Goal: Task Accomplishment & Management: Manage account settings

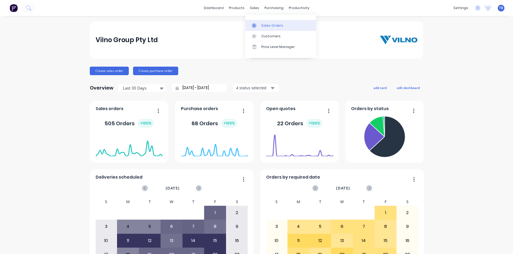
click at [260, 27] on link "Sales Orders" at bounding box center [280, 25] width 71 height 11
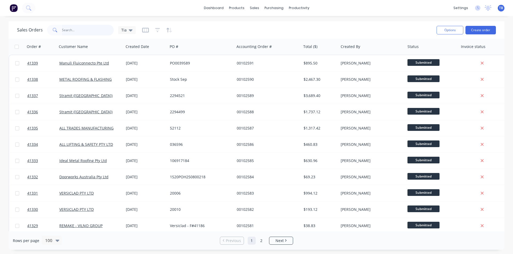
click at [70, 30] on input "text" at bounding box center [88, 30] width 52 height 11
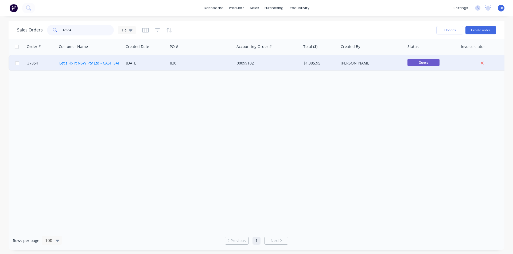
type input "37854"
click at [101, 61] on link "Let's Fix It NSW Pty Ltd - CASH SALE" at bounding box center [90, 63] width 63 height 5
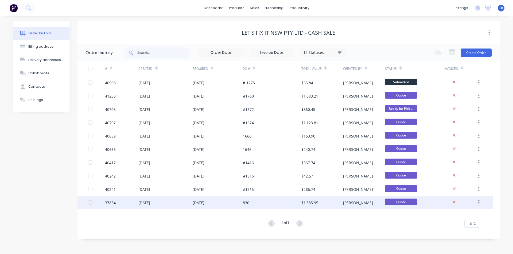
click at [111, 203] on div "37854" at bounding box center [110, 203] width 11 height 6
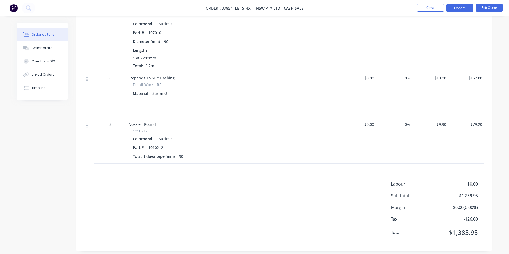
scroll to position [292, 0]
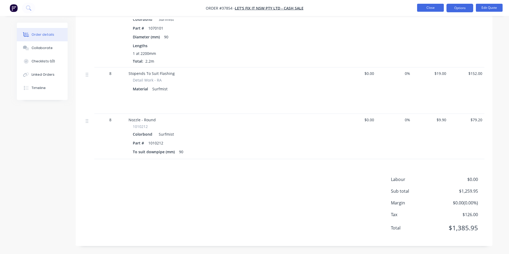
click at [434, 9] on button "Close" at bounding box center [430, 8] width 27 height 8
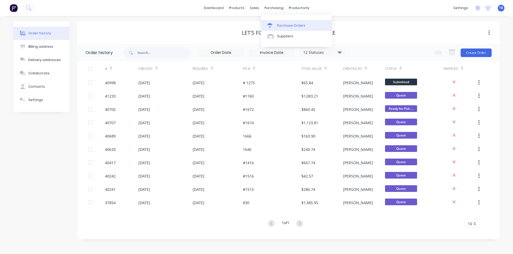
click at [272, 21] on link "Purchase Orders" at bounding box center [296, 25] width 71 height 11
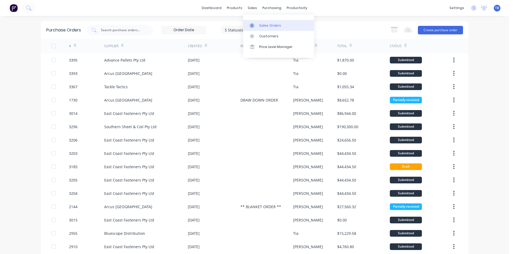
click at [254, 27] on icon at bounding box center [251, 25] width 5 height 5
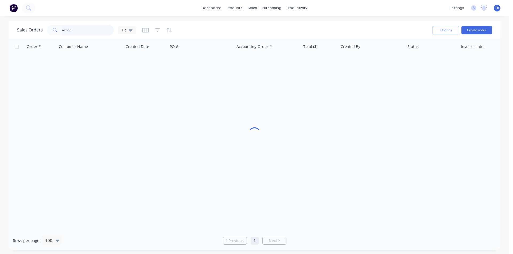
drag, startPoint x: 90, startPoint y: 33, endPoint x: 20, endPoint y: 34, distance: 69.7
click at [19, 33] on div "Sales Orders action Tia" at bounding box center [76, 30] width 119 height 11
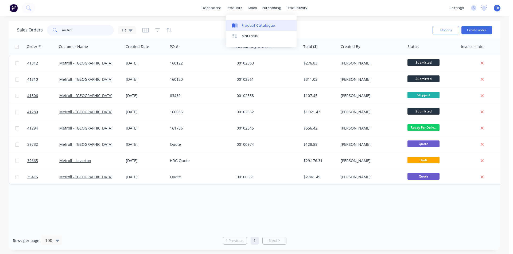
type input "metrol"
click at [245, 26] on div "Product Catalogue" at bounding box center [258, 25] width 33 height 5
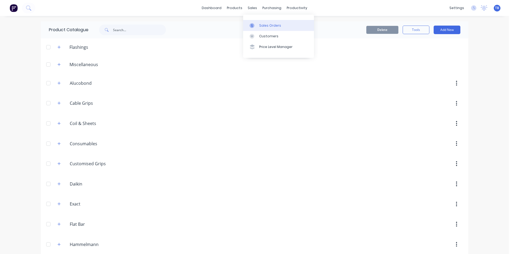
click at [265, 22] on link "Sales Orders" at bounding box center [278, 25] width 71 height 11
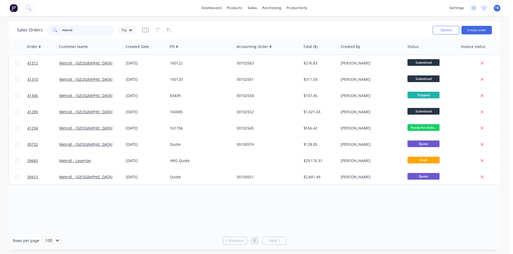
drag, startPoint x: 100, startPoint y: 33, endPoint x: 37, endPoint y: 36, distance: 62.5
click at [37, 36] on div "Sales Orders metrol Tia" at bounding box center [222, 29] width 411 height 13
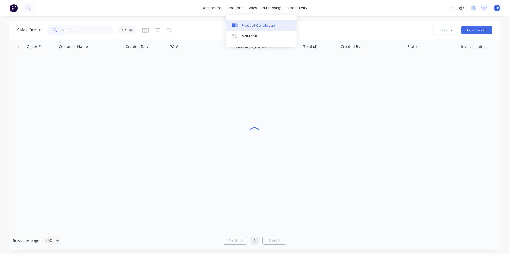
click at [242, 26] on div "Product Catalogue" at bounding box center [258, 25] width 33 height 5
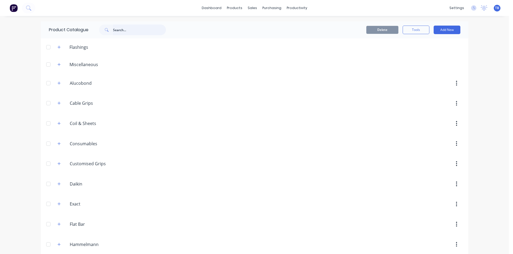
click at [139, 27] on input "text" at bounding box center [139, 30] width 53 height 11
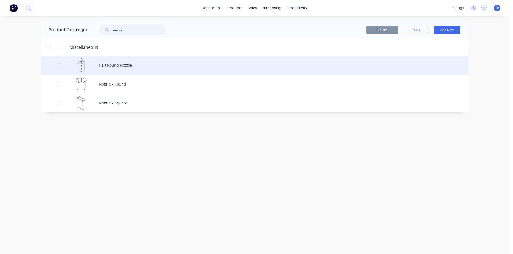
type input "nozzle"
click at [112, 64] on div "Half Round Nozzle" at bounding box center [254, 65] width 427 height 19
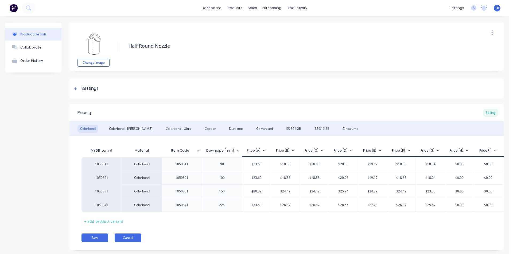
click at [132, 242] on button "Cancel" at bounding box center [128, 238] width 27 height 9
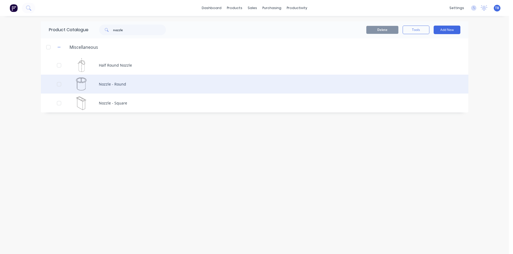
click at [124, 87] on div "Nozzle - Round" at bounding box center [254, 84] width 427 height 19
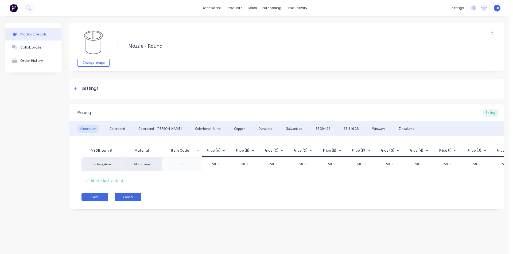
click at [125, 202] on button "Cancel" at bounding box center [128, 197] width 27 height 9
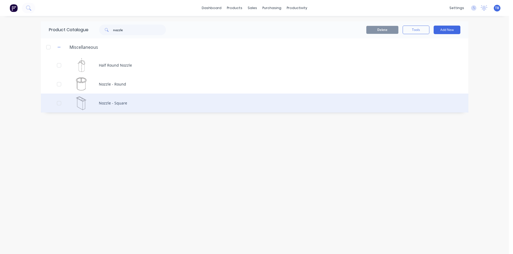
click at [145, 101] on div "Nozzle - Square" at bounding box center [254, 103] width 427 height 19
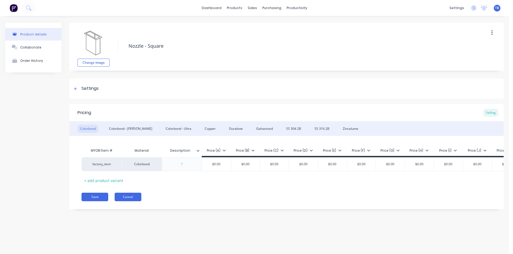
click at [129, 201] on button "Cancel" at bounding box center [128, 197] width 27 height 9
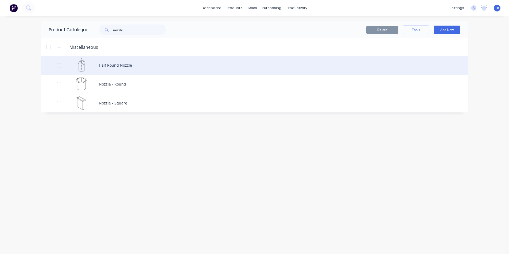
click at [107, 70] on div "Half Round Nozzle" at bounding box center [254, 65] width 427 height 19
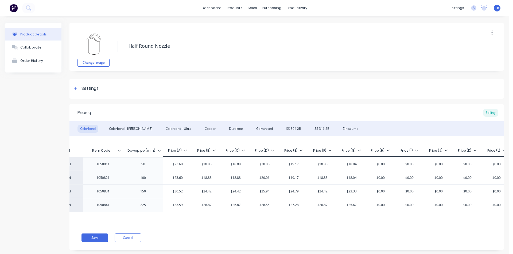
scroll to position [0, 88]
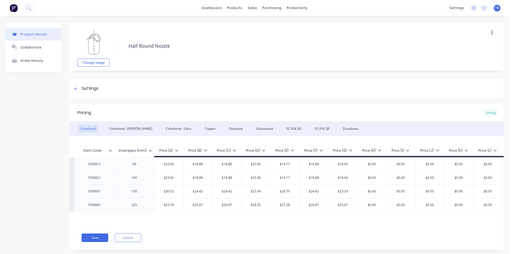
click at [492, 113] on div "Selling" at bounding box center [490, 113] width 15 height 8
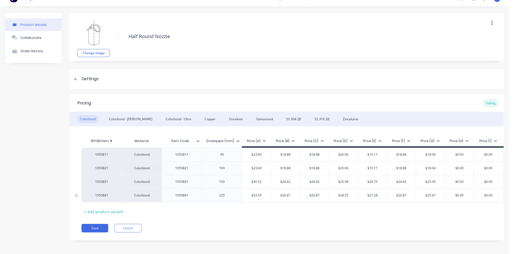
scroll to position [15, 0]
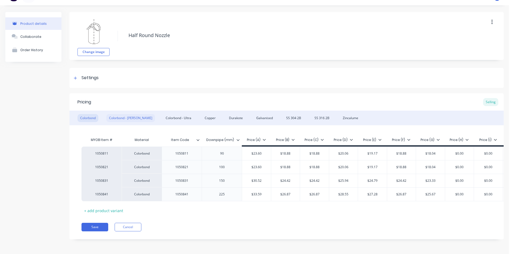
click at [122, 114] on div "Colorbond - Matt" at bounding box center [130, 118] width 49 height 8
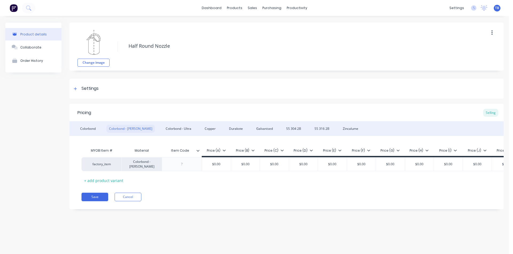
scroll to position [0, 0]
click at [92, 128] on div "Colorbond" at bounding box center [87, 129] width 21 height 8
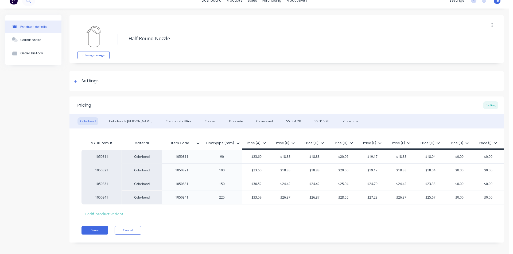
scroll to position [15, 0]
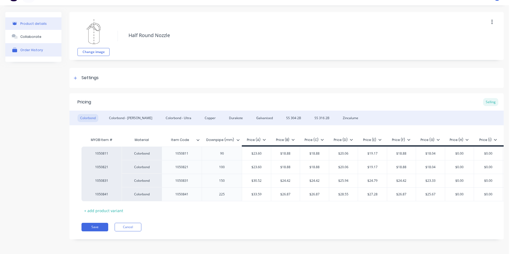
click at [40, 48] on div "Order History" at bounding box center [31, 50] width 23 height 4
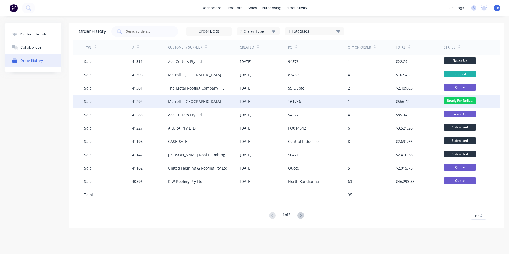
click at [207, 106] on div "Metroll - [GEOGRAPHIC_DATA]" at bounding box center [204, 101] width 72 height 13
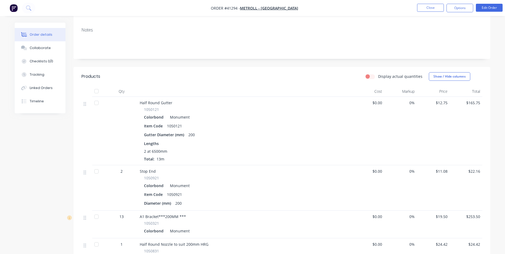
scroll to position [160, 0]
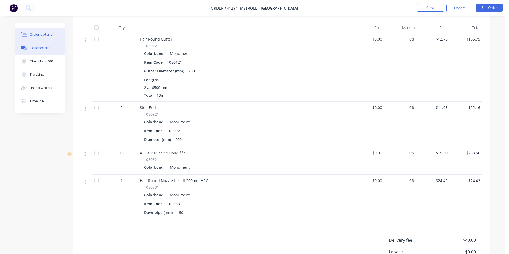
click at [37, 48] on div "Collaborate" at bounding box center [40, 48] width 21 height 5
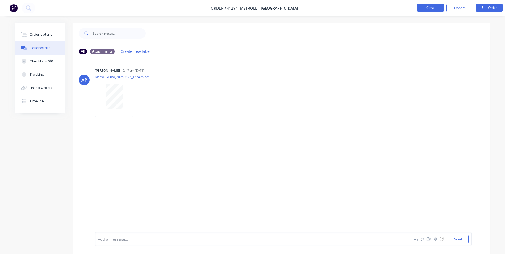
click at [427, 7] on button "Close" at bounding box center [430, 8] width 27 height 8
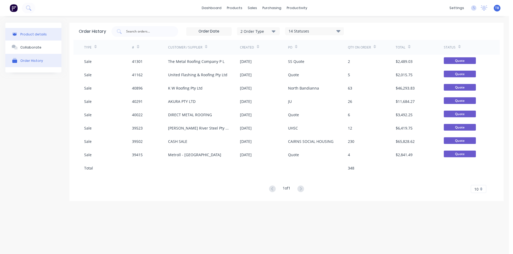
click at [35, 35] on div "Product details" at bounding box center [33, 34] width 26 height 4
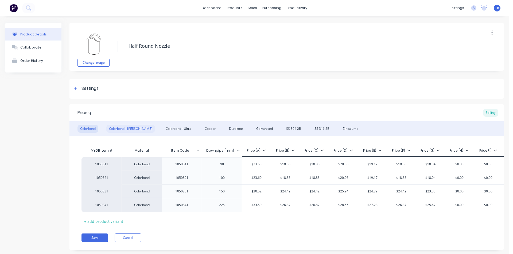
click at [128, 128] on div "Colorbond - Matt" at bounding box center [130, 129] width 49 height 8
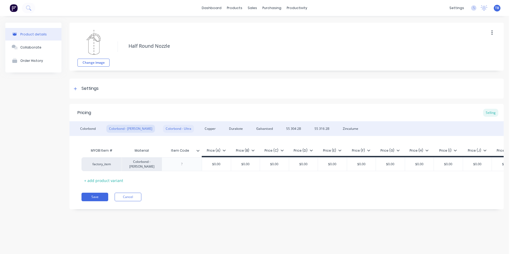
click at [166, 128] on div "Colorbond - Ultra" at bounding box center [178, 129] width 31 height 8
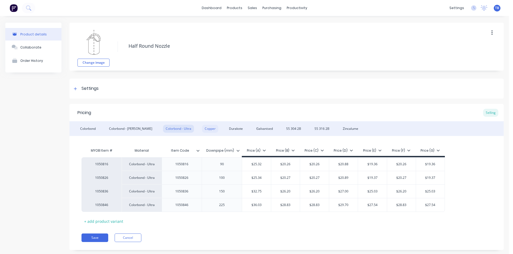
click at [202, 127] on div "Copper" at bounding box center [210, 129] width 16 height 8
click at [226, 125] on div "Durakote" at bounding box center [235, 129] width 19 height 8
click at [253, 126] on div "Galvanised" at bounding box center [264, 129] width 22 height 8
click at [283, 127] on div "SS 304 2B" at bounding box center [293, 129] width 20 height 8
click at [312, 129] on div "SS 316 2B" at bounding box center [322, 129] width 20 height 8
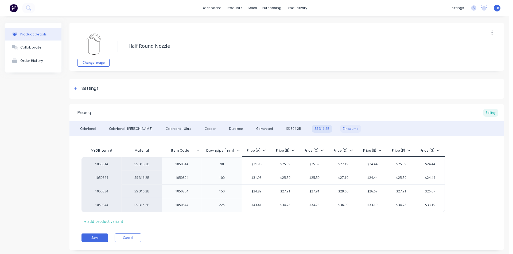
click at [340, 129] on div "Zincalume" at bounding box center [350, 129] width 21 height 8
drag, startPoint x: 40, startPoint y: 50, endPoint x: 39, endPoint y: 57, distance: 7.6
click at [40, 50] on button "Collaborate" at bounding box center [33, 47] width 56 height 13
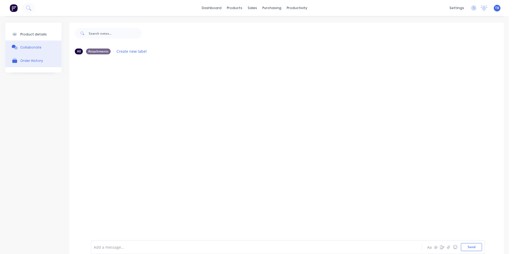
click at [39, 58] on div "Order History" at bounding box center [31, 60] width 23 height 5
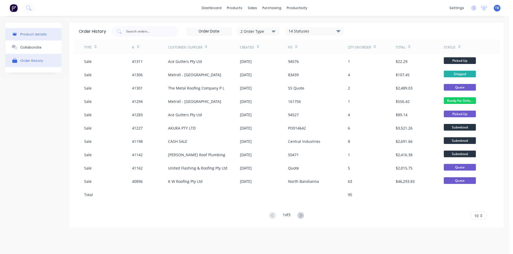
click at [40, 33] on div "Product details" at bounding box center [33, 34] width 26 height 4
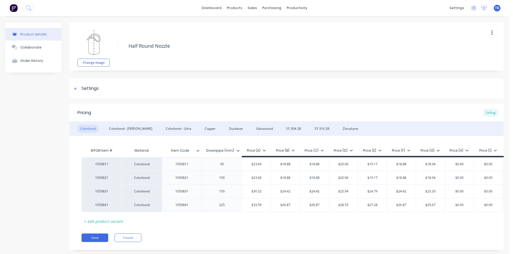
scroll to position [15, 0]
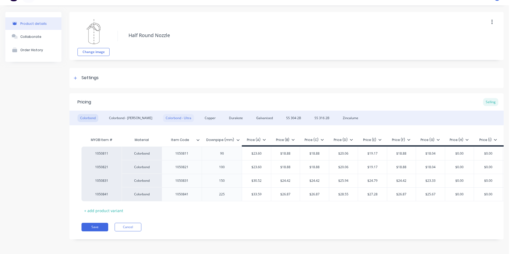
click at [168, 114] on div "Colorbond - Ultra" at bounding box center [178, 118] width 31 height 8
click at [85, 120] on div "Colorbond" at bounding box center [87, 118] width 21 height 8
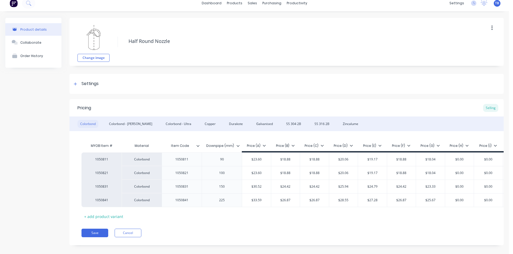
scroll to position [0, 0]
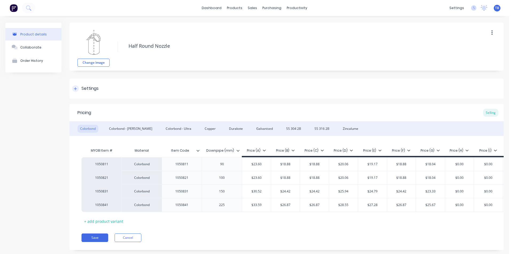
click at [78, 91] on div "Settings" at bounding box center [85, 88] width 26 height 7
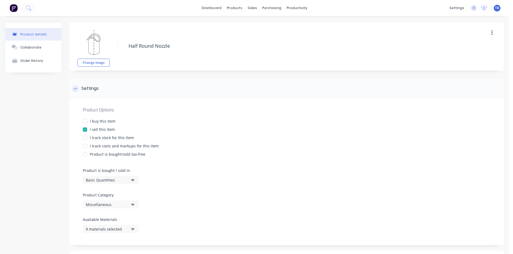
click at [78, 91] on div "Settings" at bounding box center [85, 88] width 26 height 7
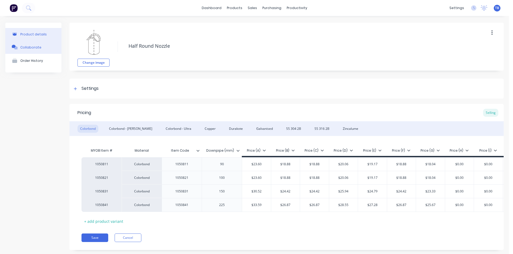
click at [36, 45] on div "Collaborate" at bounding box center [30, 47] width 21 height 4
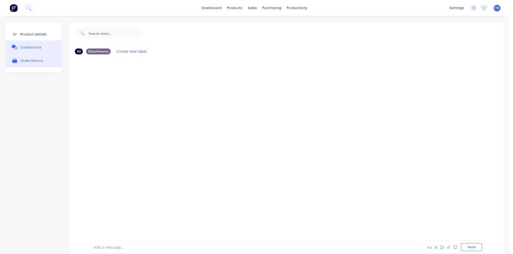
click at [37, 61] on div "Order History" at bounding box center [31, 61] width 23 height 4
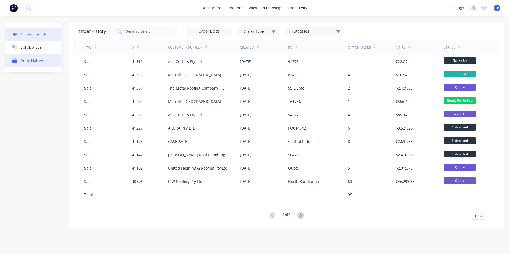
click at [42, 35] on div "Product details" at bounding box center [33, 34] width 26 height 4
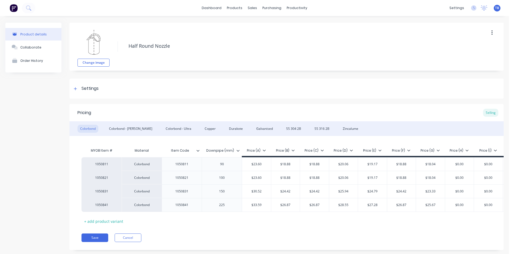
scroll to position [15, 0]
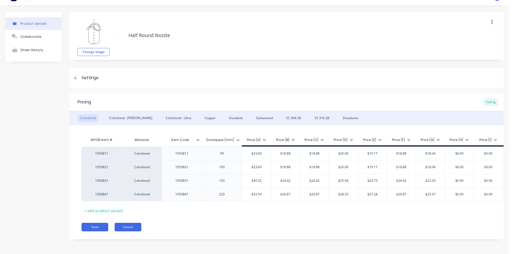
click at [120, 226] on button "Cancel" at bounding box center [128, 227] width 27 height 9
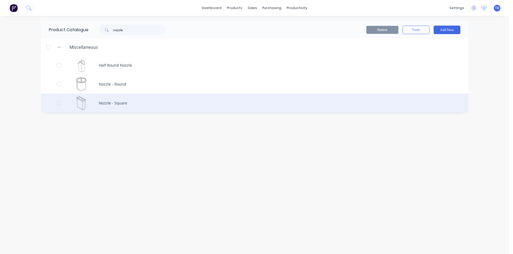
click at [115, 107] on div "Nozzle - Square" at bounding box center [254, 103] width 427 height 19
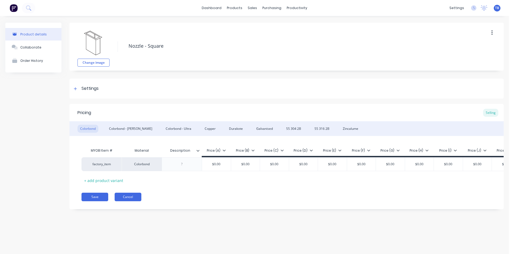
click at [131, 198] on button "Cancel" at bounding box center [128, 197] width 27 height 9
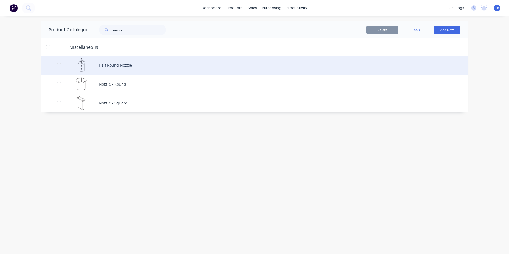
click at [120, 69] on div "Half Round Nozzle" at bounding box center [254, 65] width 427 height 19
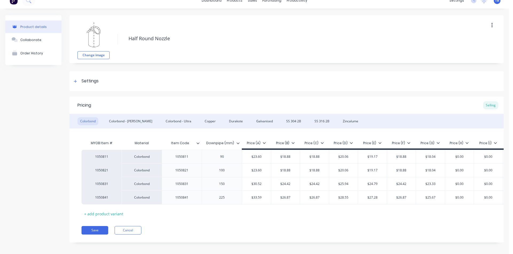
scroll to position [15, 0]
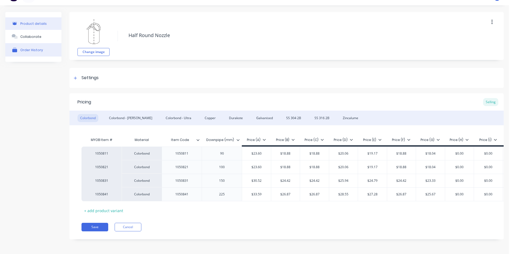
click at [43, 46] on button "Order History" at bounding box center [33, 49] width 56 height 13
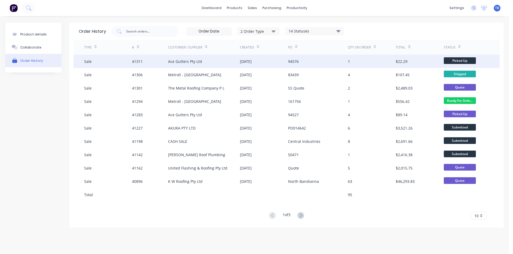
click at [223, 66] on div "Ace Gutters Pty Ltd" at bounding box center [204, 61] width 72 height 13
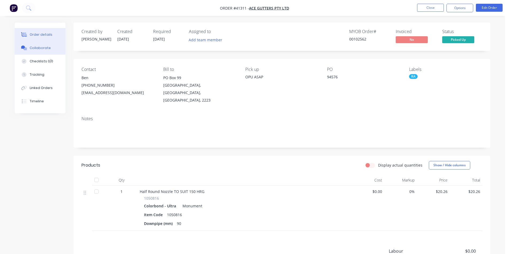
click at [30, 45] on button "Collaborate" at bounding box center [40, 47] width 51 height 13
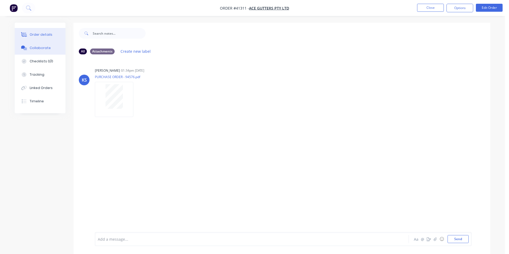
click at [33, 31] on button "Order details" at bounding box center [40, 34] width 51 height 13
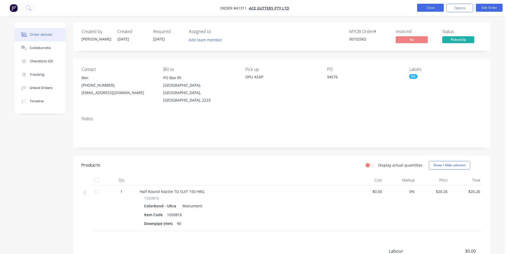
click at [434, 5] on button "Close" at bounding box center [430, 8] width 27 height 8
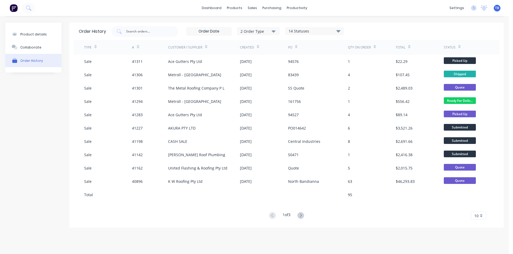
click at [480, 214] on div "10" at bounding box center [477, 216] width 15 height 8
click at [479, 206] on div "35" at bounding box center [478, 206] width 15 height 9
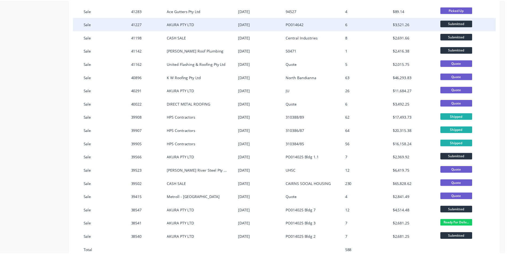
scroll to position [107, 0]
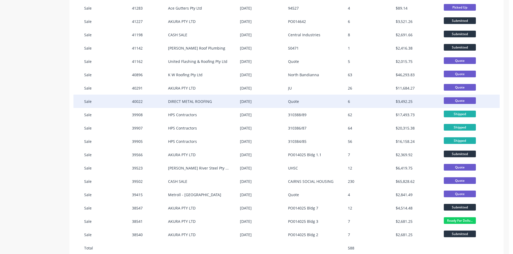
click at [192, 102] on div "DIRECT METAL ROOFING" at bounding box center [190, 102] width 44 height 6
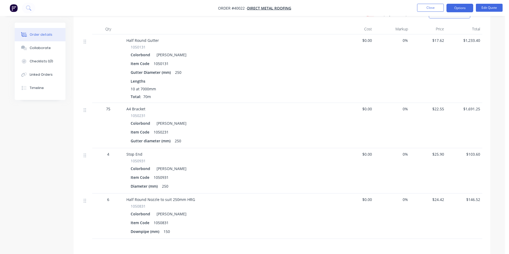
scroll to position [151, 0]
click at [55, 46] on button "Collaborate" at bounding box center [40, 47] width 51 height 13
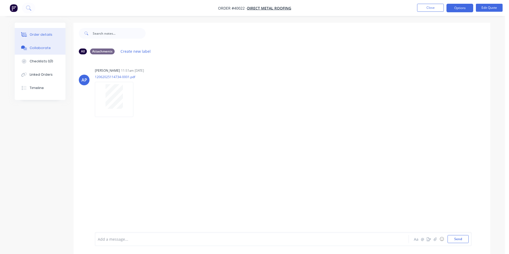
click at [54, 38] on button "Order details" at bounding box center [40, 34] width 51 height 13
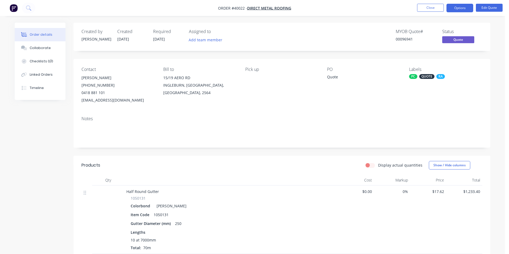
scroll to position [214, 0]
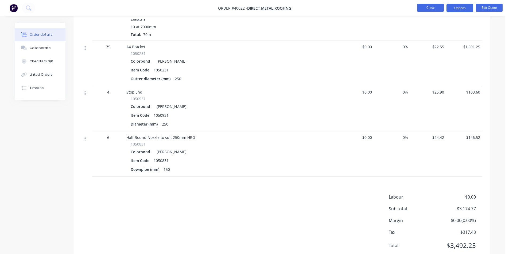
click at [434, 6] on button "Close" at bounding box center [430, 8] width 27 height 8
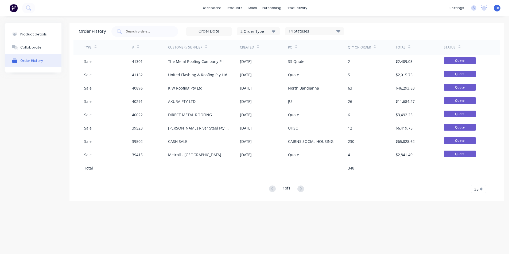
click at [477, 190] on span "35" at bounding box center [476, 190] width 4 height 6
click at [354, 234] on div "Product details Collaborate Order History Order History 2 Order Type 14 Statuse…" at bounding box center [254, 130] width 509 height 228
click at [23, 34] on div "Product details" at bounding box center [33, 34] width 26 height 4
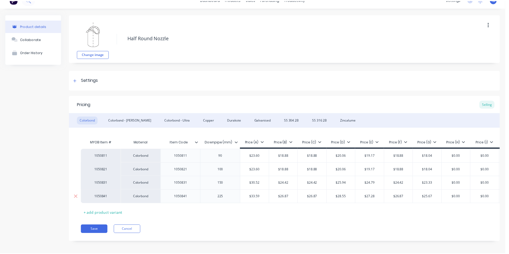
scroll to position [15, 0]
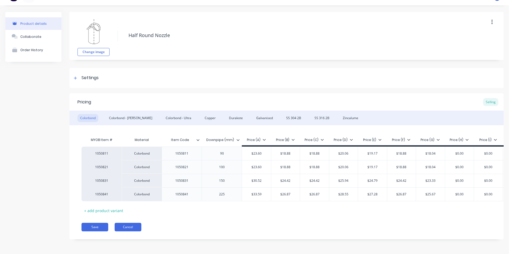
click at [128, 227] on button "Cancel" at bounding box center [128, 227] width 27 height 9
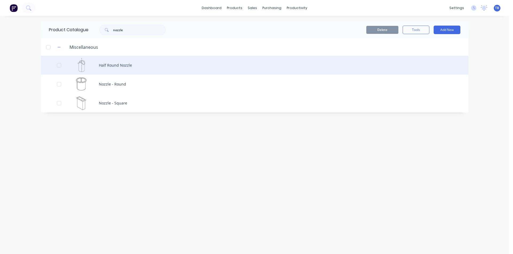
click at [149, 65] on div "Half Round Nozzle" at bounding box center [254, 65] width 427 height 19
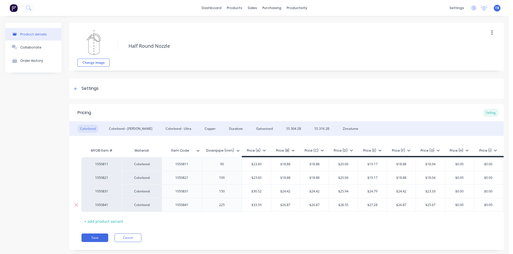
click at [217, 206] on div "225" at bounding box center [222, 205] width 27 height 7
click at [219, 193] on div "150" at bounding box center [222, 191] width 27 height 7
click at [119, 242] on button "Cancel" at bounding box center [128, 238] width 27 height 9
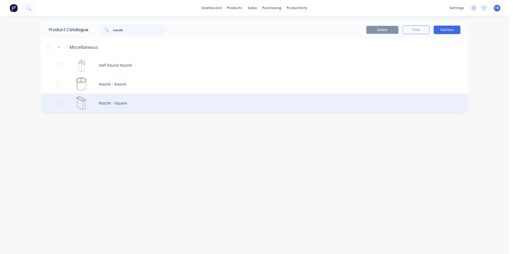
click at [102, 97] on div "Nozzle - Square" at bounding box center [254, 103] width 427 height 19
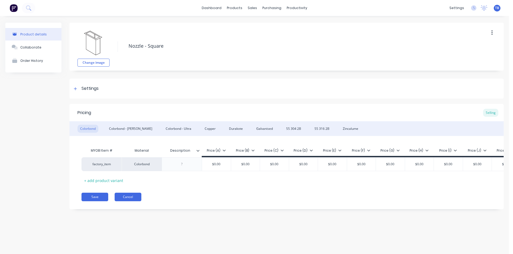
click at [128, 202] on button "Cancel" at bounding box center [128, 197] width 27 height 9
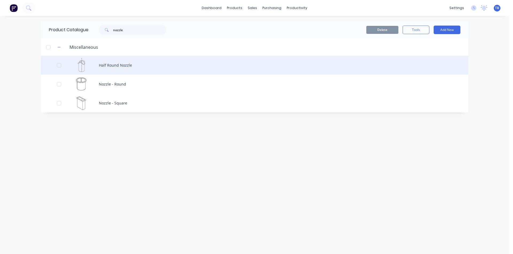
click at [120, 61] on div "Half Round Nozzle" at bounding box center [254, 65] width 427 height 19
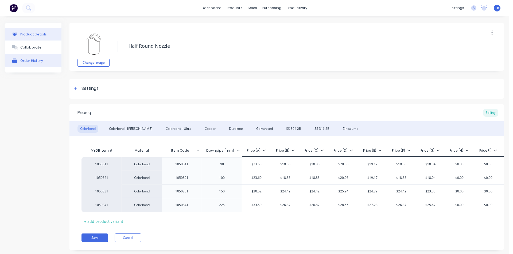
click at [30, 60] on div "Order History" at bounding box center [31, 61] width 23 height 4
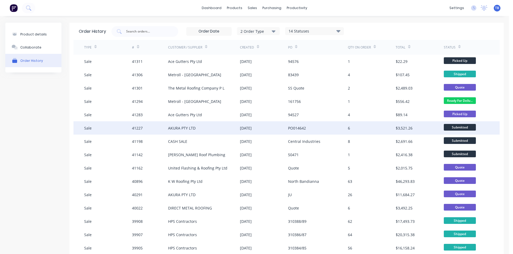
click at [197, 126] on div "AKURA PTY LTD" at bounding box center [204, 127] width 72 height 13
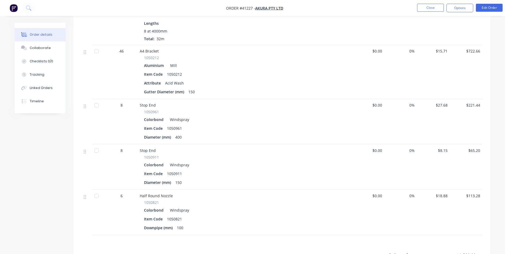
scroll to position [347, 0]
click at [31, 44] on button "Collaborate" at bounding box center [40, 47] width 51 height 13
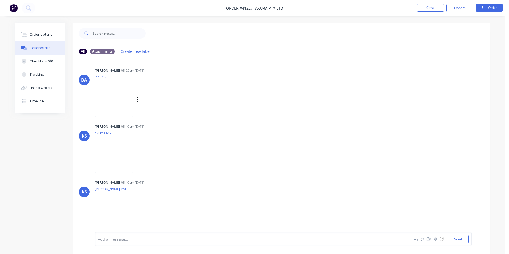
click at [124, 102] on img at bounding box center [114, 99] width 38 height 35
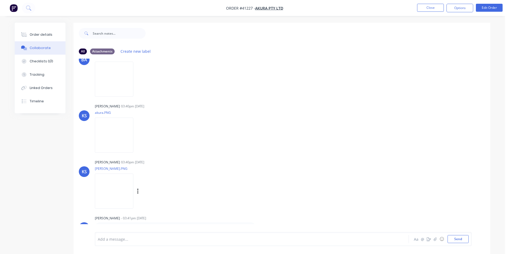
scroll to position [11, 0]
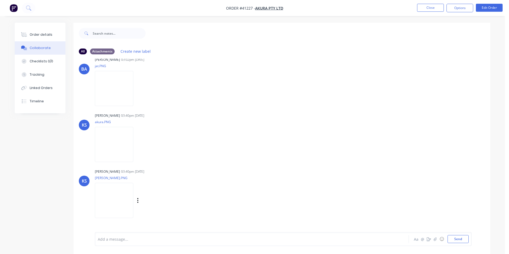
click at [114, 192] on img at bounding box center [114, 200] width 38 height 35
click at [103, 147] on img at bounding box center [114, 144] width 38 height 35
click at [45, 30] on button "Order details" at bounding box center [40, 34] width 51 height 13
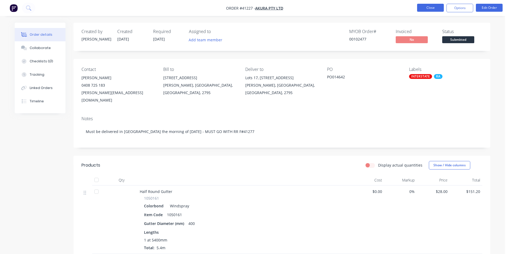
click at [422, 8] on button "Close" at bounding box center [430, 8] width 27 height 8
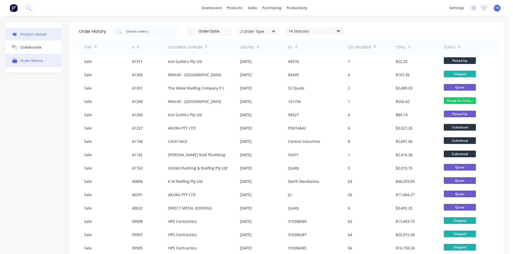
click at [44, 34] on div "Product details" at bounding box center [33, 34] width 26 height 4
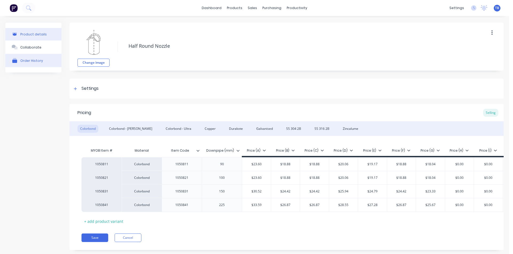
click at [34, 58] on div "Order History" at bounding box center [31, 60] width 23 height 5
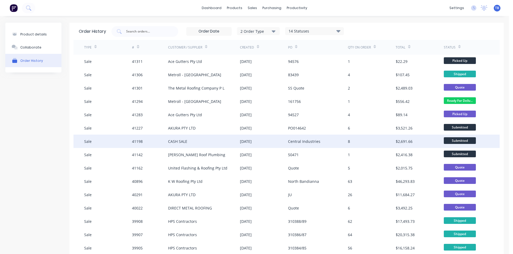
click at [281, 140] on div "[DATE]" at bounding box center [264, 141] width 48 height 13
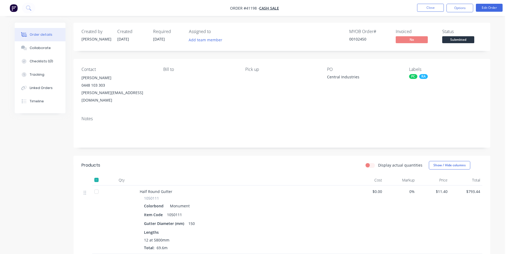
scroll to position [160, 0]
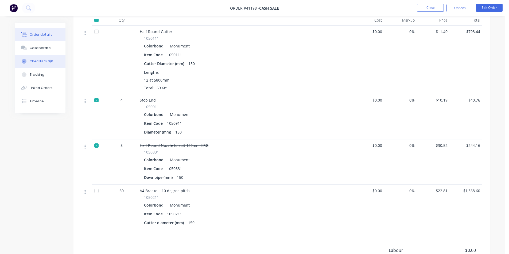
click at [46, 49] on div "Collaborate" at bounding box center [40, 48] width 21 height 5
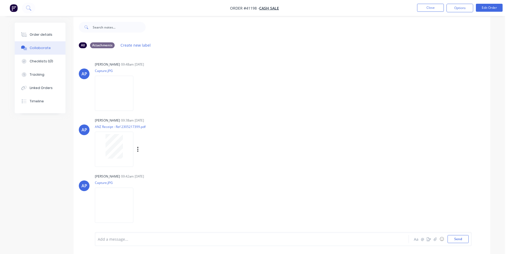
scroll to position [8, 0]
click at [109, 201] on img at bounding box center [114, 203] width 38 height 35
click at [121, 93] on img at bounding box center [114, 91] width 38 height 35
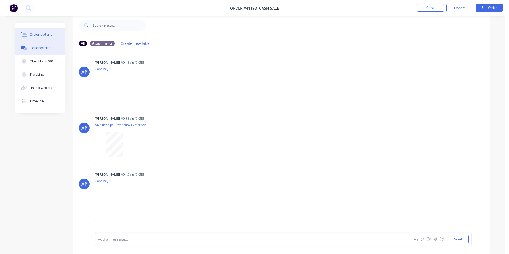
click at [38, 38] on button "Order details" at bounding box center [40, 34] width 51 height 13
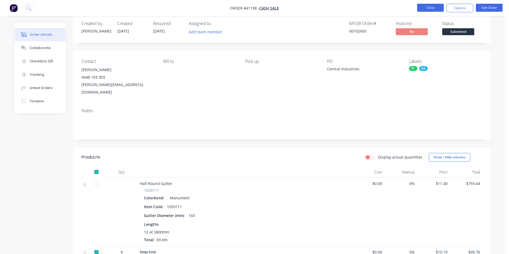
click at [435, 7] on button "Close" at bounding box center [430, 8] width 27 height 8
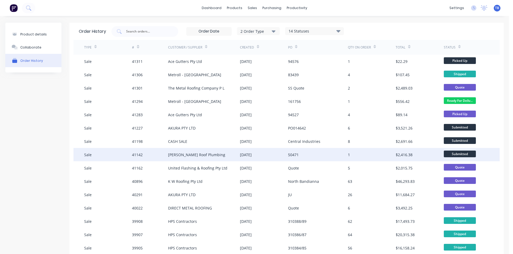
click at [203, 155] on div "Meredith Roof Plumbing" at bounding box center [196, 155] width 57 height 6
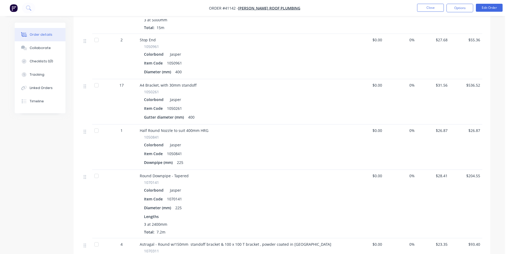
scroll to position [187, 0]
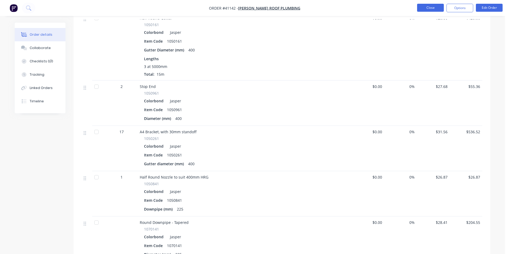
click at [432, 10] on button "Close" at bounding box center [430, 8] width 27 height 8
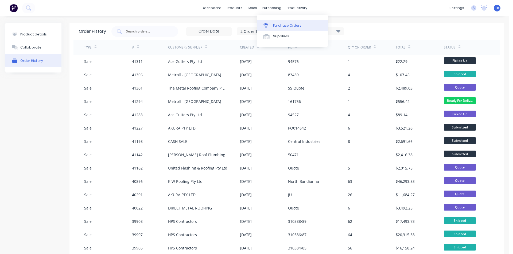
click at [302, 24] on link "Purchase Orders" at bounding box center [292, 25] width 71 height 11
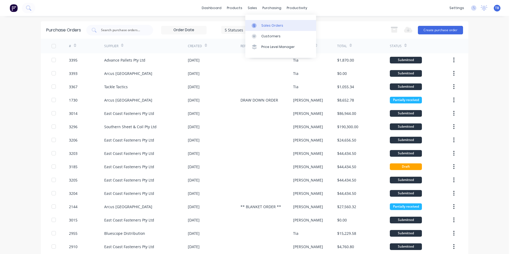
click at [257, 23] on div at bounding box center [256, 25] width 8 height 5
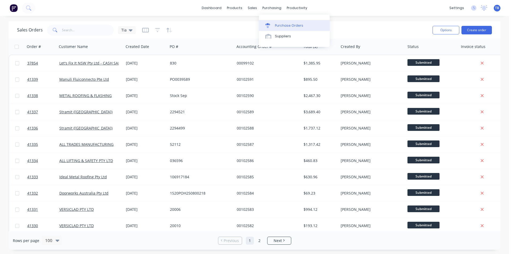
click at [278, 21] on link "Purchase Orders" at bounding box center [294, 25] width 71 height 11
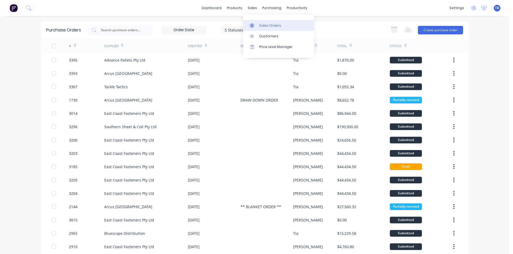
click at [262, 23] on div "Sales Orders" at bounding box center [270, 25] width 22 height 5
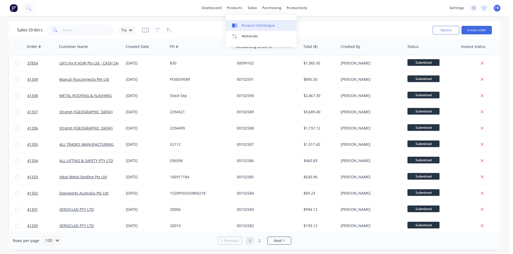
click at [244, 24] on div "Product Catalogue" at bounding box center [258, 25] width 33 height 5
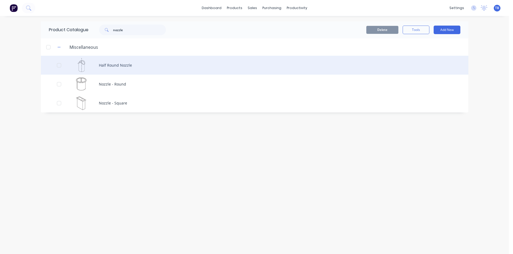
click at [119, 62] on div "Half Round Nozzle" at bounding box center [254, 65] width 427 height 19
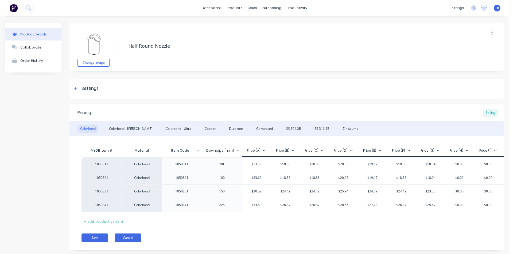
click at [122, 240] on button "Cancel" at bounding box center [128, 238] width 27 height 9
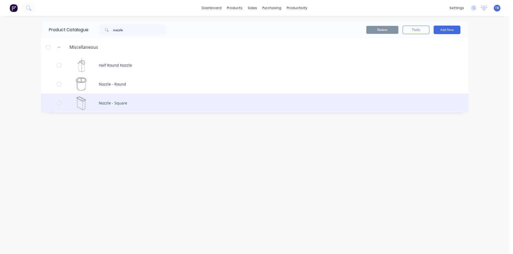
click at [147, 104] on div "Nozzle - Square" at bounding box center [254, 103] width 427 height 19
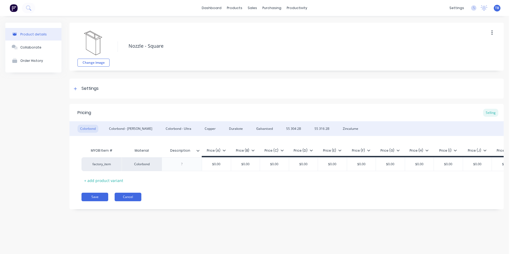
click at [135, 201] on button "Cancel" at bounding box center [128, 197] width 27 height 9
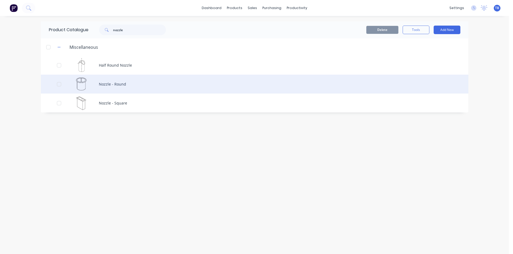
click at [139, 85] on div "Nozzle - Round" at bounding box center [254, 84] width 427 height 19
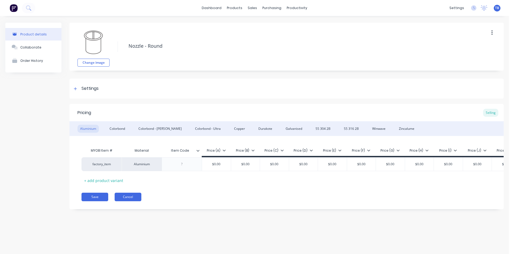
click at [132, 202] on button "Cancel" at bounding box center [128, 197] width 27 height 9
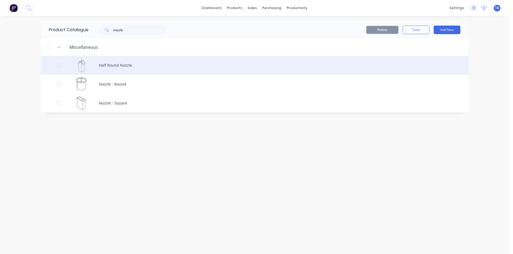
click at [146, 65] on div "Half Round Nozzle" at bounding box center [254, 65] width 427 height 19
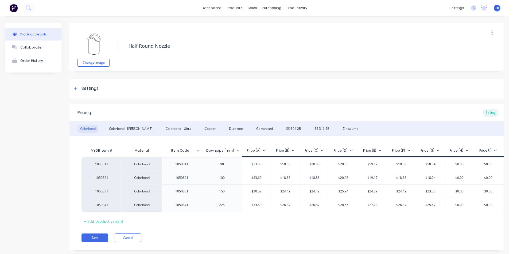
type textarea "x"
click at [39, 62] on div "Order History" at bounding box center [31, 61] width 23 height 4
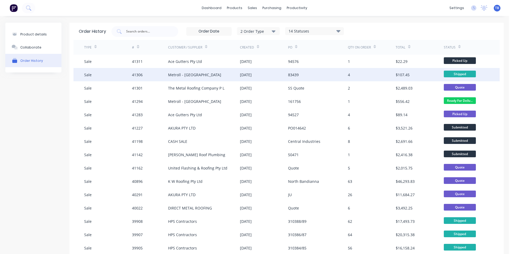
click at [183, 76] on div "Metroll - [GEOGRAPHIC_DATA]" at bounding box center [194, 75] width 53 height 6
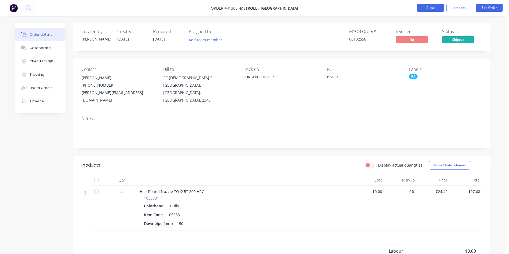
click at [423, 7] on button "Close" at bounding box center [430, 8] width 27 height 8
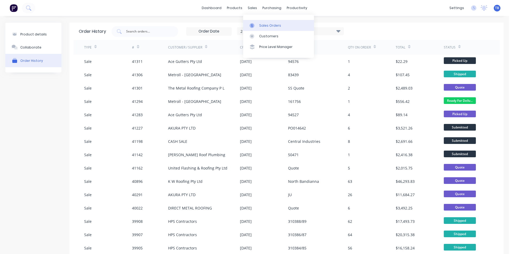
click at [259, 22] on link "Sales Orders" at bounding box center [278, 25] width 71 height 11
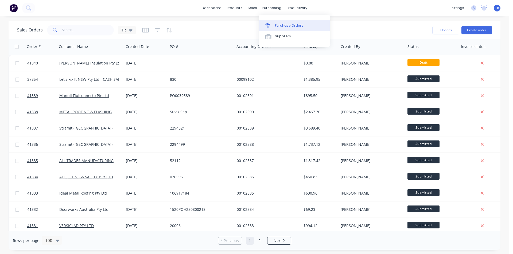
click at [277, 26] on div "Purchase Orders" at bounding box center [289, 25] width 28 height 5
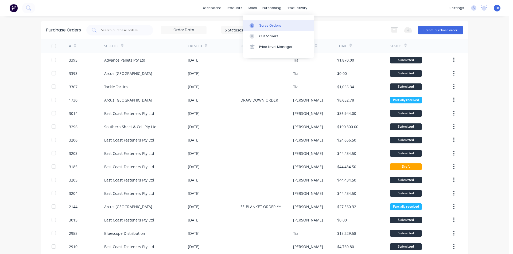
click at [256, 24] on div at bounding box center [253, 25] width 8 height 5
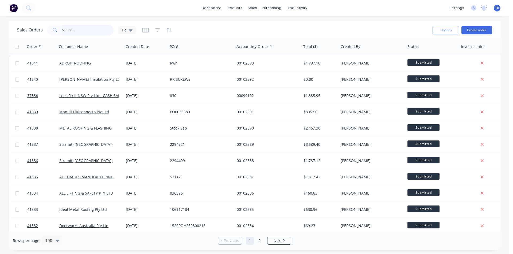
click at [77, 29] on input "text" at bounding box center [88, 30] width 52 height 11
type input "akura"
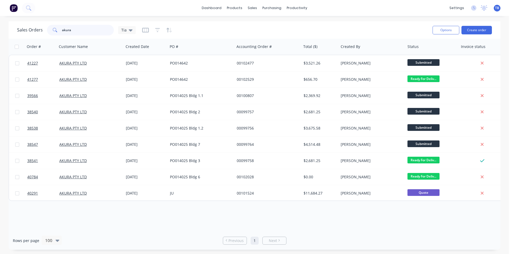
drag, startPoint x: 82, startPoint y: 30, endPoint x: 0, endPoint y: 32, distance: 81.7
click at [0, 32] on div "Sales Orders akura Tia Options Create order Order # Customer Name Created Date …" at bounding box center [254, 135] width 509 height 229
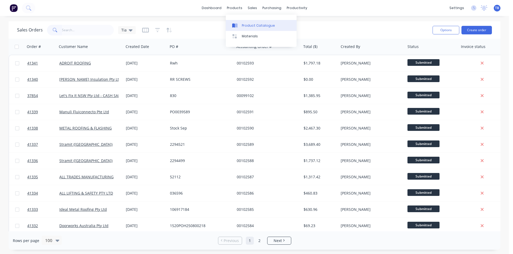
click at [257, 29] on link "Product Catalogue" at bounding box center [261, 25] width 71 height 11
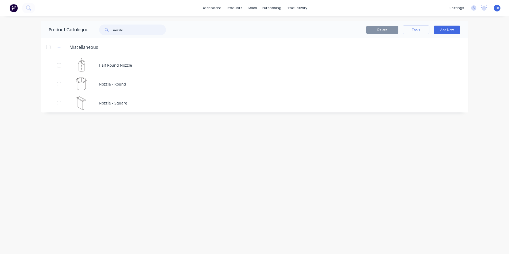
drag, startPoint x: 137, startPoint y: 29, endPoint x: 92, endPoint y: 33, distance: 45.6
click at [92, 33] on div "nozzle" at bounding box center [130, 30] width 85 height 11
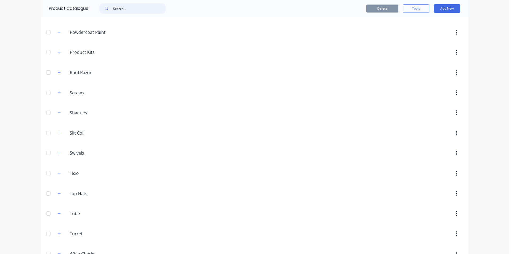
scroll to position [430, 0]
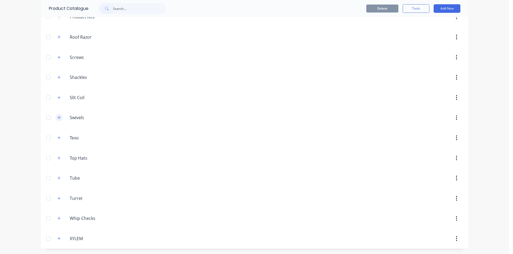
click at [57, 117] on icon "button" at bounding box center [58, 118] width 3 height 4
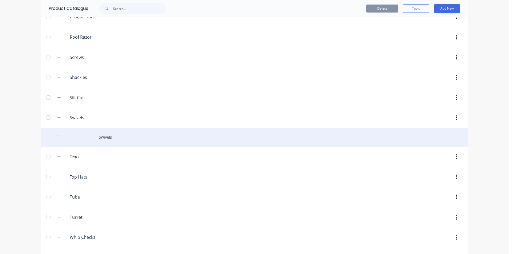
click at [97, 135] on div "Swivels" at bounding box center [254, 137] width 427 height 19
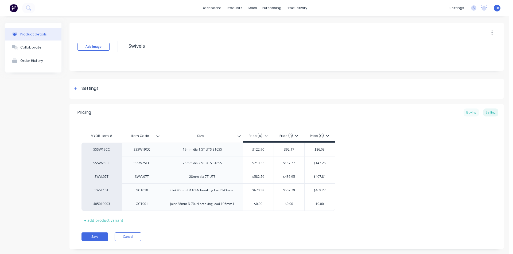
click at [467, 113] on div "Buying" at bounding box center [470, 113] width 15 height 8
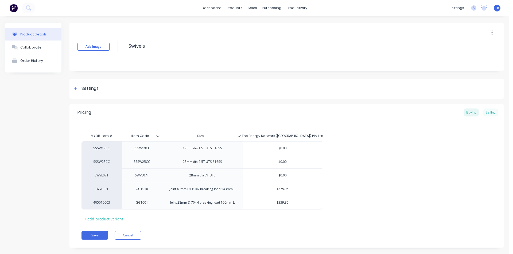
click at [489, 112] on div "Selling" at bounding box center [490, 113] width 15 height 8
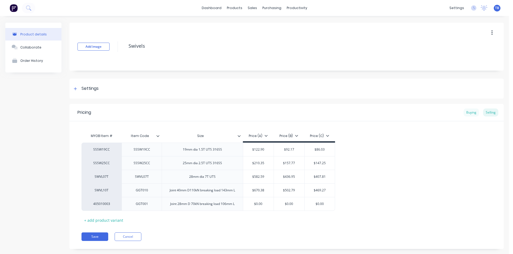
click at [469, 112] on div "Buying" at bounding box center [470, 113] width 15 height 8
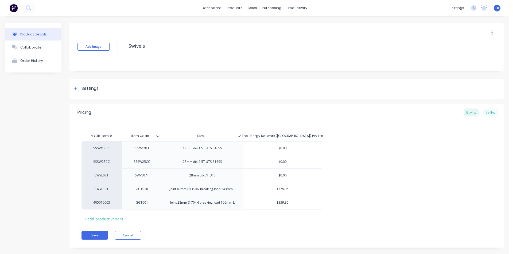
click at [489, 114] on div "Selling" at bounding box center [490, 113] width 15 height 8
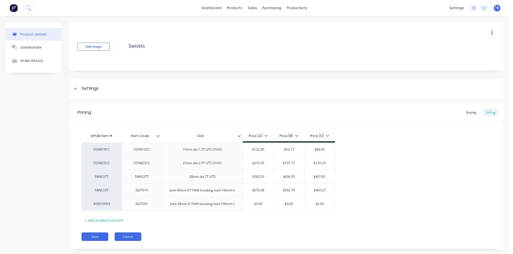
click at [136, 233] on button "Cancel" at bounding box center [128, 237] width 27 height 9
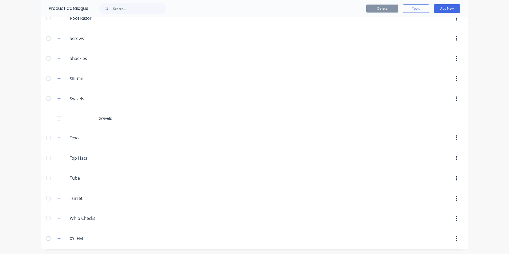
scroll to position [422, 0]
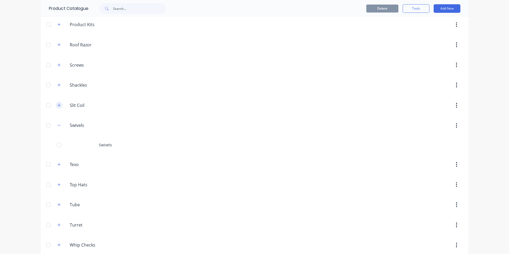
click at [58, 105] on icon "button" at bounding box center [58, 106] width 3 height 4
click at [57, 84] on icon "button" at bounding box center [58, 85] width 3 height 4
click at [57, 64] on icon "button" at bounding box center [58, 65] width 3 height 4
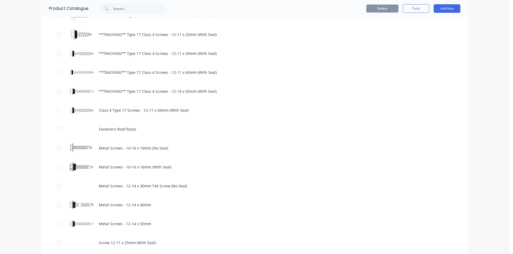
scroll to position [395, 0]
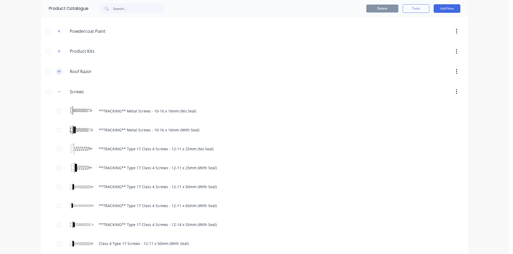
click at [57, 74] on button "button" at bounding box center [59, 71] width 7 height 7
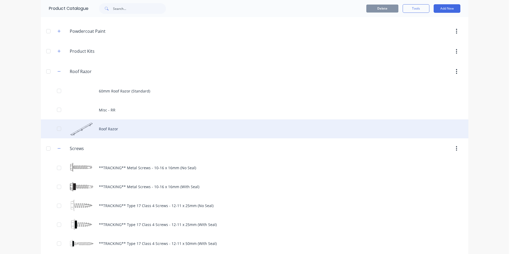
click at [100, 128] on div "Roof Razor" at bounding box center [254, 129] width 427 height 19
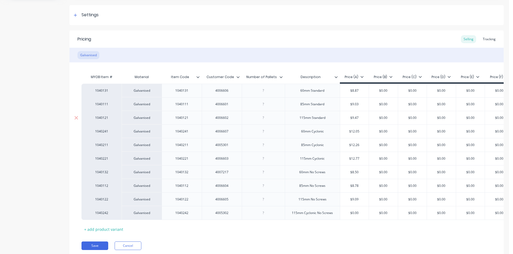
scroll to position [80, 0]
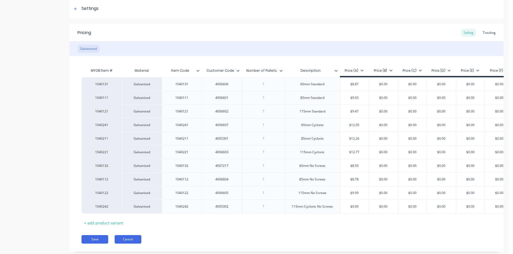
click at [125, 244] on button "Cancel" at bounding box center [128, 239] width 27 height 9
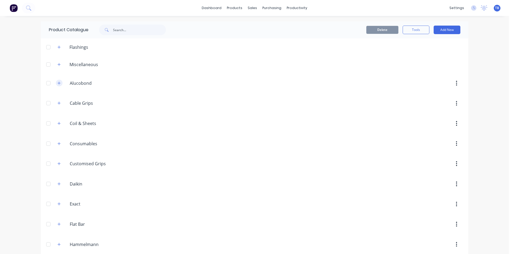
click at [57, 83] on icon "button" at bounding box center [58, 83] width 3 height 4
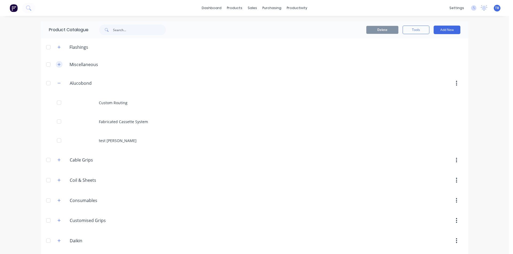
click at [59, 66] on button "button" at bounding box center [59, 64] width 7 height 7
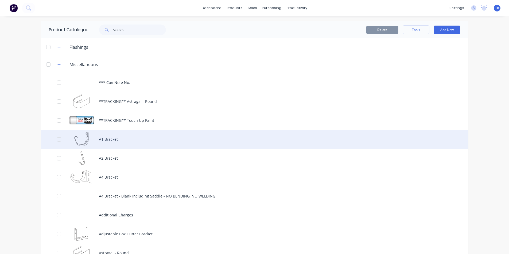
click at [241, 143] on div "A1 Bracket" at bounding box center [254, 139] width 427 height 19
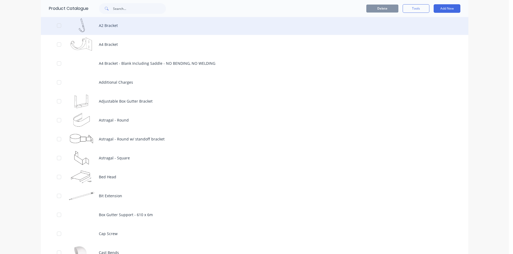
scroll to position [133, 0]
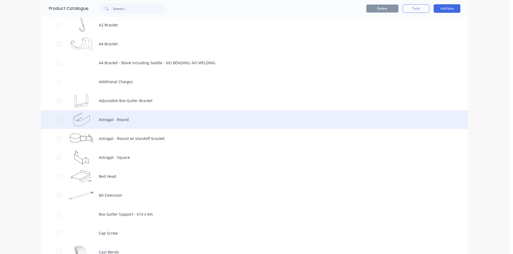
click at [175, 123] on div "Astragal - Round" at bounding box center [254, 119] width 427 height 19
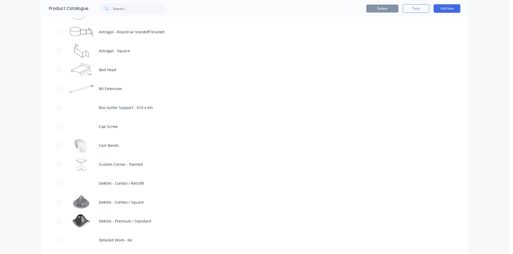
scroll to position [267, 0]
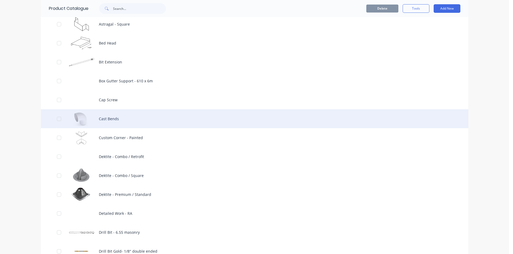
click at [90, 121] on div "Cast Bends" at bounding box center [254, 118] width 427 height 19
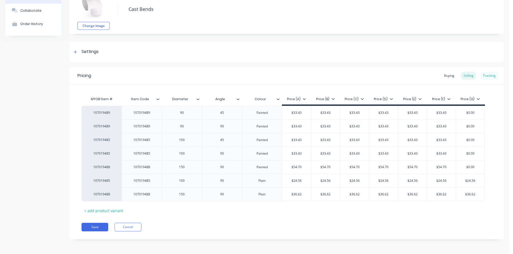
click at [484, 76] on div "Tracking" at bounding box center [489, 76] width 18 height 8
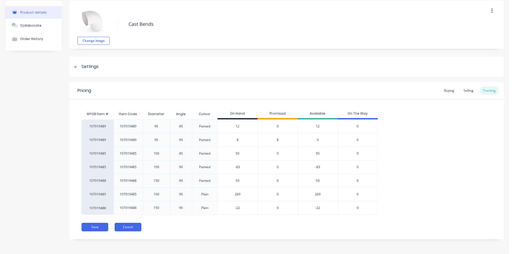
click at [137, 228] on button "Cancel" at bounding box center [128, 227] width 27 height 9
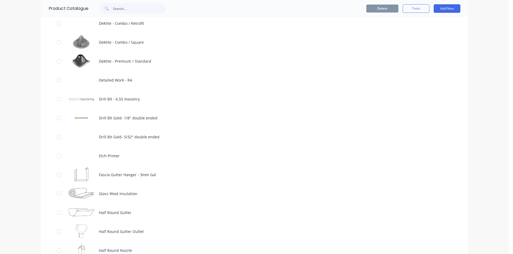
scroll to position [481, 0]
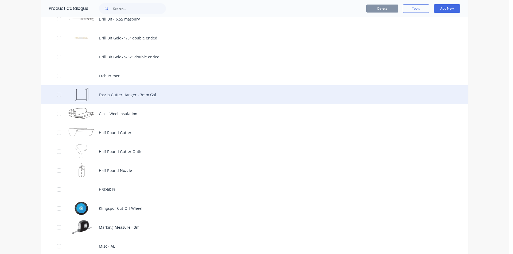
click at [167, 97] on div "Fascia Gutter Hanger - 3mm Gal" at bounding box center [254, 94] width 427 height 19
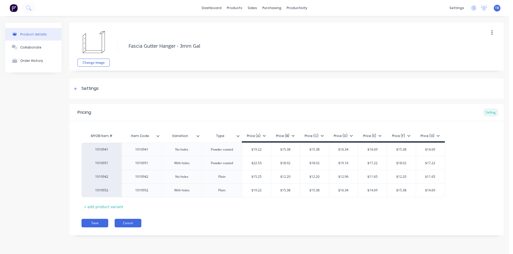
click at [137, 225] on button "Cancel" at bounding box center [128, 223] width 27 height 9
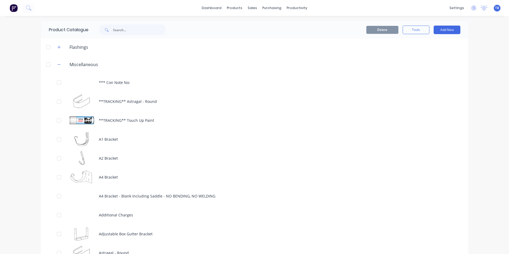
click at [60, 64] on div "Miscellaneous" at bounding box center [77, 64] width 49 height 7
click at [57, 65] on icon "button" at bounding box center [58, 65] width 3 height 4
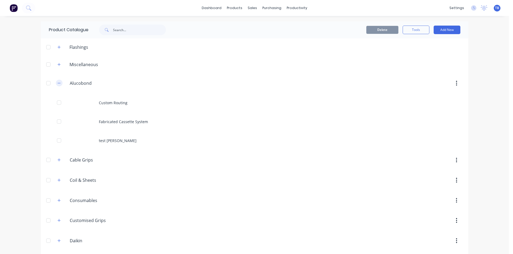
click at [57, 84] on icon "button" at bounding box center [58, 83] width 3 height 4
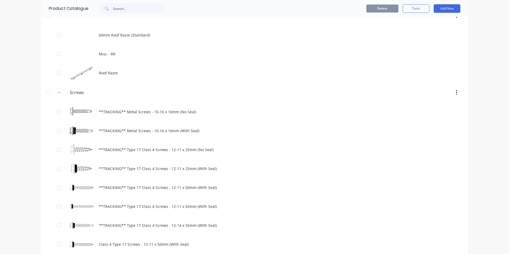
scroll to position [454, 0]
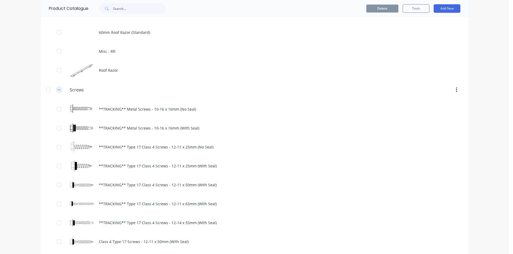
click at [57, 89] on icon "button" at bounding box center [58, 90] width 3 height 4
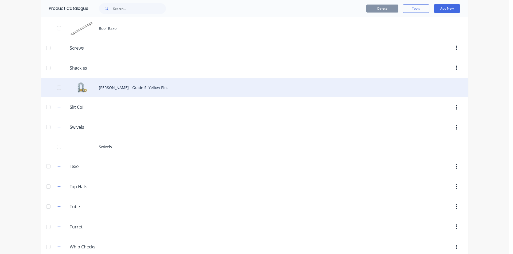
scroll to position [524, 0]
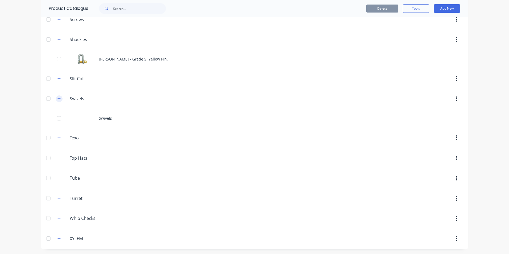
click at [56, 97] on button "button" at bounding box center [59, 99] width 7 height 7
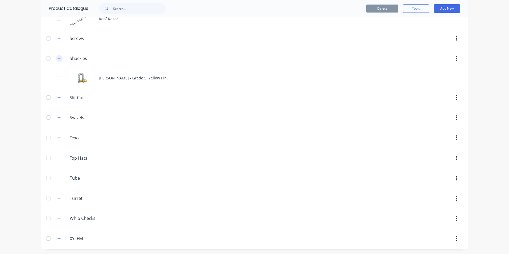
click at [57, 57] on icon "button" at bounding box center [58, 59] width 3 height 4
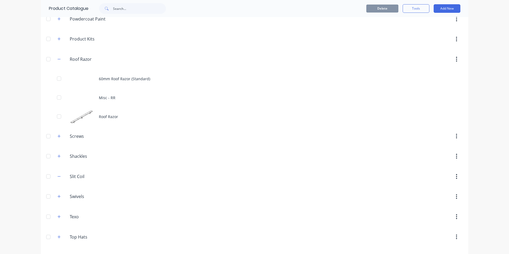
scroll to position [406, 0]
click at [56, 62] on button "button" at bounding box center [59, 60] width 7 height 7
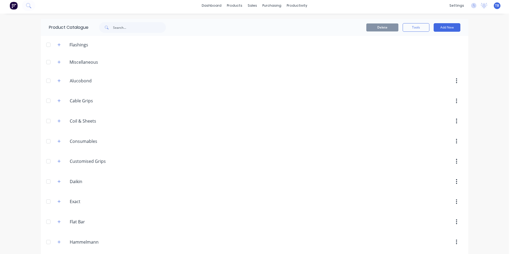
scroll to position [0, 0]
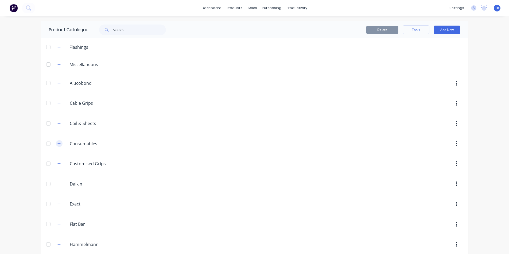
click at [58, 146] on button "button" at bounding box center [59, 143] width 7 height 7
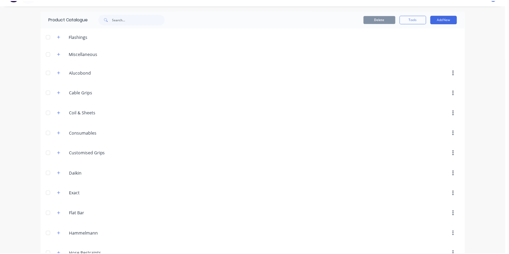
scroll to position [2, 0]
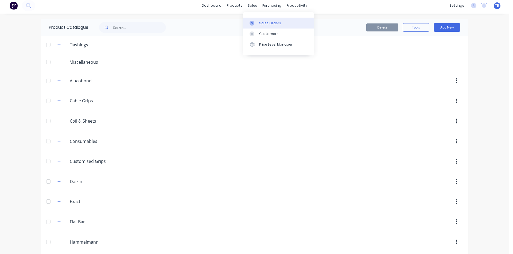
click at [277, 24] on div "Sales Orders" at bounding box center [270, 23] width 22 height 5
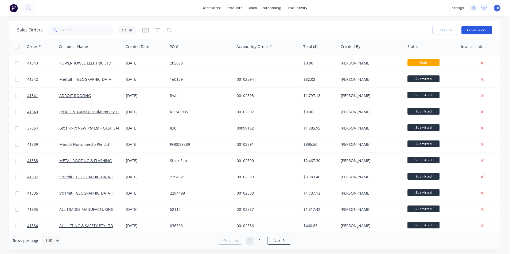
click at [485, 30] on button "Create order" at bounding box center [476, 30] width 30 height 9
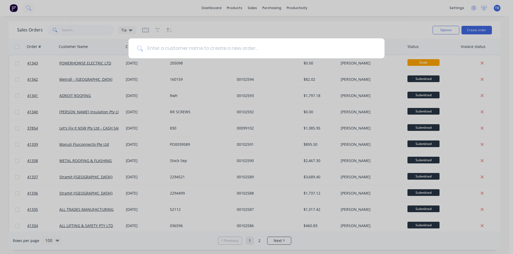
click at [215, 51] on input at bounding box center [259, 48] width 233 height 20
click at [215, 51] on input "VILN" at bounding box center [259, 48] width 233 height 20
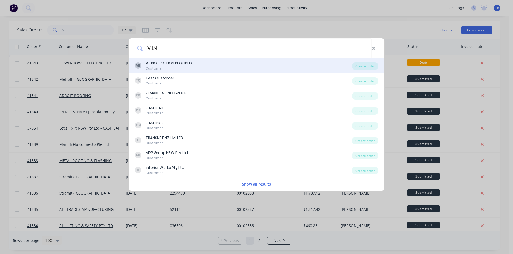
type input "VILN"
click at [204, 68] on div "VR VILN O - ACTION REQUIRED Customer" at bounding box center [243, 66] width 217 height 10
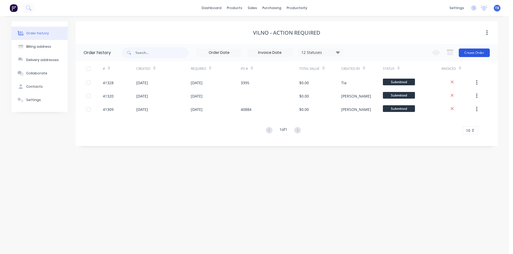
click at [470, 54] on button "Create Order" at bounding box center [473, 53] width 31 height 9
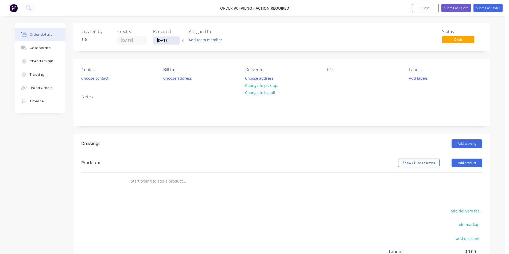
click at [163, 42] on input "[DATE]" at bounding box center [166, 41] width 26 height 8
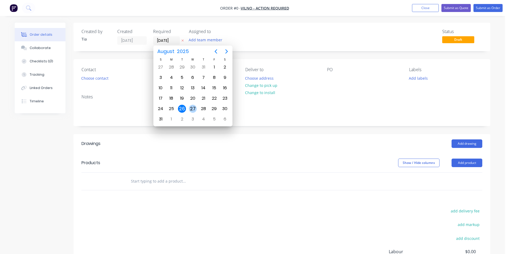
drag, startPoint x: 194, startPoint y: 111, endPoint x: 154, endPoint y: 99, distance: 41.7
click at [193, 110] on div "27" at bounding box center [193, 109] width 8 height 8
type input "27/08/25"
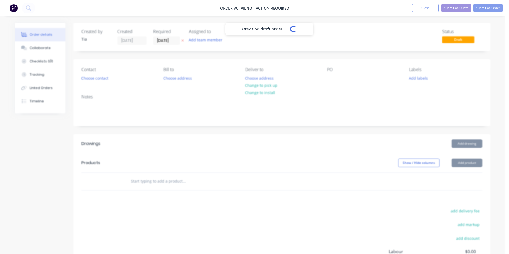
click at [88, 80] on div "Creating draft order... Loading..." at bounding box center [269, 150] width 509 height 254
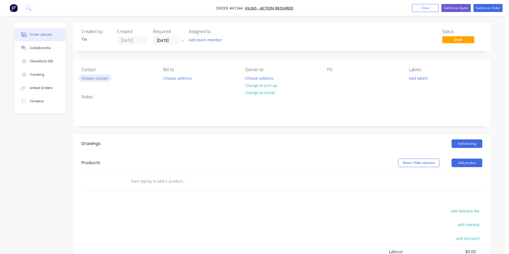
click at [94, 78] on button "Choose contact" at bounding box center [94, 77] width 33 height 7
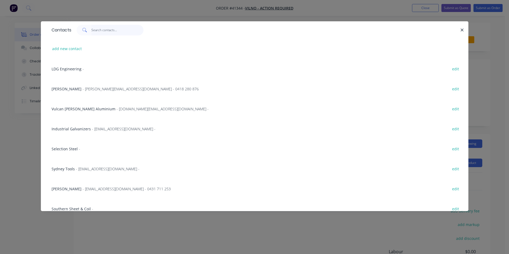
click at [104, 28] on input "text" at bounding box center [117, 30] width 52 height 11
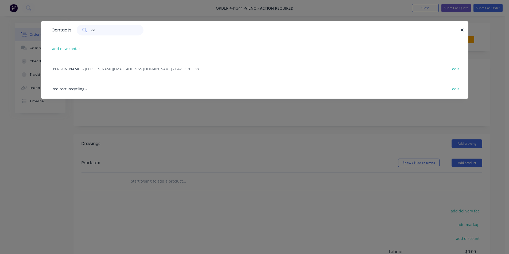
type input "e"
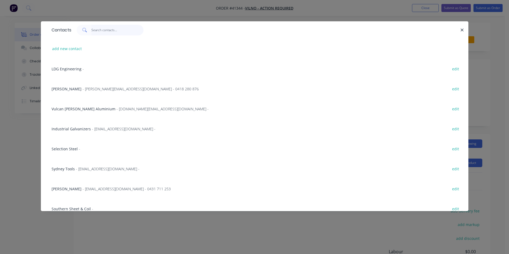
click at [95, 29] on input "text" at bounding box center [117, 30] width 52 height 11
click at [76, 49] on button "add new contact" at bounding box center [66, 48] width 35 height 7
select select "AU"
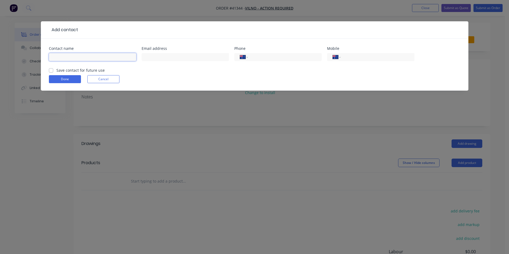
click at [75, 59] on input "text" at bounding box center [92, 57] width 87 height 8
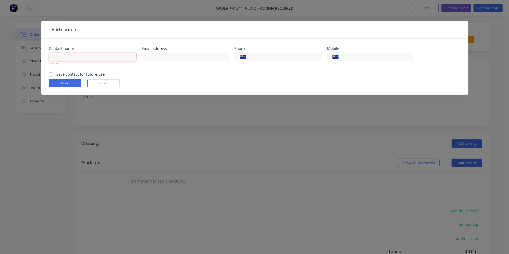
click at [84, 60] on input "text" at bounding box center [92, 57] width 87 height 8
paste input "Edcon Steel"
type input "Edcon Steel"
click at [178, 60] on input "text" at bounding box center [185, 57] width 87 height 8
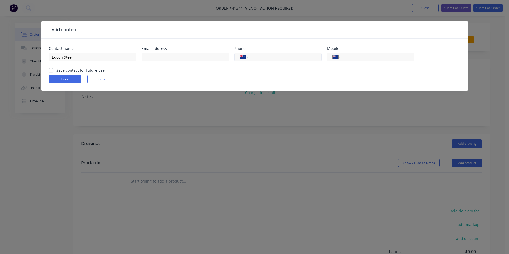
click at [291, 60] on input "tel" at bounding box center [284, 57] width 64 height 6
click at [305, 55] on input "tel" at bounding box center [284, 57] width 64 height 6
paste input "(02) 9772 3800"
type input "(02) 9772 3800"
click at [56, 69] on label "Save contact for future use" at bounding box center [80, 71] width 48 height 6
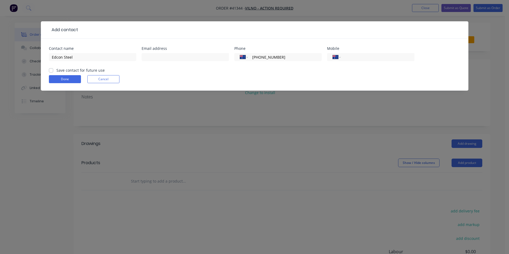
click at [51, 69] on input "Save contact for future use" at bounding box center [51, 70] width 4 height 5
checkbox input "true"
click at [56, 79] on button "Done" at bounding box center [65, 79] width 32 height 8
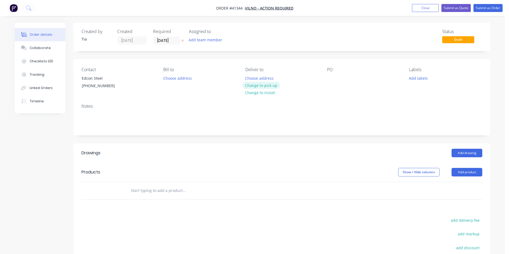
click at [276, 84] on button "Change to pick up" at bounding box center [261, 85] width 38 height 7
click at [253, 71] on div "Pick up" at bounding box center [281, 69] width 73 height 5
click at [251, 85] on button "Change to delivery" at bounding box center [261, 85] width 39 height 7
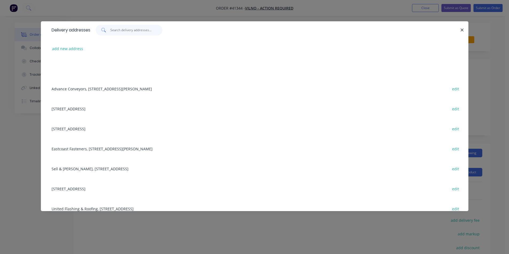
drag, startPoint x: 117, startPoint y: 28, endPoint x: 120, endPoint y: 32, distance: 5.3
click at [117, 28] on input "text" at bounding box center [136, 30] width 52 height 11
click at [148, 31] on input "text" at bounding box center [136, 30] width 52 height 11
paste input "Unit 7, 122 Milperra Rd"
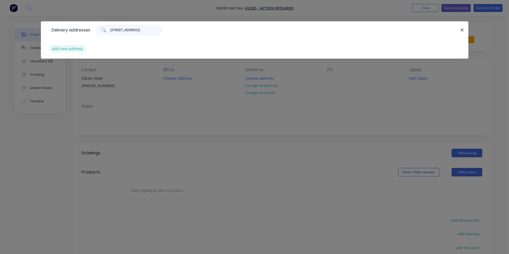
type input "Unit 7, 122 Milperra Rd Re"
click at [56, 49] on button "add new address" at bounding box center [67, 48] width 37 height 7
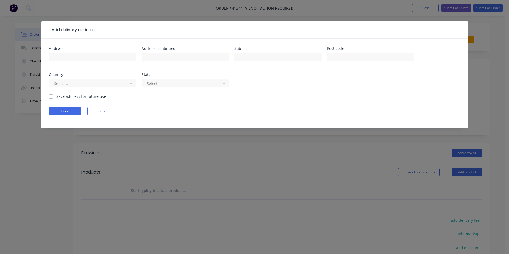
click at [77, 52] on div "Address" at bounding box center [92, 57] width 87 height 21
click at [77, 54] on input "text" at bounding box center [92, 57] width 87 height 8
click at [101, 53] on input "text" at bounding box center [92, 57] width 87 height 8
paste input "Unit 7, 122 Milperra Rd"
type input "Unit 7, 122 Milperra Road"
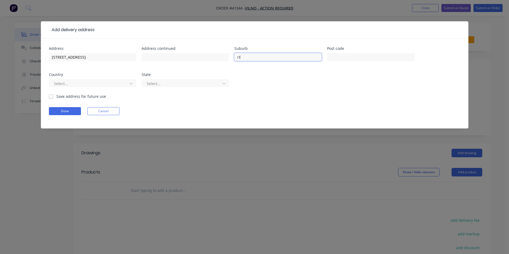
type input "r"
type input "Revesby"
type input "2122"
click at [85, 83] on div at bounding box center [88, 83] width 71 height 7
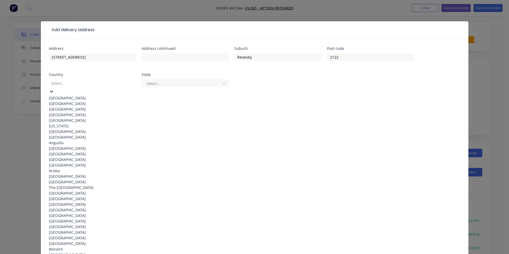
click at [81, 95] on div "[GEOGRAPHIC_DATA]" at bounding box center [92, 98] width 87 height 6
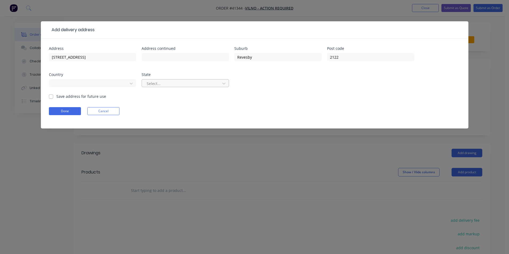
click at [151, 83] on div at bounding box center [181, 83] width 71 height 7
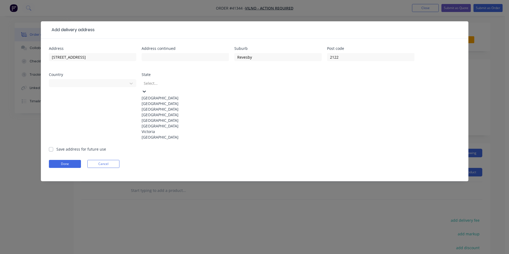
click at [153, 107] on div "New South Wales" at bounding box center [185, 104] width 87 height 6
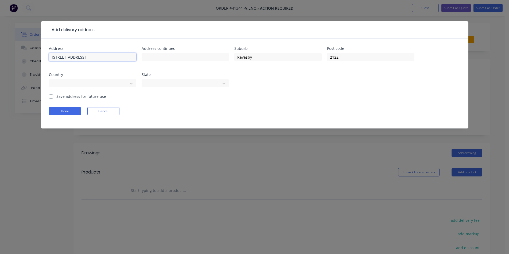
click at [63, 58] on input "Unit 7, 122 Milperra Road" at bounding box center [92, 57] width 87 height 8
type input "Unit 7 - 122 Milperra Road"
click at [186, 56] on input "text" at bounding box center [185, 57] width 87 height 8
click at [359, 99] on form "Address Unit 7 - 122 Milperra Road Address continued Suburb Revesby Post code 2…" at bounding box center [254, 88] width 411 height 82
click at [56, 98] on label "Save address for future use" at bounding box center [81, 97] width 50 height 6
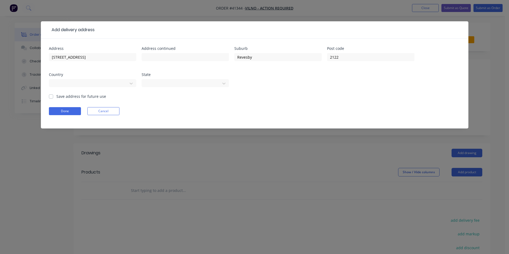
click at [52, 98] on input "Save address for future use" at bounding box center [51, 96] width 4 height 5
checkbox input "true"
click at [68, 110] on button "Done" at bounding box center [65, 111] width 32 height 8
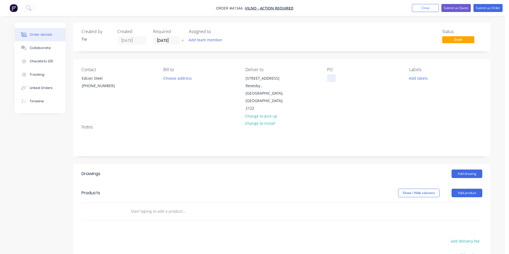
click at [331, 80] on div at bounding box center [331, 78] width 9 height 8
click at [331, 77] on div at bounding box center [331, 78] width 9 height 8
click at [329, 110] on div "Contact Edcon Steel (02) 9772 3800 Bill to Choose address Deliver to Unit 7 - 1…" at bounding box center [281, 89] width 417 height 61
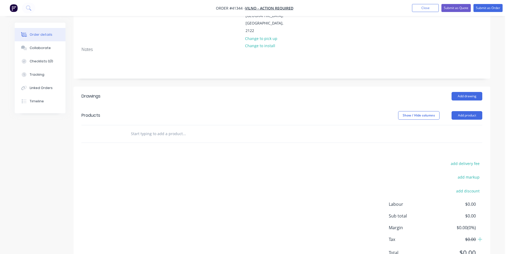
scroll to position [80, 0]
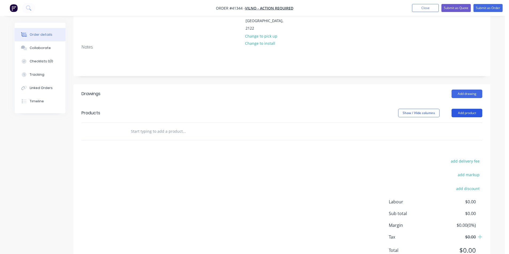
click at [477, 109] on button "Add product" at bounding box center [466, 113] width 31 height 9
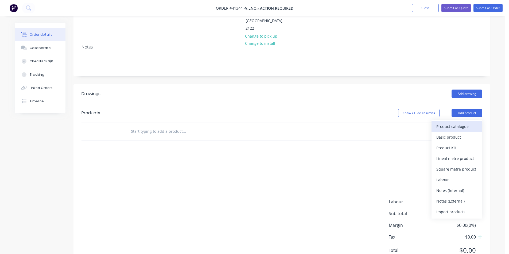
click at [451, 123] on div "Product catalogue" at bounding box center [456, 127] width 41 height 8
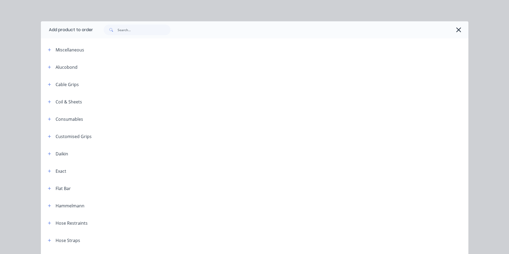
click at [456, 32] on icon "button" at bounding box center [458, 29] width 6 height 7
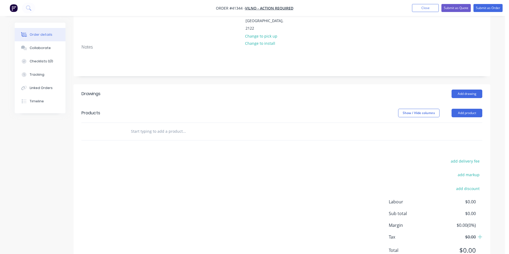
click at [473, 109] on button "Add product" at bounding box center [466, 113] width 31 height 9
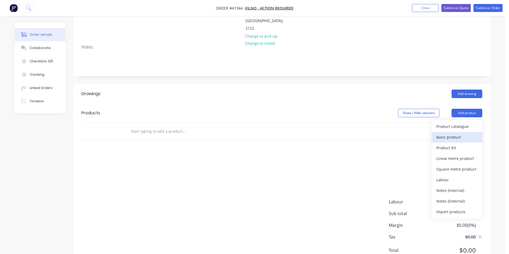
click at [455, 133] on div "Basic product" at bounding box center [456, 137] width 41 height 8
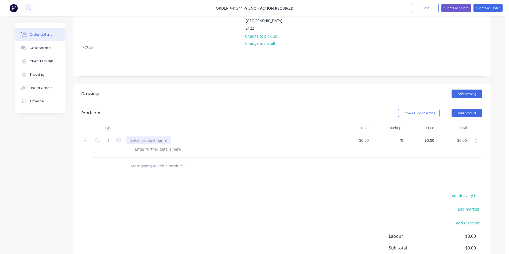
click at [156, 137] on div at bounding box center [148, 141] width 45 height 8
click at [158, 137] on div "Pick up 1 x RHS" at bounding box center [144, 141] width 36 height 8
click at [171, 146] on div at bounding box center [158, 150] width 54 height 8
click at [148, 137] on div "Pick up 1 x RHS 75x50x5 RHS 1@1146 in blue" at bounding box center [170, 141] width 88 height 8
click at [160, 137] on div "Pick up 1 x RHS 75x50x5 RHS 1@1146 in blue" at bounding box center [170, 141] width 88 height 8
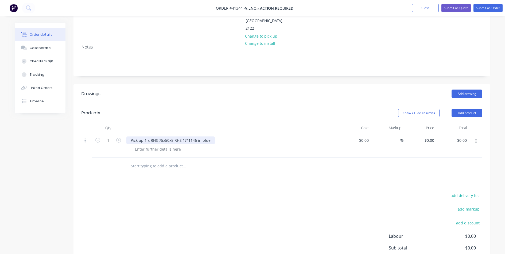
click at [148, 137] on div "Pick up 1 x RHS 75x50x5 RHS 1@1146 in blue" at bounding box center [170, 141] width 88 height 8
click at [141, 137] on div "Pick up 1 x RHS 75x50x5 RHS 1@1146 in blue" at bounding box center [170, 141] width 88 height 8
click at [182, 137] on div "Pick up 1 x RHS 75x50x5 RHS 1@1146 in blue" at bounding box center [170, 141] width 88 height 8
click at [212, 182] on div "Drawings Add drawing Products Show / Hide columns Add product Qty Cost Markup P…" at bounding box center [281, 193] width 417 height 219
click at [163, 146] on div at bounding box center [158, 150] width 54 height 8
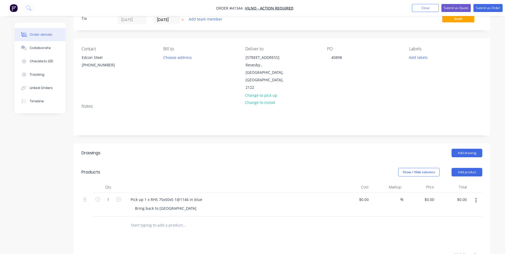
scroll to position [0, 0]
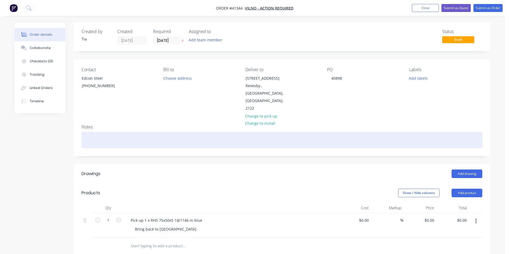
click at [93, 134] on div at bounding box center [281, 140] width 400 height 16
click at [361, 135] on div "Supplier advised he will send an email to accounts to let us know when ready fo…" at bounding box center [281, 140] width 400 height 16
drag, startPoint x: 360, startPoint y: 135, endPoint x: 19, endPoint y: 127, distance: 341.6
click at [19, 127] on div "Created by Tia Created 26/08/25 Required 27/08/25 Assigned to Add team member S…" at bounding box center [252, 207] width 475 height 369
copy div "Supplier advised he will send an email to accounts to let us know when ready fo…"
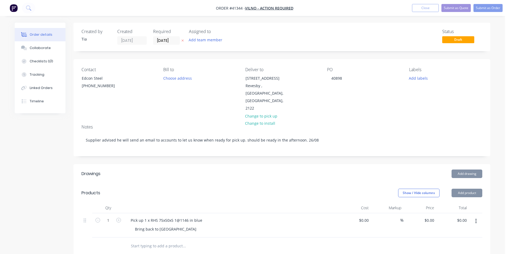
click at [399, 111] on div "Contact Edcon Steel (02) 9772 3800 Bill to Choose address Deliver to Unit 7 - 1…" at bounding box center [281, 89] width 417 height 61
click at [485, 7] on button "Submit as Order" at bounding box center [487, 8] width 29 height 8
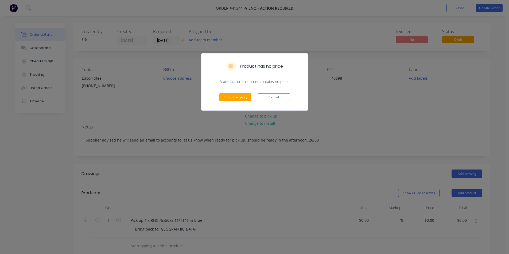
click at [284, 98] on button "Cancel" at bounding box center [274, 97] width 32 height 8
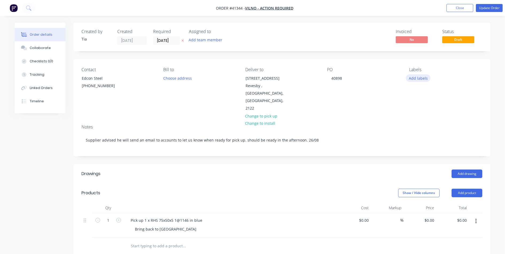
click at [413, 78] on button "Add labels" at bounding box center [418, 77] width 25 height 7
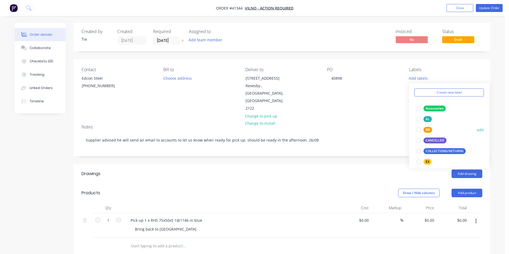
scroll to position [27, 0]
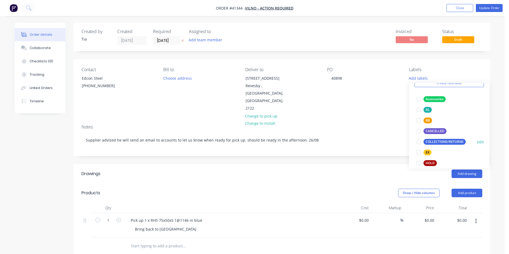
click at [435, 141] on div "COLLECTIONS/RETURNS" at bounding box center [444, 142] width 42 height 6
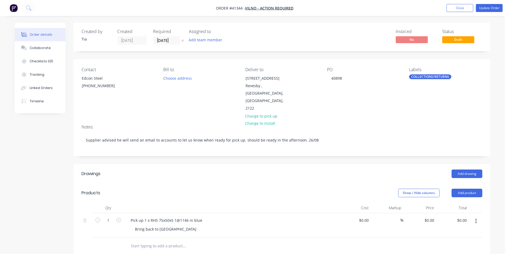
click at [381, 102] on div "PO 40898" at bounding box center [363, 89] width 73 height 45
click at [493, 10] on button "Update Order" at bounding box center [489, 8] width 27 height 8
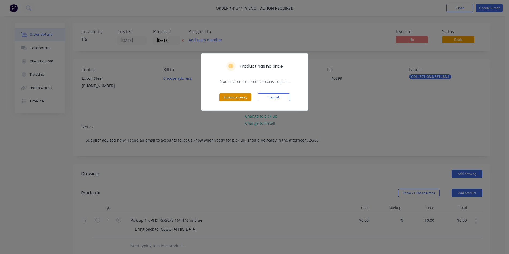
click at [247, 95] on button "Submit anyway" at bounding box center [235, 97] width 32 height 8
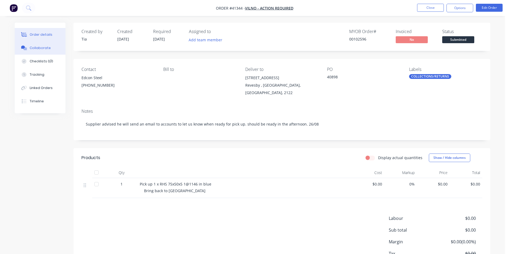
click at [42, 46] on div "Collaborate" at bounding box center [40, 48] width 21 height 5
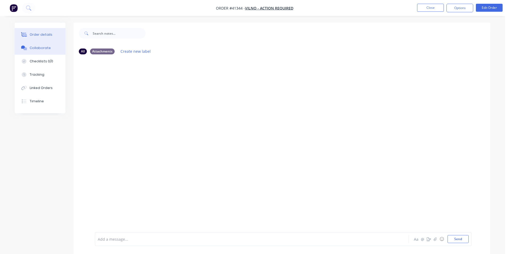
click at [46, 37] on button "Order details" at bounding box center [40, 34] width 51 height 13
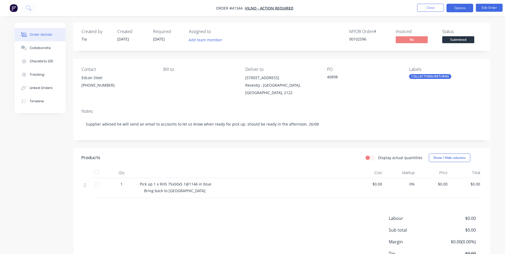
click at [453, 9] on button "Options" at bounding box center [459, 8] width 27 height 9
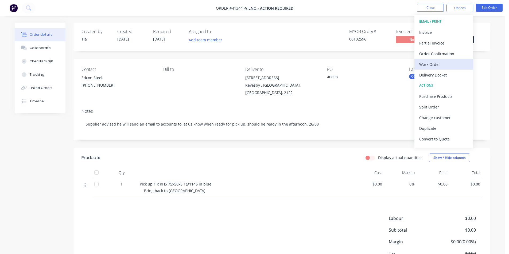
click at [450, 64] on div "Work Order" at bounding box center [443, 65] width 49 height 8
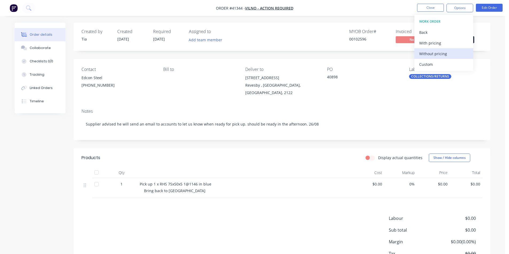
click at [444, 50] on div "Without pricing" at bounding box center [443, 54] width 49 height 8
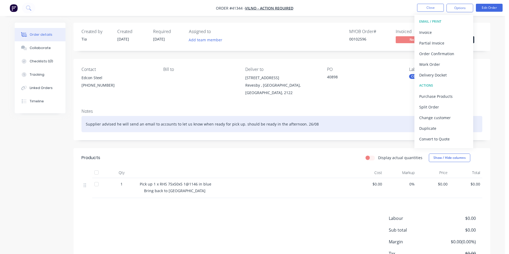
click at [312, 123] on div "Supplier advised he will send an email to accounts to let us know when ready fo…" at bounding box center [281, 124] width 400 height 16
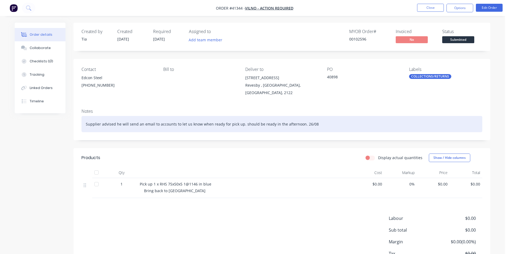
click at [175, 125] on div "Supplier advised he will send an email to accounts to let us know when ready fo…" at bounding box center [281, 124] width 400 height 16
click at [208, 124] on div "Supplier advised he will send an email to accounts to let us know when ready fo…" at bounding box center [281, 124] width 400 height 16
click at [214, 124] on div "Supplier advised he will send an email to accounts to let us know when ready fo…" at bounding box center [281, 124] width 400 height 16
click at [231, 123] on div "Supplier advised he will send an email to accounts to let us know when ready fo…" at bounding box center [281, 124] width 400 height 16
click at [269, 125] on div "Supplier advised he will send an email to accounts to let us know when ready fo…" at bounding box center [281, 124] width 400 height 16
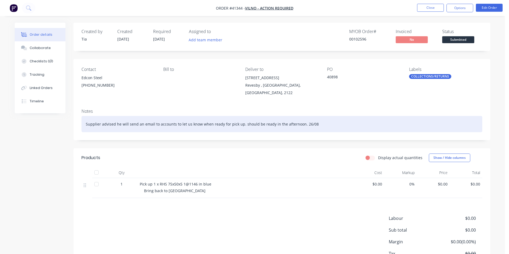
drag, startPoint x: 300, startPoint y: 124, endPoint x: 325, endPoint y: 127, distance: 25.0
click at [300, 124] on div "Supplier advised he will send an email to accounts to let us know when ready fo…" at bounding box center [281, 124] width 400 height 16
drag, startPoint x: 319, startPoint y: 123, endPoint x: 242, endPoint y: 126, distance: 77.0
click at [242, 126] on div "Supplier advised he will send an email to accounts to let us know when ready fo…" at bounding box center [281, 124] width 400 height 16
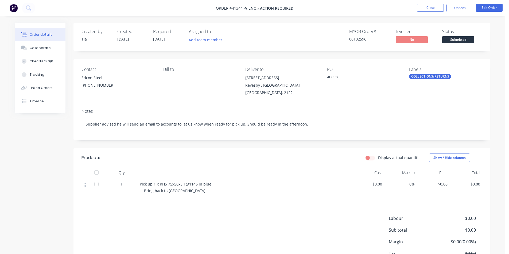
click at [489, 33] on div "Created by Tia Created 26/08/25 Required 27/08/25 Assigned to Add team member M…" at bounding box center [281, 37] width 417 height 28
click at [342, 218] on div "Labour $0.00 Sub total $0.00 Margin $0.00 ( 0.00 %) Tax $0.00 Total $0.00" at bounding box center [281, 246] width 400 height 62
click at [460, 8] on button "Options" at bounding box center [459, 8] width 27 height 9
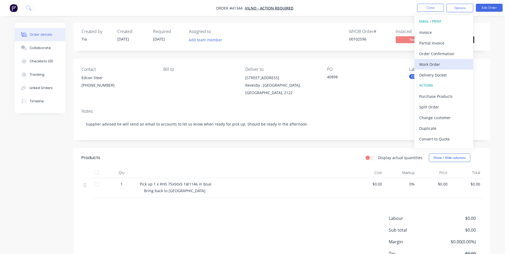
click at [440, 64] on div "Work Order" at bounding box center [443, 65] width 49 height 8
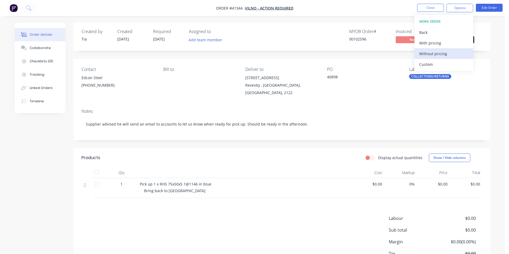
click at [443, 53] on div "Without pricing" at bounding box center [443, 54] width 49 height 8
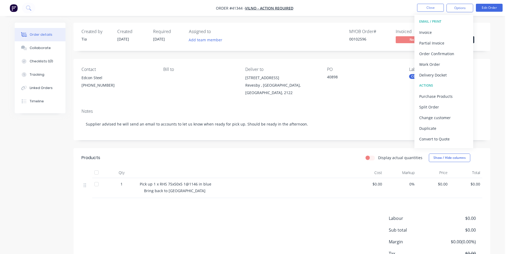
click at [260, 84] on div "Revesby , New South Wales, Australia, 2122" at bounding box center [281, 89] width 73 height 15
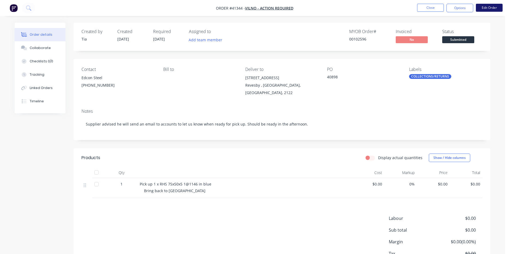
click at [492, 10] on button "Edit Order" at bounding box center [489, 8] width 27 height 8
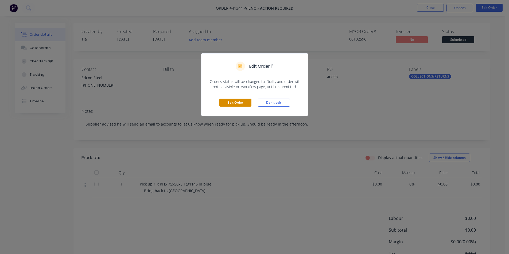
click at [227, 104] on button "Edit Order" at bounding box center [235, 103] width 32 height 8
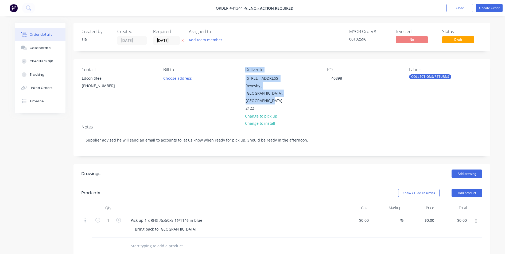
drag, startPoint x: 288, startPoint y: 100, endPoint x: 239, endPoint y: 72, distance: 56.1
click at [239, 72] on div "Contact Edcon Steel (02) 9772 3800 Bill to Choose address Deliver to Unit 7 - 1…" at bounding box center [281, 89] width 417 height 61
click at [285, 99] on div "Revesby , New South Wales, Australia, 2122" at bounding box center [267, 97] width 44 height 30
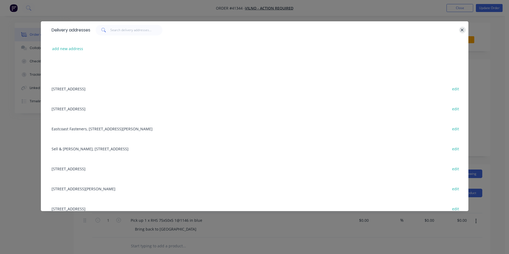
click at [462, 30] on icon "button" at bounding box center [461, 30] width 3 height 5
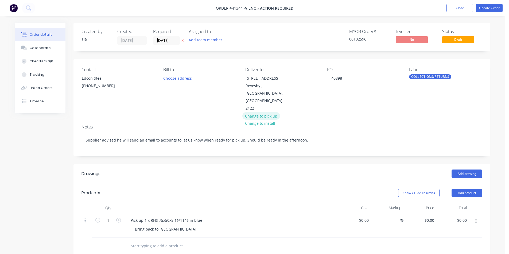
click at [264, 112] on button "Change to pick up" at bounding box center [261, 115] width 38 height 7
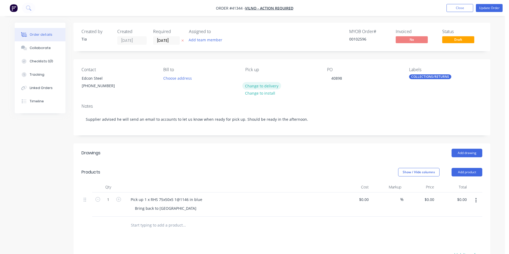
click at [257, 87] on button "Change to delivery" at bounding box center [261, 85] width 39 height 7
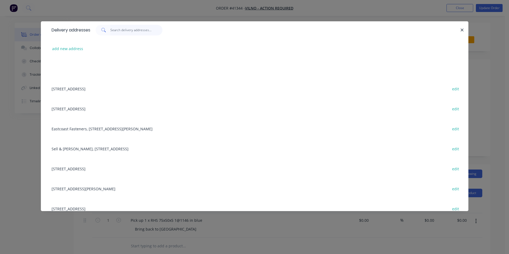
click at [118, 30] on input "text" at bounding box center [136, 30] width 52 height 11
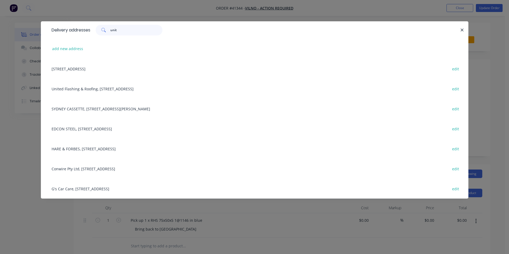
type input "unit"
click at [113, 69] on div "Unit 7 - 122 Milperra Road, Revesby, New South Wales, Australia, 2122 edit" at bounding box center [254, 69] width 411 height 20
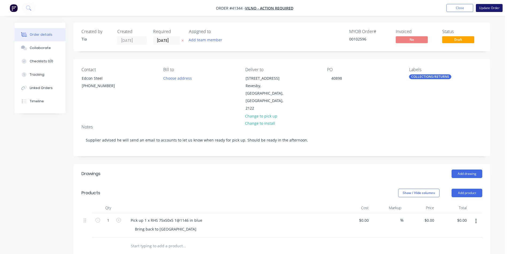
click at [491, 11] on button "Update Order" at bounding box center [489, 8] width 27 height 8
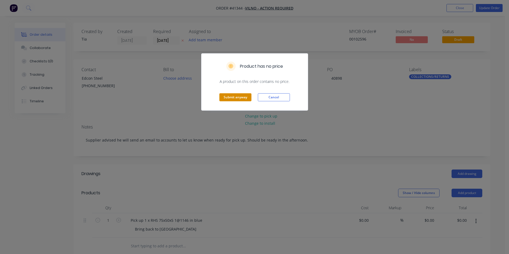
click at [245, 97] on button "Submit anyway" at bounding box center [235, 97] width 32 height 8
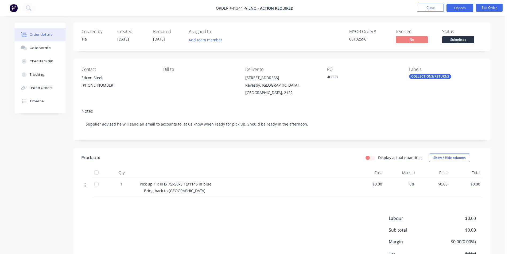
click at [455, 10] on button "Options" at bounding box center [459, 8] width 27 height 9
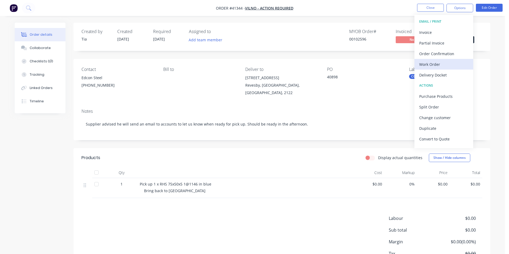
click at [440, 62] on div "Work Order" at bounding box center [443, 65] width 49 height 8
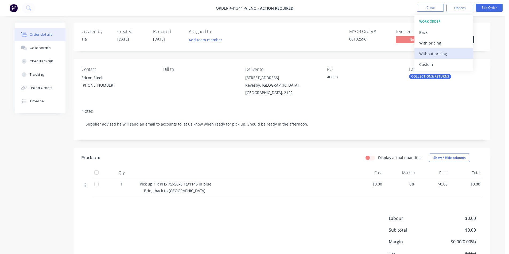
click at [436, 56] on div "Without pricing" at bounding box center [443, 54] width 49 height 8
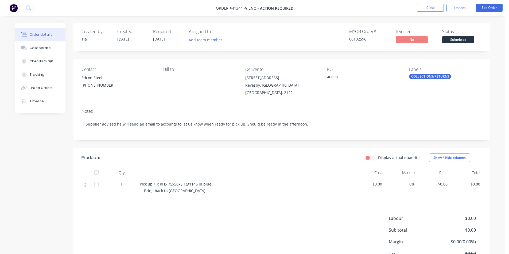
click at [25, 186] on div "Created by Tia Created 26/08/25 Required 27/08/25 Assigned to Add team member M…" at bounding box center [252, 158] width 475 height 271
click at [438, 9] on button "Close" at bounding box center [430, 8] width 27 height 8
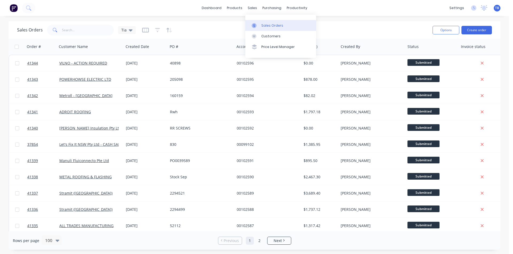
click at [258, 26] on div at bounding box center [256, 25] width 8 height 5
click at [72, 32] on input "text" at bounding box center [88, 30] width 52 height 11
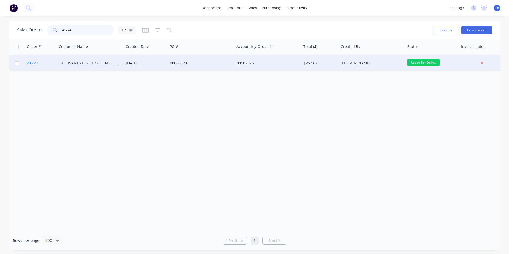
type input "41274"
click at [34, 62] on span "41274" at bounding box center [32, 63] width 11 height 5
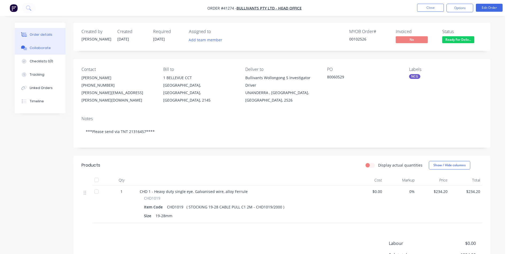
click at [44, 48] on div "Collaborate" at bounding box center [40, 48] width 21 height 5
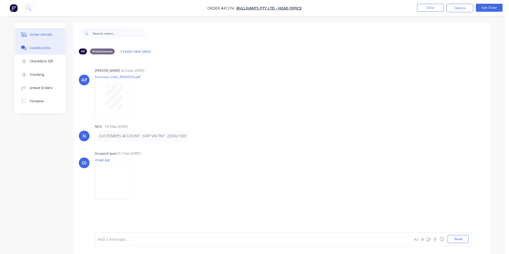
click at [43, 35] on div "Order details" at bounding box center [41, 34] width 23 height 5
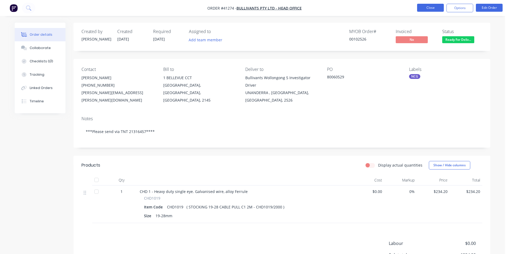
click at [426, 9] on button "Close" at bounding box center [430, 8] width 27 height 8
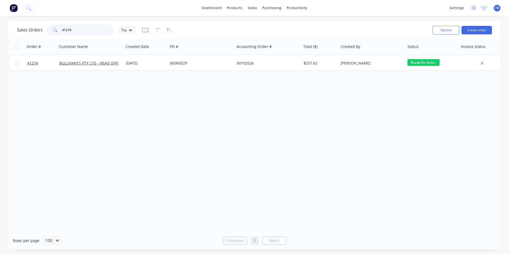
drag, startPoint x: 91, startPoint y: 34, endPoint x: 53, endPoint y: 37, distance: 38.3
click at [53, 37] on div "Sales Orders 41274 Tia Options Create order" at bounding box center [255, 29] width 492 height 17
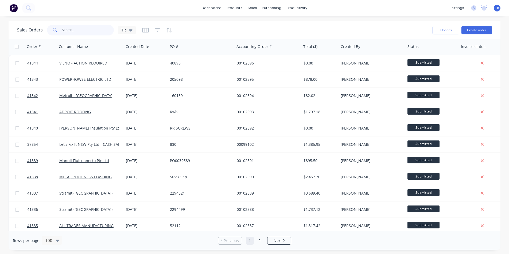
click at [93, 28] on input "text" at bounding box center [88, 30] width 52 height 11
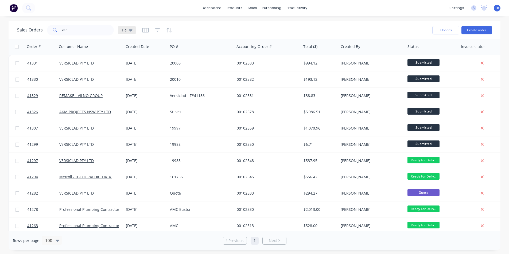
click at [132, 32] on div "Tia" at bounding box center [127, 30] width 18 height 8
click at [147, 100] on div "Archived jobs edit" at bounding box center [156, 97] width 72 height 11
click at [147, 97] on button "Archived jobs" at bounding box center [150, 97] width 61 height 6
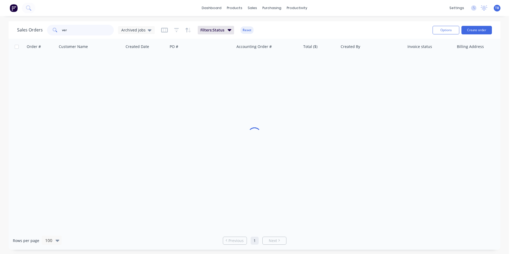
click at [68, 30] on input "ver" at bounding box center [88, 30] width 52 height 11
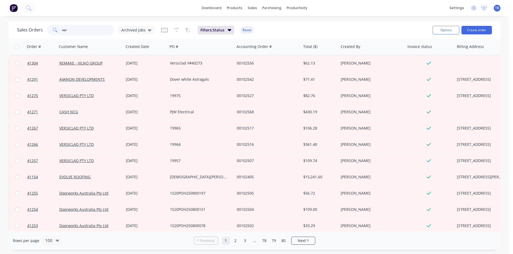
click at [68, 30] on input "ver" at bounding box center [88, 30] width 52 height 11
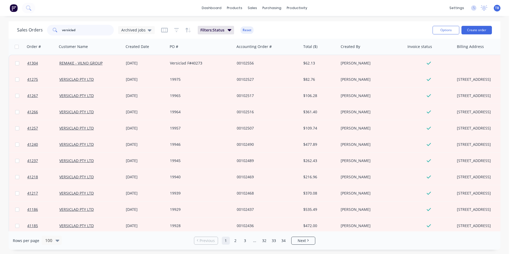
type input "versiclad"
click at [346, 33] on div "Sales Orders versiclad Archived jobs Filters: Status Reset" at bounding box center [222, 29] width 411 height 13
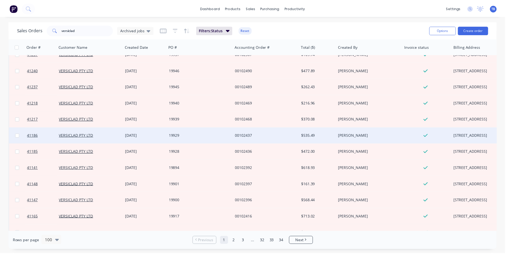
scroll to position [80, 0]
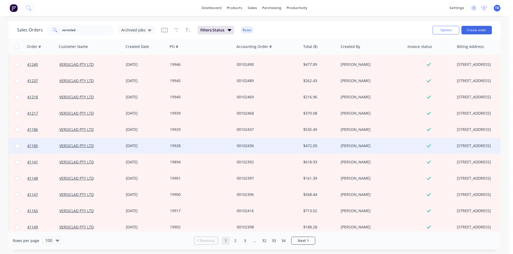
click at [141, 146] on div "18 Aug 2025" at bounding box center [146, 145] width 40 height 5
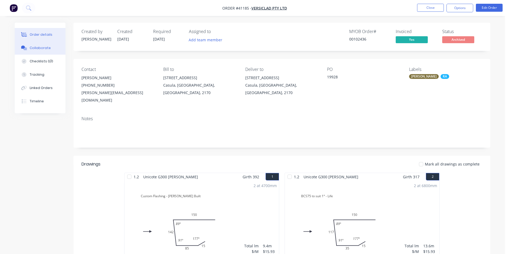
click at [52, 52] on button "Collaborate" at bounding box center [40, 47] width 51 height 13
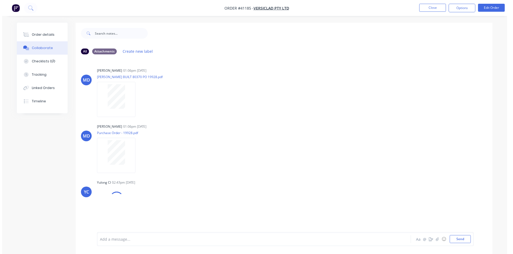
scroll to position [103, 0]
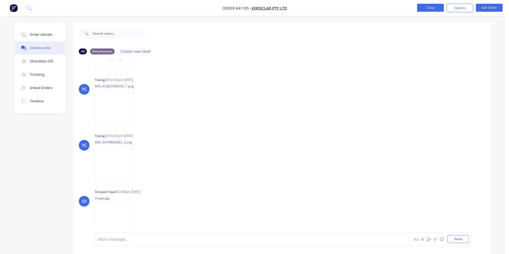
click at [433, 9] on button "Close" at bounding box center [430, 8] width 27 height 8
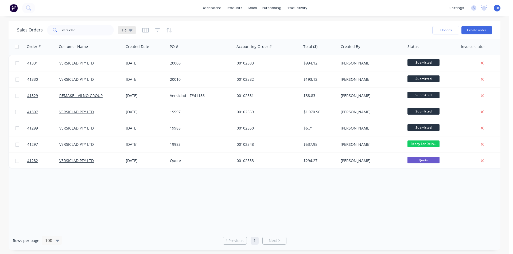
click at [128, 29] on div "Tia" at bounding box center [126, 30] width 11 height 5
click at [146, 96] on button "Archived jobs" at bounding box center [150, 97] width 61 height 6
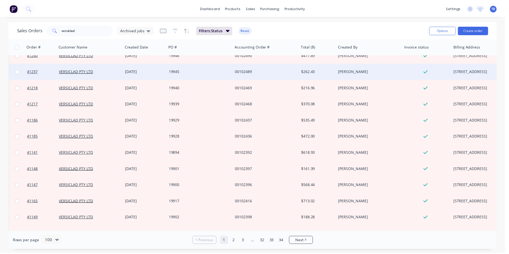
scroll to position [80, 0]
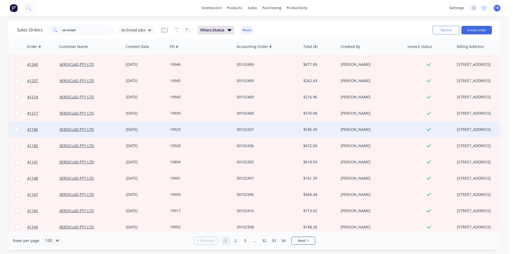
click at [245, 132] on div "00102437" at bounding box center [266, 129] width 59 height 5
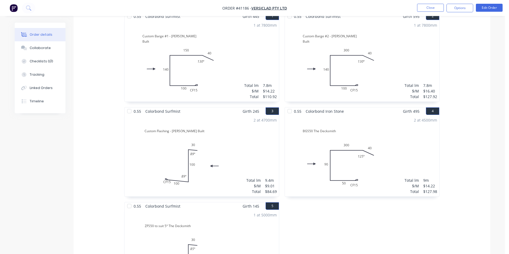
scroll to position [240, 0]
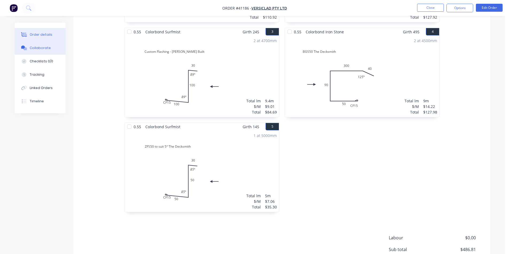
click at [27, 46] on icon at bounding box center [24, 48] width 6 height 5
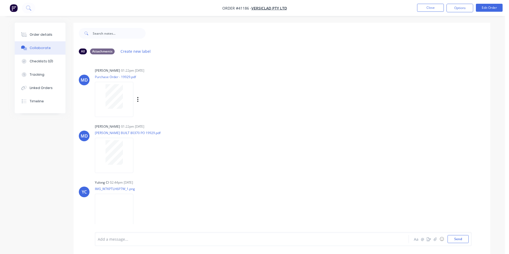
click at [124, 100] on div at bounding box center [114, 96] width 34 height 25
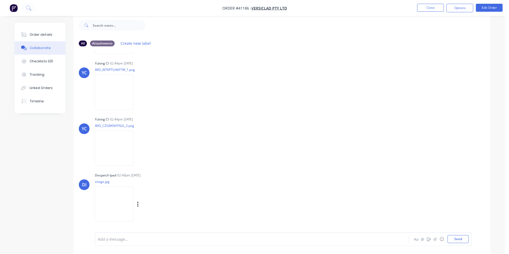
click at [104, 197] on img at bounding box center [114, 204] width 38 height 35
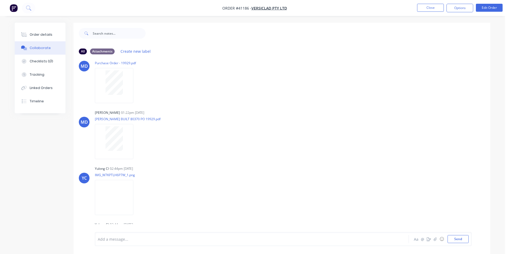
scroll to position [27, 0]
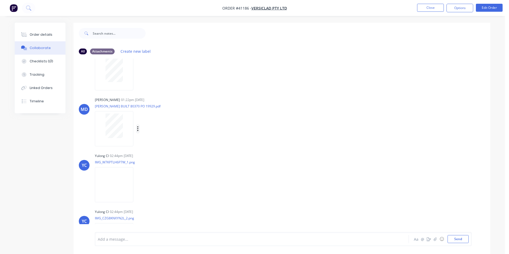
click at [137, 127] on icon "button" at bounding box center [138, 129] width 2 height 6
click at [161, 106] on p "CASSELL BUILT 80370 PO 19929.pdf" at bounding box center [144, 106] width 98 height 5
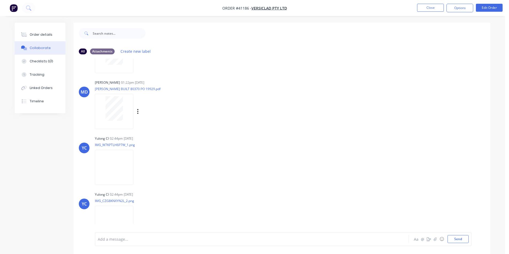
scroll to position [53, 0]
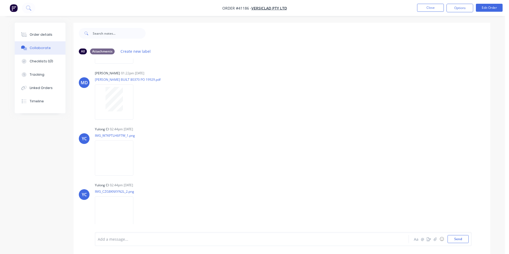
click at [360, 118] on div "MD Maria Dawkins 01:22pm 18/08/25 Purchase Order - 19929.pdf Labels Download MD…" at bounding box center [281, 146] width 417 height 174
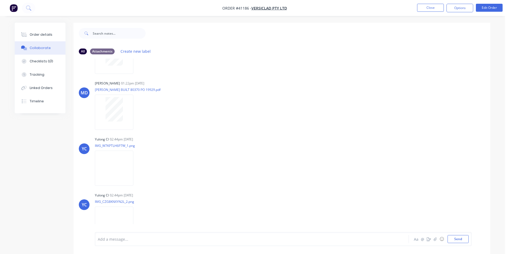
scroll to position [0, 0]
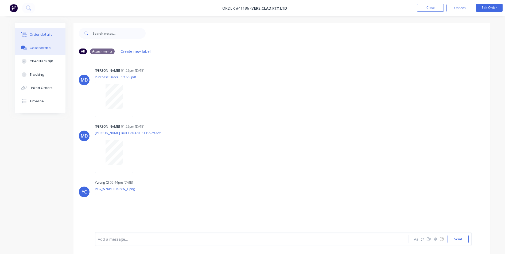
click at [44, 37] on div "Order details" at bounding box center [41, 34] width 23 height 5
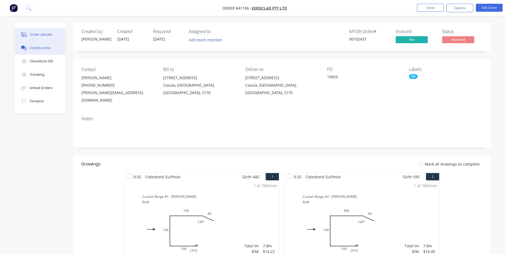
click at [56, 50] on button "Collaborate" at bounding box center [40, 47] width 51 height 13
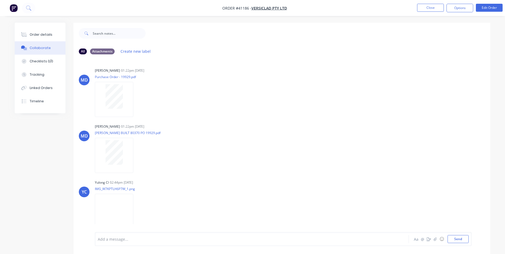
drag, startPoint x: 49, startPoint y: 35, endPoint x: 53, endPoint y: 46, distance: 11.6
click at [49, 34] on div "Order details" at bounding box center [41, 34] width 23 height 5
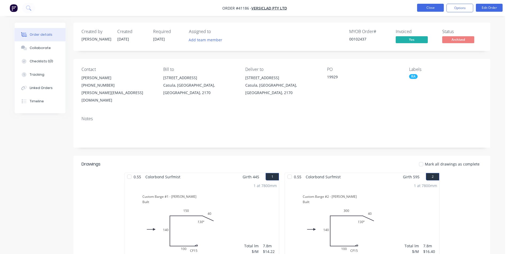
click at [433, 10] on button "Close" at bounding box center [430, 8] width 27 height 8
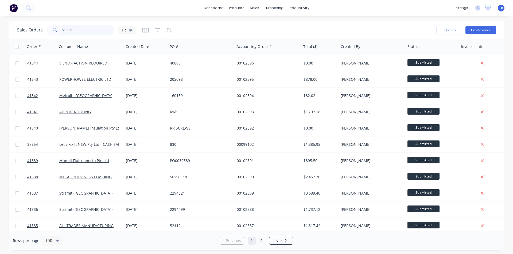
click at [72, 30] on input "text" at bounding box center [88, 30] width 52 height 11
click at [69, 32] on input "text" at bounding box center [88, 30] width 52 height 11
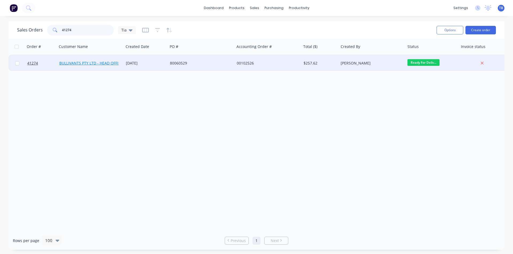
type input "41274"
click at [87, 64] on link "BULLIVANTS PTY LTD - HEAD OFFICE" at bounding box center [91, 63] width 64 height 5
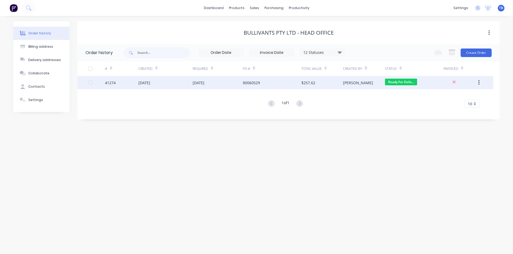
click at [113, 83] on div "41274" at bounding box center [110, 83] width 11 height 6
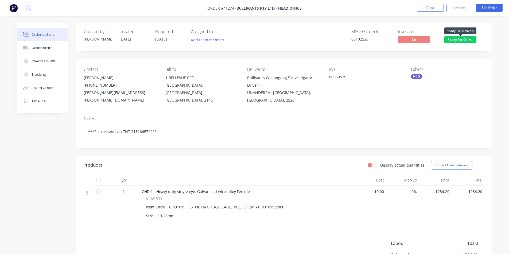
click at [473, 41] on span "Ready For Deliv..." at bounding box center [460, 39] width 32 height 7
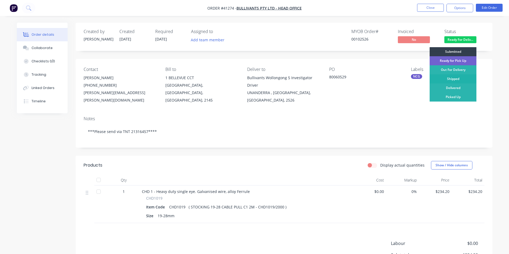
click at [458, 78] on div "Shipped" at bounding box center [452, 78] width 47 height 9
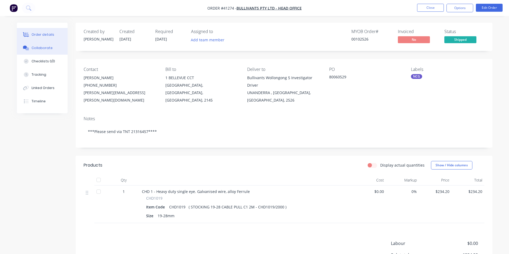
click at [53, 43] on button "Collaborate" at bounding box center [42, 47] width 51 height 13
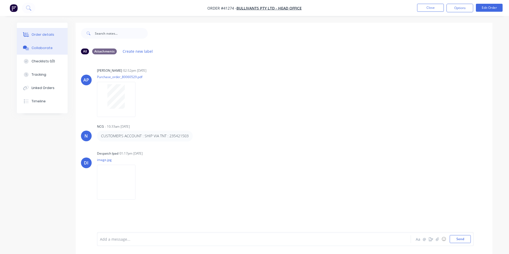
click at [31, 33] on button "Order details" at bounding box center [42, 34] width 51 height 13
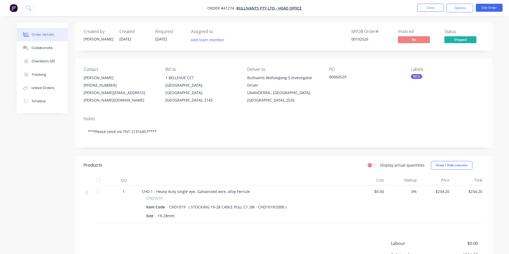
scroll to position [64, 0]
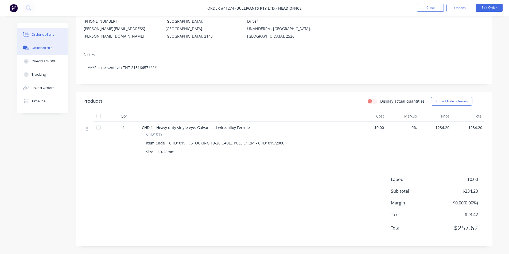
click at [23, 45] on button "Collaborate" at bounding box center [42, 47] width 51 height 13
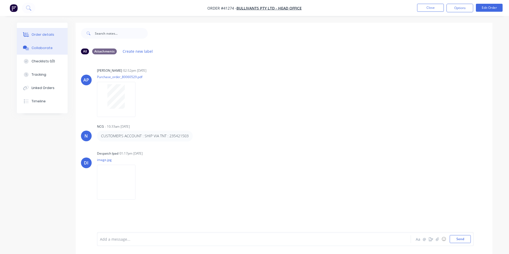
click at [51, 30] on button "Order details" at bounding box center [42, 34] width 51 height 13
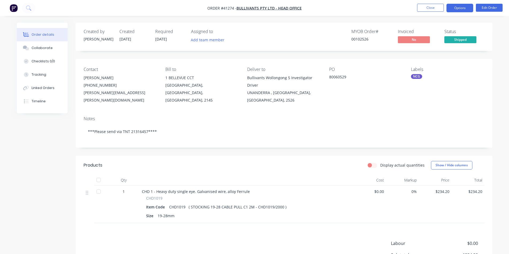
click at [456, 11] on button "Options" at bounding box center [459, 8] width 27 height 9
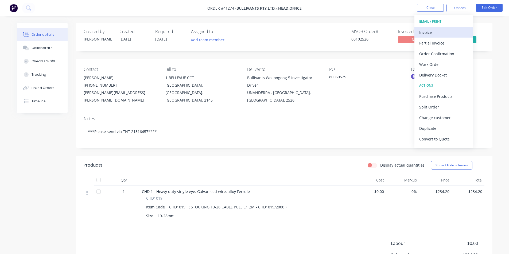
click at [436, 32] on div "Invoice" at bounding box center [443, 33] width 49 height 8
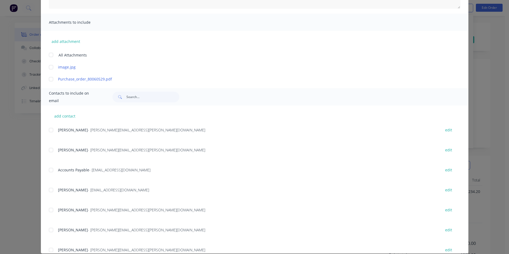
scroll to position [107, 0]
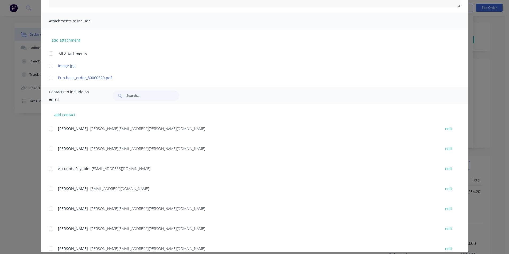
click at [51, 169] on div at bounding box center [51, 169] width 11 height 11
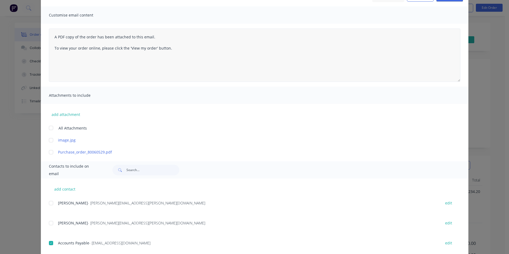
scroll to position [0, 0]
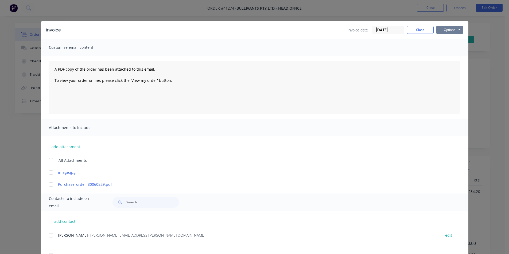
click at [454, 29] on button "Options" at bounding box center [449, 30] width 27 height 8
click at [455, 56] on button "Email" at bounding box center [453, 57] width 34 height 9
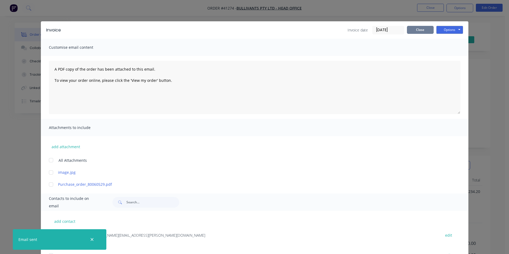
click at [416, 30] on button "Close" at bounding box center [420, 30] width 27 height 8
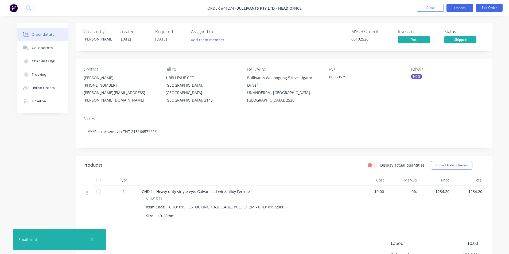
click at [470, 7] on button "Options" at bounding box center [459, 8] width 27 height 9
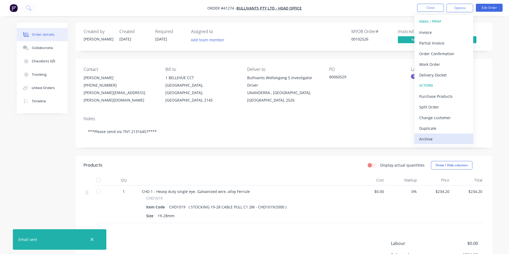
click at [431, 141] on div "Archive" at bounding box center [443, 139] width 49 height 8
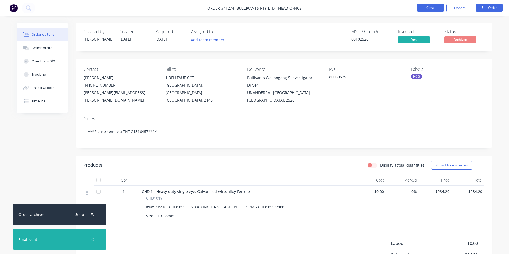
click at [433, 8] on button "Close" at bounding box center [430, 8] width 27 height 8
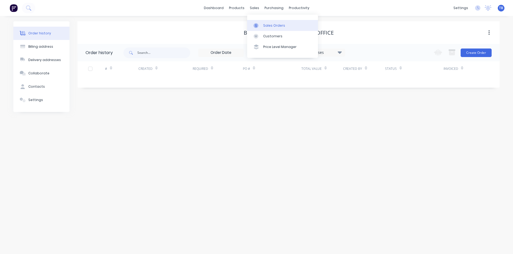
click at [262, 27] on link "Sales Orders" at bounding box center [282, 25] width 71 height 11
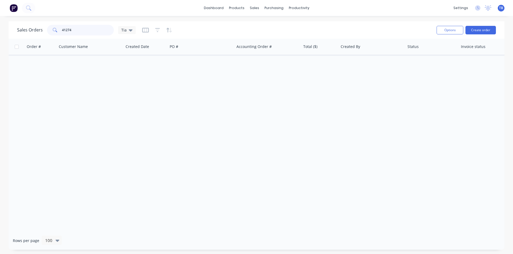
drag, startPoint x: 85, startPoint y: 29, endPoint x: 32, endPoint y: 24, distance: 53.3
click at [32, 24] on div "Sales Orders 41274 Tia" at bounding box center [224, 29] width 415 height 13
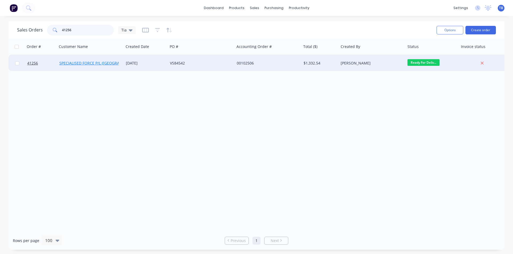
type input "41256"
click at [70, 62] on link "SPECIALISED FORCE P/L (VIC)" at bounding box center [99, 63] width 81 height 5
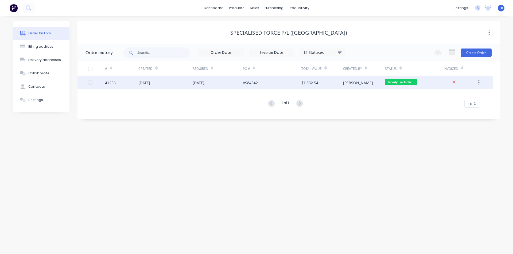
click at [108, 83] on div "41256" at bounding box center [110, 83] width 11 height 6
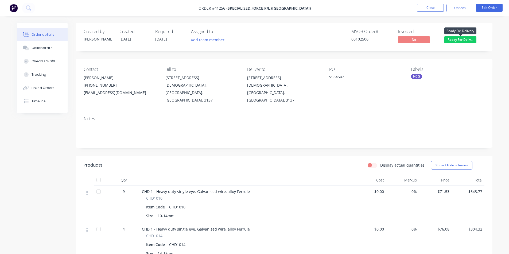
click at [458, 42] on span "Ready For Deliv..." at bounding box center [460, 39] width 32 height 7
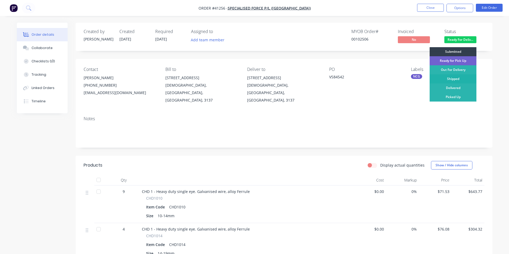
click at [454, 76] on div "Shipped" at bounding box center [452, 78] width 47 height 9
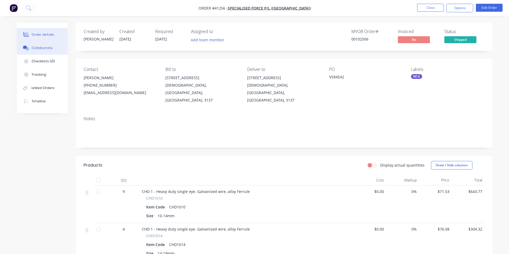
click at [43, 47] on div "Collaborate" at bounding box center [42, 48] width 21 height 5
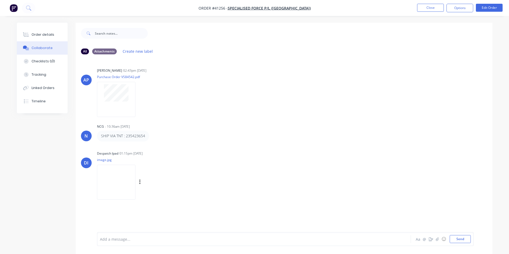
click at [132, 184] on img at bounding box center [116, 182] width 38 height 35
click at [56, 35] on button "Order details" at bounding box center [42, 34] width 51 height 13
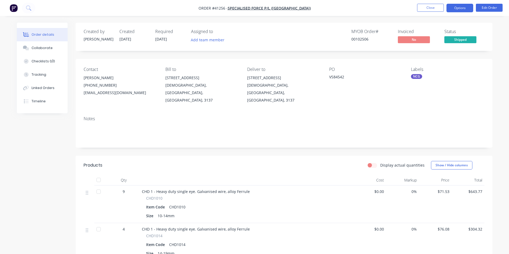
click at [449, 9] on button "Options" at bounding box center [459, 8] width 27 height 9
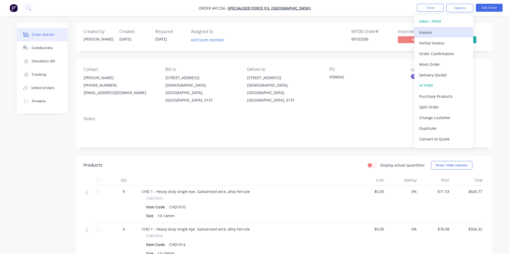
click at [424, 33] on div "Invoice" at bounding box center [443, 33] width 49 height 8
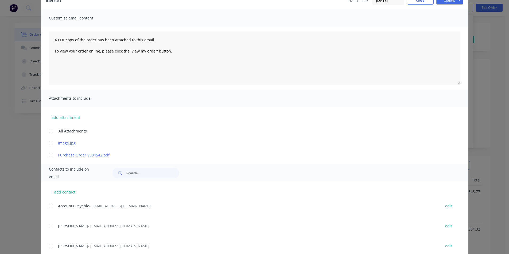
scroll to position [80, 0]
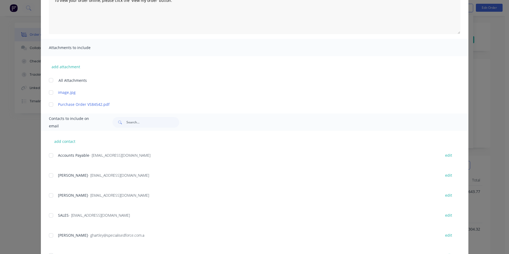
click at [49, 158] on div at bounding box center [51, 155] width 11 height 11
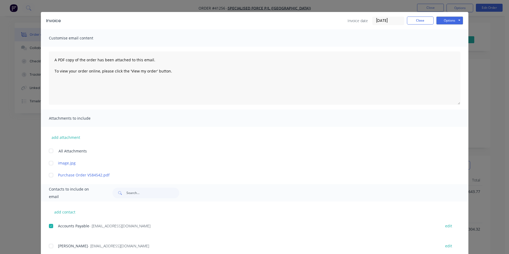
scroll to position [0, 0]
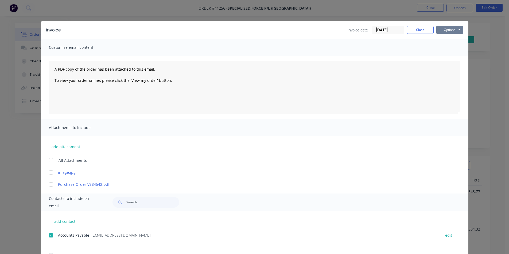
click at [443, 33] on button "Options" at bounding box center [449, 30] width 27 height 8
click at [441, 56] on button "Email" at bounding box center [453, 57] width 34 height 9
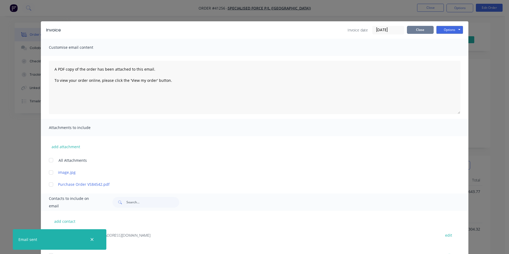
click at [418, 26] on button "Close" at bounding box center [420, 30] width 27 height 8
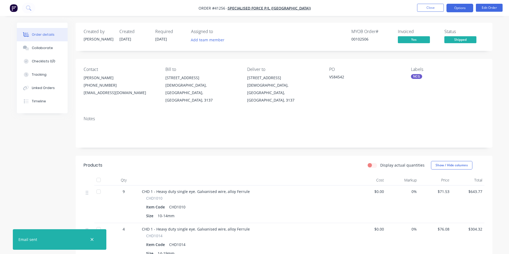
click at [458, 7] on button "Options" at bounding box center [459, 8] width 27 height 9
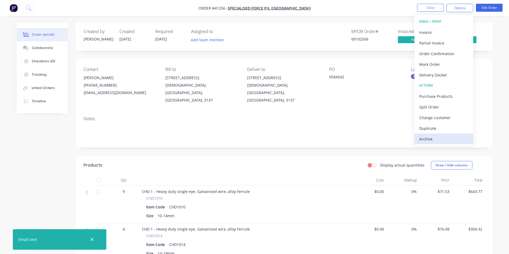
click at [440, 141] on div "Archive" at bounding box center [443, 139] width 49 height 8
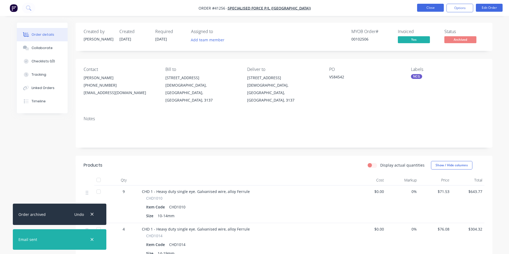
click at [434, 7] on button "Close" at bounding box center [430, 8] width 27 height 8
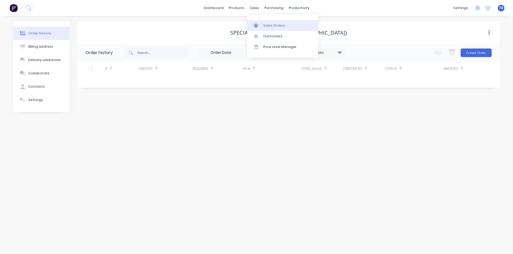
click at [272, 26] on div "Sales Orders" at bounding box center [274, 25] width 22 height 5
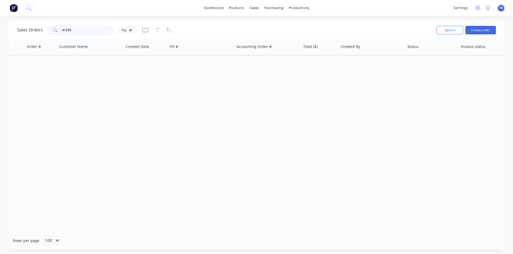
drag, startPoint x: 94, startPoint y: 31, endPoint x: 16, endPoint y: 25, distance: 77.9
click at [16, 25] on div "Sales Orders 41256 Tia Options Create order" at bounding box center [257, 29] width 496 height 17
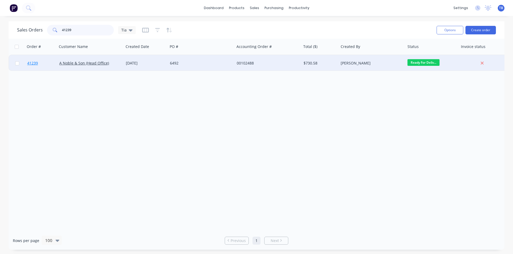
type input "41239"
click at [35, 63] on span "41239" at bounding box center [32, 63] width 11 height 5
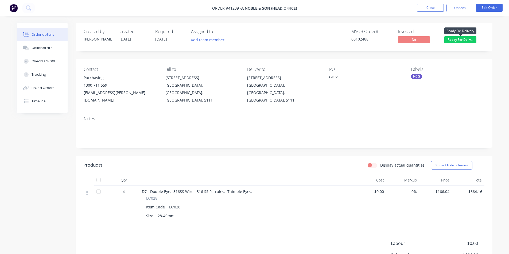
click at [470, 43] on span "Ready For Deliv..." at bounding box center [460, 39] width 32 height 7
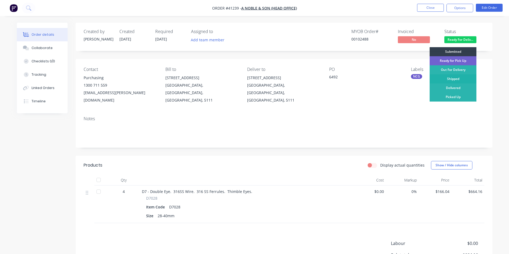
click at [465, 80] on div "Shipped" at bounding box center [452, 78] width 47 height 9
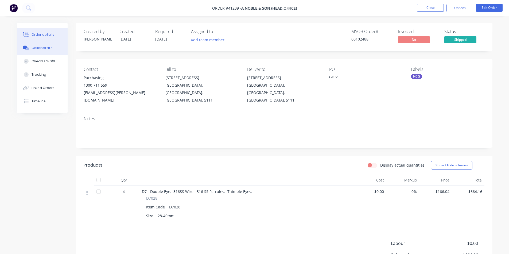
click at [33, 46] on div "Collaborate" at bounding box center [42, 48] width 21 height 5
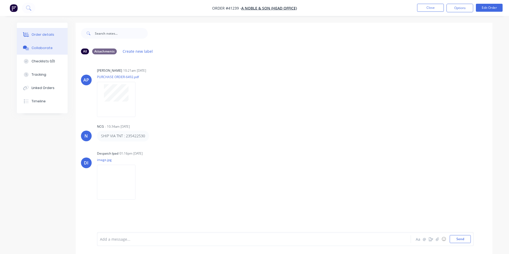
click at [42, 33] on div "Order details" at bounding box center [43, 34] width 23 height 5
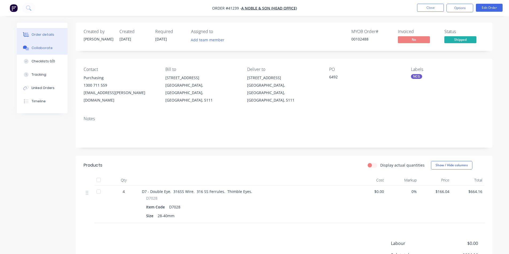
click at [27, 51] on button "Collaborate" at bounding box center [42, 47] width 51 height 13
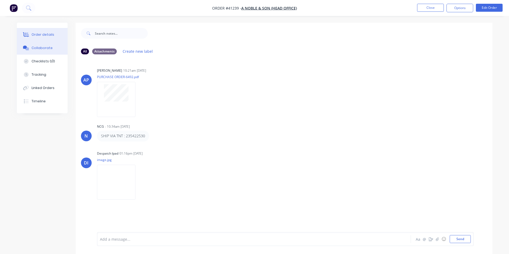
click at [39, 39] on button "Order details" at bounding box center [42, 34] width 51 height 13
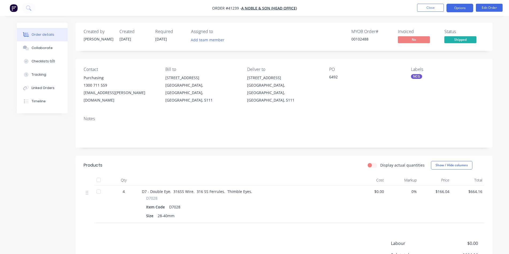
click at [464, 6] on button "Options" at bounding box center [459, 8] width 27 height 9
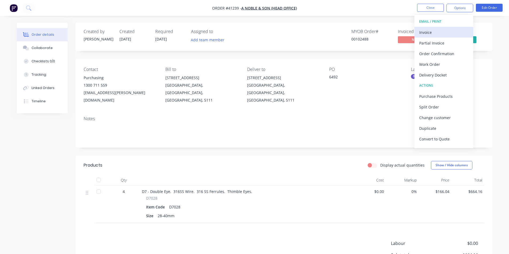
click at [440, 32] on div "Invoice" at bounding box center [443, 33] width 49 height 8
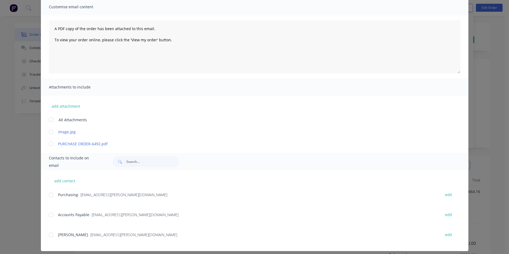
scroll to position [45, 0]
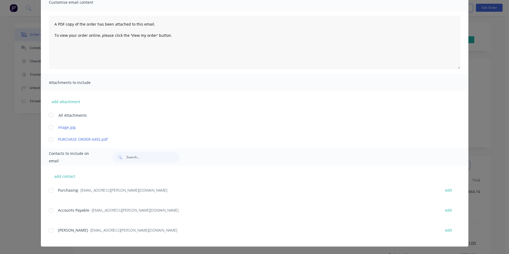
click at [48, 210] on div at bounding box center [51, 210] width 11 height 11
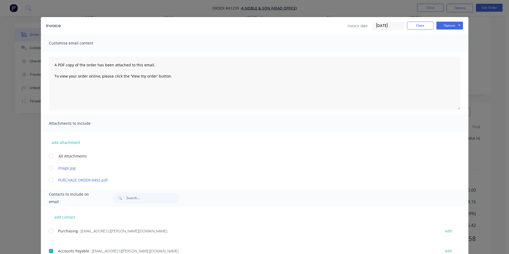
scroll to position [0, 0]
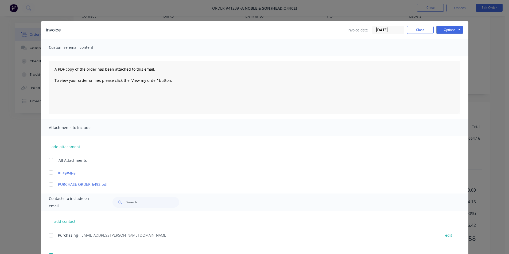
click at [455, 35] on div "Invoice Invoice date 26/08/25 Close Options Preview Print Email" at bounding box center [254, 29] width 427 height 17
click at [455, 33] on button "Options" at bounding box center [449, 30] width 27 height 8
click at [450, 58] on button "Email" at bounding box center [453, 57] width 34 height 9
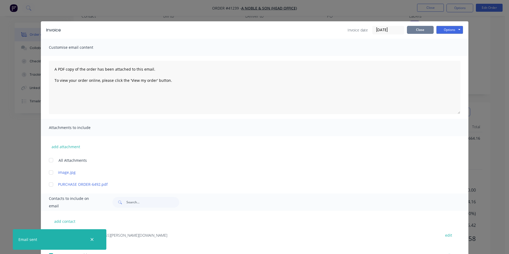
click at [425, 32] on button "Close" at bounding box center [420, 30] width 27 height 8
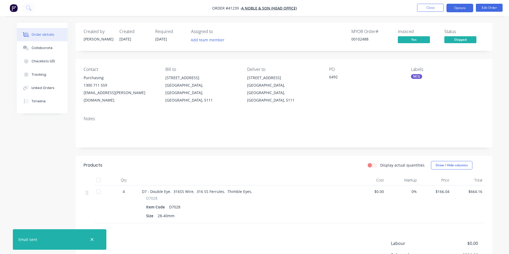
click at [470, 10] on button "Options" at bounding box center [459, 8] width 27 height 9
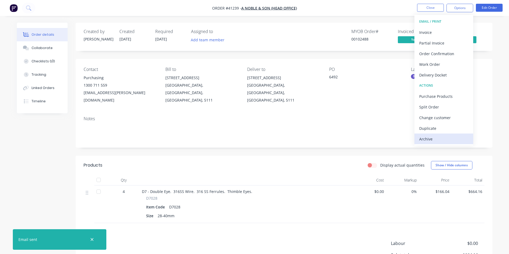
click at [440, 138] on div "Archive" at bounding box center [443, 139] width 49 height 8
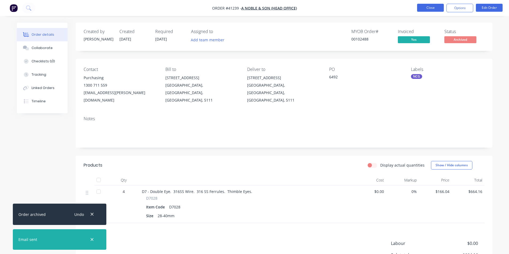
click at [421, 9] on button "Close" at bounding box center [430, 8] width 27 height 8
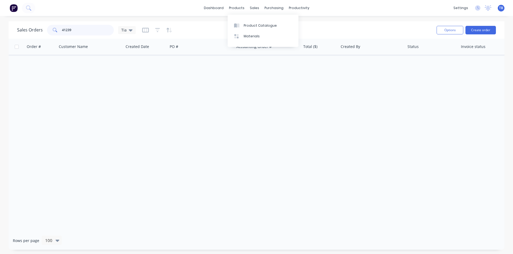
drag, startPoint x: 93, startPoint y: 27, endPoint x: 1, endPoint y: 37, distance: 93.1
click at [0, 37] on div "Sales Orders 41239 Tia Options Create order Order # Customer Name Created Date …" at bounding box center [256, 135] width 513 height 229
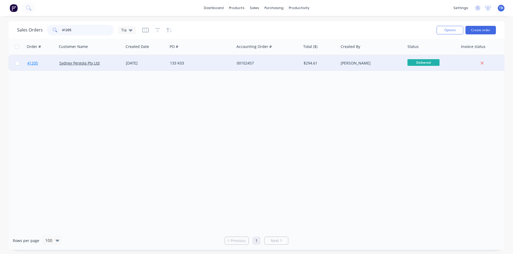
type input "41205"
click at [35, 61] on span "41205" at bounding box center [32, 63] width 11 height 5
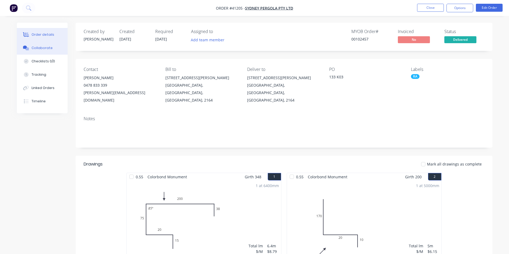
click at [46, 47] on div "Collaborate" at bounding box center [42, 48] width 21 height 5
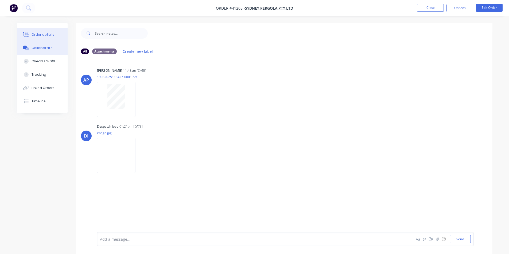
click at [48, 36] on div "Order details" at bounding box center [43, 34] width 23 height 5
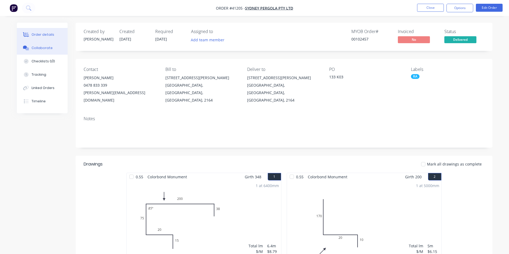
click at [42, 47] on div "Collaborate" at bounding box center [42, 48] width 21 height 5
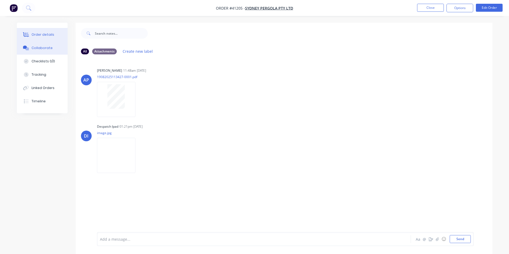
click at [58, 33] on button "Order details" at bounding box center [42, 34] width 51 height 13
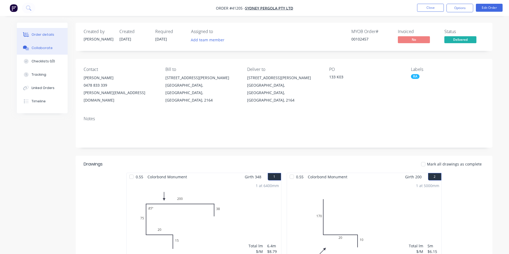
click at [51, 45] on button "Collaborate" at bounding box center [42, 47] width 51 height 13
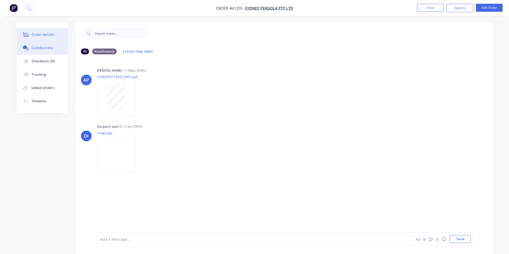
click at [51, 37] on button "Order details" at bounding box center [42, 34] width 51 height 13
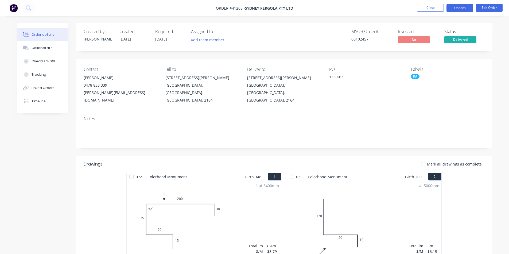
click at [466, 8] on button "Options" at bounding box center [459, 8] width 27 height 9
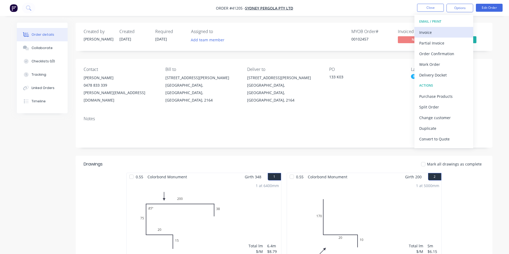
click at [444, 31] on div "Invoice" at bounding box center [443, 33] width 49 height 8
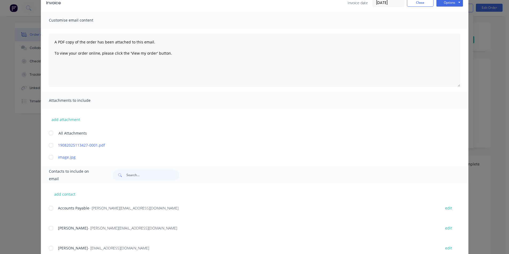
scroll to position [53, 0]
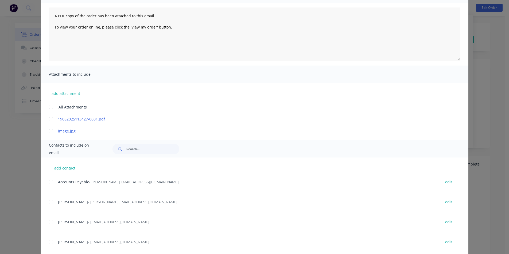
click at [51, 179] on div at bounding box center [51, 182] width 11 height 11
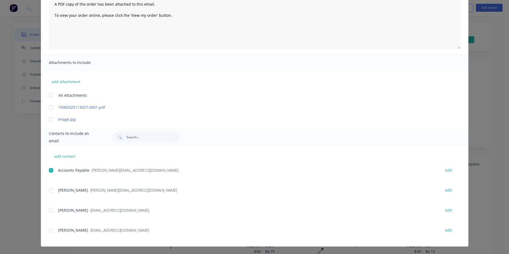
scroll to position [0, 0]
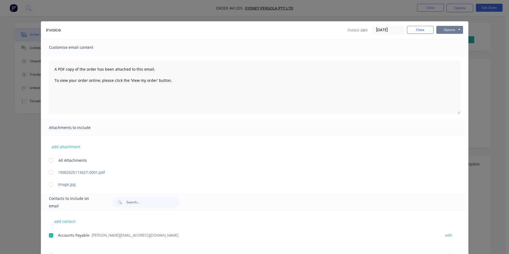
click at [456, 28] on button "Options" at bounding box center [449, 30] width 27 height 8
click at [448, 58] on button "Email" at bounding box center [453, 57] width 34 height 9
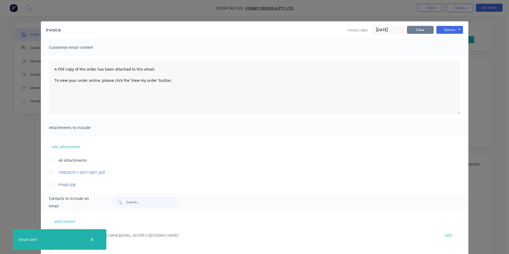
click at [419, 30] on button "Close" at bounding box center [420, 30] width 27 height 8
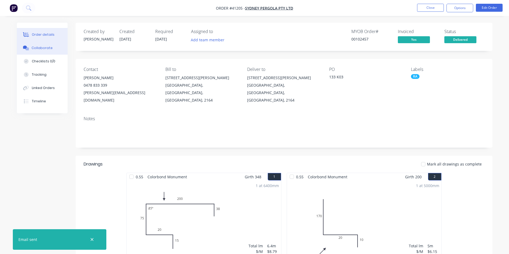
click at [41, 46] on div "Collaborate" at bounding box center [42, 48] width 21 height 5
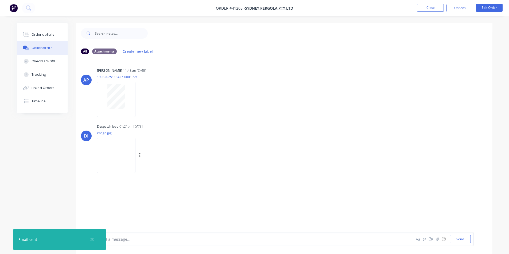
click at [126, 155] on img at bounding box center [116, 155] width 38 height 35
click at [49, 31] on button "Order details" at bounding box center [42, 34] width 51 height 13
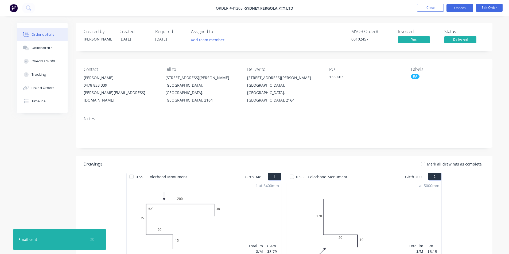
click at [458, 7] on button "Options" at bounding box center [459, 8] width 27 height 9
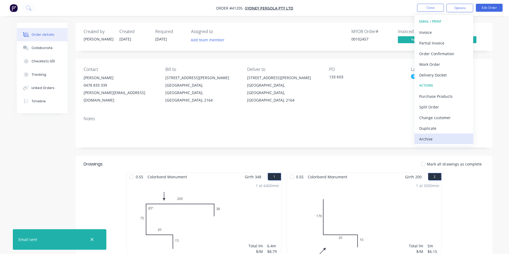
click at [449, 143] on div "Archive" at bounding box center [443, 139] width 49 height 8
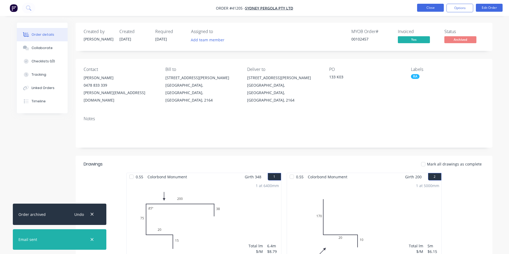
drag, startPoint x: 427, startPoint y: 13, endPoint x: 433, endPoint y: 7, distance: 7.8
click at [427, 13] on nav "Order #41205 - Sydney Pergola Pty Ltd Close Options Edit Order" at bounding box center [254, 8] width 509 height 16
click at [433, 7] on button "Close" at bounding box center [430, 8] width 27 height 8
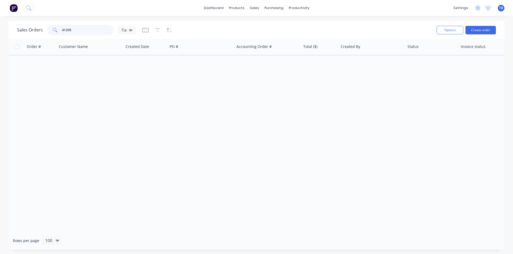
drag, startPoint x: 87, startPoint y: 32, endPoint x: 46, endPoint y: 29, distance: 41.0
click at [46, 29] on div "Sales Orders 41205 Tia" at bounding box center [76, 30] width 119 height 11
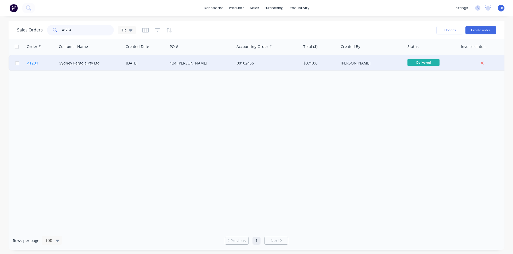
type input "41204"
click at [29, 61] on link "41204" at bounding box center [43, 63] width 32 height 16
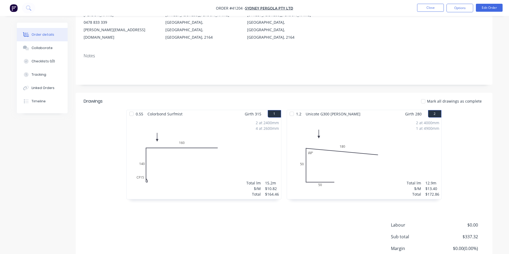
scroll to position [101, 0]
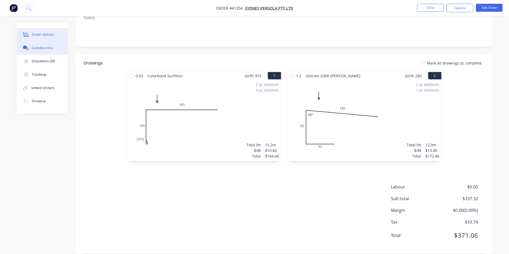
click at [40, 46] on div "Collaborate" at bounding box center [42, 48] width 21 height 5
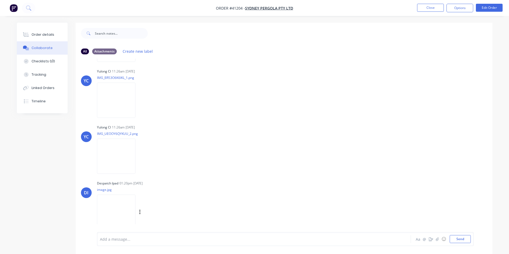
scroll to position [8, 0]
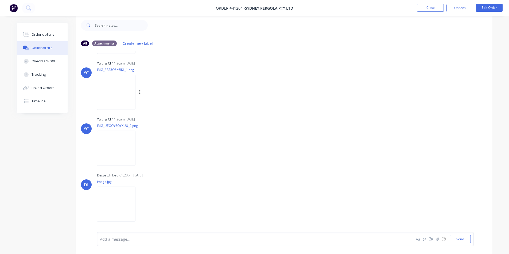
click at [126, 92] on img at bounding box center [116, 92] width 38 height 35
click at [126, 151] on img at bounding box center [116, 148] width 38 height 35
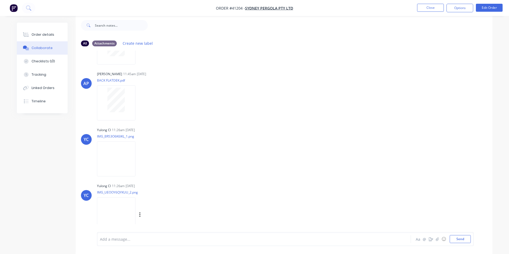
scroll to position [111, 0]
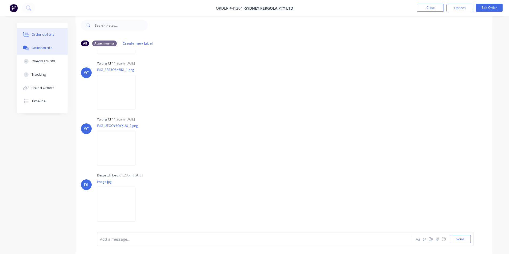
click at [40, 34] on div "Order details" at bounding box center [43, 34] width 23 height 5
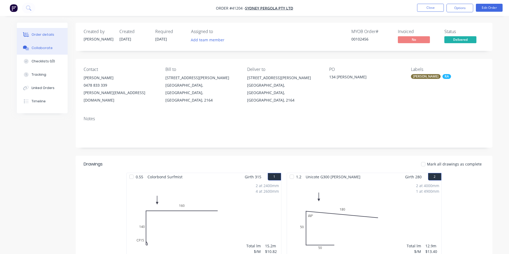
click at [31, 50] on button "Collaborate" at bounding box center [42, 47] width 51 height 13
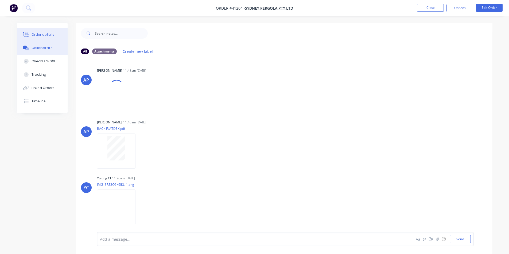
click at [42, 31] on button "Order details" at bounding box center [42, 34] width 51 height 13
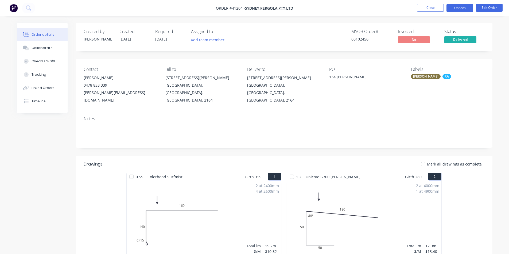
click at [464, 11] on button "Options" at bounding box center [459, 8] width 27 height 9
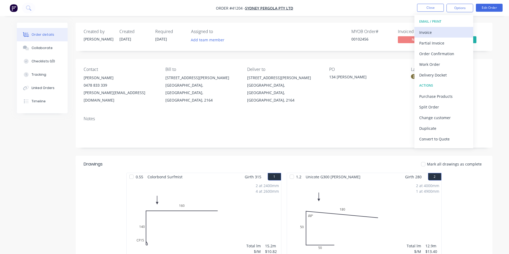
click at [438, 32] on div "Invoice" at bounding box center [443, 33] width 49 height 8
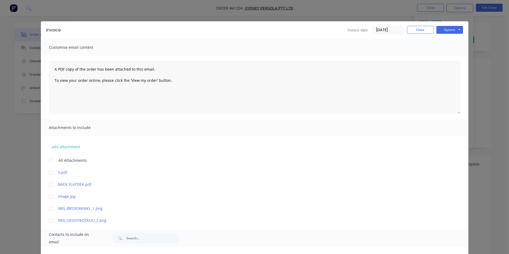
scroll to position [101, 0]
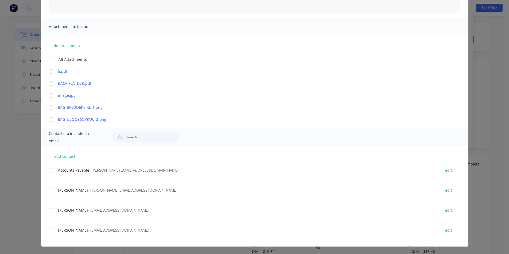
click at [47, 171] on div "add contact Accounts Payable - allan@sydneypergolaservices.com.au edit Allan Ng…" at bounding box center [254, 196] width 427 height 101
click at [50, 170] on div at bounding box center [51, 170] width 11 height 11
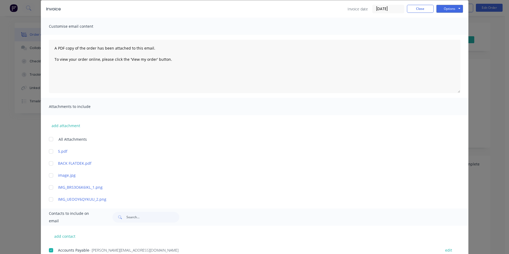
scroll to position [0, 0]
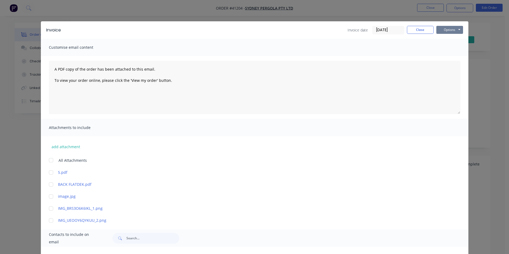
click at [447, 29] on button "Options" at bounding box center [449, 30] width 27 height 8
click at [449, 57] on button "Email" at bounding box center [453, 57] width 34 height 9
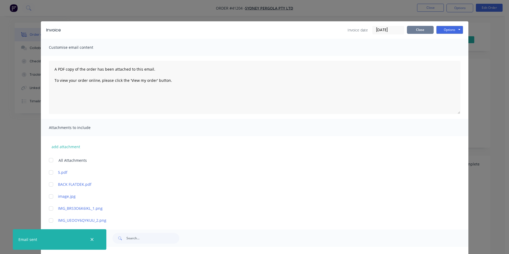
click at [424, 29] on button "Close" at bounding box center [420, 30] width 27 height 8
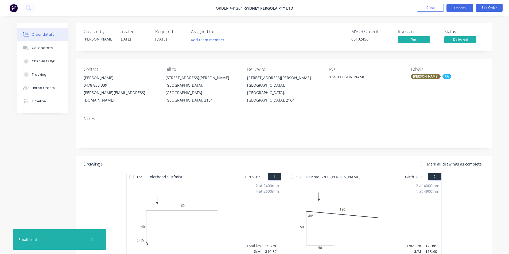
click at [463, 8] on button "Options" at bounding box center [459, 8] width 27 height 9
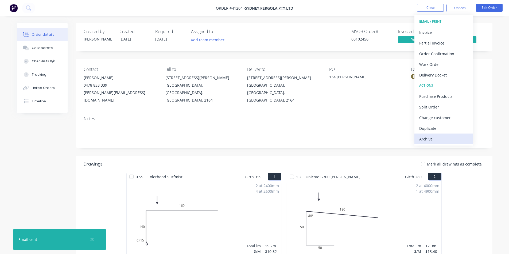
click at [450, 138] on div "Archive" at bounding box center [443, 139] width 49 height 8
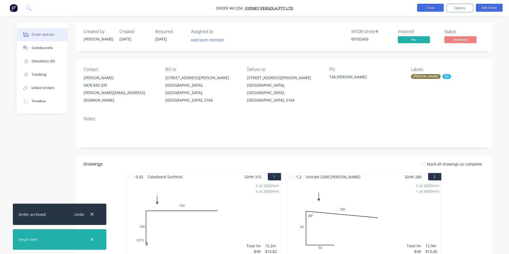
click at [436, 10] on button "Close" at bounding box center [430, 8] width 27 height 8
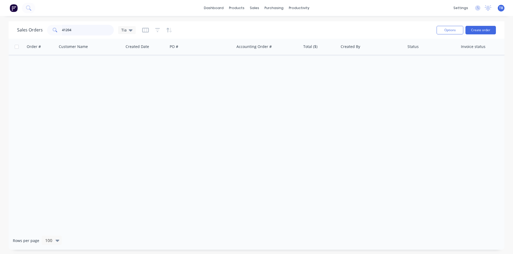
drag, startPoint x: 49, startPoint y: 31, endPoint x: 19, endPoint y: 27, distance: 30.6
click at [19, 27] on div "Sales Orders 41204 Tia" at bounding box center [76, 30] width 119 height 11
type input "41264"
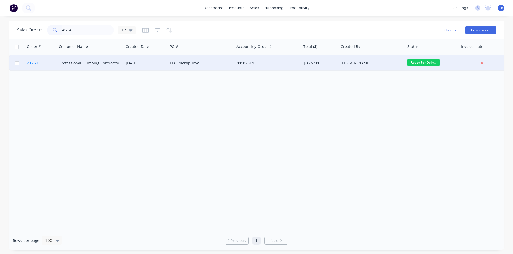
click at [34, 60] on link "41264" at bounding box center [43, 63] width 32 height 16
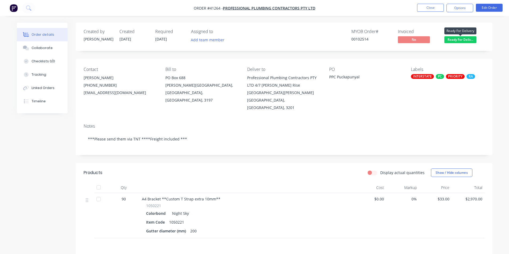
click at [459, 38] on span "Ready For Deliv..." at bounding box center [460, 39] width 32 height 7
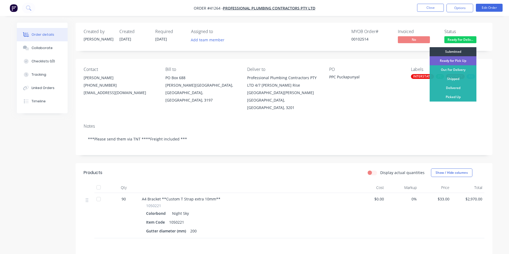
click at [452, 80] on div "Shipped" at bounding box center [452, 78] width 47 height 9
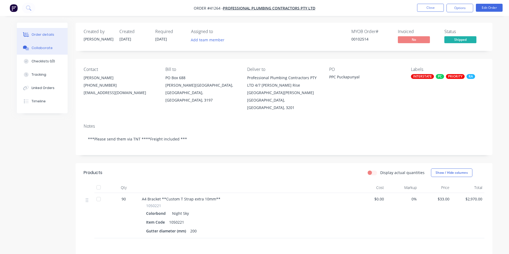
click at [36, 53] on button "Collaborate" at bounding box center [42, 47] width 51 height 13
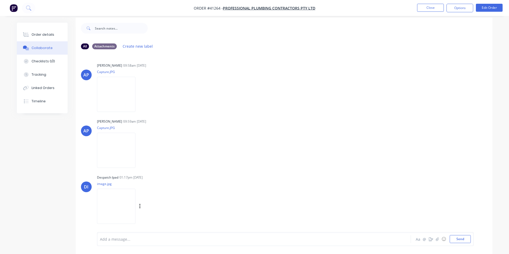
scroll to position [8, 0]
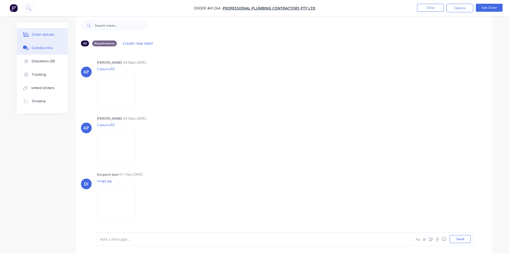
click at [45, 35] on div "Order details" at bounding box center [43, 34] width 23 height 5
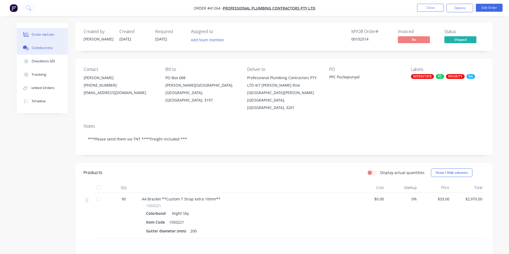
click at [43, 53] on button "Collaborate" at bounding box center [42, 47] width 51 height 13
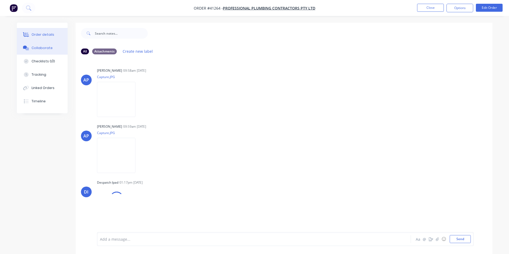
click at [50, 38] on button "Order details" at bounding box center [42, 34] width 51 height 13
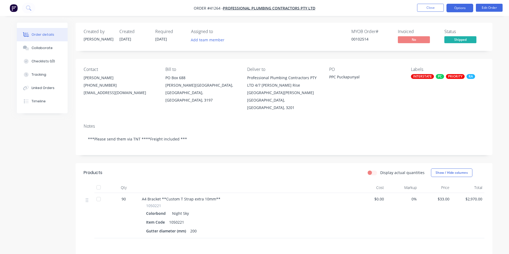
click at [459, 9] on button "Options" at bounding box center [459, 8] width 27 height 9
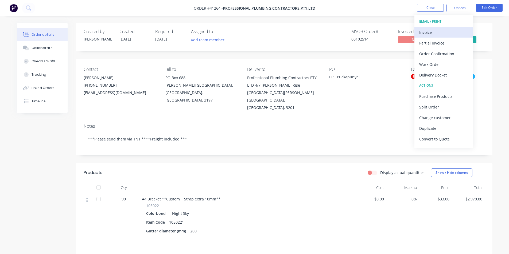
click at [449, 29] on div "Invoice" at bounding box center [443, 33] width 49 height 8
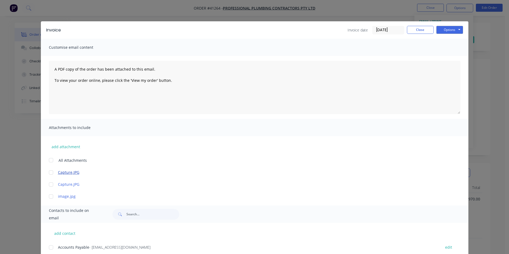
scroll to position [80, 0]
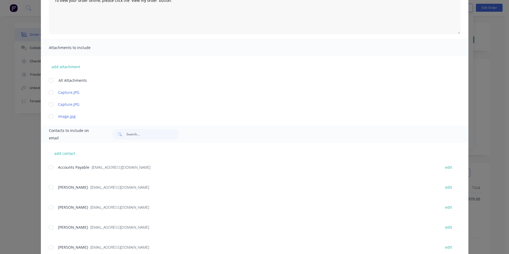
click at [54, 166] on div at bounding box center [51, 167] width 11 height 11
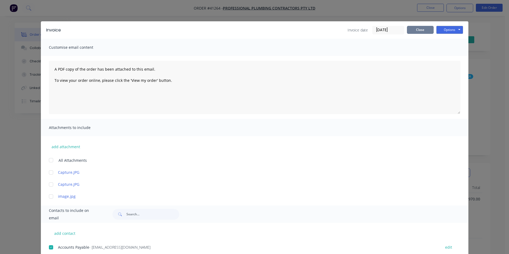
click at [418, 30] on button "Close" at bounding box center [420, 30] width 27 height 8
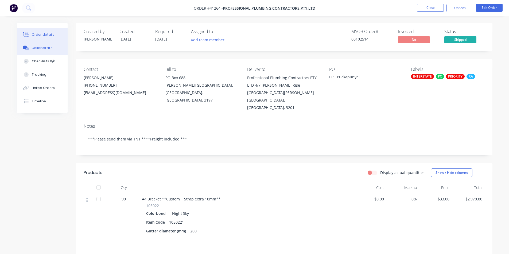
click at [38, 51] on button "Collaborate" at bounding box center [42, 47] width 51 height 13
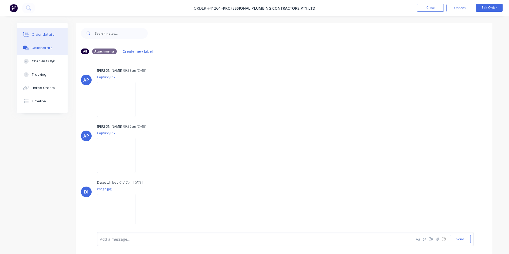
click at [45, 33] on div "Order details" at bounding box center [43, 34] width 23 height 5
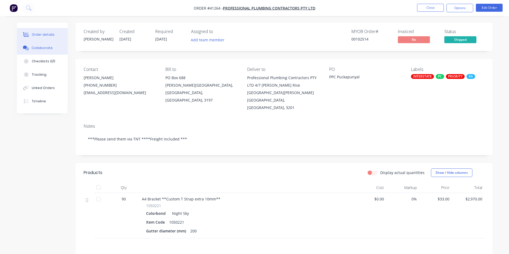
click at [45, 49] on div "Collaborate" at bounding box center [42, 48] width 21 height 5
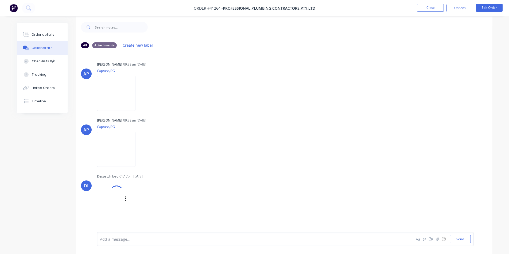
scroll to position [8, 0]
click at [111, 198] on img at bounding box center [116, 203] width 38 height 35
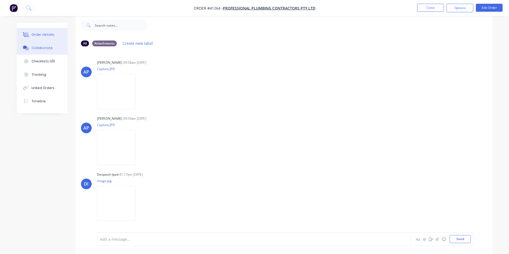
click at [30, 36] on div at bounding box center [26, 34] width 8 height 5
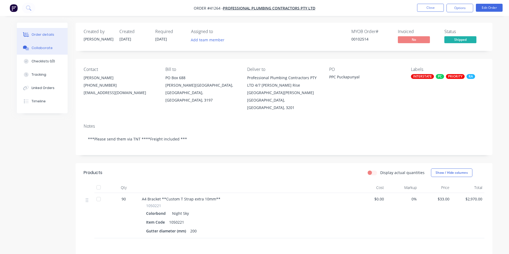
click at [61, 50] on button "Collaborate" at bounding box center [42, 47] width 51 height 13
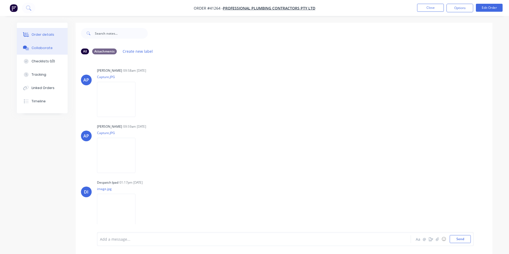
click at [55, 35] on button "Order details" at bounding box center [42, 34] width 51 height 13
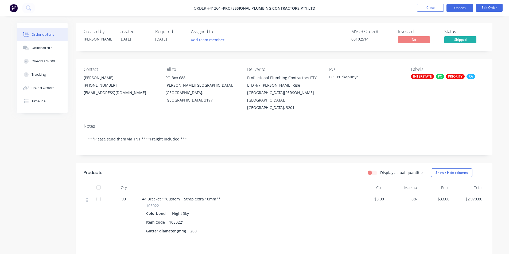
click at [459, 9] on button "Options" at bounding box center [459, 8] width 27 height 9
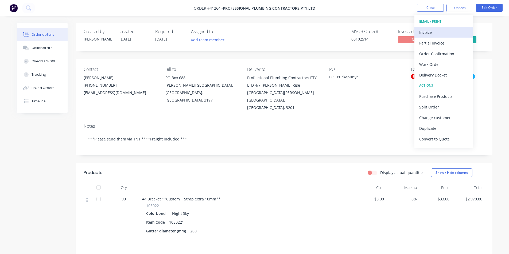
click at [441, 34] on div "Invoice" at bounding box center [443, 33] width 49 height 8
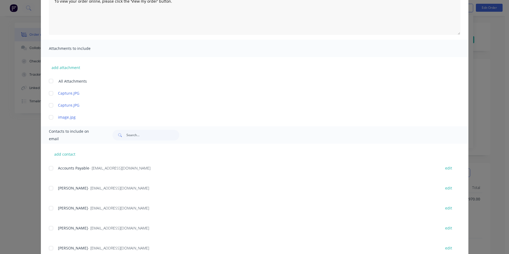
scroll to position [80, 0]
click at [49, 169] on div at bounding box center [51, 167] width 11 height 11
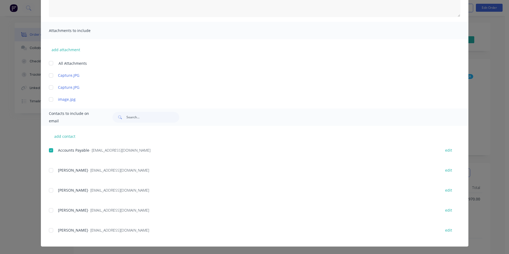
scroll to position [0, 0]
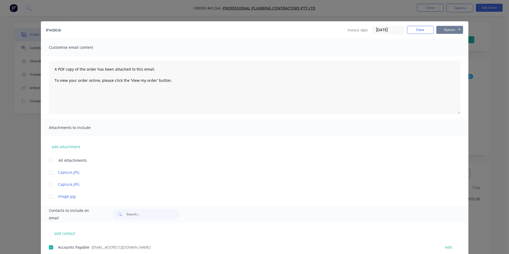
click at [443, 29] on button "Options" at bounding box center [449, 30] width 27 height 8
click at [448, 56] on button "Email" at bounding box center [453, 57] width 34 height 9
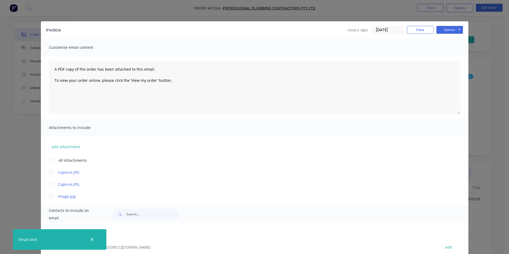
click at [417, 36] on div "Invoice Invoice date 26/08/25 Close Options Preview Print Email" at bounding box center [254, 29] width 427 height 17
click at [419, 31] on button "Close" at bounding box center [420, 30] width 27 height 8
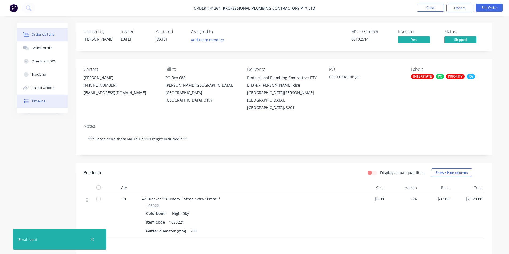
click at [43, 104] on div "Timeline" at bounding box center [39, 101] width 14 height 5
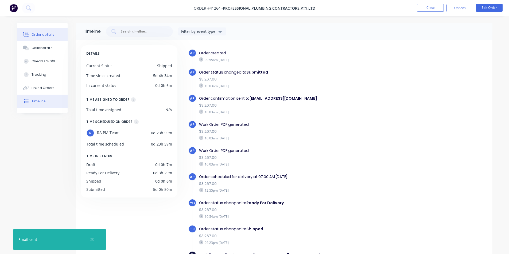
click at [44, 34] on div "Order details" at bounding box center [43, 34] width 23 height 5
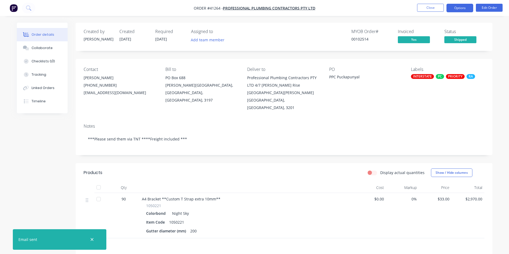
click at [462, 10] on button "Options" at bounding box center [459, 8] width 27 height 9
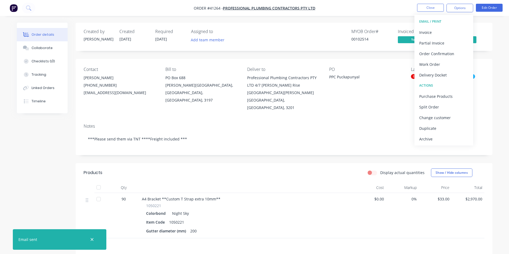
click at [429, 141] on div "Archive" at bounding box center [443, 139] width 49 height 8
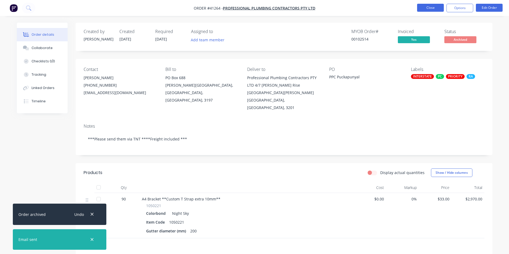
click at [428, 11] on button "Close" at bounding box center [430, 8] width 27 height 8
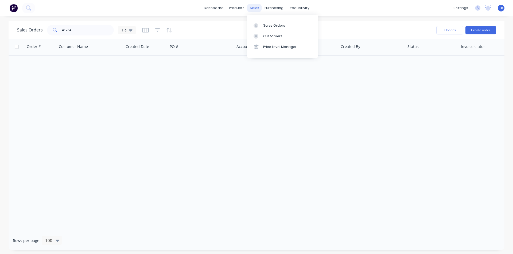
click at [258, 9] on div "sales" at bounding box center [254, 8] width 15 height 8
click at [272, 23] on div at bounding box center [271, 25] width 8 height 5
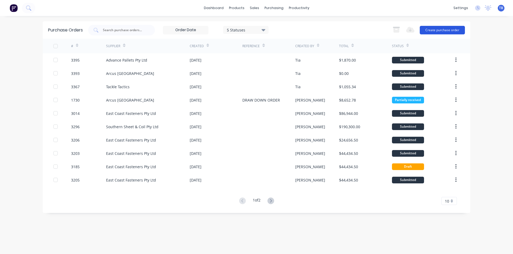
click at [461, 33] on button "Create purchase order" at bounding box center [441, 30] width 45 height 9
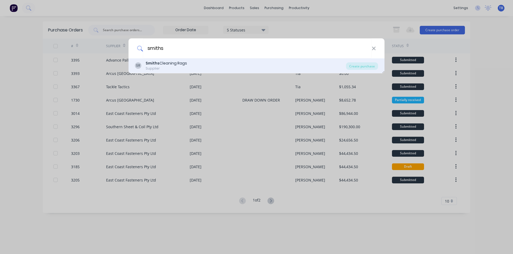
type input "smiths"
click at [147, 62] on b "Smiths" at bounding box center [153, 63] width 14 height 5
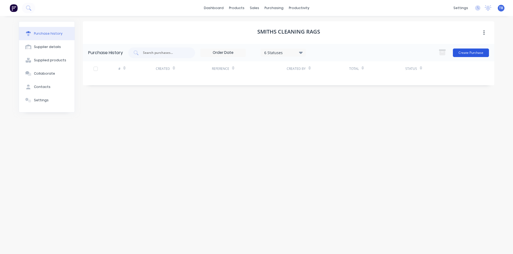
click at [477, 54] on button "Create Purchase" at bounding box center [471, 53] width 36 height 9
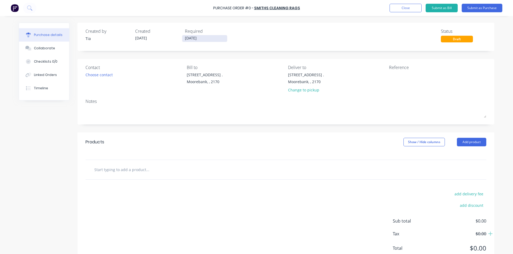
click at [205, 38] on input "[DATE]" at bounding box center [204, 38] width 45 height 7
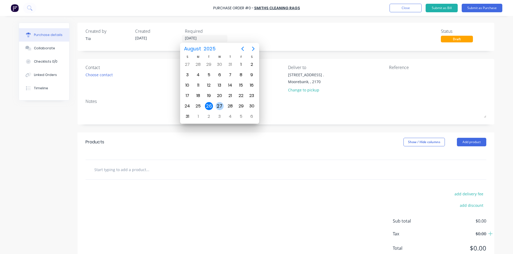
click at [219, 107] on div "27" at bounding box center [219, 106] width 8 height 8
type input "27/08/25"
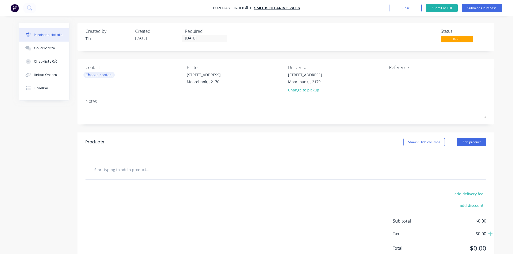
click at [100, 77] on div "Choose contact" at bounding box center [98, 75] width 27 height 6
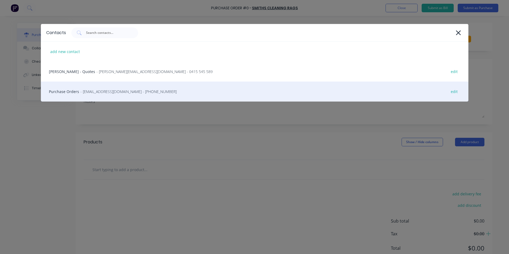
click at [98, 92] on span "- sales@smithscleaningrags.com.au - (02) 8796 0900" at bounding box center [128, 92] width 96 height 6
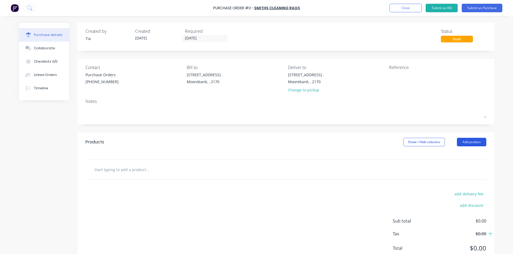
click at [465, 143] on button "Add product" at bounding box center [471, 142] width 29 height 9
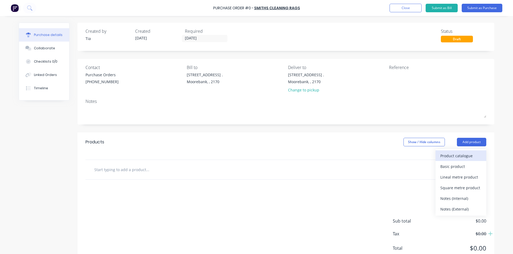
click at [459, 158] on div "Product catalogue" at bounding box center [460, 156] width 41 height 8
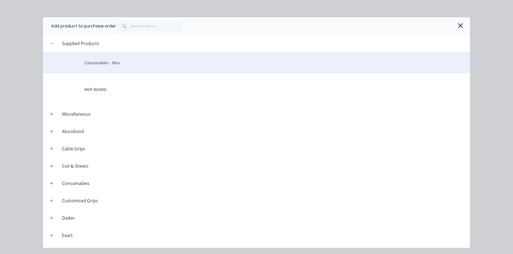
click at [146, 55] on div "Consumables - Misc" at bounding box center [256, 62] width 427 height 21
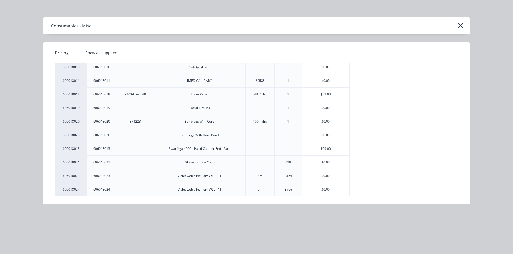
scroll to position [272, 0]
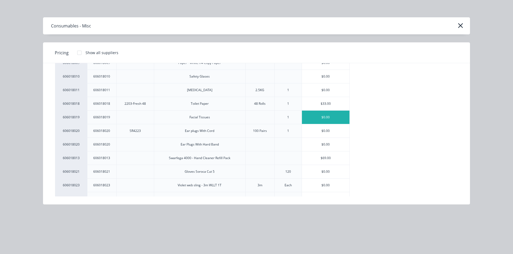
click at [330, 119] on div "$0.00" at bounding box center [326, 117] width 48 height 13
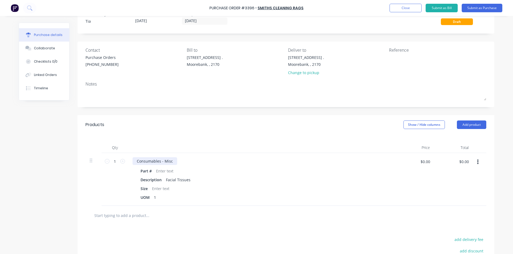
scroll to position [27, 0]
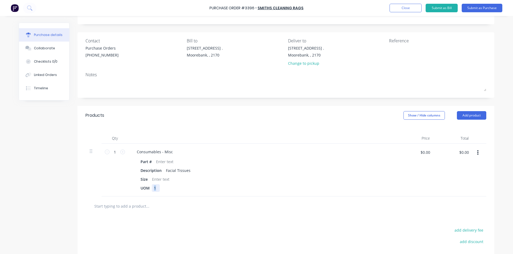
drag, startPoint x: 158, startPoint y: 188, endPoint x: 135, endPoint y: 190, distance: 23.6
click at [135, 190] on div "Part # Description Facial Tissues Size UOM 1" at bounding box center [261, 175] width 258 height 34
drag, startPoint x: 172, startPoint y: 189, endPoint x: 132, endPoint y: 184, distance: 40.0
click at [132, 184] on div "Part # Description Facial Tissues Size UOM 32 per box" at bounding box center [261, 175] width 258 height 34
click at [171, 190] on div "32 per box" at bounding box center [163, 188] width 23 height 8
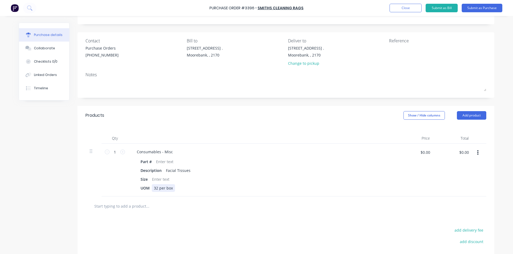
drag, startPoint x: 155, startPoint y: 191, endPoint x: 156, endPoint y: 194, distance: 2.8
click at [156, 194] on div "Consumables - Misc Part # Description Facial Tissues Size UOM 32 per box" at bounding box center [261, 170] width 267 height 53
click at [164, 161] on div at bounding box center [165, 162] width 22 height 8
click at [163, 179] on div at bounding box center [161, 180] width 22 height 8
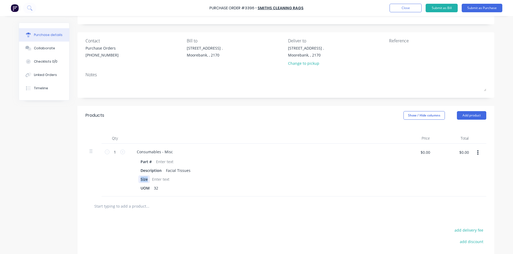
drag, startPoint x: 146, startPoint y: 180, endPoint x: 137, endPoint y: 180, distance: 9.3
click at [138, 180] on div "Size" at bounding box center [143, 180] width 11 height 8
drag, startPoint x: 150, startPoint y: 162, endPoint x: 130, endPoint y: 162, distance: 19.8
click at [130, 162] on div "Consumables - Misc Part # Description Facial Tissues UOM 32" at bounding box center [261, 170] width 267 height 53
click at [172, 186] on div "UOM 32" at bounding box center [260, 188] width 245 height 8
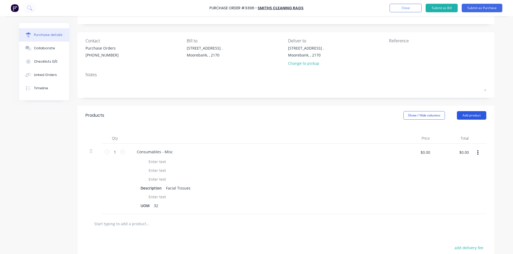
click at [472, 119] on button "Add product" at bounding box center [471, 115] width 29 height 9
click at [462, 130] on div "Product catalogue" at bounding box center [460, 129] width 41 height 8
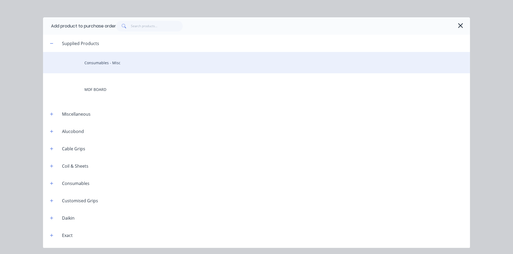
click at [161, 66] on div "Consumables - Misc" at bounding box center [256, 62] width 427 height 21
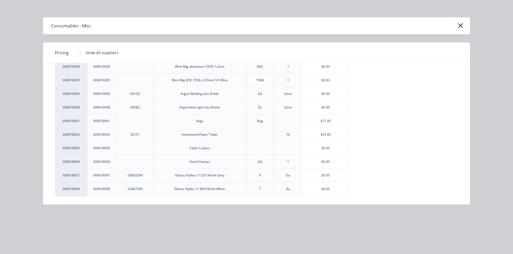
scroll to position [133, 0]
drag, startPoint x: 342, startPoint y: 135, endPoint x: 342, endPoint y: 138, distance: 3.2
click at [342, 135] on div "$55.00" at bounding box center [326, 133] width 48 height 13
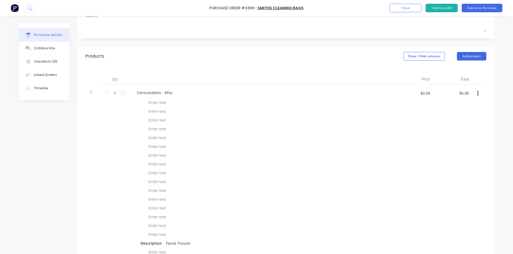
scroll to position [80, 0]
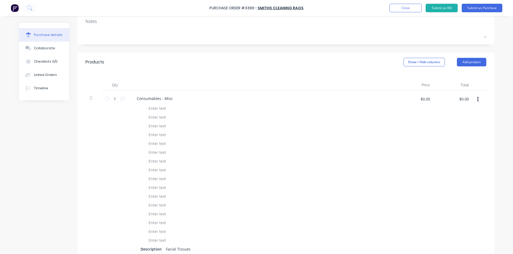
click at [477, 101] on button "button" at bounding box center [477, 100] width 13 height 10
click at [455, 141] on button "Delete" at bounding box center [460, 145] width 45 height 11
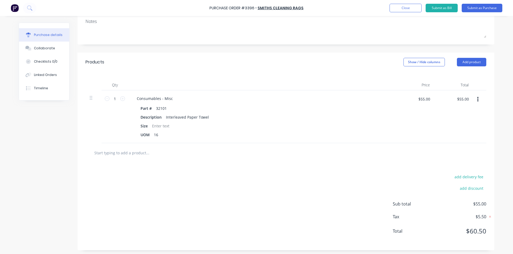
click at [474, 96] on button "button" at bounding box center [477, 100] width 13 height 10
click at [461, 143] on button "Delete" at bounding box center [460, 145] width 45 height 11
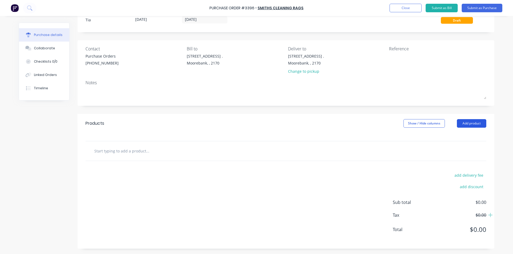
click at [469, 124] on button "Add product" at bounding box center [471, 123] width 29 height 9
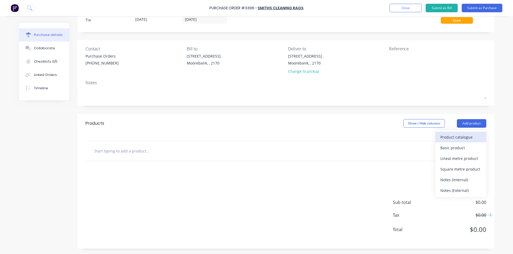
click at [461, 139] on div "Product catalogue" at bounding box center [460, 137] width 41 height 8
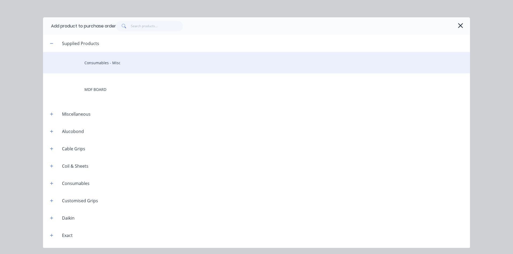
click at [164, 69] on div "Consumables - Misc" at bounding box center [256, 62] width 427 height 21
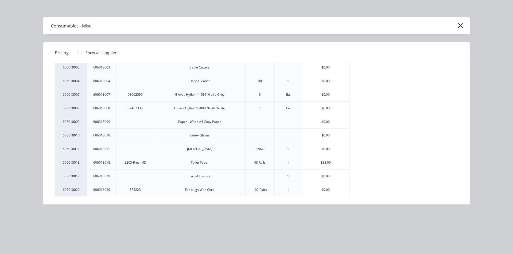
scroll to position [214, 0]
click at [325, 166] on div "$33.00" at bounding box center [326, 162] width 48 height 13
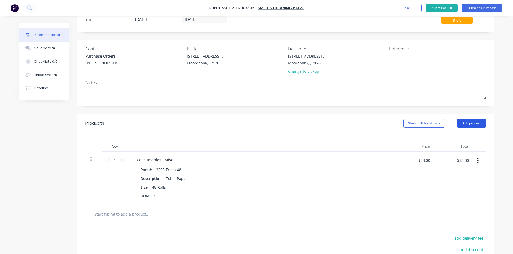
click at [476, 126] on button "Add product" at bounding box center [471, 123] width 29 height 9
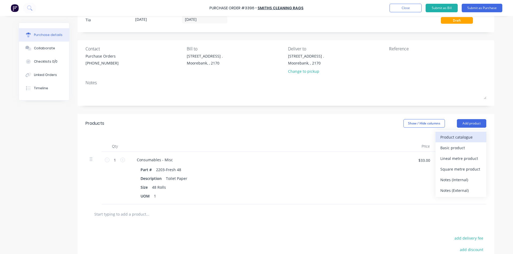
click at [460, 139] on div "Product catalogue" at bounding box center [460, 137] width 41 height 8
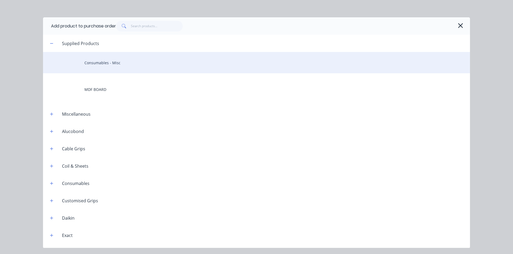
click at [125, 65] on div "Consumables - Misc" at bounding box center [256, 62] width 427 height 21
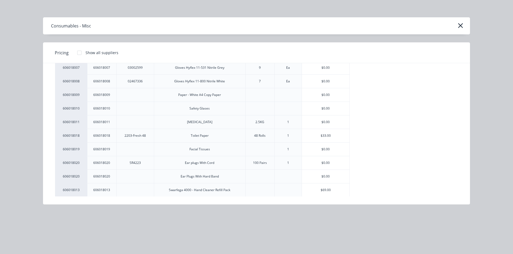
scroll to position [267, 0]
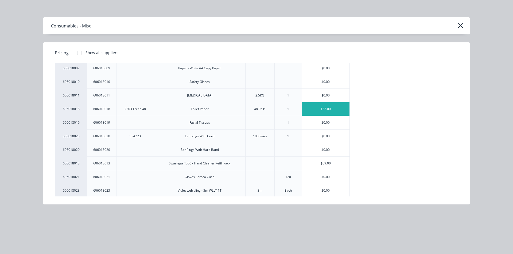
click at [343, 107] on div "$33.00" at bounding box center [326, 109] width 48 height 13
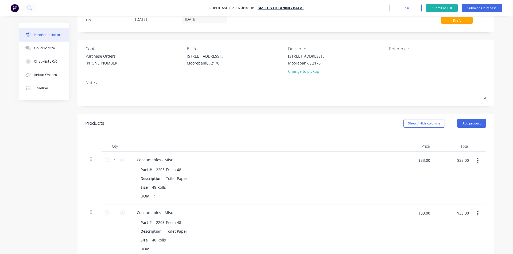
click at [473, 212] on button "button" at bounding box center [477, 214] width 13 height 10
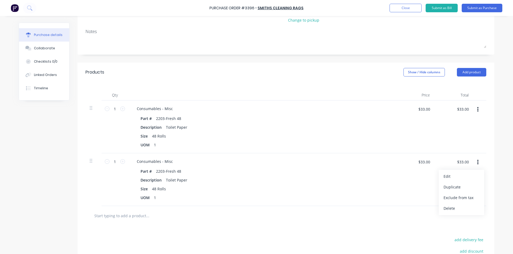
scroll to position [72, 0]
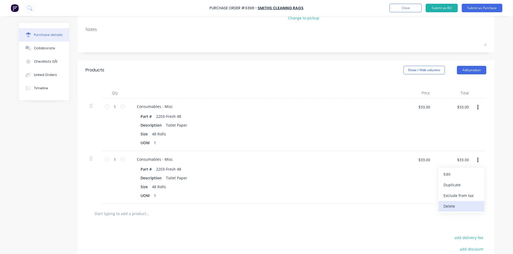
click at [460, 206] on button "Delete" at bounding box center [460, 206] width 45 height 11
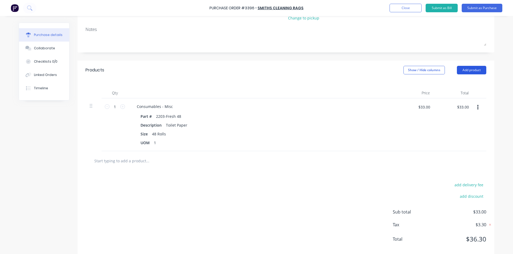
click at [479, 70] on button "Add product" at bounding box center [471, 70] width 29 height 9
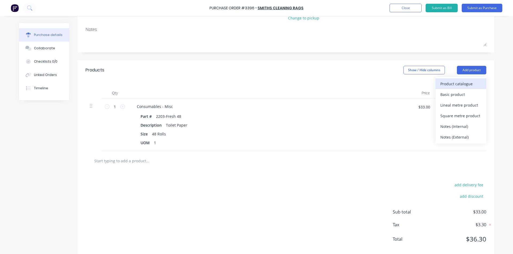
click at [471, 85] on div "Product catalogue" at bounding box center [460, 84] width 41 height 8
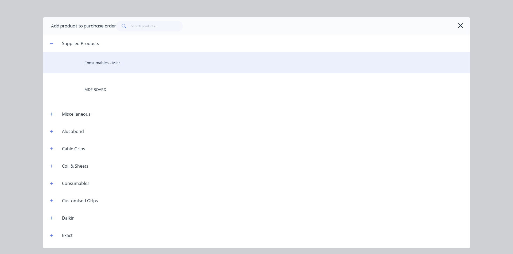
click at [123, 58] on div "Consumables - Misc" at bounding box center [256, 62] width 427 height 21
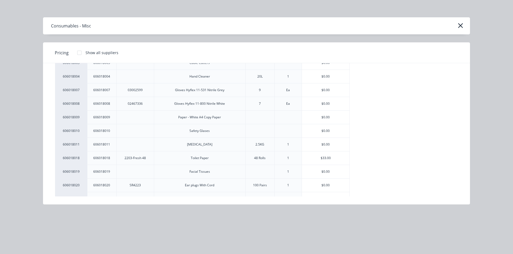
scroll to position [187, 0]
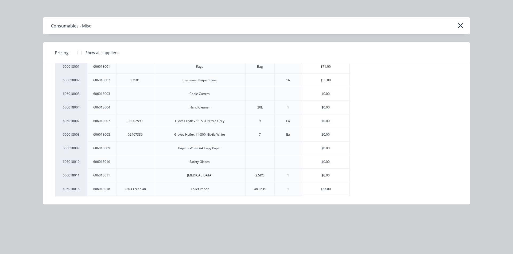
click at [336, 79] on div "$55.00" at bounding box center [326, 80] width 48 height 13
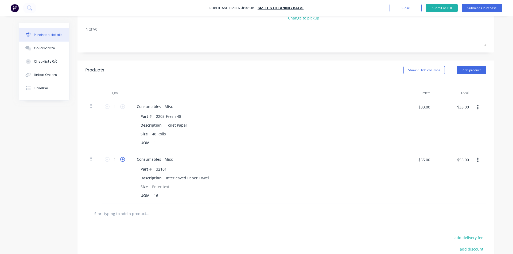
click at [121, 159] on icon at bounding box center [122, 159] width 5 height 5
type input "2"
type input "$110.00"
click at [120, 108] on icon at bounding box center [122, 106] width 5 height 5
type input "2"
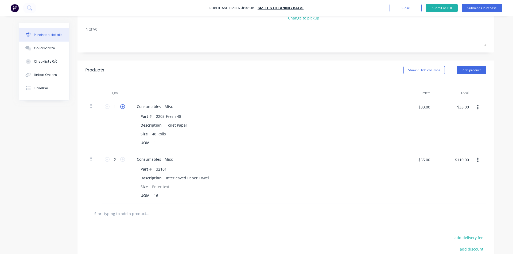
type input "$66.00"
click at [215, 215] on div at bounding box center [170, 214] width 160 height 11
click at [463, 74] on div "Products Show / Hide columns Add product" at bounding box center [285, 70] width 417 height 19
click at [463, 72] on button "Add product" at bounding box center [471, 70] width 29 height 9
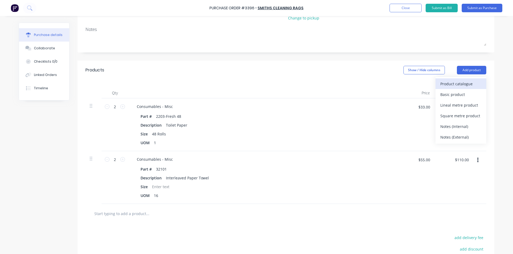
click at [454, 85] on div "Product catalogue" at bounding box center [460, 84] width 41 height 8
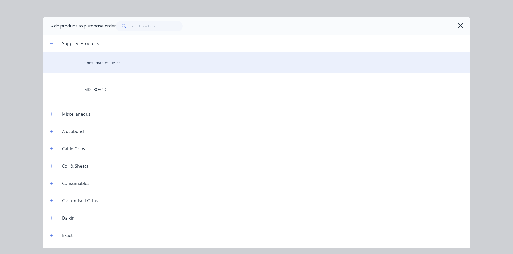
click at [227, 68] on div "Consumables - Misc" at bounding box center [256, 62] width 427 height 21
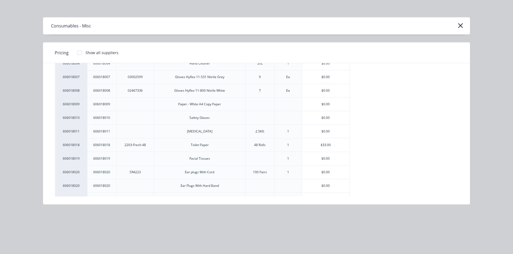
scroll to position [240, 0]
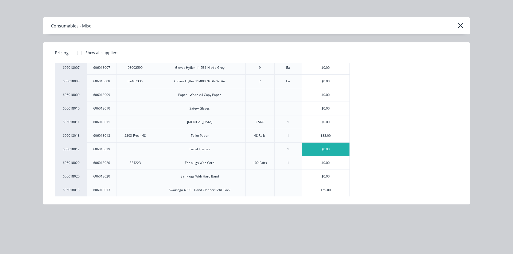
click at [316, 154] on div "$0.00" at bounding box center [326, 149] width 48 height 13
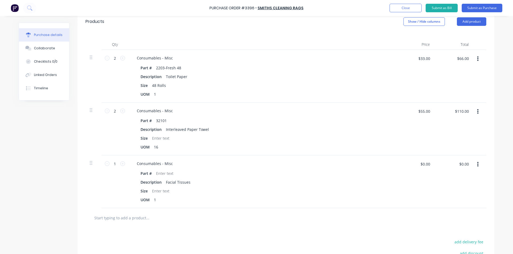
scroll to position [125, 0]
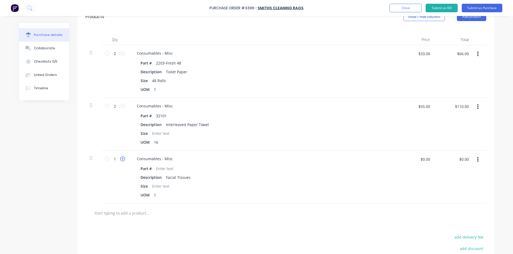
click at [121, 158] on icon at bounding box center [122, 159] width 5 height 5
type input "2"
drag, startPoint x: 154, startPoint y: 195, endPoint x: 143, endPoint y: 199, distance: 11.3
click at [143, 199] on div "UOM 1" at bounding box center [260, 195] width 245 height 8
click at [181, 217] on input "text" at bounding box center [147, 213] width 107 height 11
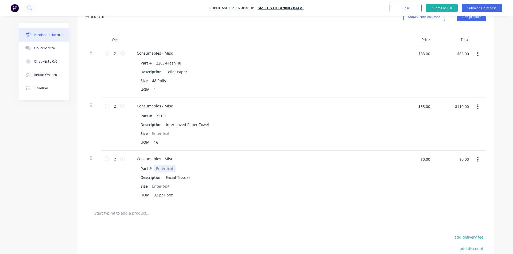
click at [166, 168] on div at bounding box center [165, 169] width 22 height 8
click at [169, 169] on div at bounding box center [165, 169] width 22 height 8
paste div
click at [159, 186] on div at bounding box center [161, 187] width 22 height 8
click at [146, 186] on div "Size" at bounding box center [143, 187] width 11 height 8
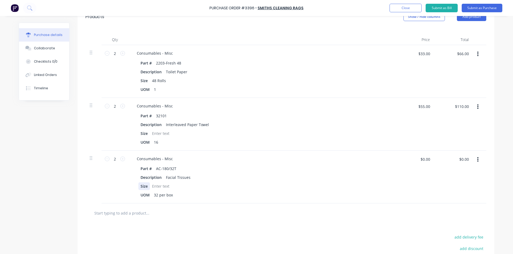
drag, startPoint x: 154, startPoint y: 185, endPoint x: 146, endPoint y: 186, distance: 7.8
click at [146, 186] on div "Size" at bounding box center [143, 187] width 11 height 8
drag, startPoint x: 146, startPoint y: 186, endPoint x: 107, endPoint y: 188, distance: 39.3
click at [107, 188] on div "2 2 Consumables - Misc Part # AC-180/32T Description Facial Tissues Size UOM 32…" at bounding box center [285, 177] width 400 height 53
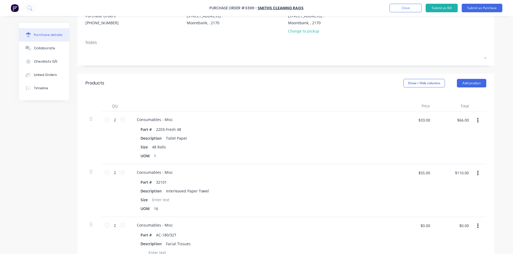
scroll to position [0, 0]
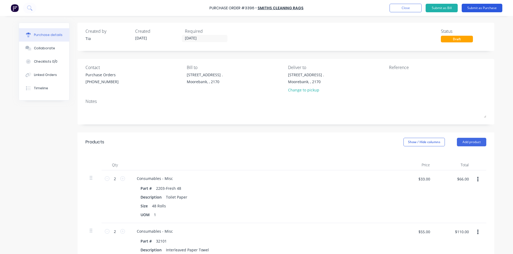
click at [482, 4] on button "Submit as Purchase" at bounding box center [481, 8] width 41 height 9
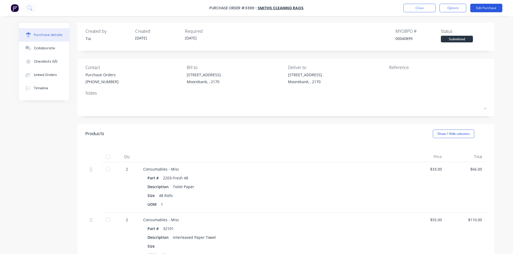
click at [487, 7] on button "Edit Purchase" at bounding box center [486, 8] width 32 height 9
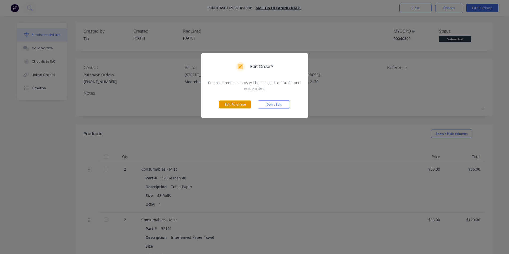
click at [239, 104] on button "Edit Purchase" at bounding box center [235, 105] width 32 height 8
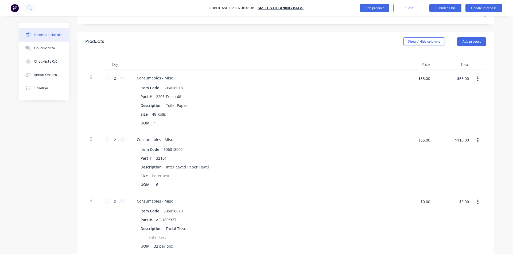
scroll to position [160, 0]
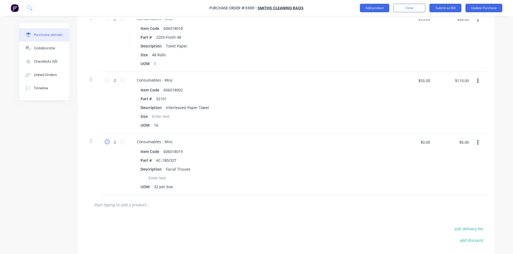
click at [105, 141] on icon at bounding box center [107, 142] width 5 height 5
type input "1"
click at [482, 5] on button "Update Purchase" at bounding box center [483, 8] width 37 height 9
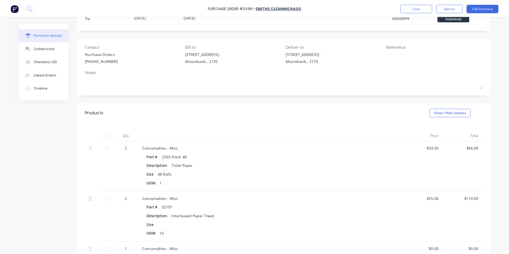
scroll to position [0, 0]
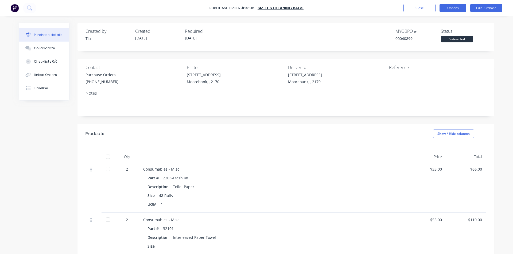
click at [461, 10] on button "Options" at bounding box center [452, 8] width 27 height 9
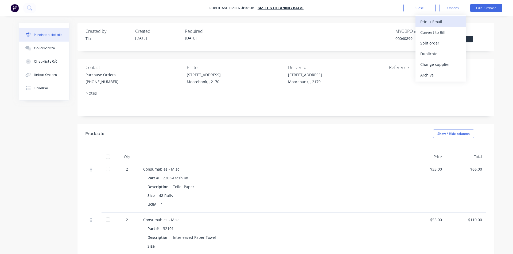
click at [433, 22] on div "Print / Email" at bounding box center [440, 22] width 41 height 8
click at [434, 39] on div "Without pricing" at bounding box center [440, 43] width 41 height 8
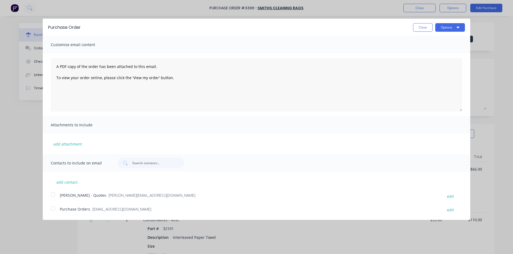
click at [53, 209] on div at bounding box center [53, 208] width 11 height 11
click at [442, 26] on button "Options" at bounding box center [450, 27] width 30 height 9
click at [441, 56] on div "Email" at bounding box center [439, 52] width 41 height 8
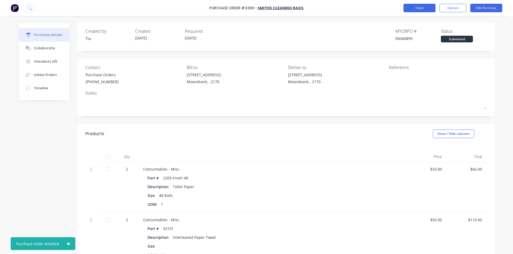
click at [414, 9] on button "Close" at bounding box center [419, 8] width 32 height 9
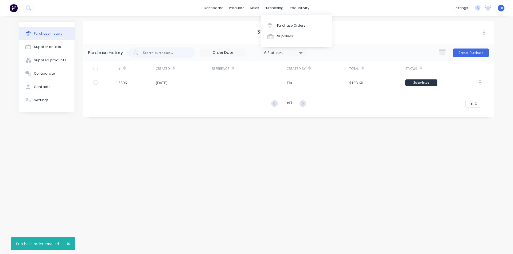
click at [273, 20] on div "Purchase Orders Suppliers" at bounding box center [296, 31] width 71 height 32
click at [273, 22] on link "Purchase Orders" at bounding box center [296, 25] width 71 height 11
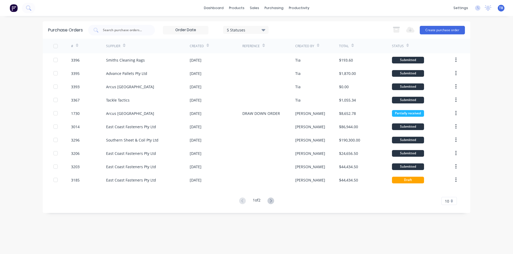
click at [449, 203] on span "10" at bounding box center [447, 202] width 4 height 6
click at [449, 195] on div "35" at bounding box center [448, 192] width 15 height 9
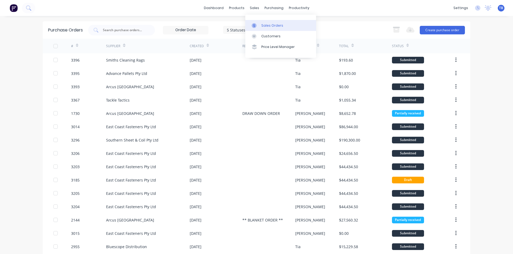
click at [257, 25] on div at bounding box center [256, 25] width 8 height 5
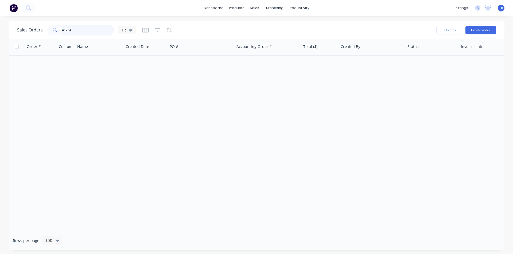
drag, startPoint x: 78, startPoint y: 32, endPoint x: 26, endPoint y: 33, distance: 51.3
click at [26, 33] on div "Sales Orders 41264 Tia" at bounding box center [76, 30] width 119 height 11
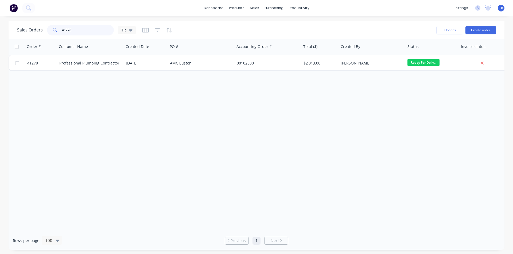
type input "41278"
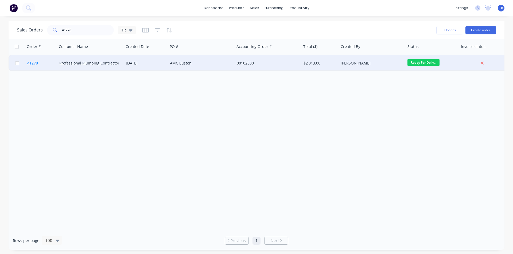
click at [34, 64] on span "41278" at bounding box center [32, 63] width 11 height 5
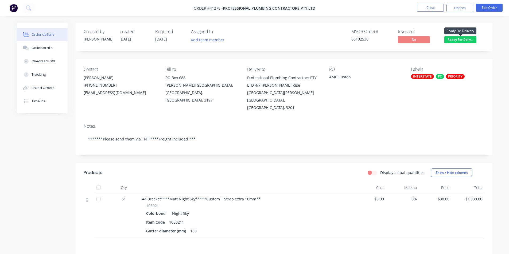
click at [464, 40] on span "Ready For Deliv..." at bounding box center [460, 39] width 32 height 7
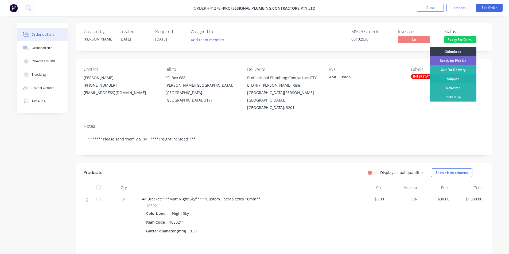
click at [455, 79] on div "Shipped" at bounding box center [452, 78] width 47 height 9
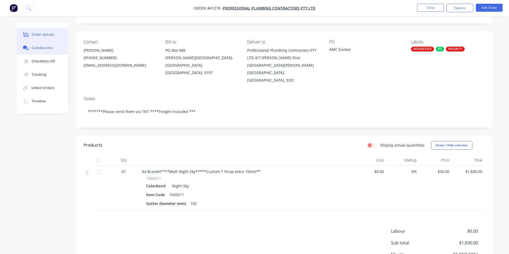
scroll to position [53, 0]
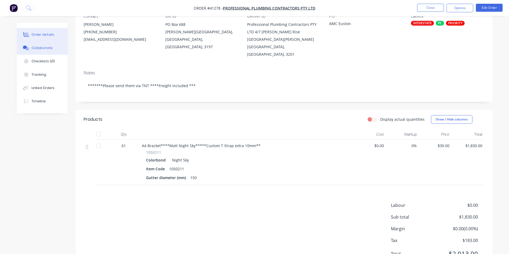
click at [59, 51] on button "Collaborate" at bounding box center [42, 47] width 51 height 13
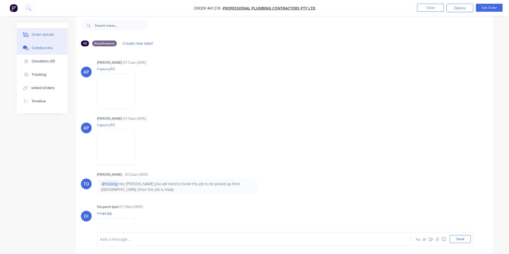
click at [45, 30] on button "Order details" at bounding box center [42, 34] width 51 height 13
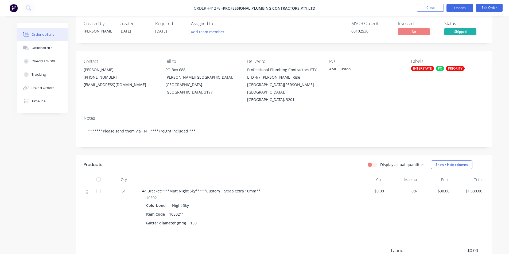
click at [462, 10] on button "Options" at bounding box center [459, 8] width 27 height 9
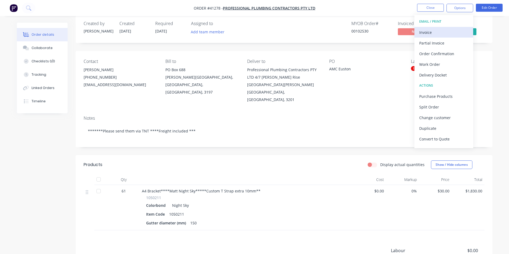
click at [453, 32] on div "Invoice" at bounding box center [443, 33] width 49 height 8
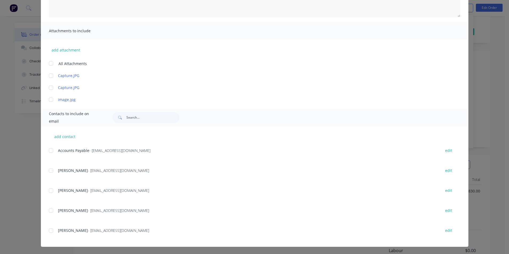
scroll to position [97, 0]
click at [51, 152] on div at bounding box center [51, 150] width 11 height 11
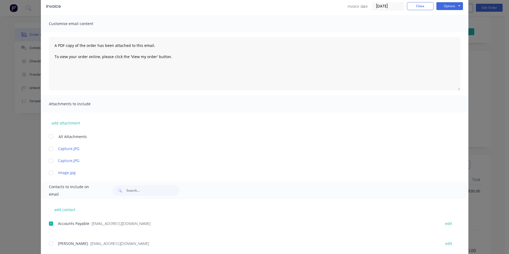
scroll to position [0, 0]
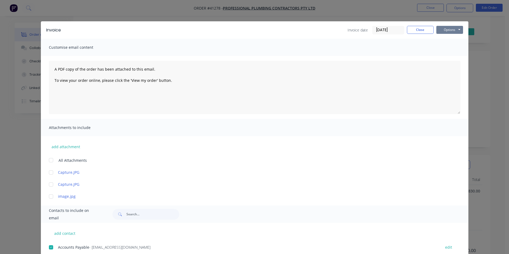
click at [448, 32] on button "Options" at bounding box center [449, 30] width 27 height 8
click at [455, 57] on button "Email" at bounding box center [453, 57] width 34 height 9
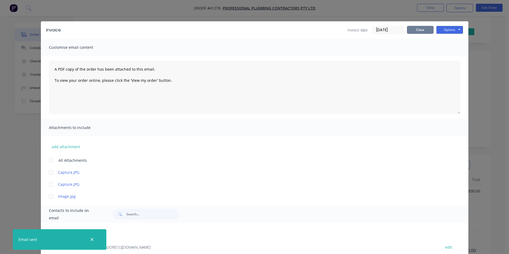
click at [422, 28] on button "Close" at bounding box center [420, 30] width 27 height 8
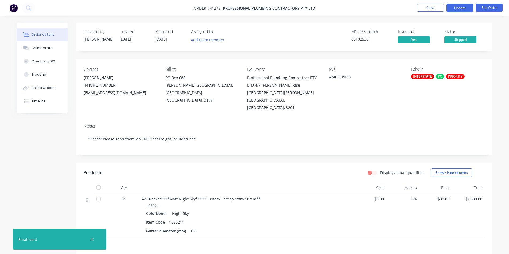
click at [460, 7] on button "Options" at bounding box center [459, 8] width 27 height 9
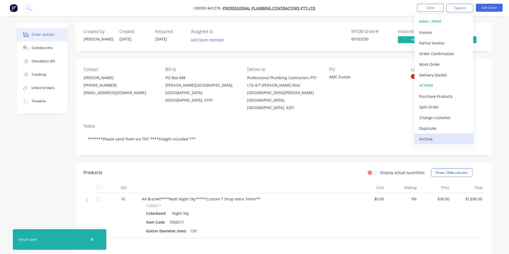
click at [429, 142] on div "Archive" at bounding box center [443, 139] width 49 height 8
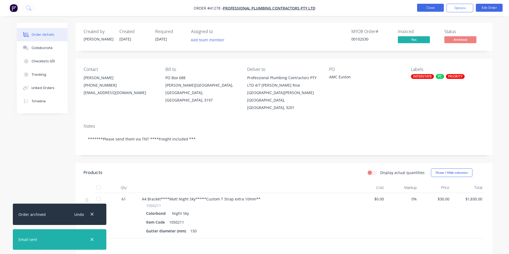
click at [431, 5] on button "Close" at bounding box center [430, 8] width 27 height 8
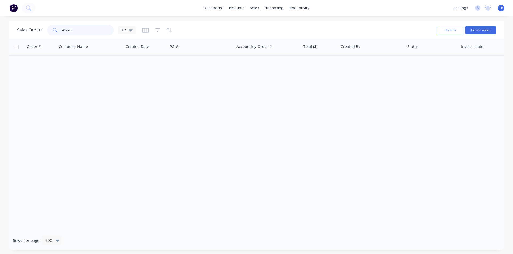
drag, startPoint x: 58, startPoint y: 29, endPoint x: 3, endPoint y: 29, distance: 55.8
click at [0, 31] on div "Sales Orders 41278 Tia Options Create order Order # Customer Name Created Date …" at bounding box center [256, 135] width 513 height 229
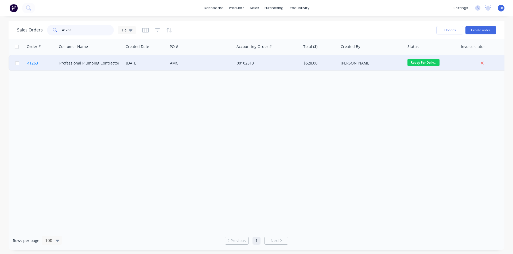
type input "41263"
click at [31, 64] on span "41263" at bounding box center [32, 63] width 11 height 5
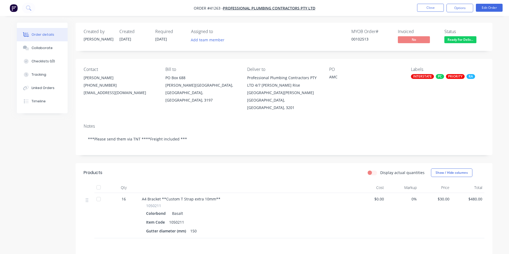
click at [462, 43] on button "Ready For Deliv..." at bounding box center [460, 40] width 32 height 8
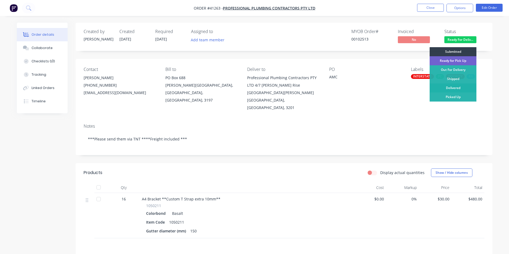
click at [461, 88] on div "Delivered" at bounding box center [452, 88] width 47 height 9
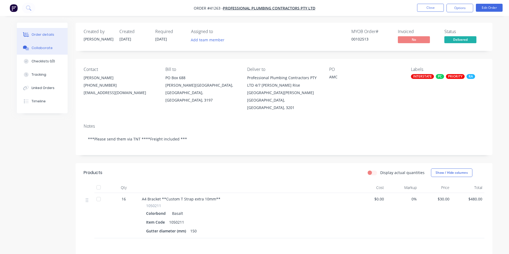
click at [55, 44] on button "Collaborate" at bounding box center [42, 47] width 51 height 13
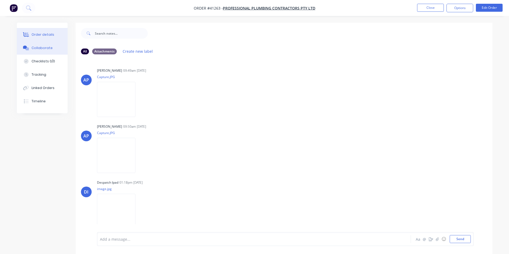
click at [54, 38] on button "Order details" at bounding box center [42, 34] width 51 height 13
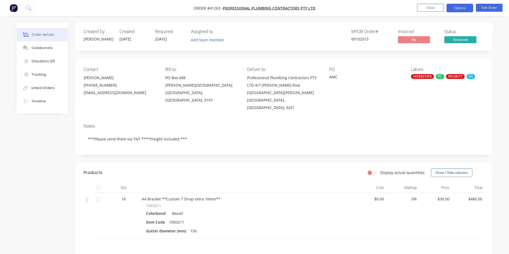
click at [462, 8] on button "Options" at bounding box center [459, 8] width 27 height 9
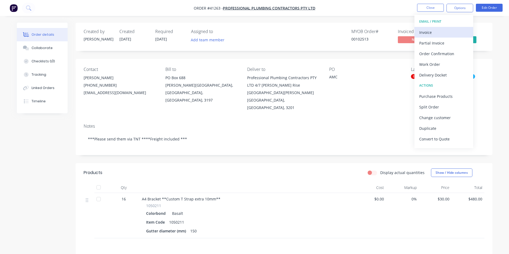
click at [437, 36] on div "Invoice" at bounding box center [443, 33] width 49 height 8
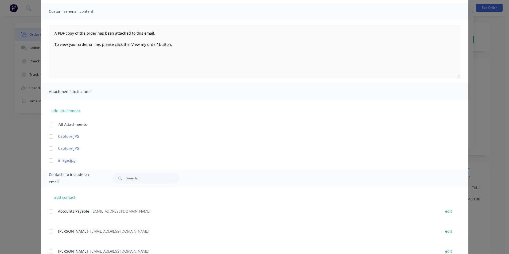
scroll to position [80, 0]
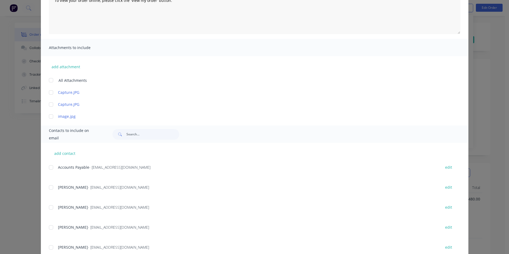
click at [52, 168] on div at bounding box center [51, 167] width 11 height 11
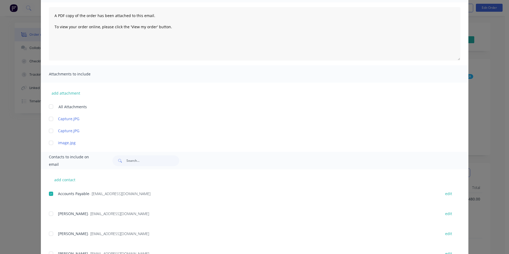
scroll to position [0, 0]
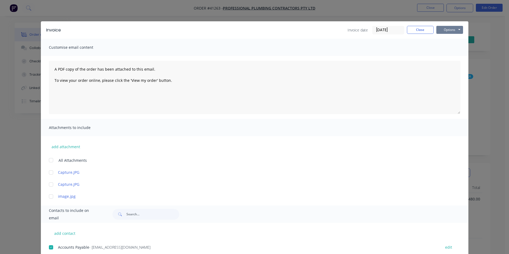
click at [447, 32] on button "Options" at bounding box center [449, 30] width 27 height 8
click at [448, 58] on button "Email" at bounding box center [453, 57] width 34 height 9
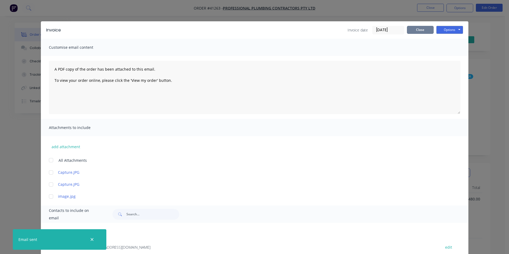
drag, startPoint x: 406, startPoint y: 30, endPoint x: 453, endPoint y: 19, distance: 47.9
click at [407, 30] on button "Close" at bounding box center [420, 30] width 27 height 8
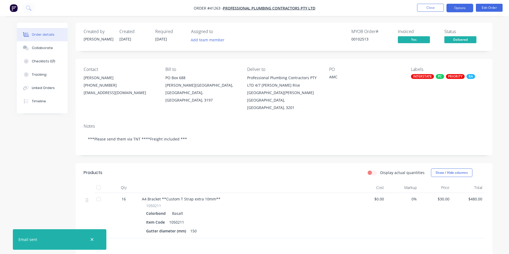
click at [464, 7] on button "Options" at bounding box center [459, 8] width 27 height 9
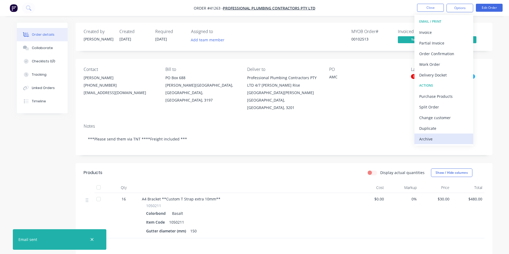
click at [442, 140] on div "Archive" at bounding box center [443, 139] width 49 height 8
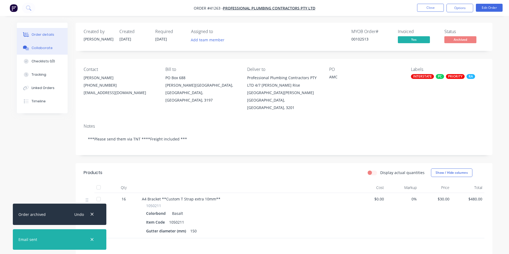
click at [31, 50] on button "Collaborate" at bounding box center [42, 47] width 51 height 13
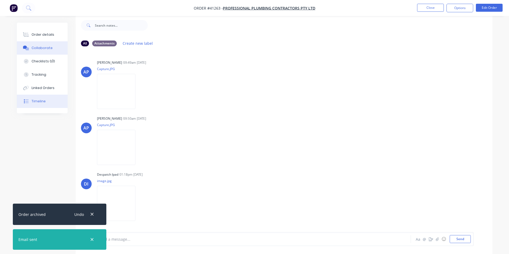
click at [48, 102] on button "Timeline" at bounding box center [42, 101] width 51 height 13
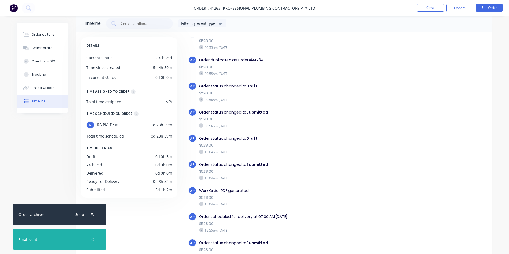
scroll to position [372, 0]
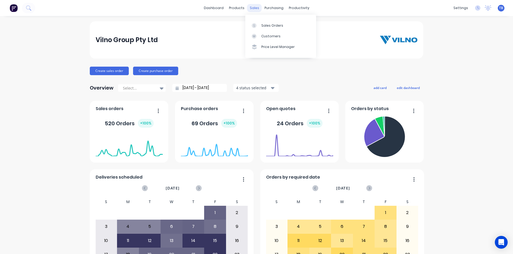
click at [251, 8] on div "sales" at bounding box center [254, 8] width 15 height 8
click at [263, 22] on link "Sales Orders" at bounding box center [280, 25] width 71 height 11
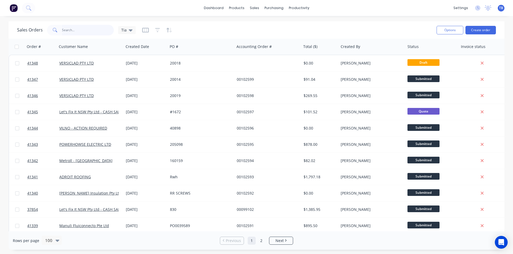
click at [89, 25] on input "text" at bounding box center [88, 30] width 52 height 11
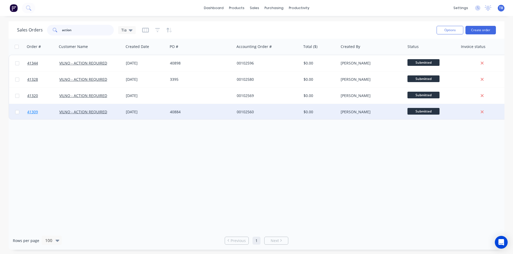
type input "action"
click at [36, 113] on span "41309" at bounding box center [32, 111] width 11 height 5
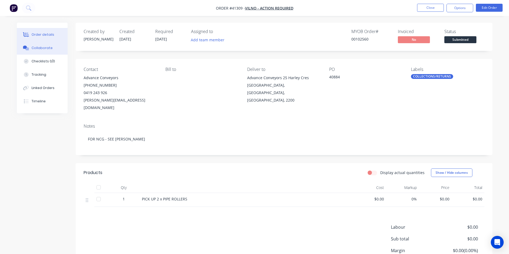
click at [40, 52] on button "Collaborate" at bounding box center [42, 47] width 51 height 13
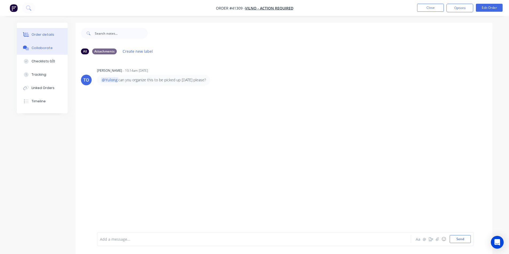
click at [41, 37] on div "Order details" at bounding box center [43, 34] width 23 height 5
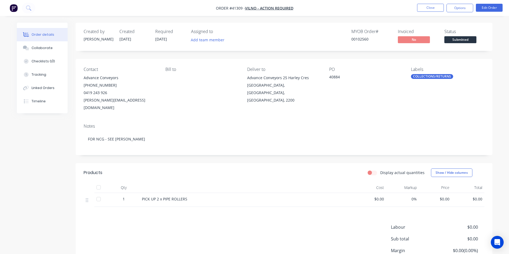
click at [431, 1] on nav "Order #41309 - VILNO - ACTION REQUIRED Close Options Edit Order" at bounding box center [254, 8] width 509 height 16
click at [432, 3] on nav "Order #41309 - VILNO - ACTION REQUIRED Close Options Edit Order" at bounding box center [254, 8] width 509 height 16
click at [432, 6] on button "Close" at bounding box center [430, 8] width 27 height 8
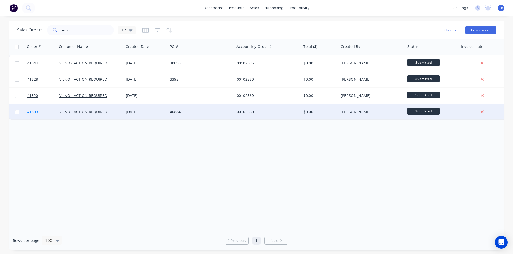
click at [34, 112] on span "41309" at bounding box center [32, 111] width 11 height 5
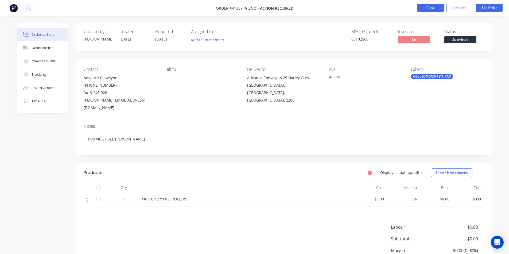
click at [432, 11] on button "Close" at bounding box center [430, 8] width 27 height 8
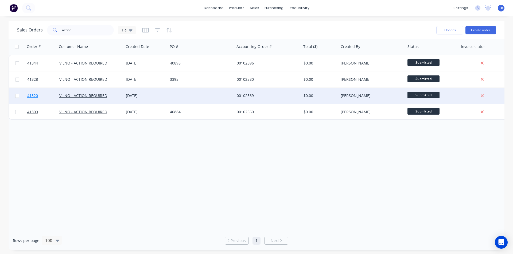
click at [34, 97] on span "41320" at bounding box center [32, 95] width 11 height 5
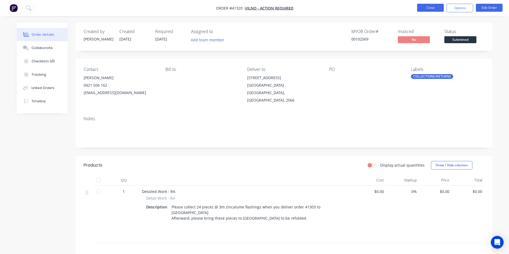
click at [422, 10] on button "Close" at bounding box center [430, 8] width 27 height 8
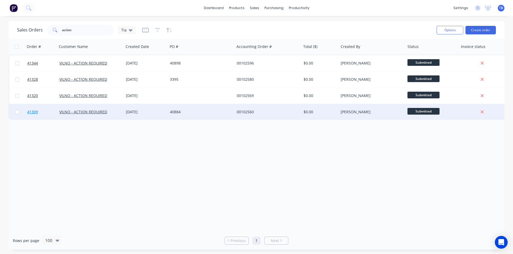
click at [31, 111] on span "41309" at bounding box center [32, 111] width 11 height 5
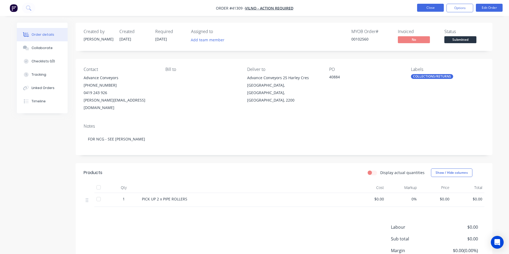
click at [435, 11] on button "Close" at bounding box center [430, 8] width 27 height 8
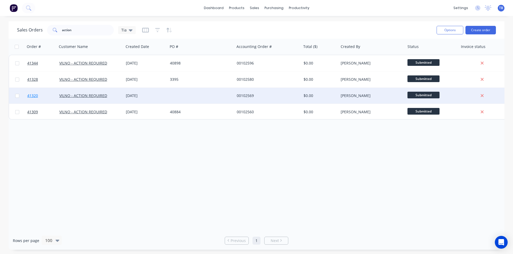
click at [34, 96] on span "41320" at bounding box center [32, 95] width 11 height 5
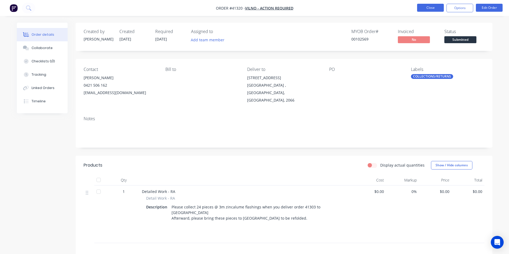
click at [434, 6] on button "Close" at bounding box center [430, 8] width 27 height 8
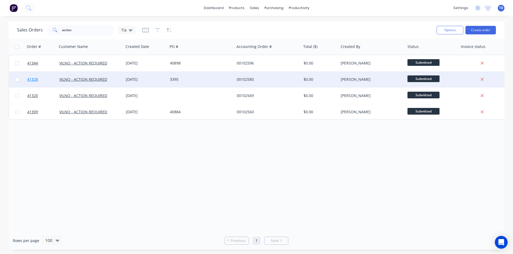
click at [38, 81] on span "41328" at bounding box center [32, 79] width 11 height 5
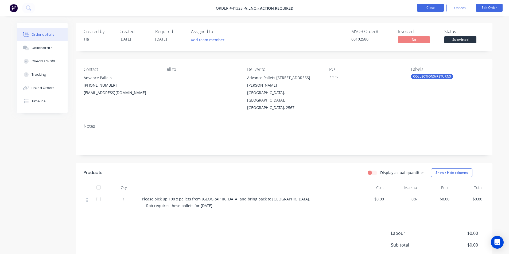
click at [437, 7] on button "Close" at bounding box center [430, 8] width 27 height 8
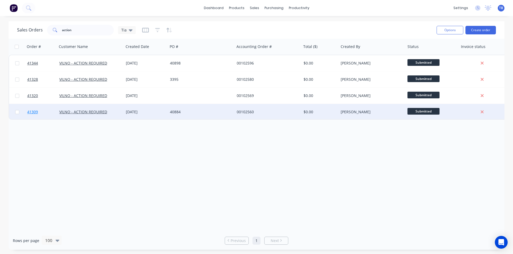
click at [37, 112] on span "41309" at bounding box center [32, 111] width 11 height 5
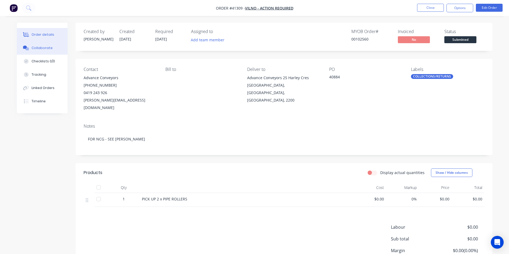
click at [47, 49] on div "Collaborate" at bounding box center [42, 48] width 21 height 5
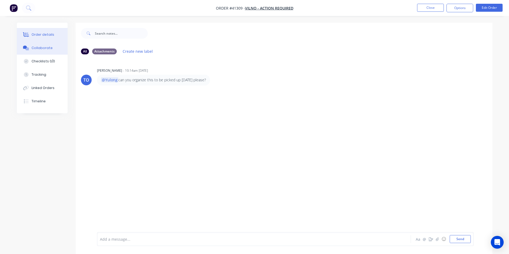
click at [47, 33] on div "Order details" at bounding box center [43, 34] width 23 height 5
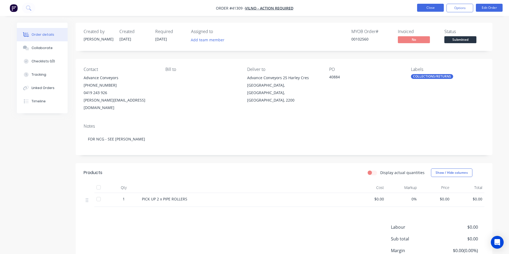
click at [419, 10] on button "Close" at bounding box center [430, 8] width 27 height 8
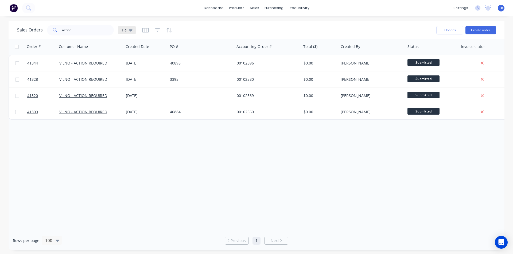
click at [133, 32] on div "Tia" at bounding box center [127, 30] width 18 height 8
click at [138, 96] on button "Archived jobs" at bounding box center [150, 97] width 61 height 6
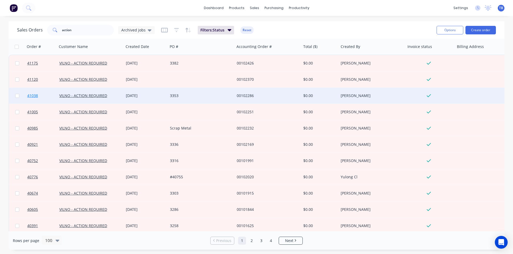
click at [36, 96] on span "41038" at bounding box center [32, 95] width 11 height 5
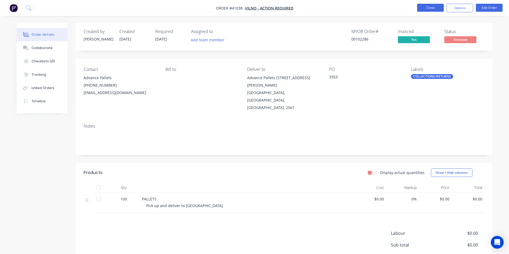
click at [424, 9] on button "Close" at bounding box center [430, 8] width 27 height 8
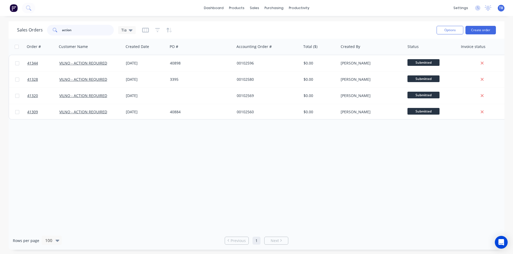
drag, startPoint x: 96, startPoint y: 33, endPoint x: 0, endPoint y: 46, distance: 96.7
click at [0, 46] on div "Sales Orders action Tia Options Create order Order # Customer Name Created Date…" at bounding box center [256, 135] width 513 height 229
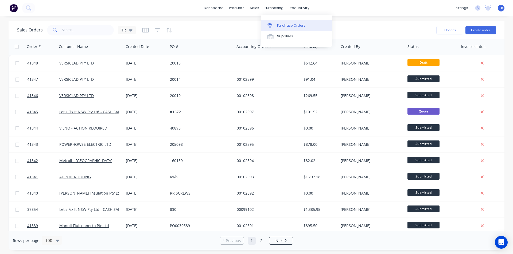
click at [283, 23] on div "Purchase Orders" at bounding box center [291, 25] width 28 height 5
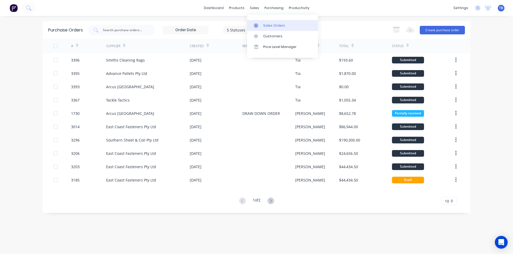
click at [260, 26] on div at bounding box center [257, 25] width 8 height 5
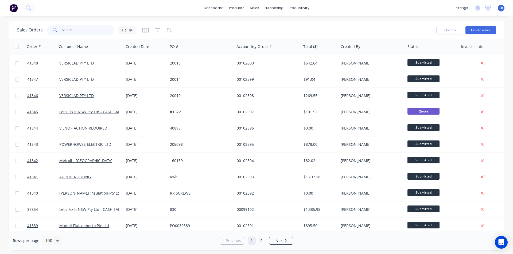
click at [72, 31] on input "text" at bounding box center [88, 30] width 52 height 11
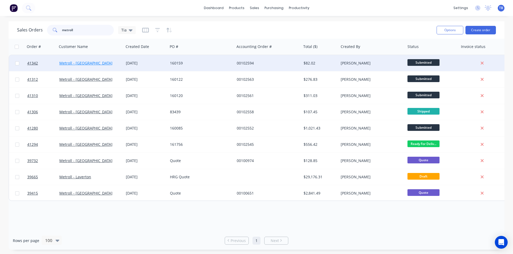
type input "metroll"
click at [76, 62] on link "Metroll - [GEOGRAPHIC_DATA]" at bounding box center [85, 63] width 53 height 5
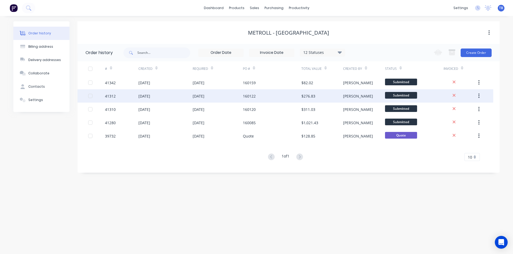
click at [294, 93] on div "160122" at bounding box center [272, 95] width 58 height 13
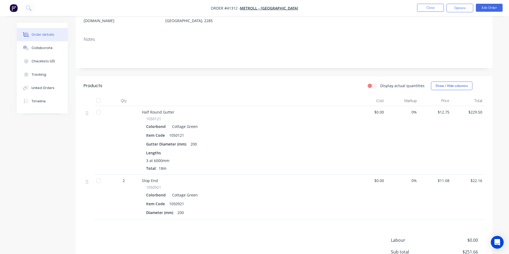
scroll to position [80, 0]
click at [46, 46] on div "Collaborate" at bounding box center [42, 48] width 21 height 5
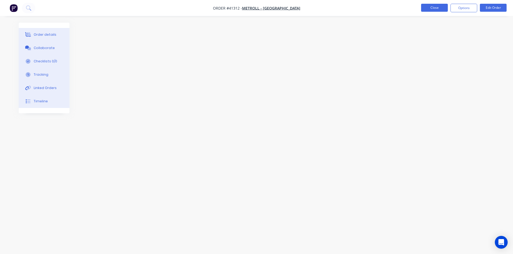
click at [435, 8] on button "Close" at bounding box center [434, 8] width 27 height 8
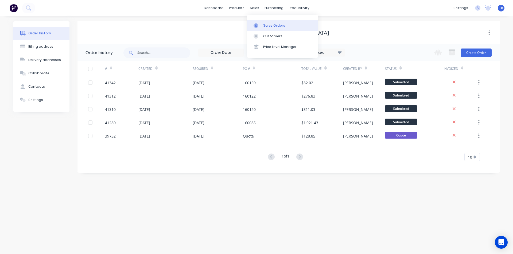
click at [262, 27] on link "Sales Orders" at bounding box center [282, 25] width 71 height 11
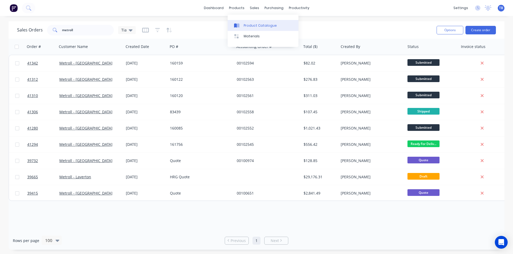
click at [245, 24] on div "Product Catalogue" at bounding box center [260, 25] width 33 height 5
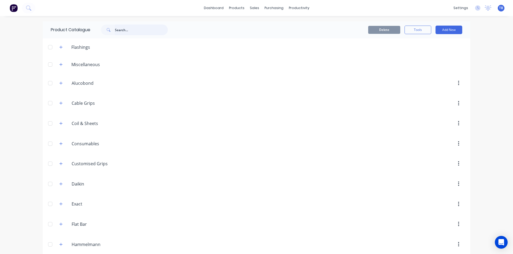
click at [121, 32] on input "text" at bounding box center [141, 30] width 53 height 11
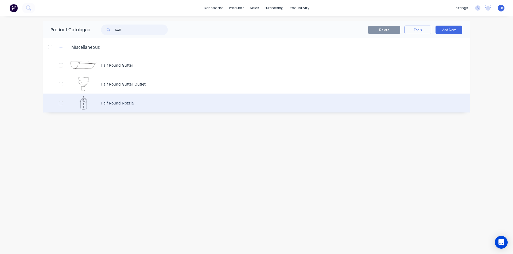
type input "half"
click at [118, 106] on div "Half Round Nozzle" at bounding box center [256, 103] width 427 height 19
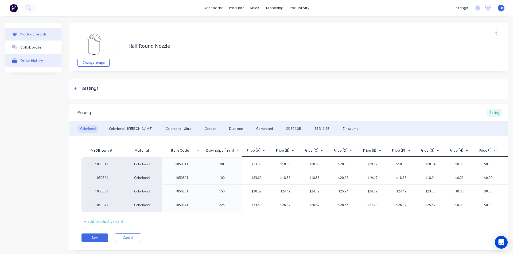
click at [43, 62] on button "Order History" at bounding box center [33, 60] width 56 height 13
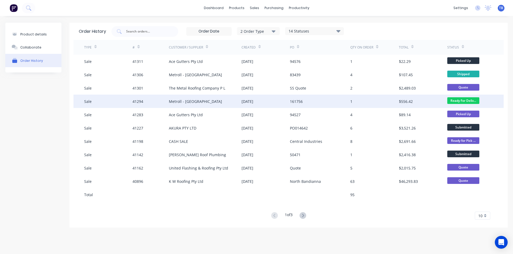
click at [142, 100] on div "41294" at bounding box center [137, 102] width 11 height 6
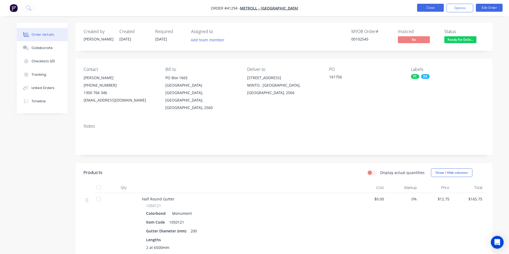
click at [437, 9] on button "Close" at bounding box center [430, 8] width 27 height 8
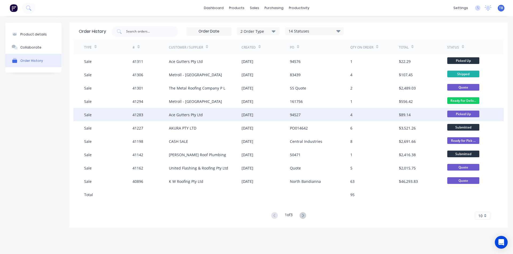
click at [199, 115] on div "Ace Gutters Pty Ltd" at bounding box center [186, 115] width 34 height 6
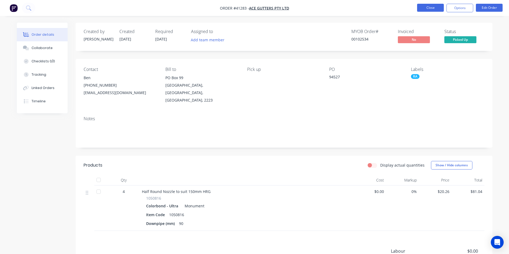
click at [441, 8] on button "Close" at bounding box center [430, 8] width 27 height 8
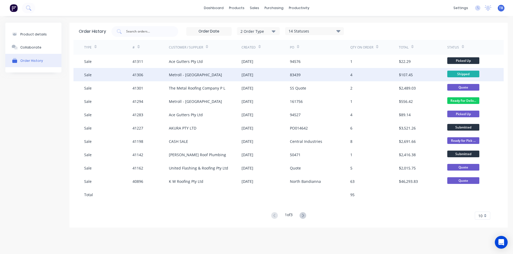
click at [177, 76] on div "Metroll - [GEOGRAPHIC_DATA]" at bounding box center [195, 75] width 53 height 6
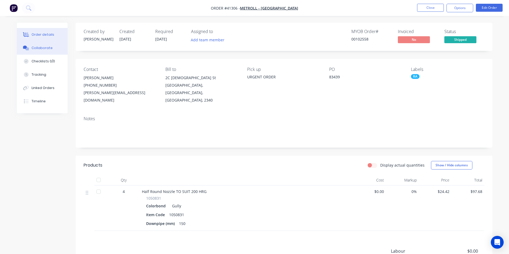
click at [46, 44] on button "Collaborate" at bounding box center [42, 47] width 51 height 13
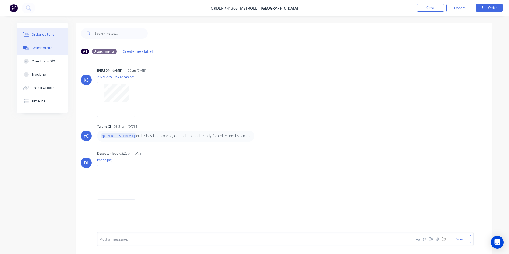
click at [63, 34] on button "Order details" at bounding box center [42, 34] width 51 height 13
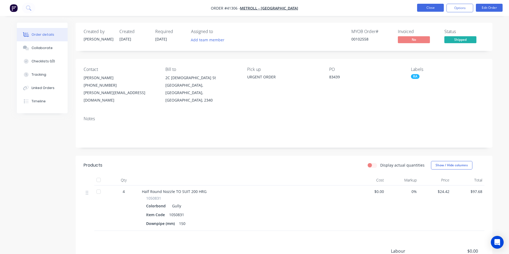
click at [422, 7] on button "Close" at bounding box center [430, 8] width 27 height 8
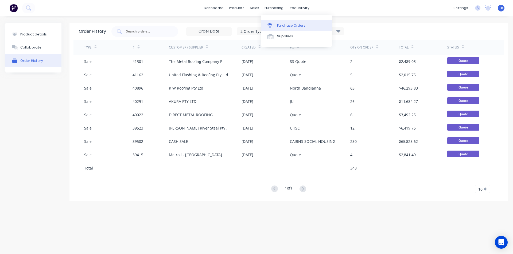
click at [281, 26] on div "Purchase Orders" at bounding box center [291, 25] width 28 height 5
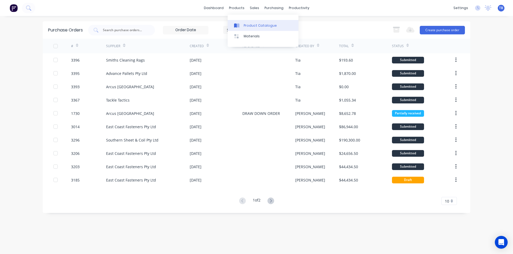
click at [256, 23] on div "Product Catalogue" at bounding box center [260, 25] width 33 height 5
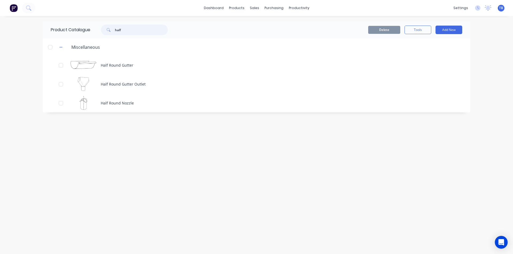
drag, startPoint x: 136, startPoint y: 32, endPoint x: 85, endPoint y: 29, distance: 51.6
click at [85, 29] on div "Product Catalogue half" at bounding box center [112, 29] width 138 height 17
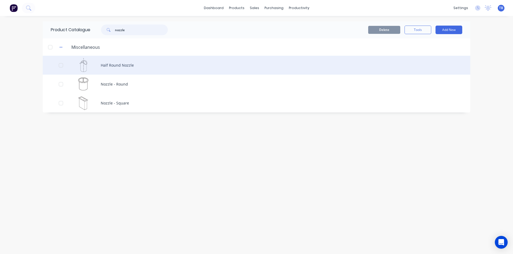
type input "nozzle"
click at [113, 61] on div "Half Round Nozzle" at bounding box center [256, 65] width 427 height 19
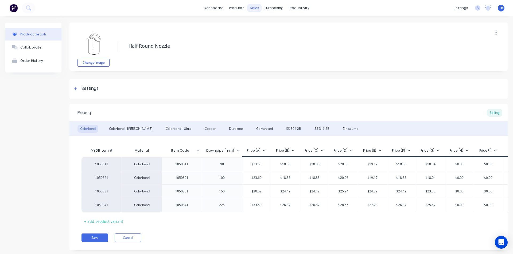
type textarea "x"
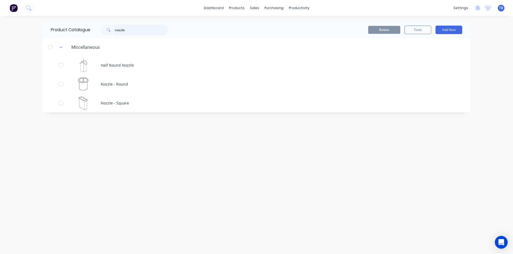
drag, startPoint x: 134, startPoint y: 29, endPoint x: 22, endPoint y: 28, distance: 112.2
click at [22, 28] on div "dashboard products sales purchasing productivity dashboard products Product Cat…" at bounding box center [256, 127] width 513 height 254
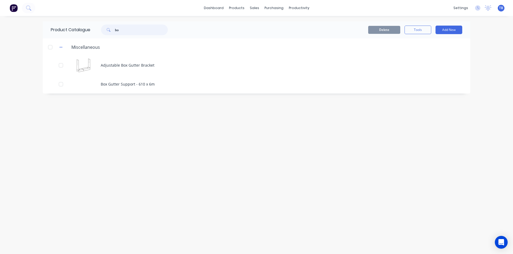
type input "b"
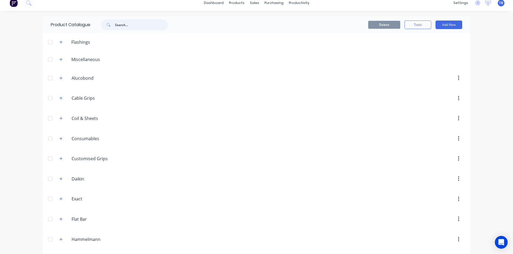
scroll to position [2, 0]
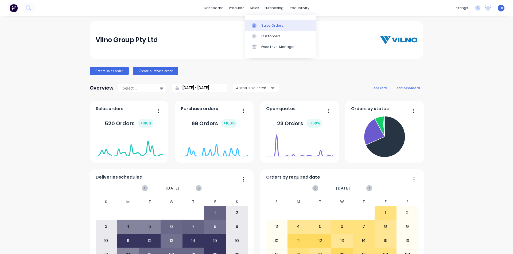
click at [263, 25] on div "Sales Orders" at bounding box center [272, 25] width 22 height 5
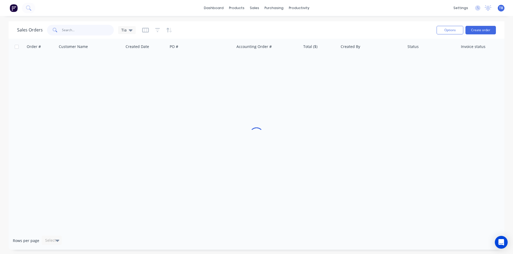
click at [94, 28] on input "text" at bounding box center [88, 30] width 52 height 11
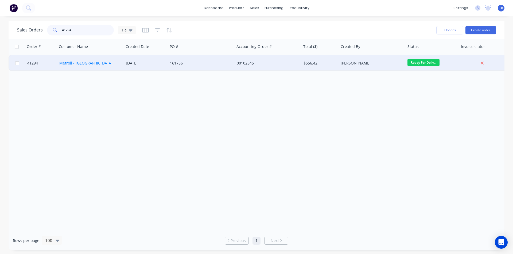
type input "41294"
click at [65, 63] on link "Metroll - [GEOGRAPHIC_DATA]" at bounding box center [85, 63] width 53 height 5
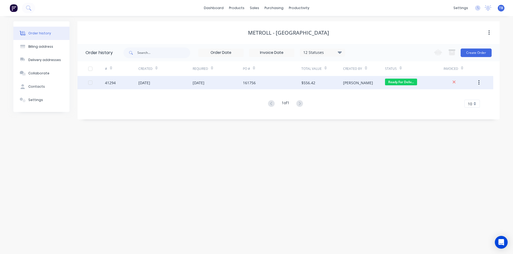
click at [114, 84] on div "41294" at bounding box center [110, 83] width 11 height 6
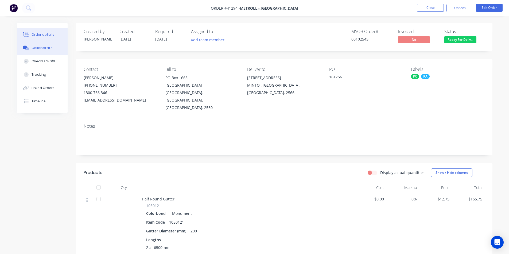
drag, startPoint x: 48, startPoint y: 49, endPoint x: 50, endPoint y: 44, distance: 6.2
click at [48, 49] on div "Collaborate" at bounding box center [42, 48] width 21 height 5
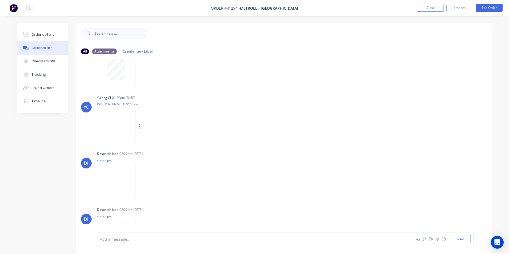
scroll to position [55, 0]
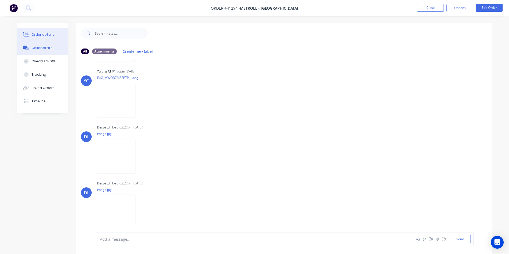
click at [45, 35] on div "Order details" at bounding box center [43, 34] width 23 height 5
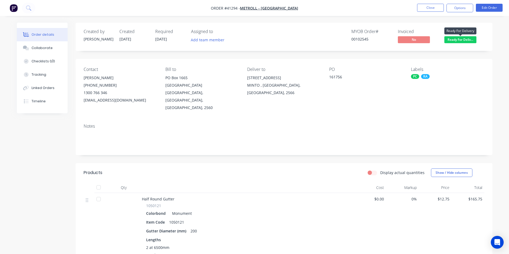
click at [471, 40] on span "Ready For Deliv..." at bounding box center [460, 39] width 32 height 7
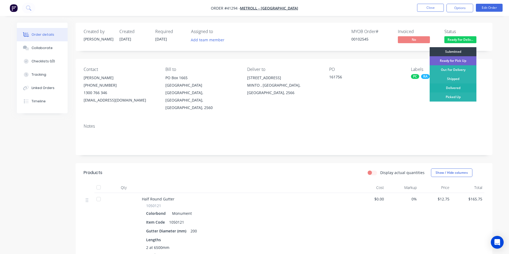
click at [455, 89] on div "Delivered" at bounding box center [452, 88] width 47 height 9
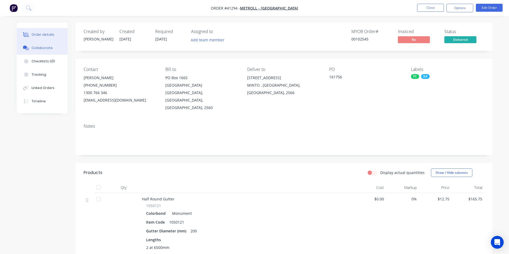
click at [30, 49] on div at bounding box center [26, 48] width 8 height 5
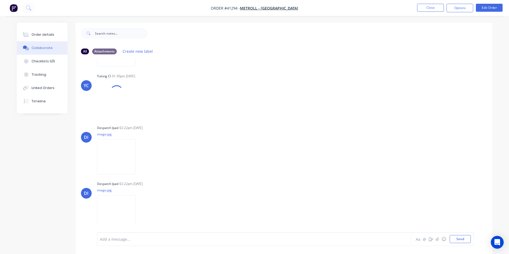
scroll to position [51, 0]
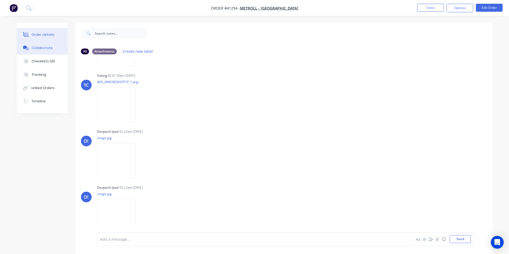
click at [55, 37] on button "Order details" at bounding box center [42, 34] width 51 height 13
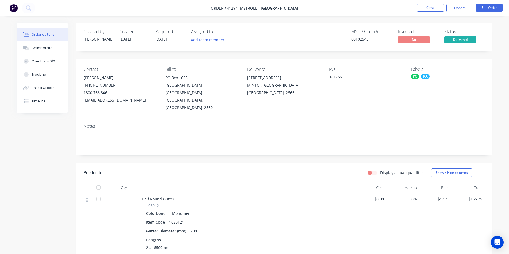
click at [456, 3] on nav "Order #41294 - Metroll - [GEOGRAPHIC_DATA] Close Options Edit Order" at bounding box center [254, 8] width 509 height 16
click at [456, 7] on button "Options" at bounding box center [459, 8] width 27 height 9
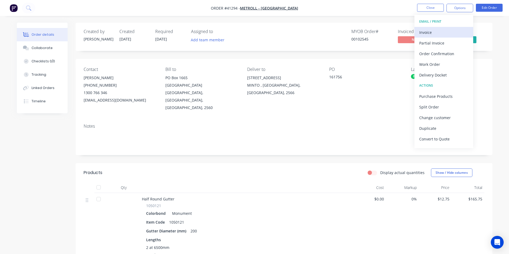
click at [434, 35] on div "Invoice" at bounding box center [443, 33] width 49 height 8
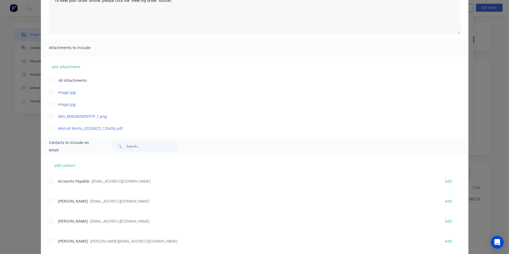
scroll to position [80, 0]
click at [48, 179] on div at bounding box center [51, 179] width 11 height 11
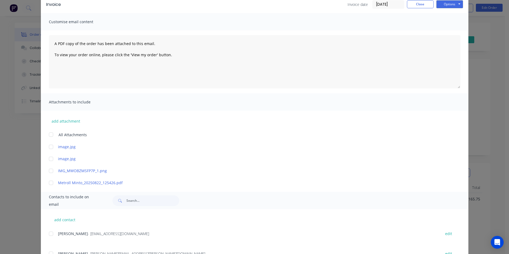
scroll to position [0, 0]
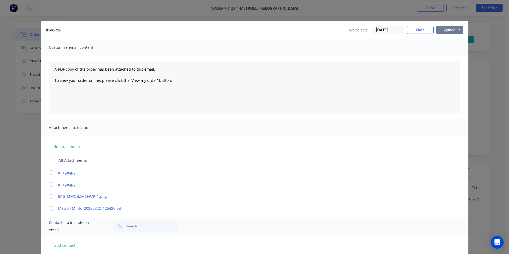
click at [447, 32] on button "Options" at bounding box center [449, 30] width 27 height 8
click at [446, 60] on button "Email" at bounding box center [453, 57] width 34 height 9
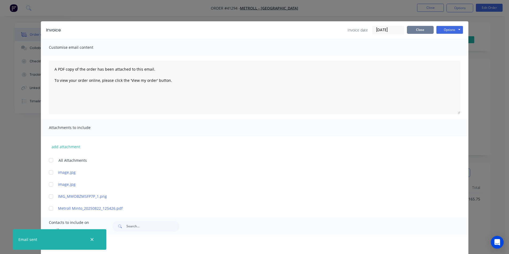
click at [416, 29] on button "Close" at bounding box center [420, 30] width 27 height 8
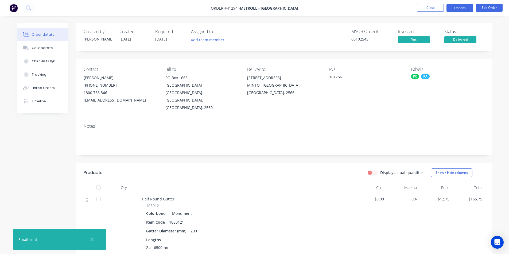
click at [455, 12] on button "Options" at bounding box center [459, 8] width 27 height 9
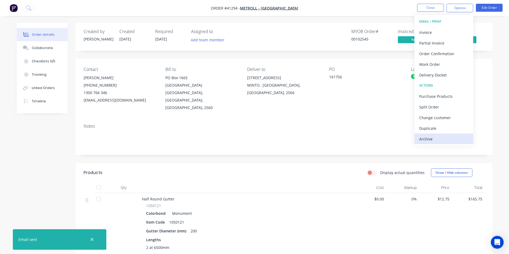
click at [436, 143] on button "Archive" at bounding box center [443, 139] width 59 height 11
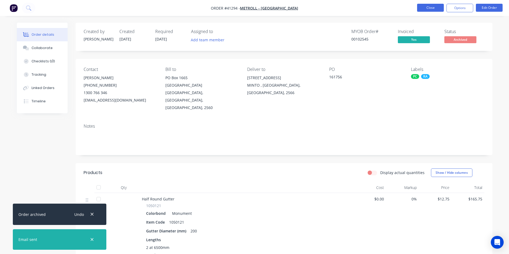
click at [436, 8] on button "Close" at bounding box center [430, 8] width 27 height 8
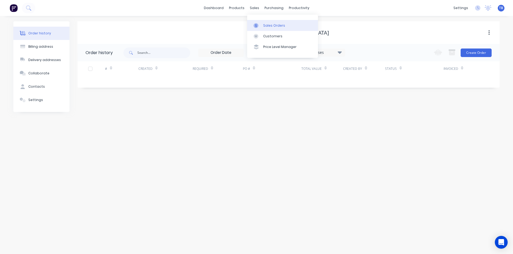
click at [265, 25] on div "Sales Orders" at bounding box center [274, 25] width 22 height 5
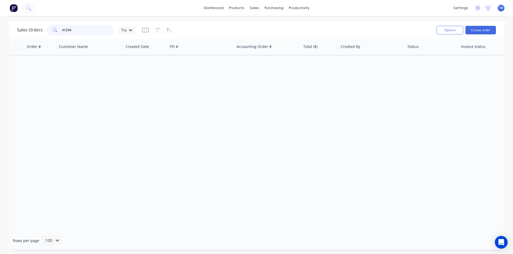
click at [47, 30] on div "41294" at bounding box center [80, 30] width 67 height 11
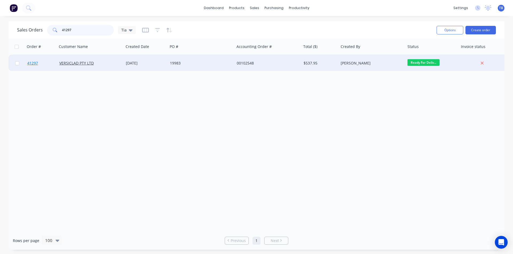
type input "41297"
click at [34, 63] on span "41297" at bounding box center [32, 63] width 11 height 5
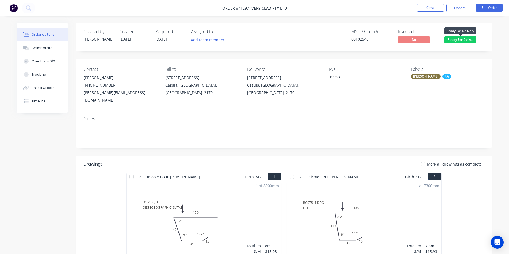
click at [462, 40] on span "Ready For Deliv..." at bounding box center [460, 39] width 32 height 7
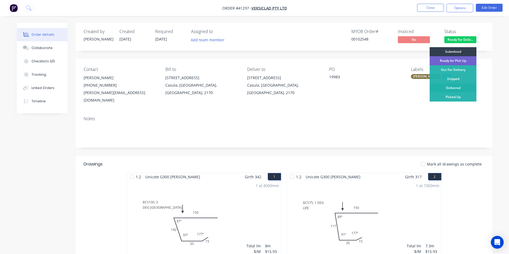
click at [454, 89] on div "Delivered" at bounding box center [452, 88] width 47 height 9
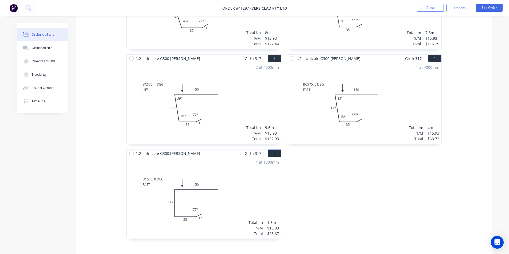
scroll to position [291, 0]
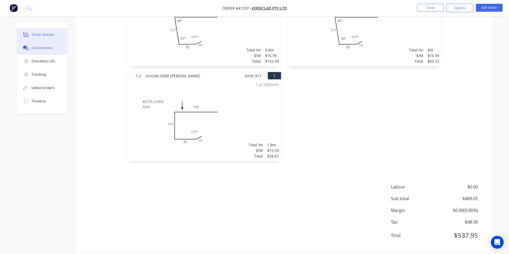
click at [56, 46] on button "Collaborate" at bounding box center [42, 47] width 51 height 13
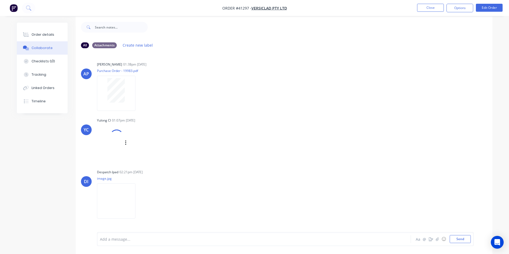
scroll to position [8, 0]
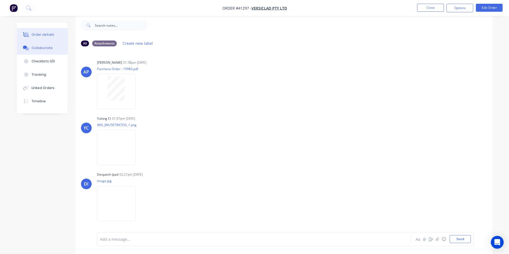
click at [42, 32] on button "Order details" at bounding box center [42, 34] width 51 height 13
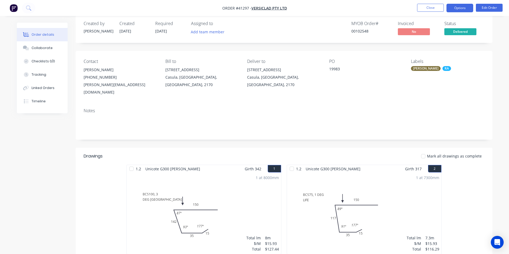
click at [458, 7] on button "Options" at bounding box center [459, 8] width 27 height 9
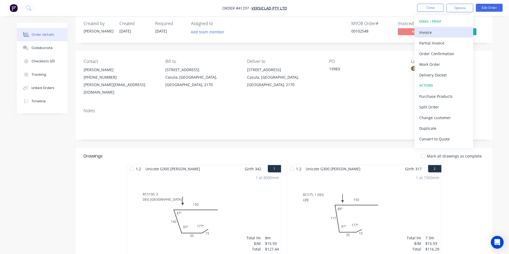
click at [443, 32] on div "Invoice" at bounding box center [443, 33] width 49 height 8
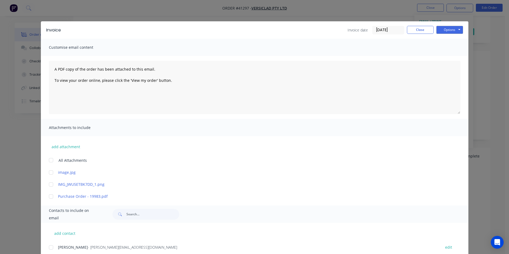
scroll to position [137, 0]
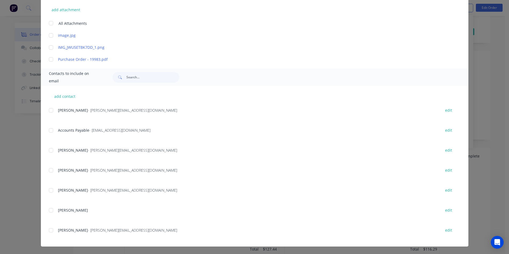
click at [51, 129] on div at bounding box center [51, 130] width 11 height 11
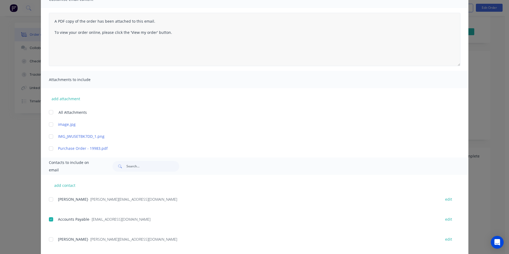
scroll to position [0, 0]
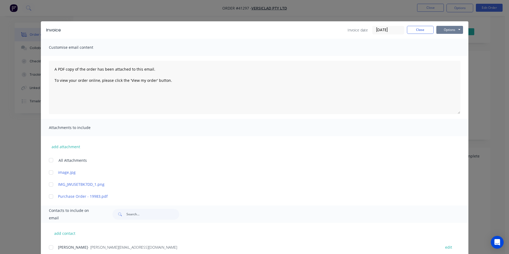
click at [452, 26] on button "Options" at bounding box center [449, 30] width 27 height 8
click at [454, 55] on button "Email" at bounding box center [453, 57] width 34 height 9
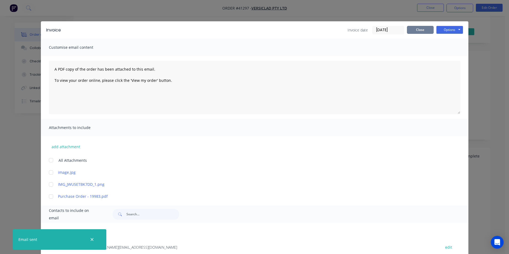
click at [423, 30] on button "Close" at bounding box center [420, 30] width 27 height 8
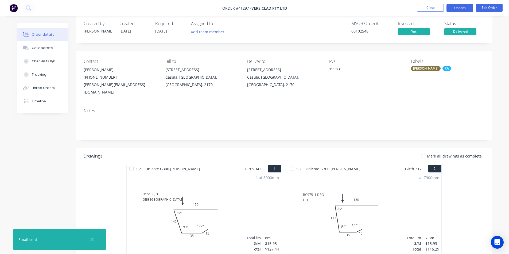
click at [454, 6] on button "Options" at bounding box center [459, 8] width 27 height 9
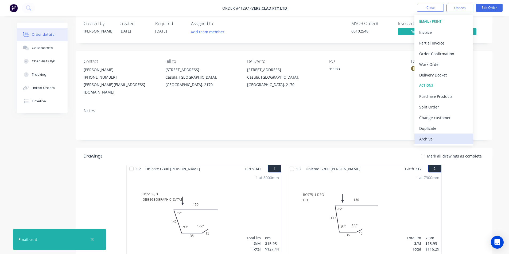
click at [437, 138] on div "Archive" at bounding box center [443, 139] width 49 height 8
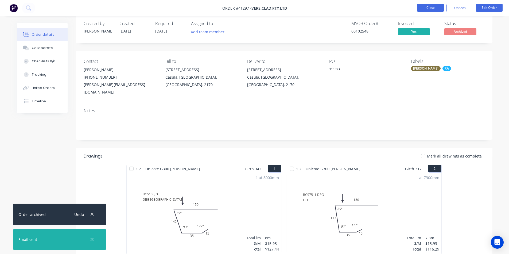
click at [434, 4] on button "Close" at bounding box center [430, 8] width 27 height 8
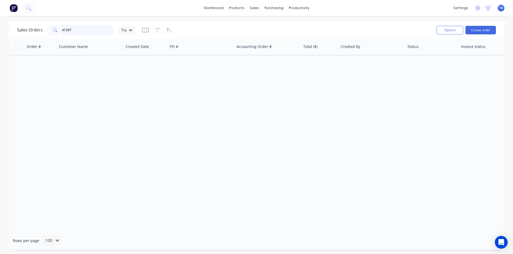
drag, startPoint x: 78, startPoint y: 31, endPoint x: 22, endPoint y: 30, distance: 55.8
click at [22, 30] on div "Sales Orders 41297 Tia" at bounding box center [76, 30] width 119 height 11
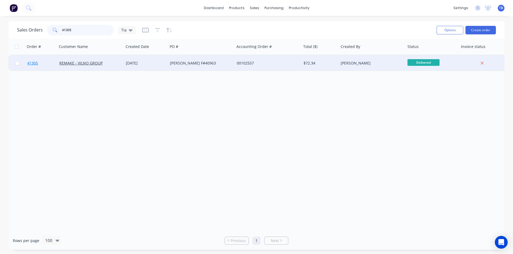
type input "41305"
click at [32, 63] on span "41305" at bounding box center [32, 63] width 11 height 5
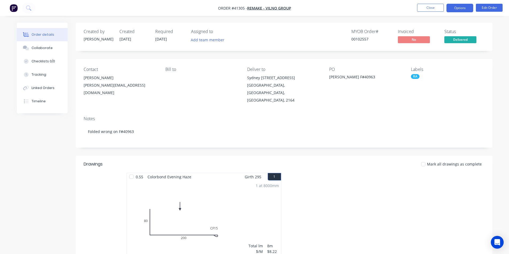
click at [455, 7] on button "Options" at bounding box center [459, 8] width 27 height 9
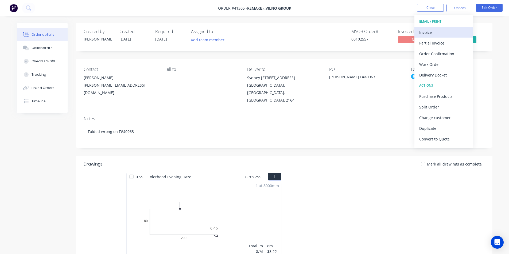
click at [438, 29] on div "Invoice" at bounding box center [443, 33] width 49 height 8
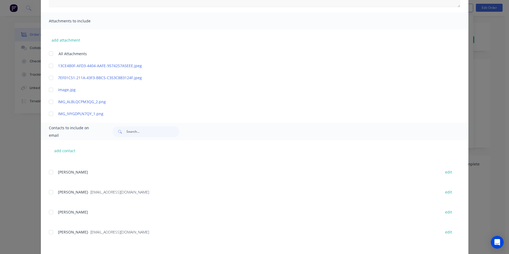
scroll to position [27, 0]
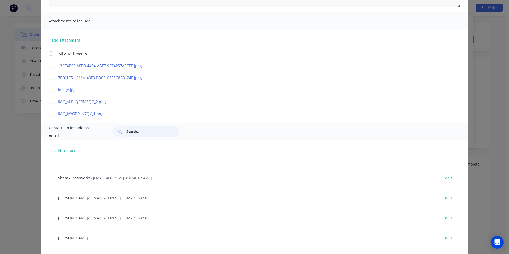
click at [146, 133] on input "text" at bounding box center [152, 132] width 53 height 11
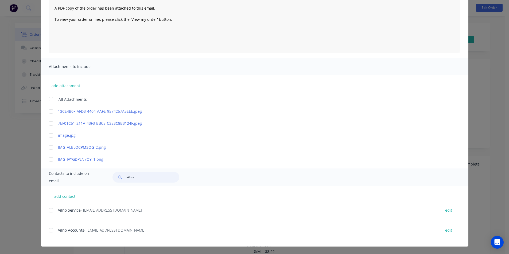
click at [47, 231] on div at bounding box center [51, 230] width 11 height 11
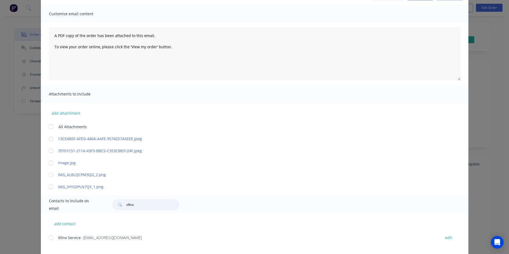
scroll to position [0, 0]
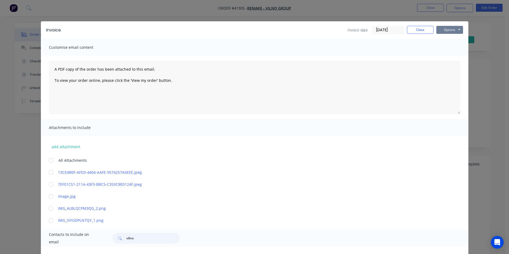
type input "vilno"
click at [458, 26] on button "Options" at bounding box center [449, 30] width 27 height 8
click at [451, 59] on button "Email" at bounding box center [453, 57] width 34 height 9
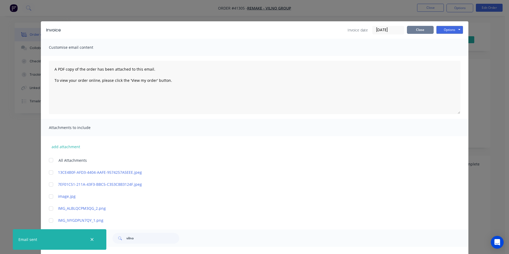
click at [415, 33] on button "Close" at bounding box center [420, 30] width 27 height 8
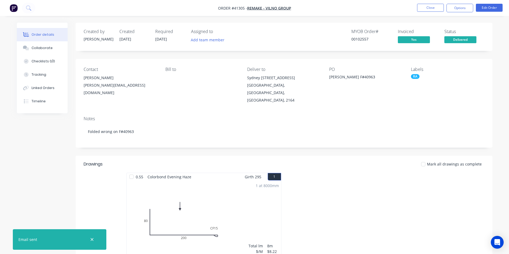
click at [470, 3] on nav "Order #41305 - REMAKE - VILNO GROUP Close Options Edit Order" at bounding box center [254, 8] width 509 height 16
click at [464, 11] on button "Options" at bounding box center [459, 8] width 27 height 9
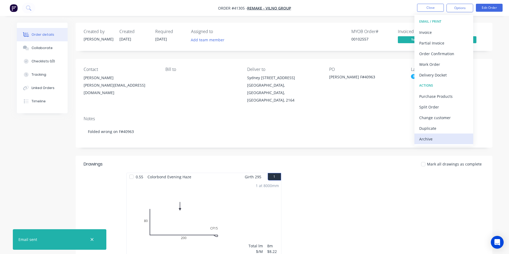
click at [427, 141] on div "Archive" at bounding box center [443, 139] width 49 height 8
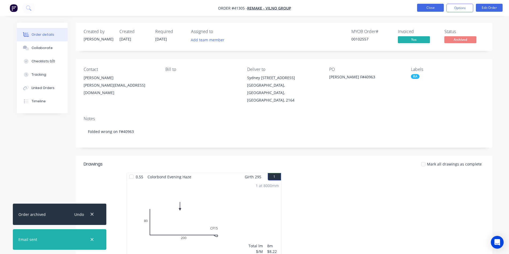
click at [432, 9] on button "Close" at bounding box center [430, 8] width 27 height 8
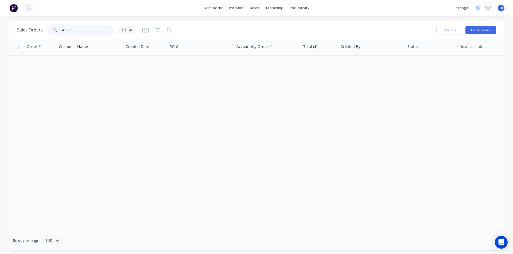
drag, startPoint x: 81, startPoint y: 31, endPoint x: 36, endPoint y: 30, distance: 45.4
click at [38, 32] on div "Sales Orders 41305 Tia" at bounding box center [76, 30] width 119 height 11
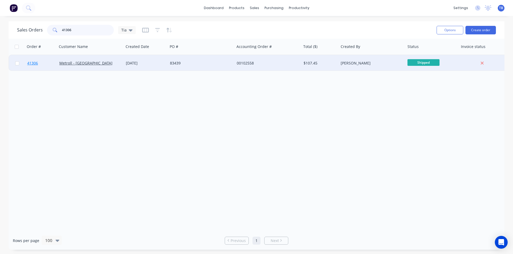
type input "41306"
click at [33, 63] on span "41306" at bounding box center [32, 63] width 11 height 5
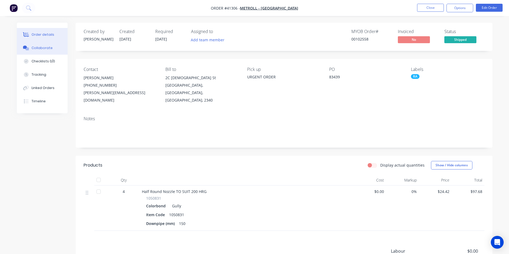
click at [46, 52] on button "Collaborate" at bounding box center [42, 47] width 51 height 13
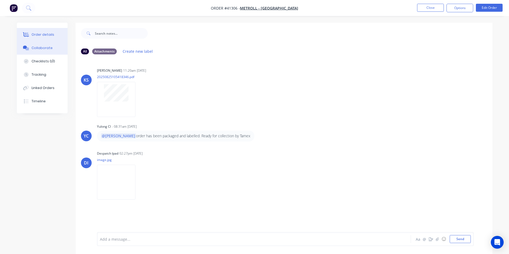
click at [50, 33] on div "Order details" at bounding box center [43, 34] width 23 height 5
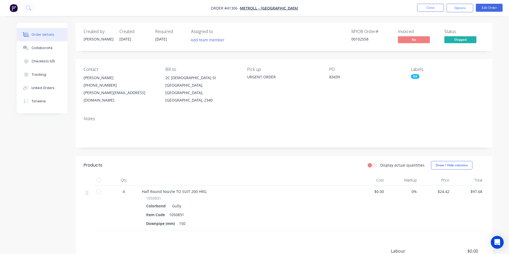
click at [463, 12] on nav "Order #41306 - Metroll - Tamworth Close Options Edit Order" at bounding box center [254, 8] width 509 height 16
click at [464, 11] on button "Options" at bounding box center [459, 8] width 27 height 9
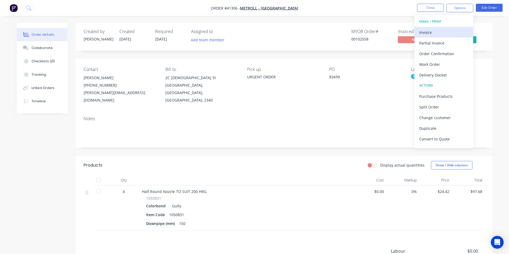
click at [442, 33] on div "Invoice" at bounding box center [443, 33] width 49 height 8
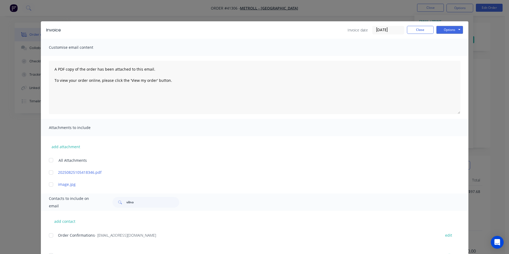
scroll to position [80, 0]
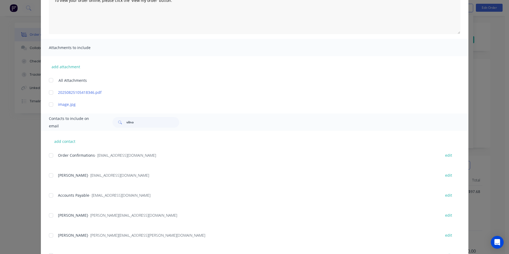
click at [51, 196] on div at bounding box center [51, 195] width 11 height 11
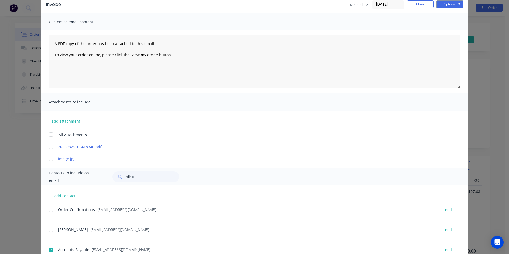
scroll to position [0, 0]
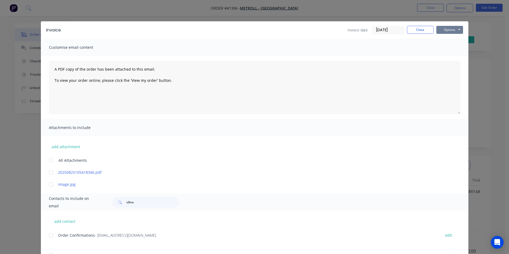
click at [450, 32] on button "Options" at bounding box center [449, 30] width 27 height 8
click at [452, 60] on button "Email" at bounding box center [453, 57] width 34 height 9
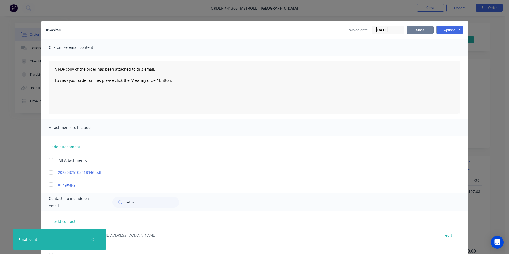
click at [421, 32] on button "Close" at bounding box center [420, 30] width 27 height 8
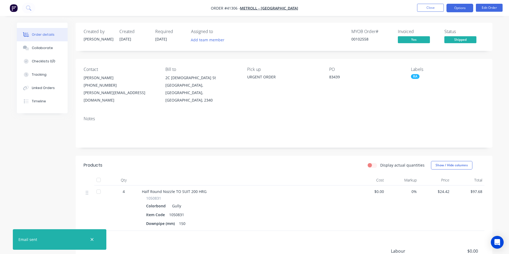
click at [458, 10] on button "Options" at bounding box center [459, 8] width 27 height 9
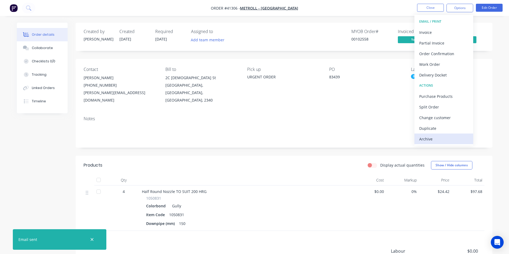
click at [437, 143] on button "Archive" at bounding box center [443, 139] width 59 height 11
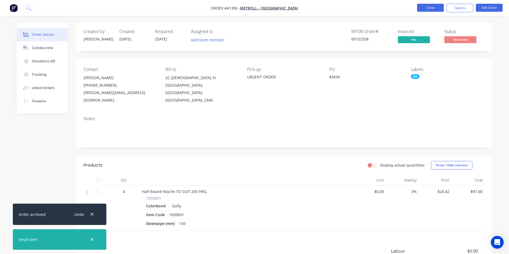
click at [434, 9] on button "Close" at bounding box center [430, 8] width 27 height 8
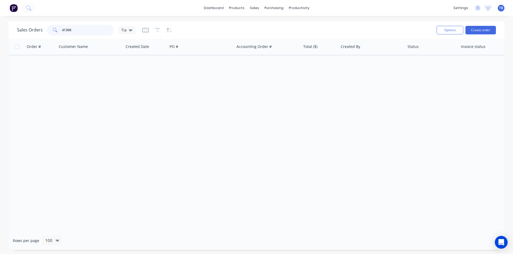
drag, startPoint x: 76, startPoint y: 30, endPoint x: 17, endPoint y: 30, distance: 59.5
click at [18, 30] on div "Sales Orders 41306 Tia" at bounding box center [76, 30] width 119 height 11
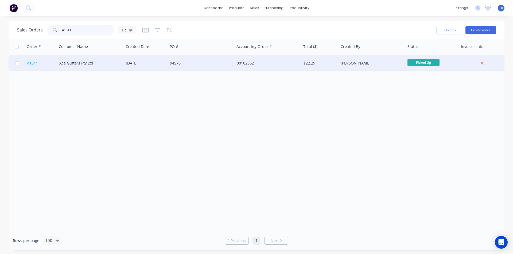
type input "41311"
click at [28, 62] on span "41311" at bounding box center [32, 63] width 11 height 5
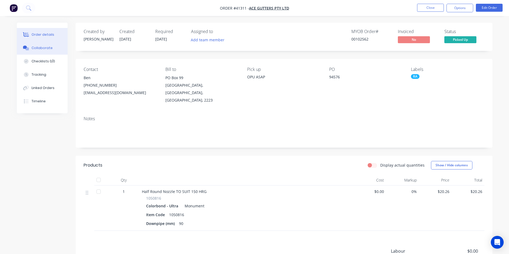
click at [46, 48] on div "Collaborate" at bounding box center [42, 48] width 21 height 5
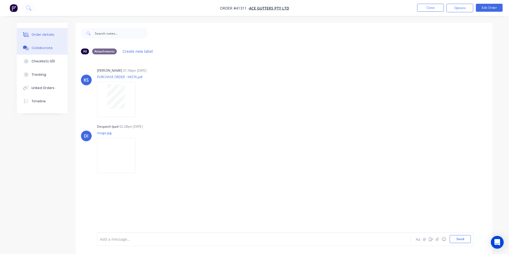
click at [49, 41] on button "Order details" at bounding box center [42, 34] width 51 height 13
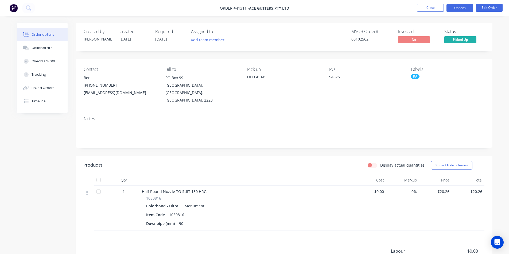
click at [460, 7] on button "Options" at bounding box center [459, 8] width 27 height 9
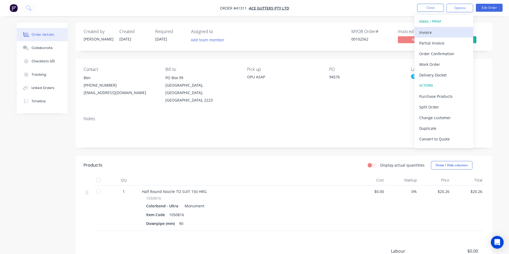
click at [433, 33] on div "Invoice" at bounding box center [443, 33] width 49 height 8
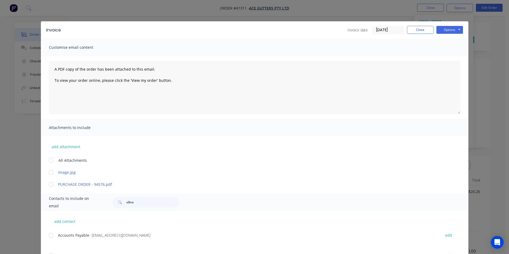
click at [50, 236] on div at bounding box center [51, 235] width 11 height 11
click at [449, 29] on button "Options" at bounding box center [449, 30] width 27 height 8
click at [451, 58] on button "Email" at bounding box center [453, 57] width 34 height 9
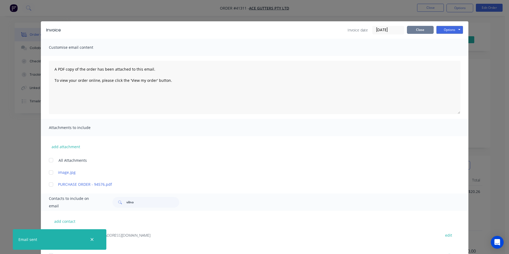
click at [422, 26] on button "Close" at bounding box center [420, 30] width 27 height 8
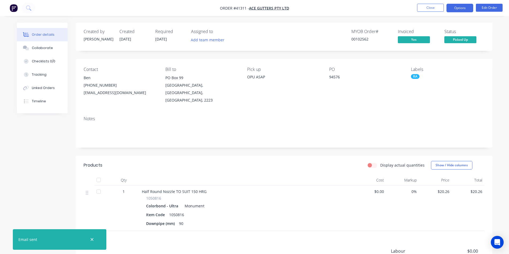
click at [453, 9] on button "Options" at bounding box center [459, 8] width 27 height 9
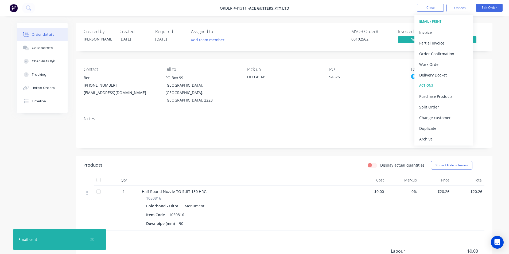
click at [444, 143] on div "Archive" at bounding box center [443, 139] width 49 height 8
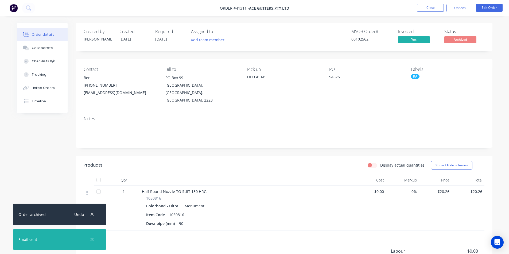
click at [425, 12] on li "Close" at bounding box center [430, 8] width 27 height 9
click at [428, 8] on button "Close" at bounding box center [430, 8] width 27 height 8
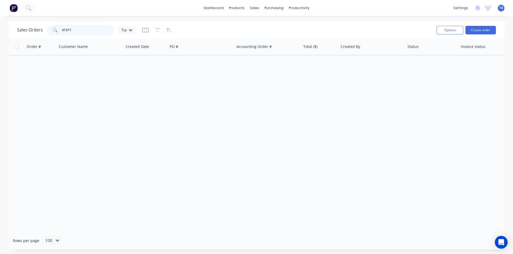
drag, startPoint x: 87, startPoint y: 29, endPoint x: 1, endPoint y: 46, distance: 87.0
click at [1, 46] on div "Sales Orders 41311 Tia Options Create order Order # Customer Name Created Date …" at bounding box center [256, 135] width 513 height 229
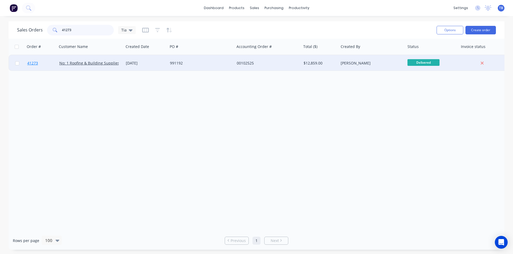
type input "41273"
click at [33, 63] on span "41273" at bounding box center [32, 63] width 11 height 5
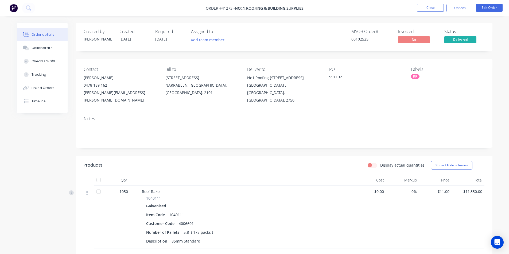
scroll to position [94, 0]
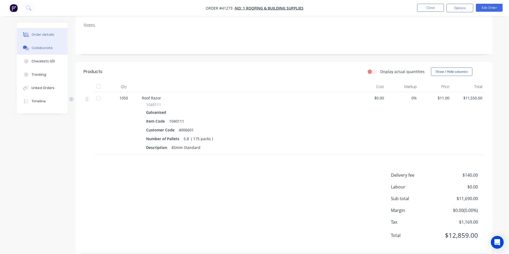
click at [27, 46] on icon at bounding box center [26, 48] width 6 height 5
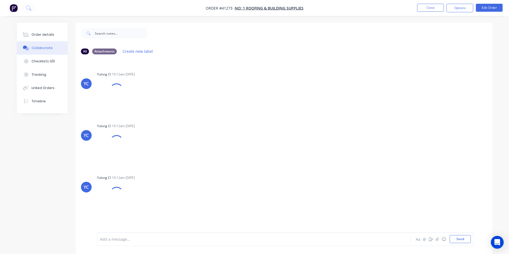
scroll to position [310, 0]
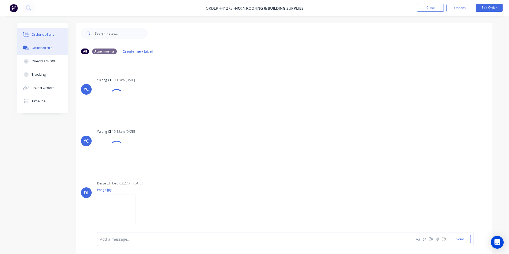
click at [33, 34] on div "Order details" at bounding box center [43, 34] width 23 height 5
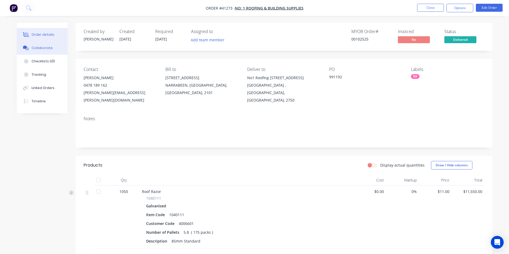
click at [45, 53] on button "Collaborate" at bounding box center [42, 47] width 51 height 13
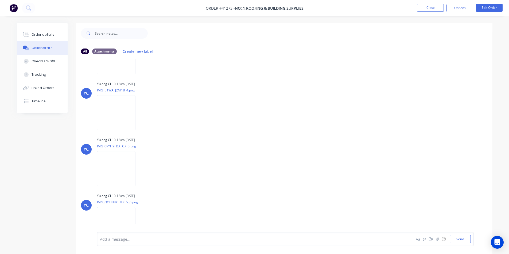
scroll to position [336, 0]
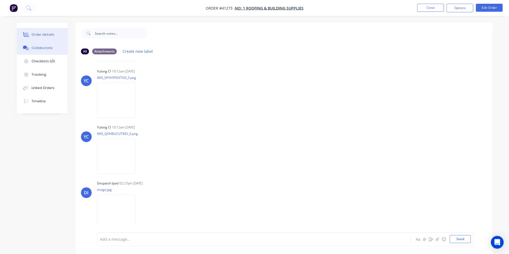
click at [54, 33] on button "Order details" at bounding box center [42, 34] width 51 height 13
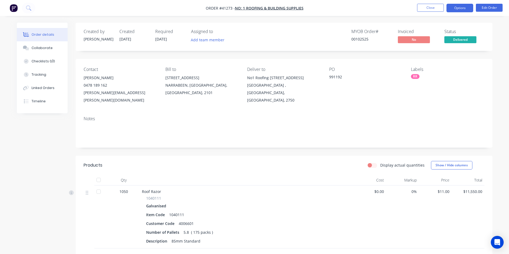
click at [450, 9] on button "Options" at bounding box center [459, 8] width 27 height 9
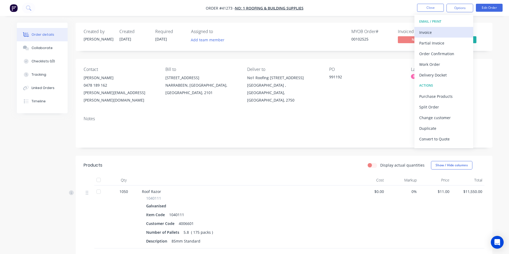
click at [425, 34] on div "Invoice" at bounding box center [443, 33] width 49 height 8
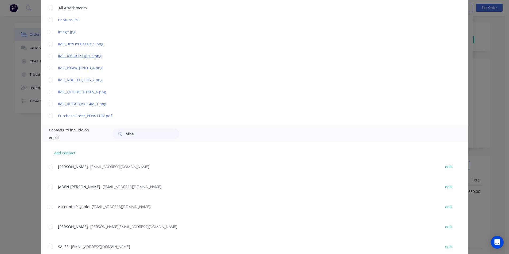
scroll to position [160, 0]
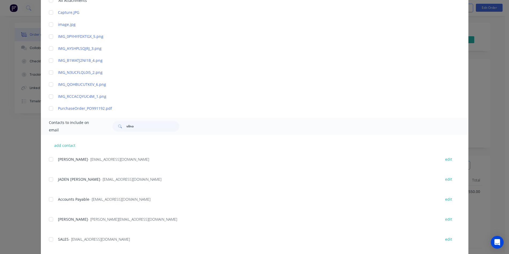
click at [50, 199] on div at bounding box center [51, 199] width 11 height 11
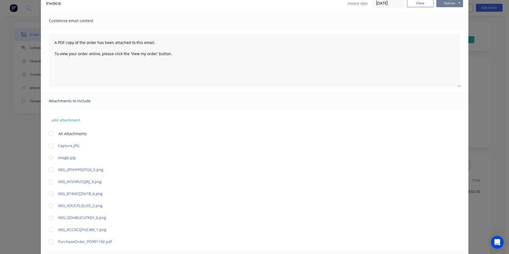
click at [454, 1] on button "Options" at bounding box center [449, 3] width 27 height 8
click at [450, 30] on button "Email" at bounding box center [453, 30] width 34 height 9
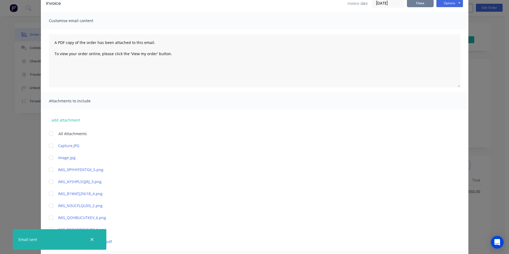
click at [424, 3] on button "Close" at bounding box center [420, 3] width 27 height 8
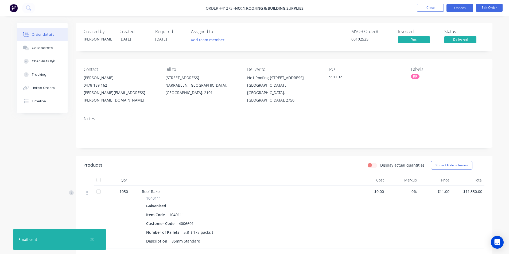
click at [461, 10] on button "Options" at bounding box center [459, 8] width 27 height 9
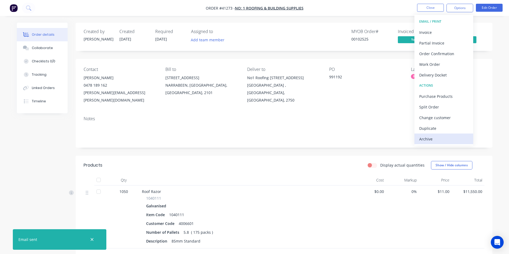
click at [441, 139] on div "Archive" at bounding box center [443, 139] width 49 height 8
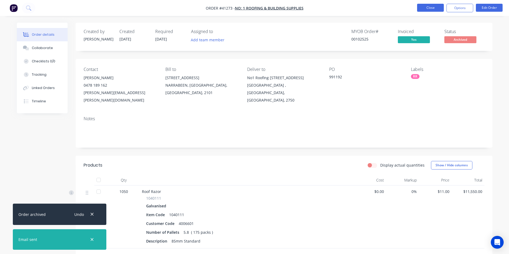
click at [430, 8] on button "Close" at bounding box center [430, 8] width 27 height 8
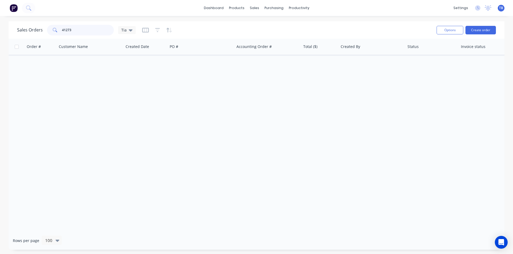
drag, startPoint x: 79, startPoint y: 30, endPoint x: 26, endPoint y: 31, distance: 53.1
click at [26, 30] on div "Sales Orders 41273 Tia" at bounding box center [76, 30] width 119 height 11
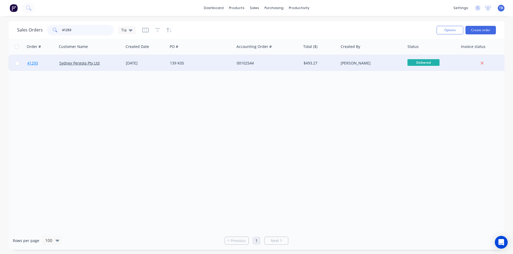
type input "41293"
click at [32, 63] on span "41293" at bounding box center [32, 63] width 11 height 5
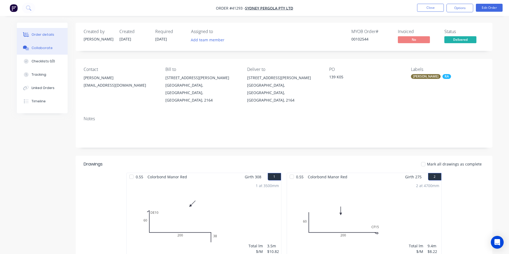
click at [50, 45] on button "Collaborate" at bounding box center [42, 47] width 51 height 13
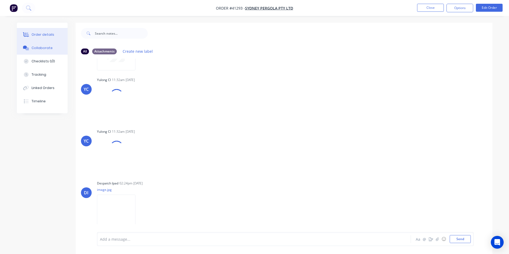
scroll to position [217, 0]
click at [40, 37] on div "Order details" at bounding box center [43, 34] width 23 height 5
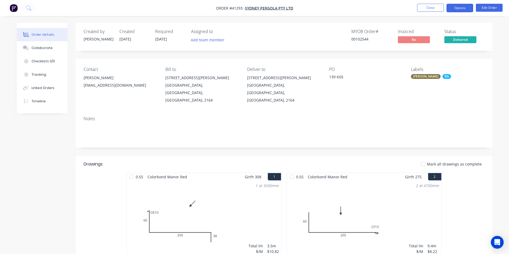
click at [453, 8] on button "Options" at bounding box center [459, 8] width 27 height 9
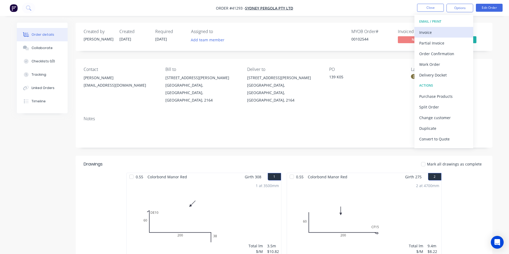
click at [437, 35] on div "Invoice" at bounding box center [443, 33] width 49 height 8
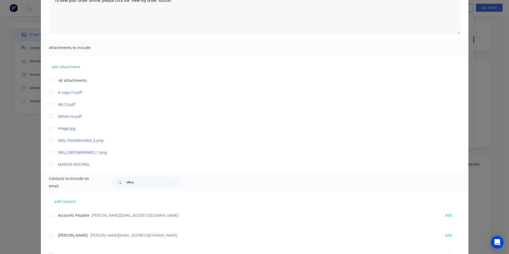
scroll to position [125, 0]
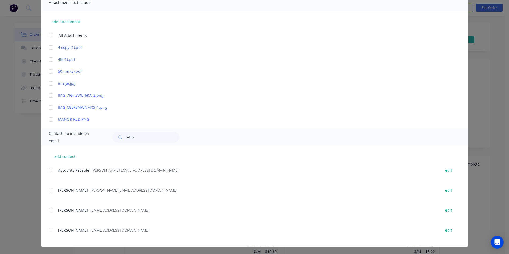
click at [49, 171] on div at bounding box center [51, 170] width 11 height 11
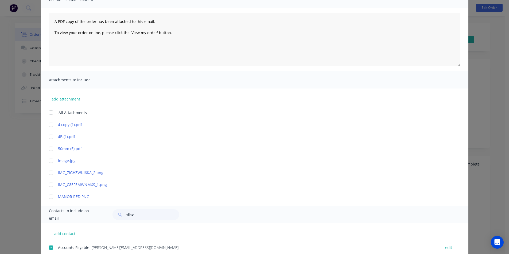
scroll to position [0, 0]
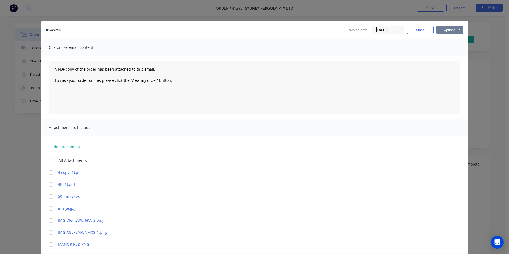
click at [447, 30] on button "Options" at bounding box center [449, 30] width 27 height 8
click at [445, 58] on button "Email" at bounding box center [453, 57] width 34 height 9
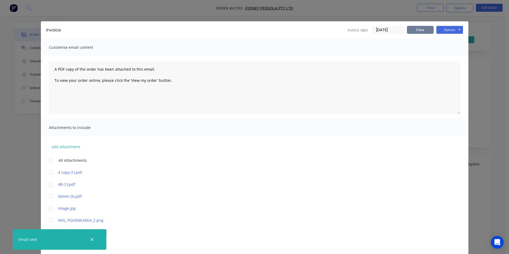
click at [426, 31] on button "Close" at bounding box center [420, 30] width 27 height 8
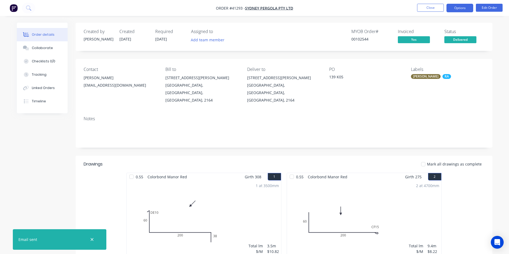
click at [463, 10] on button "Options" at bounding box center [459, 8] width 27 height 9
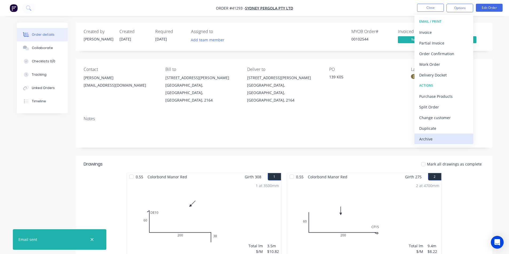
click at [429, 139] on div "Archive" at bounding box center [443, 139] width 49 height 8
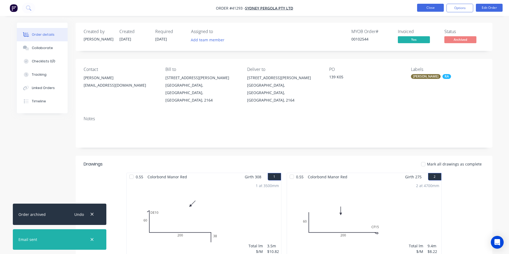
click at [429, 6] on button "Close" at bounding box center [430, 8] width 27 height 8
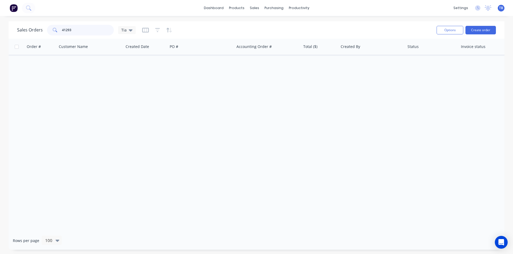
drag, startPoint x: 80, startPoint y: 31, endPoint x: 9, endPoint y: 37, distance: 71.8
click at [9, 37] on div "Sales Orders 41293 Tia Options Create order" at bounding box center [257, 29] width 496 height 17
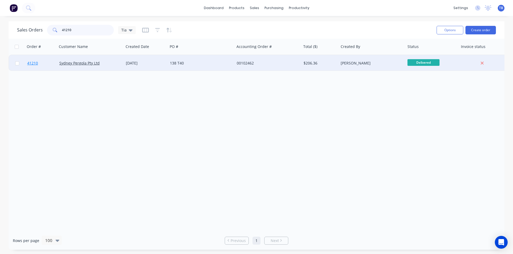
type input "41210"
click at [33, 62] on span "41210" at bounding box center [32, 63] width 11 height 5
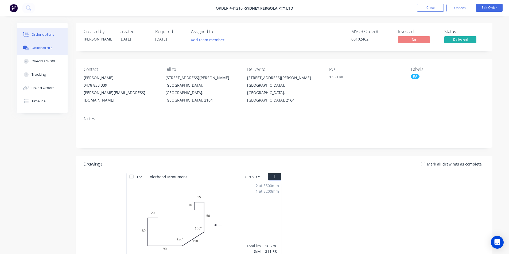
click at [44, 50] on button "Collaborate" at bounding box center [42, 47] width 51 height 13
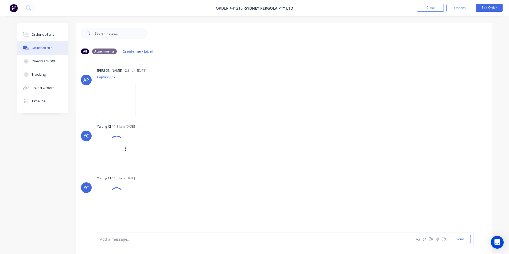
scroll to position [47, 0]
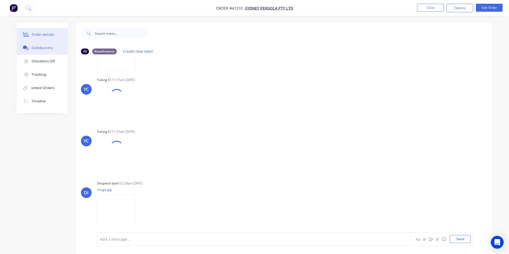
click at [48, 34] on div "Order details" at bounding box center [43, 34] width 23 height 5
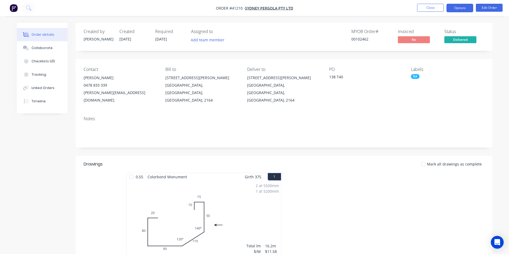
click at [466, 6] on button "Options" at bounding box center [459, 8] width 27 height 9
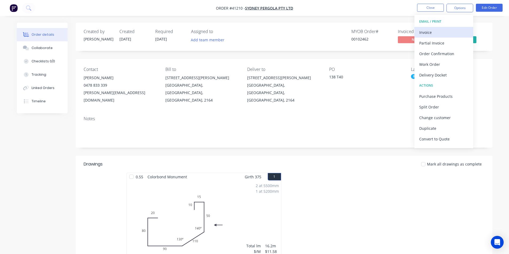
click at [440, 31] on div "Invoice" at bounding box center [443, 33] width 49 height 8
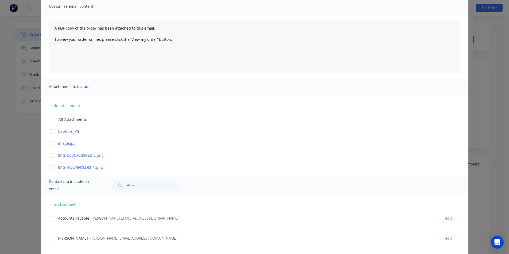
scroll to position [89, 0]
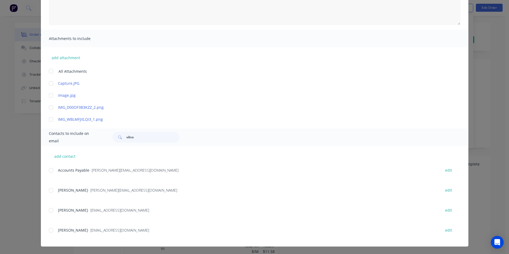
click at [50, 170] on div at bounding box center [51, 170] width 11 height 11
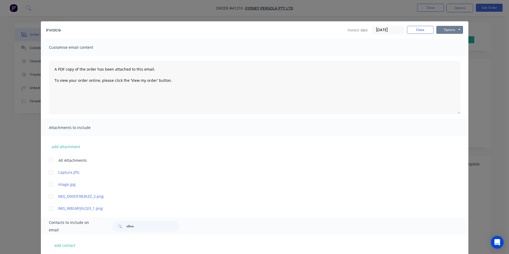
click at [447, 28] on button "Options" at bounding box center [449, 30] width 27 height 8
click at [453, 59] on button "Email" at bounding box center [453, 57] width 34 height 9
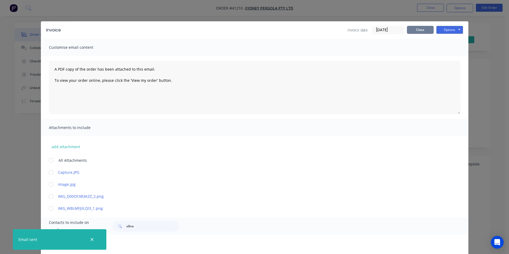
click at [419, 34] on button "Close" at bounding box center [420, 30] width 27 height 8
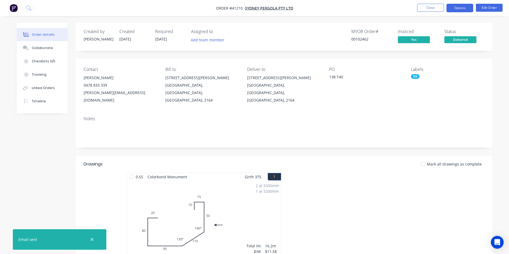
click at [455, 9] on button "Options" at bounding box center [459, 8] width 27 height 9
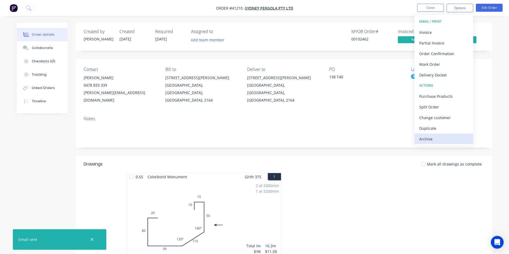
click at [441, 138] on div "Archive" at bounding box center [443, 139] width 49 height 8
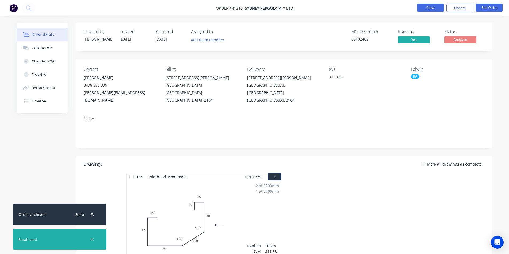
click at [427, 8] on button "Close" at bounding box center [430, 8] width 27 height 8
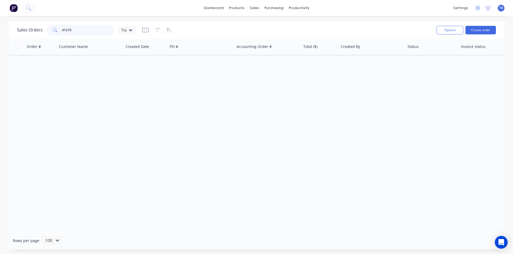
drag, startPoint x: 81, startPoint y: 31, endPoint x: 29, endPoint y: 34, distance: 52.1
click at [29, 34] on div "Sales Orders 41210 Tia" at bounding box center [76, 30] width 119 height 11
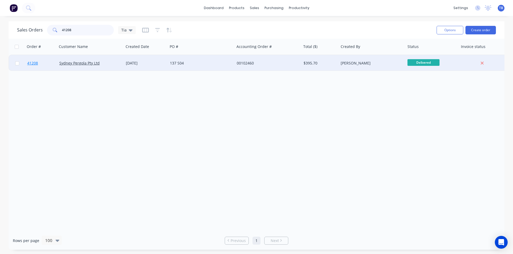
type input "41208"
click at [30, 63] on span "41208" at bounding box center [32, 63] width 11 height 5
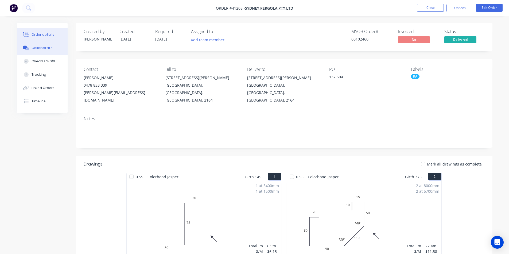
click at [38, 43] on button "Collaborate" at bounding box center [42, 47] width 51 height 13
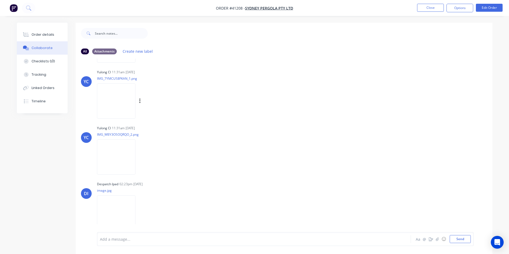
scroll to position [55, 0]
click at [44, 33] on div "Order details" at bounding box center [43, 34] width 23 height 5
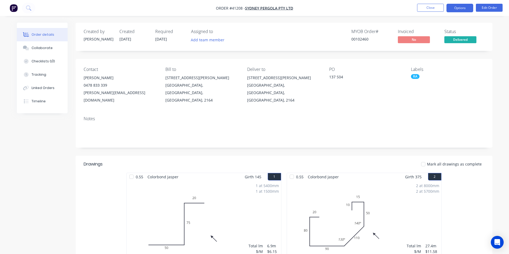
click at [455, 4] on button "Options" at bounding box center [459, 8] width 27 height 9
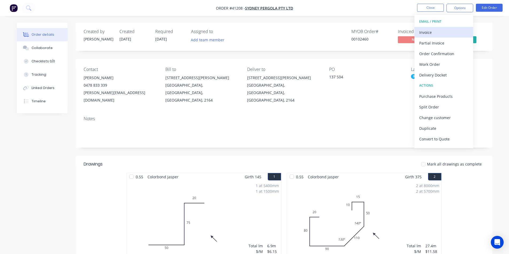
click at [438, 33] on div "Invoice" at bounding box center [443, 33] width 49 height 8
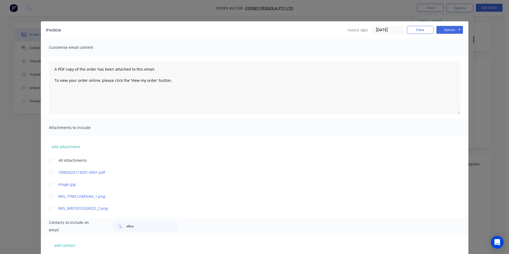
scroll to position [89, 0]
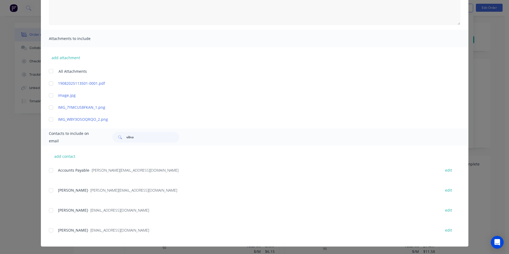
click at [53, 168] on div at bounding box center [51, 170] width 11 height 11
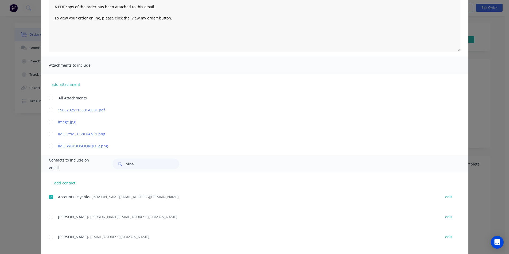
scroll to position [0, 0]
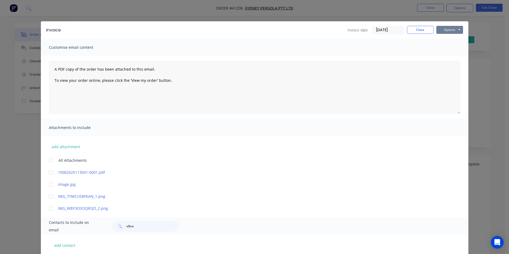
click at [452, 33] on button "Options" at bounding box center [449, 30] width 27 height 8
click at [452, 58] on button "Email" at bounding box center [453, 57] width 34 height 9
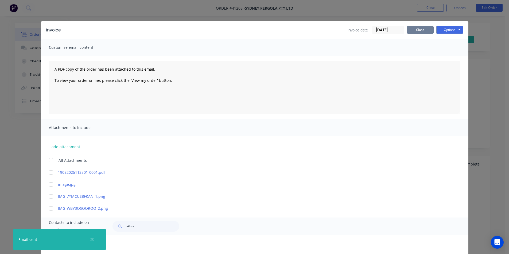
click at [417, 30] on button "Close" at bounding box center [420, 30] width 27 height 8
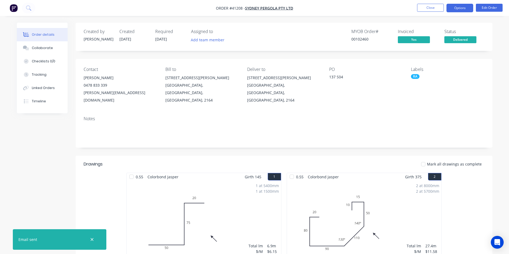
click at [458, 6] on button "Options" at bounding box center [459, 8] width 27 height 9
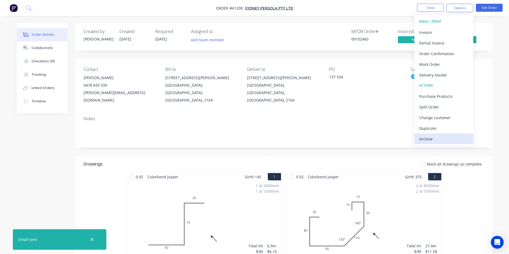
click at [434, 143] on div "Archive" at bounding box center [443, 139] width 49 height 8
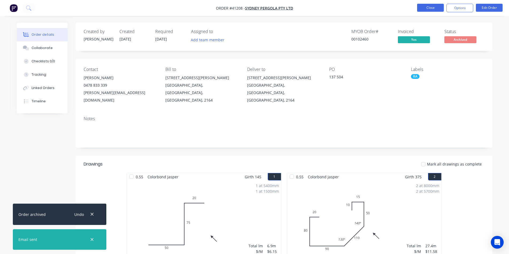
click at [434, 7] on button "Close" at bounding box center [430, 8] width 27 height 8
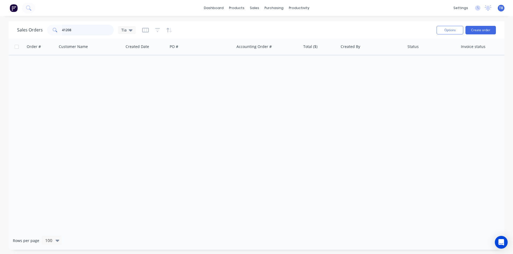
drag, startPoint x: 80, startPoint y: 33, endPoint x: 0, endPoint y: 34, distance: 79.8
click at [0, 34] on div "Sales Orders 41208 Tia Options Create order Order # Customer Name Created Date …" at bounding box center [256, 135] width 513 height 229
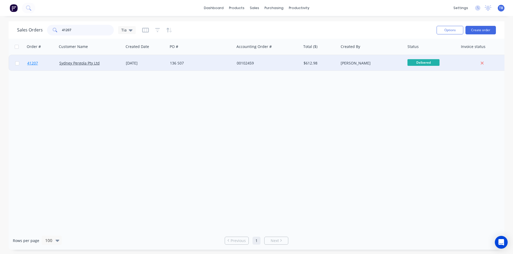
type input "41207"
click at [32, 63] on span "41207" at bounding box center [32, 63] width 11 height 5
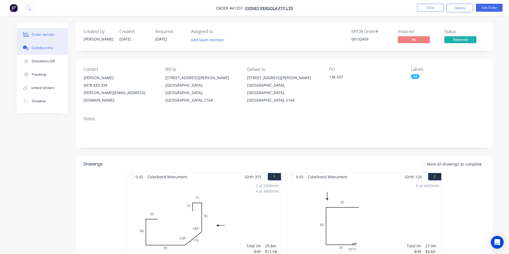
click at [36, 49] on div "Collaborate" at bounding box center [42, 48] width 21 height 5
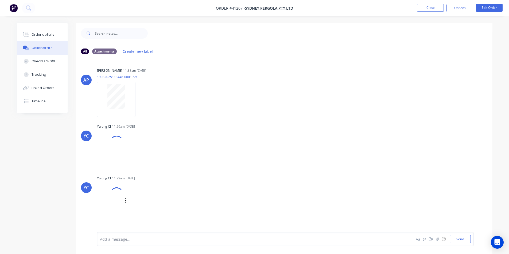
scroll to position [47, 0]
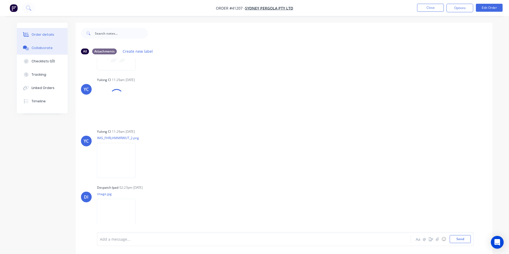
click at [35, 35] on div "Order details" at bounding box center [43, 34] width 23 height 5
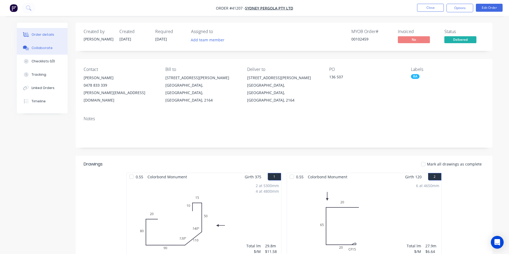
click at [58, 48] on button "Collaborate" at bounding box center [42, 47] width 51 height 13
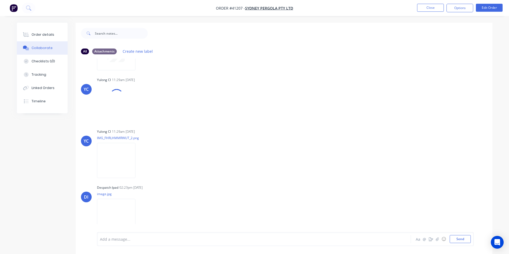
scroll to position [8, 0]
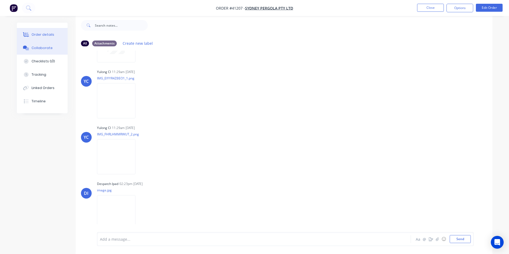
click at [53, 34] on button "Order details" at bounding box center [42, 34] width 51 height 13
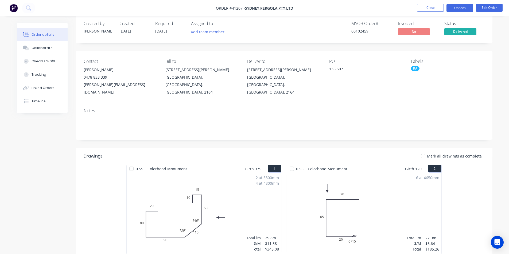
click at [461, 10] on button "Options" at bounding box center [459, 8] width 27 height 9
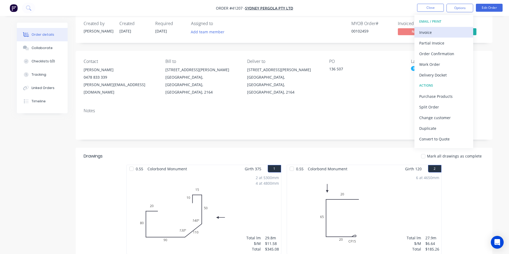
click at [443, 33] on div "Invoice" at bounding box center [443, 33] width 49 height 8
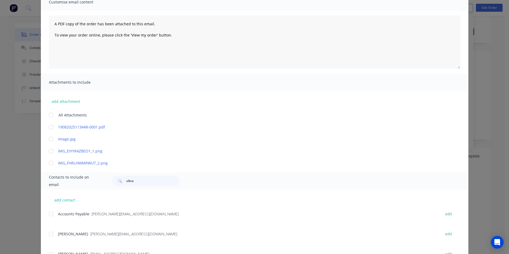
scroll to position [89, 0]
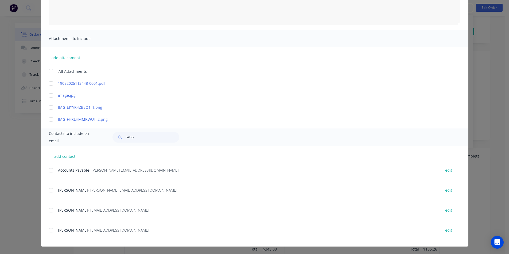
click at [50, 172] on div at bounding box center [51, 170] width 11 height 11
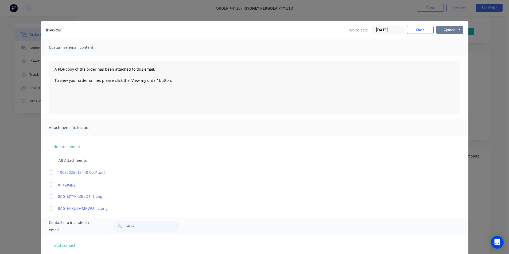
click at [449, 29] on button "Options" at bounding box center [449, 30] width 27 height 8
click at [448, 57] on button "Email" at bounding box center [453, 57] width 34 height 9
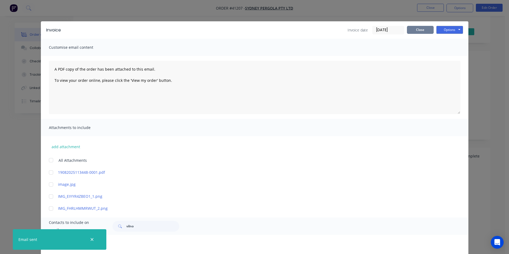
click at [414, 30] on button "Close" at bounding box center [420, 30] width 27 height 8
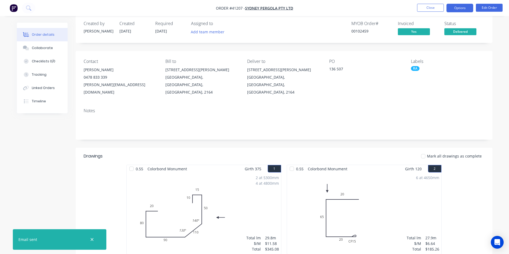
click at [461, 7] on button "Options" at bounding box center [459, 8] width 27 height 9
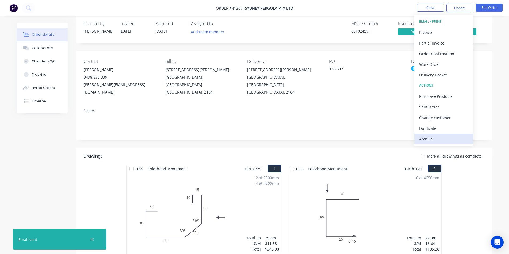
click at [428, 140] on div "Archive" at bounding box center [443, 139] width 49 height 8
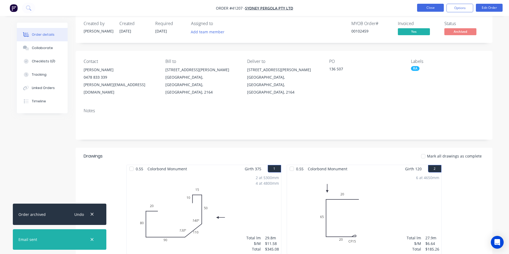
click at [436, 9] on button "Close" at bounding box center [430, 8] width 27 height 8
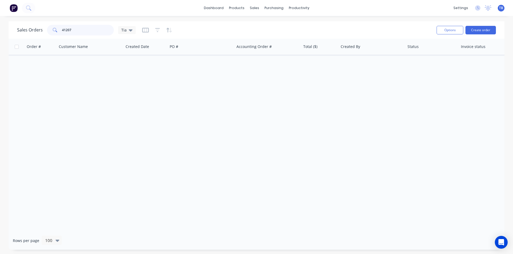
click at [90, 30] on input "41207" at bounding box center [88, 30] width 52 height 11
drag, startPoint x: 89, startPoint y: 31, endPoint x: 13, endPoint y: 17, distance: 77.4
click at [13, 21] on div "dashboard products sales purchasing productivity dashboard products Product Cat…" at bounding box center [256, 127] width 513 height 254
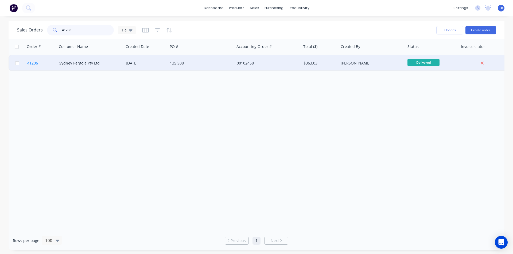
type input "41206"
click at [31, 63] on span "41206" at bounding box center [32, 63] width 11 height 5
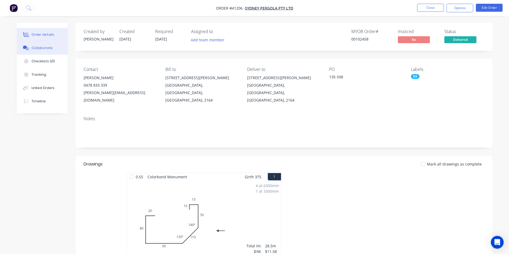
click at [55, 52] on button "Collaborate" at bounding box center [42, 47] width 51 height 13
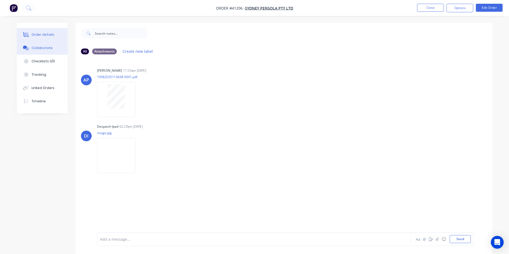
click at [45, 29] on button "Order details" at bounding box center [42, 34] width 51 height 13
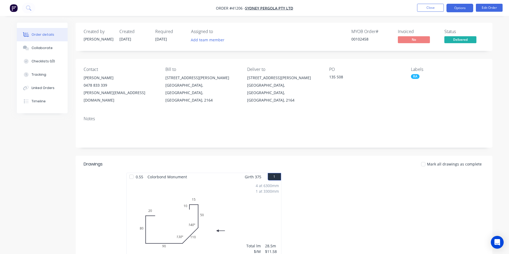
click at [455, 8] on button "Options" at bounding box center [459, 8] width 27 height 9
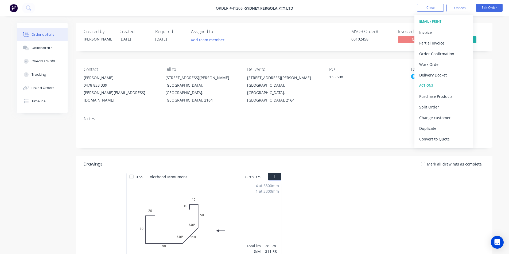
click at [15, 150] on div "Order details Collaborate Checklists 0/0 Tracking Linked Orders Timeline Order …" at bounding box center [254, 193] width 486 height 340
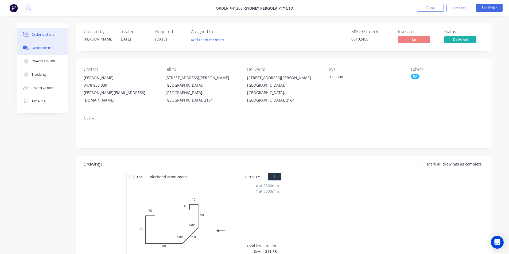
click at [32, 47] on div "Collaborate" at bounding box center [42, 48] width 21 height 5
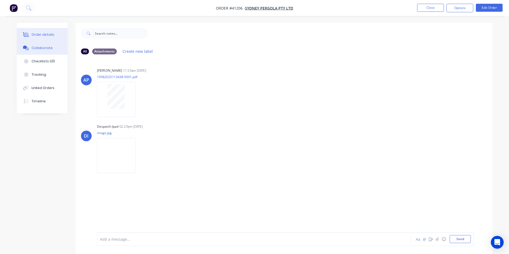
click at [48, 35] on div "Order details" at bounding box center [43, 34] width 23 height 5
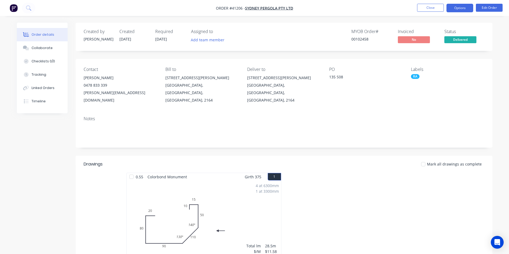
click at [461, 8] on button "Options" at bounding box center [459, 8] width 27 height 9
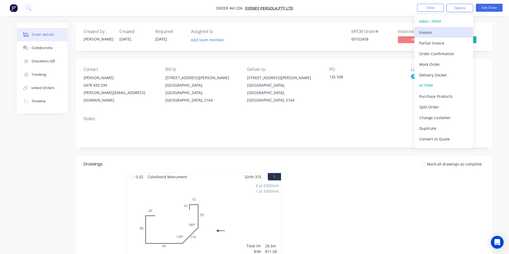
click at [429, 33] on div "Invoice" at bounding box center [443, 33] width 49 height 8
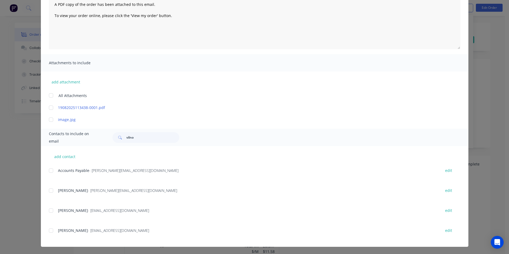
scroll to position [65, 0]
click at [53, 170] on div at bounding box center [51, 170] width 11 height 11
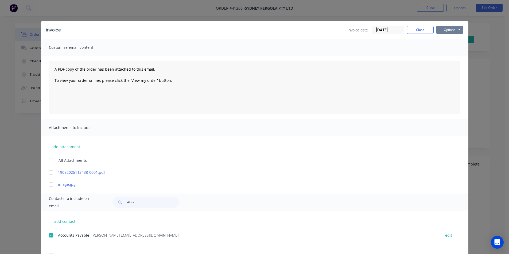
click at [449, 32] on button "Options" at bounding box center [449, 30] width 27 height 8
click at [447, 55] on button "Email" at bounding box center [453, 57] width 34 height 9
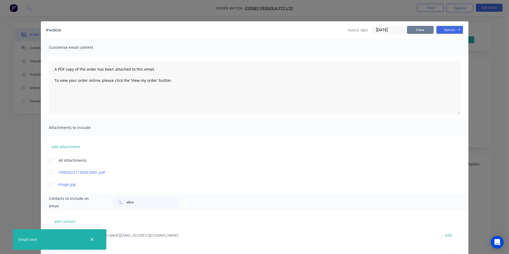
click at [420, 32] on button "Close" at bounding box center [420, 30] width 27 height 8
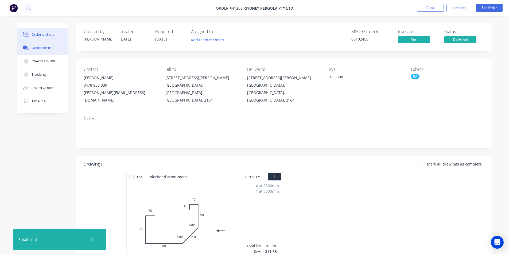
click at [47, 49] on div "Collaborate" at bounding box center [42, 48] width 21 height 5
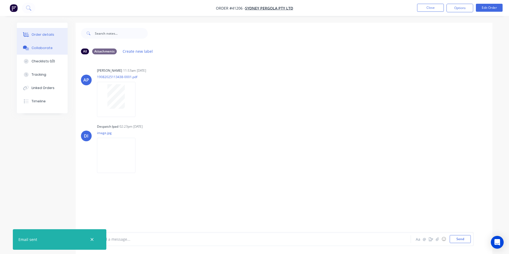
click at [47, 34] on div "Order details" at bounding box center [43, 34] width 23 height 5
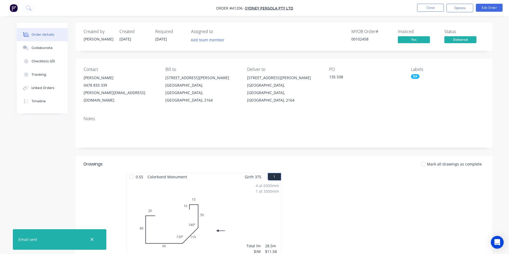
click at [465, 7] on button "Options" at bounding box center [459, 8] width 27 height 9
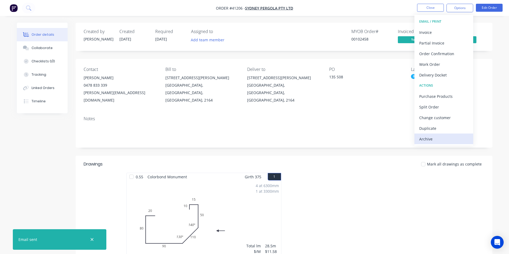
click at [443, 141] on div "Archive" at bounding box center [443, 139] width 49 height 8
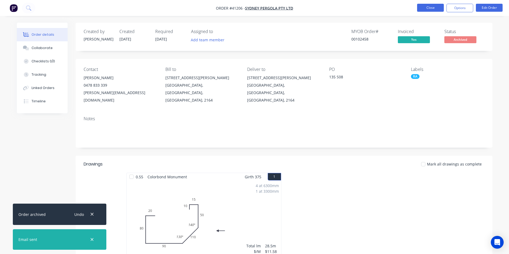
click at [425, 6] on button "Close" at bounding box center [430, 8] width 27 height 8
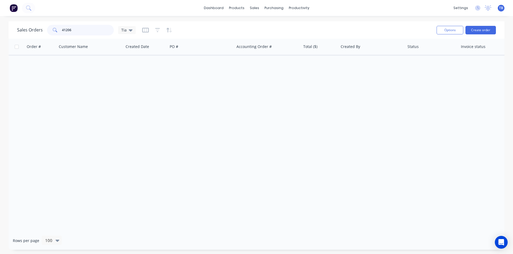
drag, startPoint x: 90, startPoint y: 28, endPoint x: 7, endPoint y: 26, distance: 83.3
click at [7, 26] on div "Sales Orders 41206 Tia Options Create order Order # Customer Name Created Date …" at bounding box center [256, 135] width 513 height 229
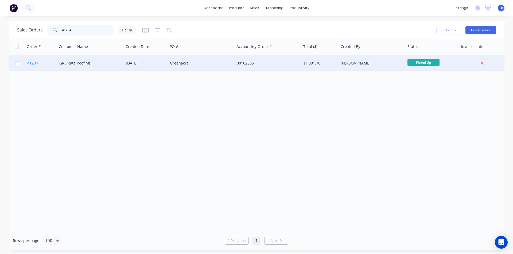
type input "41284"
click at [33, 62] on span "41284" at bounding box center [32, 63] width 11 height 5
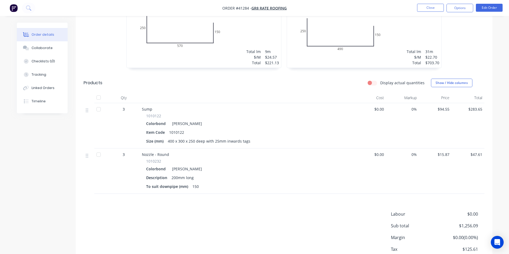
scroll to position [222, 0]
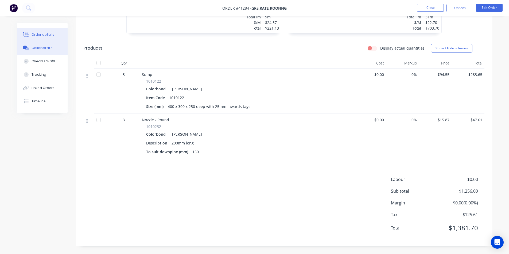
click at [29, 47] on div at bounding box center [26, 48] width 8 height 5
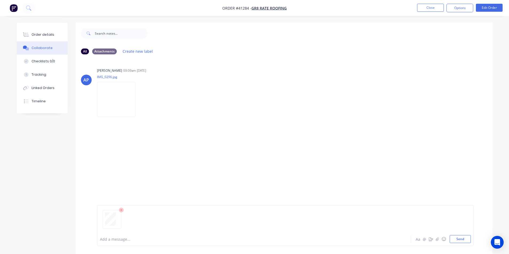
drag, startPoint x: 457, startPoint y: 241, endPoint x: 391, endPoint y: 225, distance: 67.6
click at [457, 240] on button "Send" at bounding box center [459, 239] width 21 height 8
click at [51, 34] on div "Order details" at bounding box center [43, 34] width 23 height 5
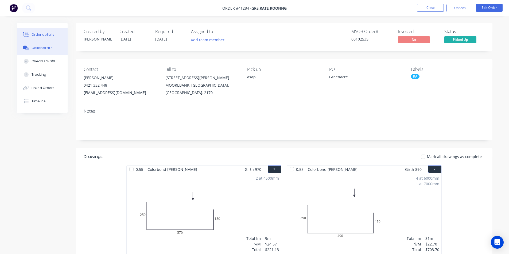
click at [30, 50] on button "Collaborate" at bounding box center [42, 47] width 51 height 13
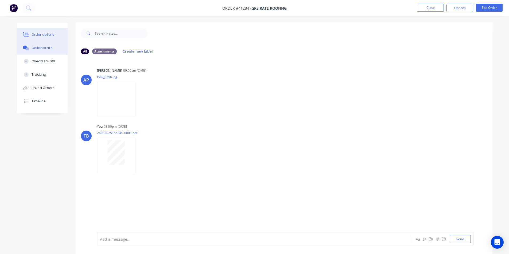
click at [41, 38] on button "Order details" at bounding box center [42, 34] width 51 height 13
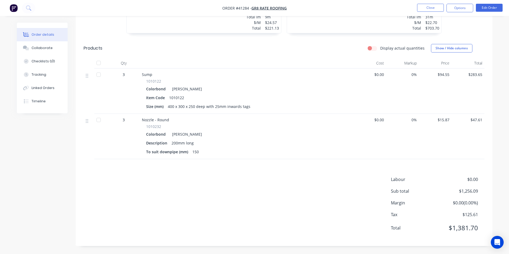
scroll to position [35, 0]
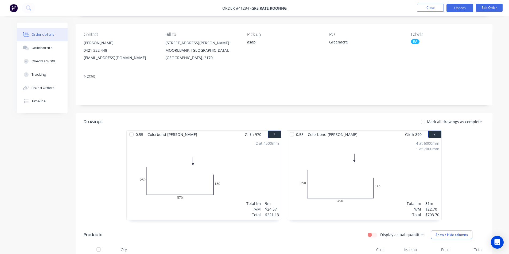
click at [460, 8] on button "Options" at bounding box center [459, 8] width 27 height 9
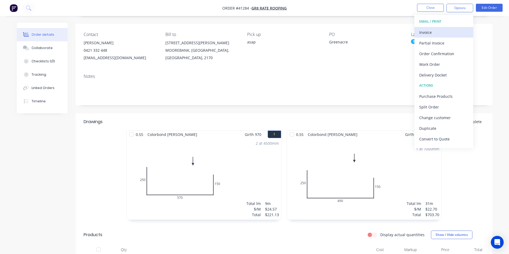
click at [443, 35] on div "Invoice" at bounding box center [443, 33] width 49 height 8
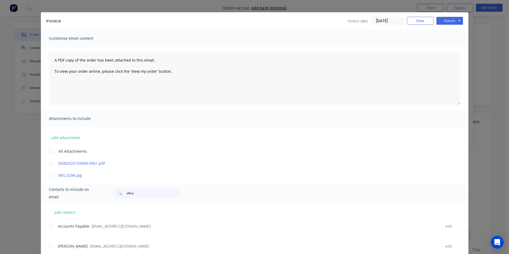
scroll to position [25, 0]
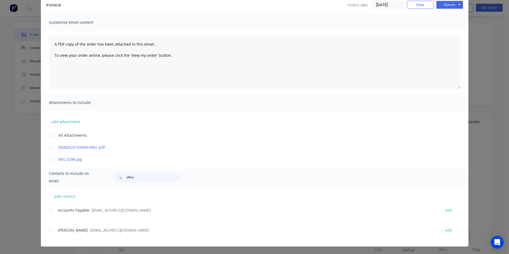
click at [48, 212] on div at bounding box center [51, 210] width 11 height 11
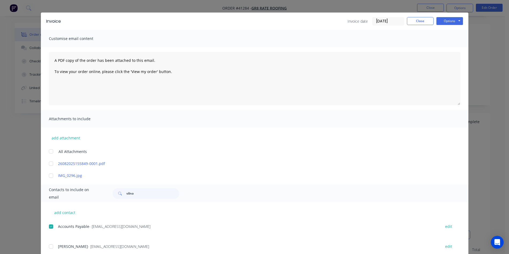
scroll to position [0, 0]
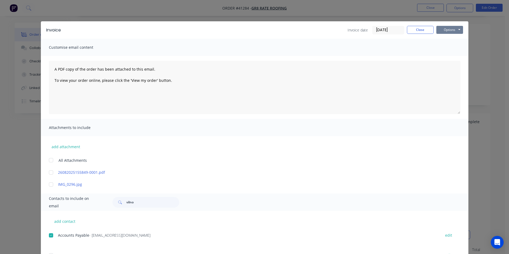
click at [451, 32] on button "Options" at bounding box center [449, 30] width 27 height 8
click at [447, 57] on button "Email" at bounding box center [453, 57] width 34 height 9
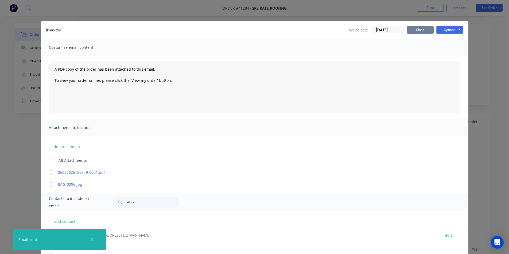
click at [417, 33] on button "Close" at bounding box center [420, 30] width 27 height 8
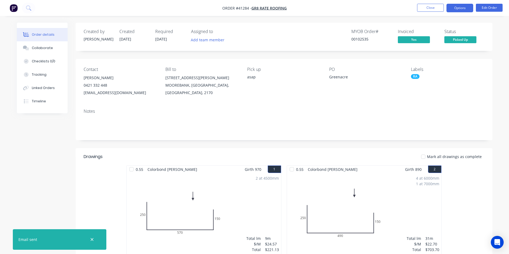
click at [458, 9] on button "Options" at bounding box center [459, 8] width 27 height 9
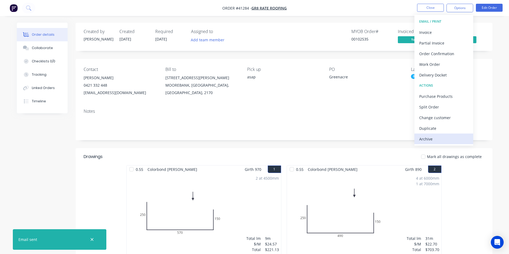
click at [442, 138] on div "Archive" at bounding box center [443, 139] width 49 height 8
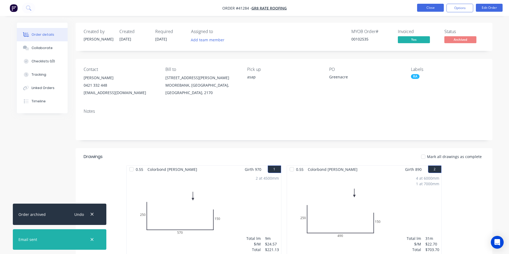
click at [433, 6] on button "Close" at bounding box center [430, 8] width 27 height 8
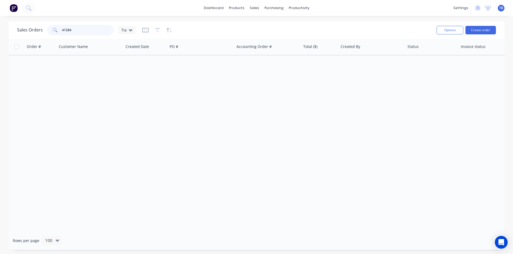
drag, startPoint x: 81, startPoint y: 31, endPoint x: 18, endPoint y: 32, distance: 63.8
click at [18, 32] on div "Sales Orders 41284 Tia" at bounding box center [76, 30] width 119 height 11
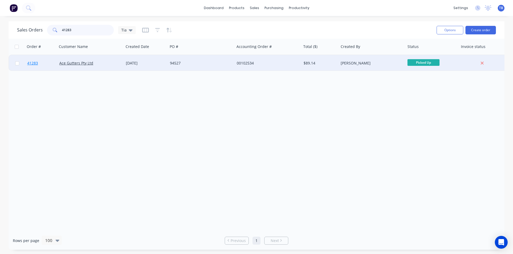
type input "41283"
click at [32, 63] on span "41283" at bounding box center [32, 63] width 11 height 5
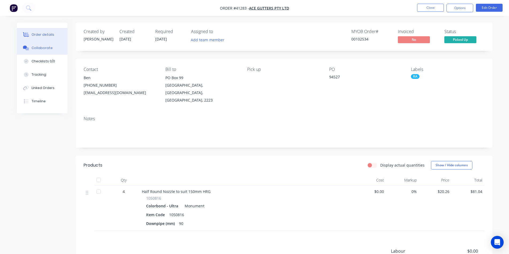
click at [42, 46] on div "Collaborate" at bounding box center [42, 48] width 21 height 5
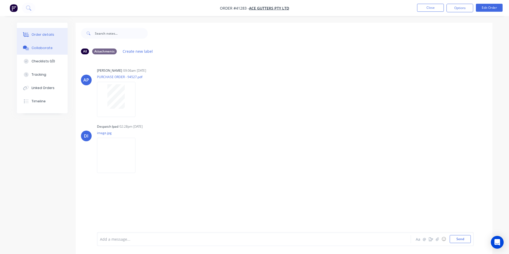
click at [47, 31] on button "Order details" at bounding box center [42, 34] width 51 height 13
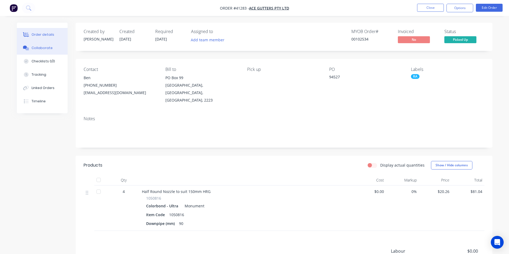
click at [42, 45] on button "Collaborate" at bounding box center [42, 47] width 51 height 13
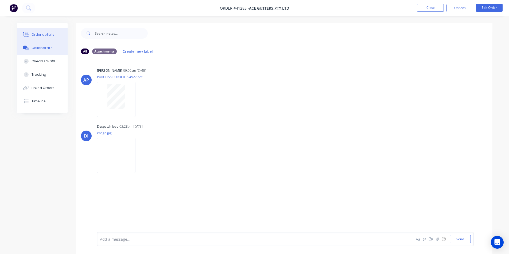
click at [45, 33] on div "Order details" at bounding box center [43, 34] width 23 height 5
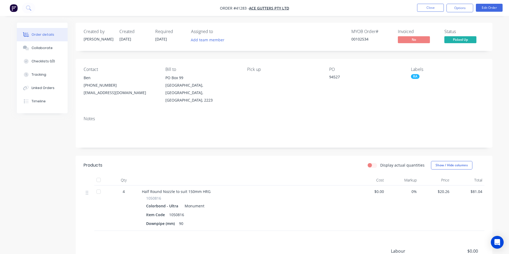
drag, startPoint x: 459, startPoint y: 6, endPoint x: 456, endPoint y: 13, distance: 7.6
click at [459, 6] on button "Options" at bounding box center [459, 8] width 27 height 9
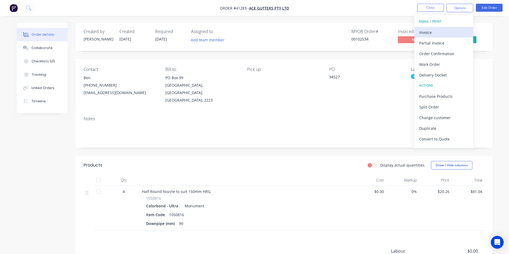
click at [447, 30] on div "Invoice" at bounding box center [443, 33] width 49 height 8
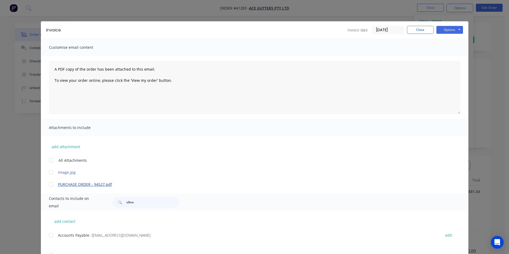
scroll to position [80, 0]
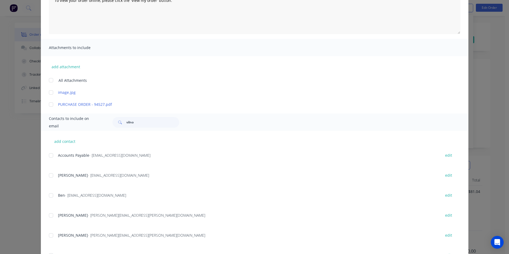
click at [52, 155] on div at bounding box center [51, 155] width 11 height 11
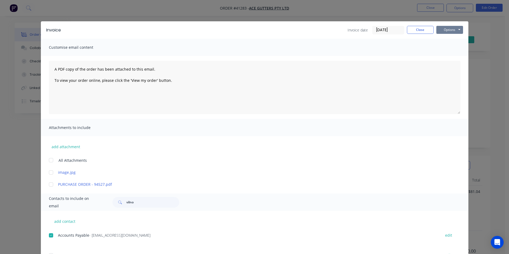
click at [451, 33] on button "Options" at bounding box center [449, 30] width 27 height 8
click at [449, 56] on button "Email" at bounding box center [453, 57] width 34 height 9
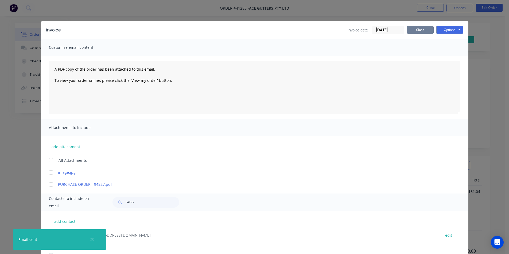
click at [418, 30] on button "Close" at bounding box center [420, 30] width 27 height 8
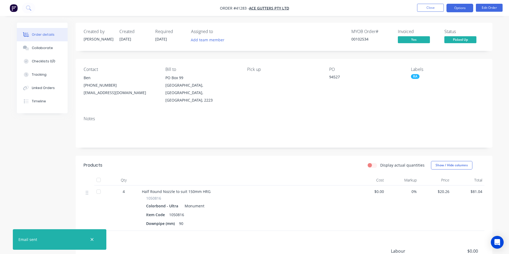
click at [457, 7] on button "Options" at bounding box center [459, 8] width 27 height 9
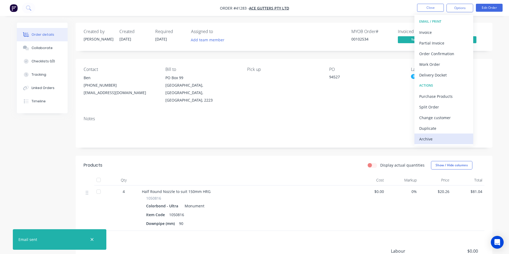
click at [435, 141] on div "Archive" at bounding box center [443, 139] width 49 height 8
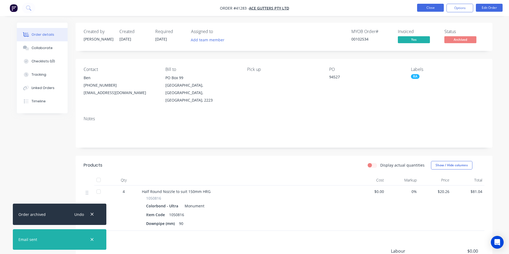
click at [437, 7] on button "Close" at bounding box center [430, 8] width 27 height 8
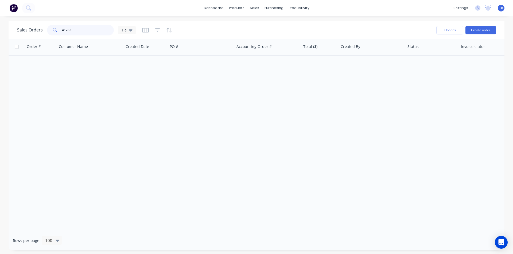
drag, startPoint x: 77, startPoint y: 30, endPoint x: 0, endPoint y: 26, distance: 77.5
click at [0, 27] on div "Sales Orders 41283 Tia Options Create order Order # Customer Name Created Date …" at bounding box center [256, 135] width 513 height 229
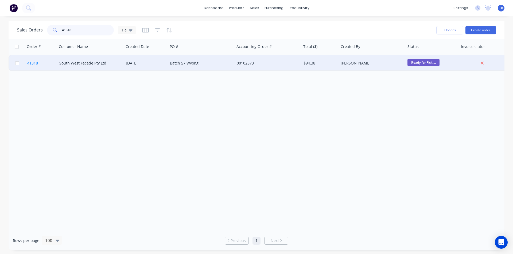
type input "41318"
click at [35, 63] on span "41318" at bounding box center [32, 63] width 11 height 5
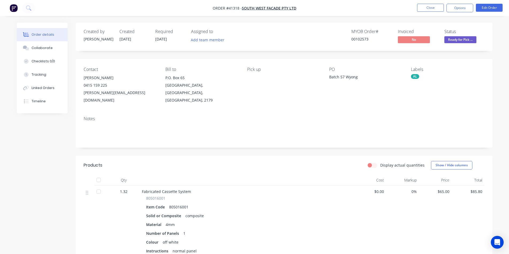
click at [464, 41] on span "Ready for Pick ..." at bounding box center [460, 39] width 32 height 7
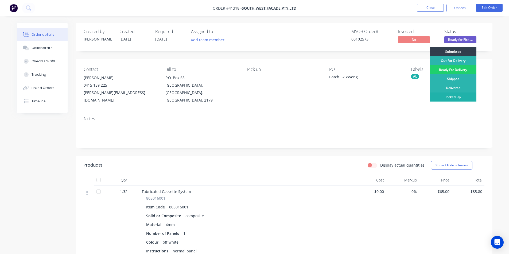
click at [454, 96] on div "Picked Up" at bounding box center [452, 97] width 47 height 9
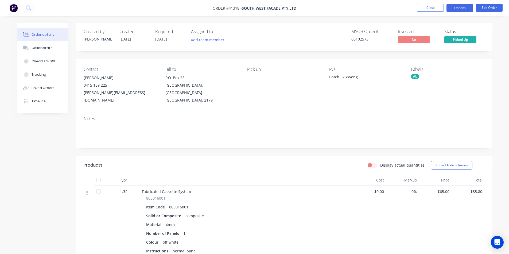
click at [455, 8] on button "Options" at bounding box center [459, 8] width 27 height 9
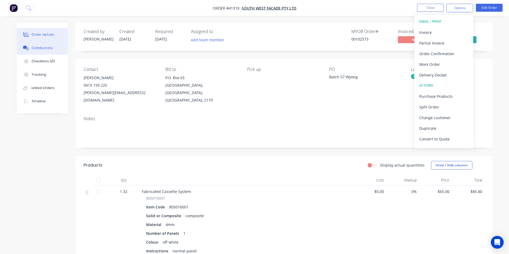
click at [48, 51] on button "Collaborate" at bounding box center [42, 47] width 51 height 13
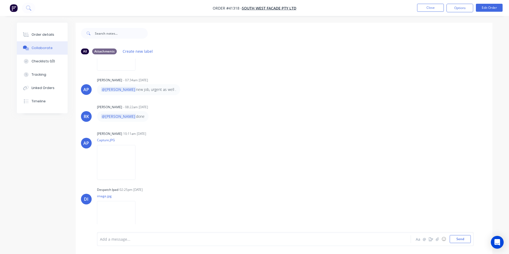
scroll to position [53, 0]
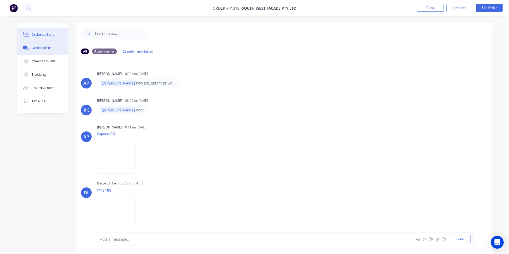
click at [37, 33] on div "Order details" at bounding box center [43, 34] width 23 height 5
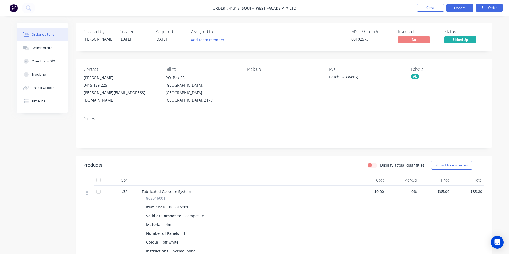
click at [465, 9] on button "Options" at bounding box center [459, 8] width 27 height 9
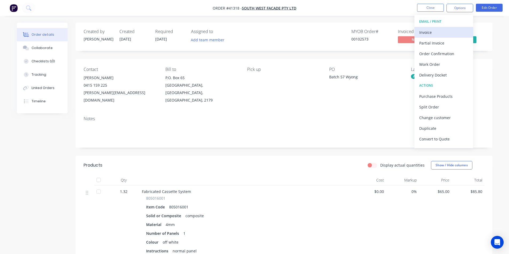
click at [450, 31] on div "Invoice" at bounding box center [443, 33] width 49 height 8
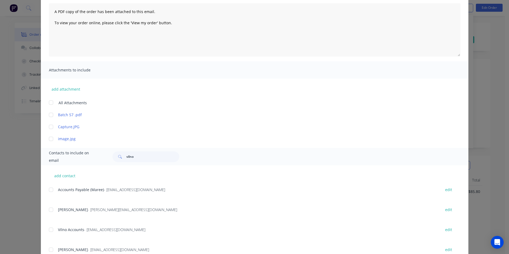
scroll to position [97, 0]
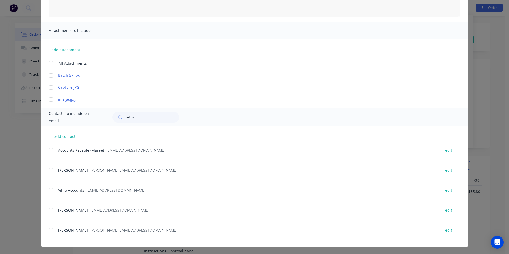
drag, startPoint x: 50, startPoint y: 149, endPoint x: 90, endPoint y: 151, distance: 39.8
click at [50, 149] on div at bounding box center [51, 150] width 11 height 11
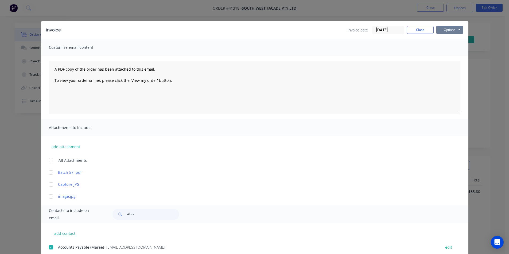
click at [445, 28] on button "Options" at bounding box center [449, 30] width 27 height 8
click at [451, 57] on button "Email" at bounding box center [453, 57] width 34 height 9
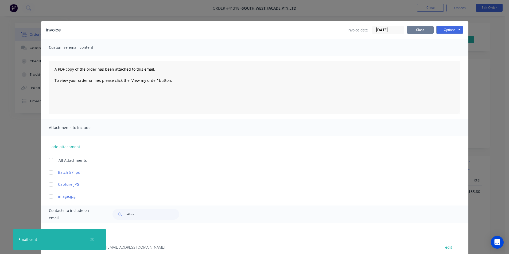
click at [423, 30] on button "Close" at bounding box center [420, 30] width 27 height 8
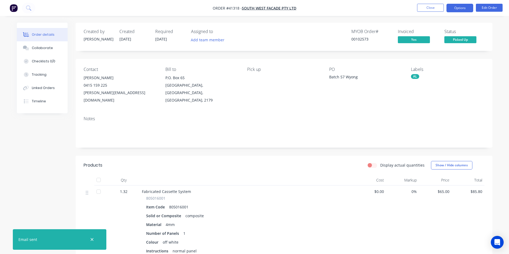
click at [457, 8] on button "Options" at bounding box center [459, 8] width 27 height 9
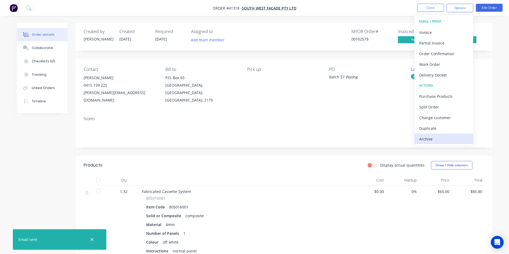
click at [441, 138] on div "Archive" at bounding box center [443, 139] width 49 height 8
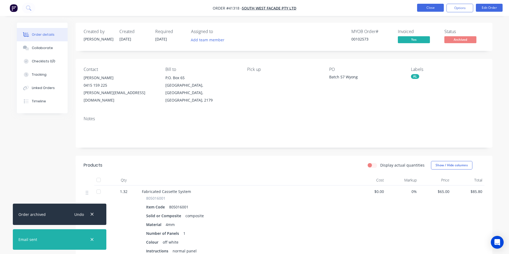
click at [433, 5] on button "Close" at bounding box center [430, 8] width 27 height 8
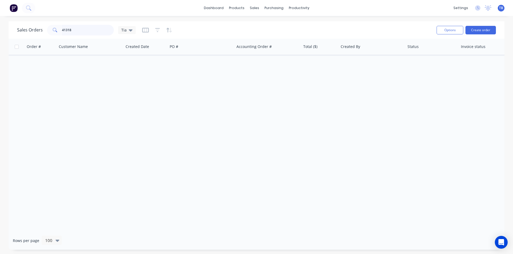
click at [6, 34] on div "Sales Orders 41318 Tia Options Create order Order # Customer Name Created Date …" at bounding box center [256, 135] width 513 height 229
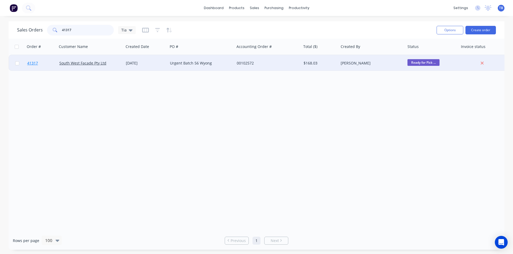
type input "41317"
click at [30, 63] on span "41317" at bounding box center [32, 63] width 11 height 5
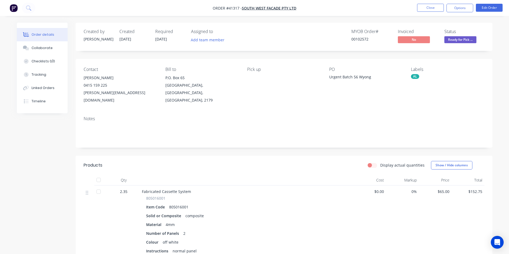
click at [474, 40] on span "Ready for Pick ..." at bounding box center [460, 39] width 32 height 7
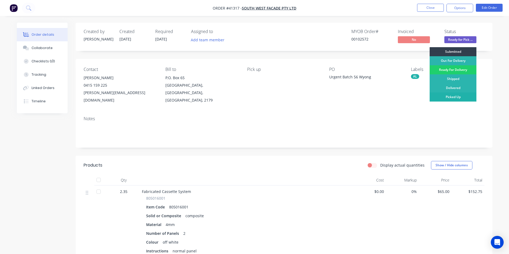
click at [455, 98] on div "Picked Up" at bounding box center [452, 97] width 47 height 9
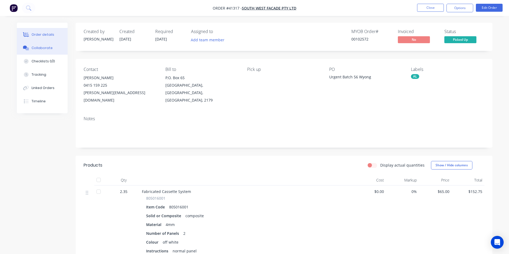
click at [51, 47] on button "Collaborate" at bounding box center [42, 47] width 51 height 13
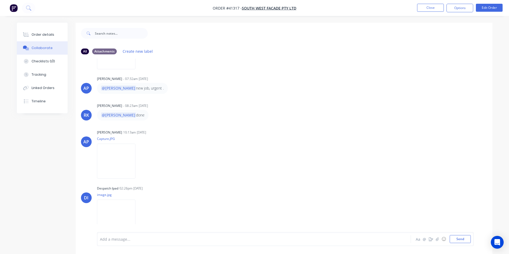
scroll to position [53, 0]
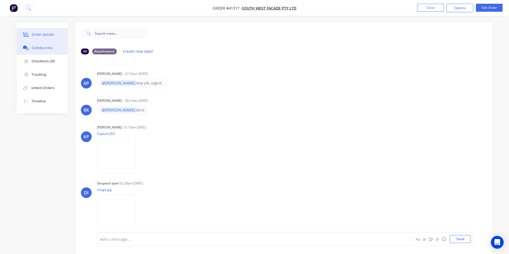
click at [39, 33] on div "Order details" at bounding box center [43, 34] width 23 height 5
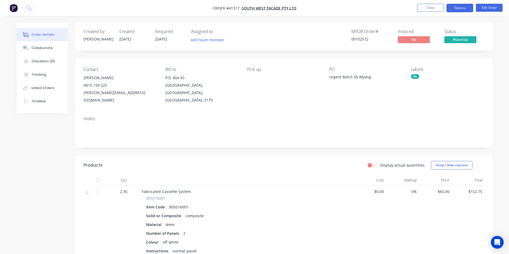
click at [461, 9] on button "Options" at bounding box center [459, 8] width 27 height 9
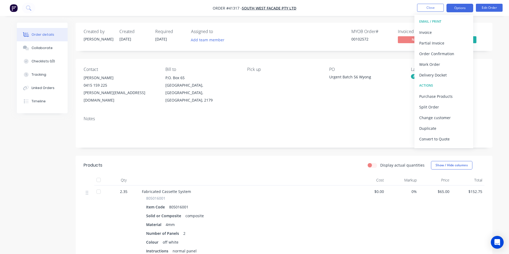
click at [445, 29] on div "Invoice" at bounding box center [443, 33] width 49 height 8
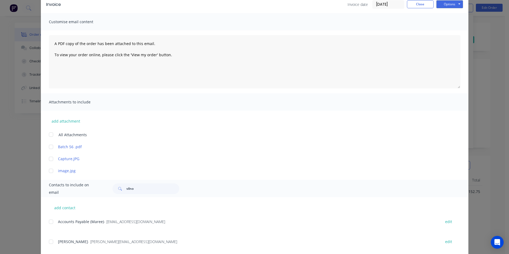
scroll to position [53, 0]
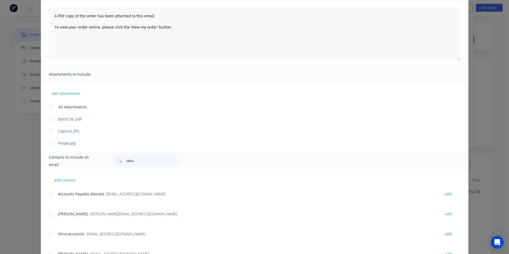
click at [53, 194] on div at bounding box center [51, 194] width 11 height 11
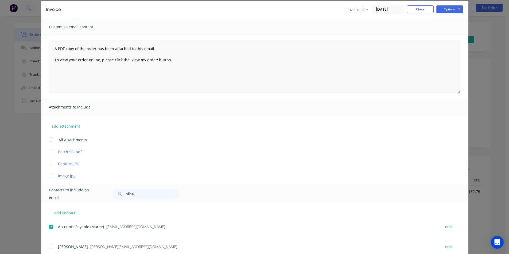
scroll to position [0, 0]
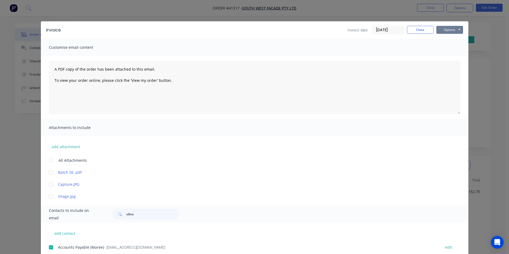
click at [453, 30] on button "Options" at bounding box center [449, 30] width 27 height 8
click at [449, 57] on button "Email" at bounding box center [453, 57] width 34 height 9
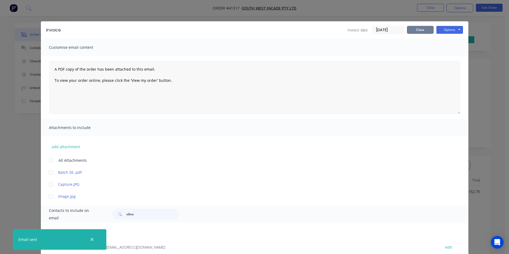
click at [421, 32] on button "Close" at bounding box center [420, 30] width 27 height 8
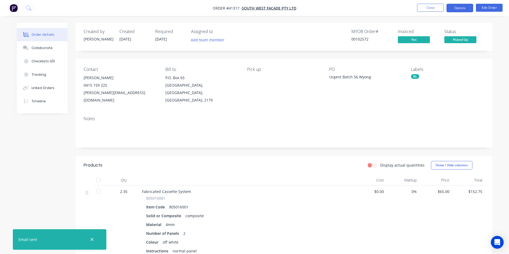
click at [458, 9] on button "Options" at bounding box center [459, 8] width 27 height 9
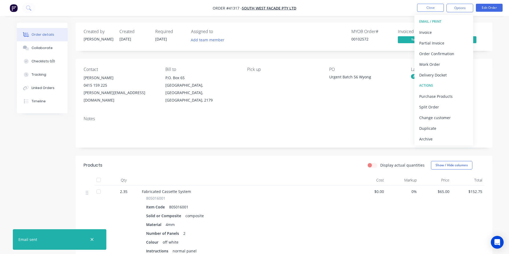
drag, startPoint x: 446, startPoint y: 140, endPoint x: 446, endPoint y: 151, distance: 10.7
click at [446, 140] on div "Archive" at bounding box center [443, 139] width 49 height 8
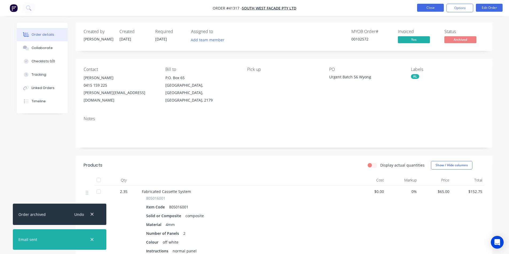
click at [434, 8] on button "Close" at bounding box center [430, 8] width 27 height 8
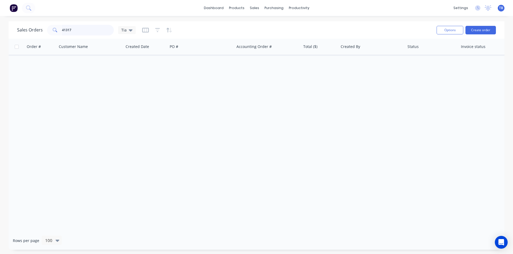
click at [88, 28] on input "41317" at bounding box center [88, 30] width 52 height 11
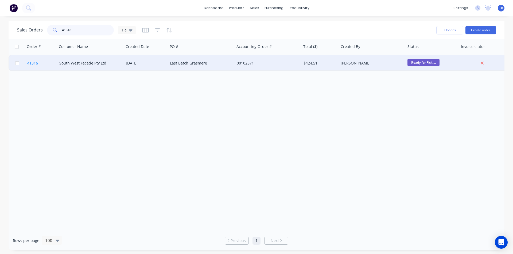
type input "41316"
click at [34, 63] on span "41316" at bounding box center [32, 63] width 11 height 5
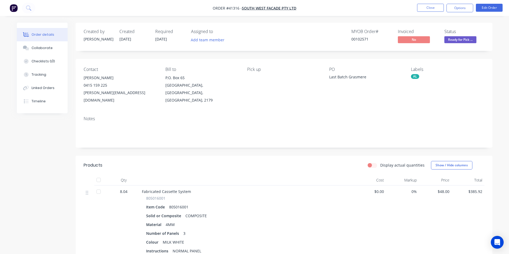
click at [455, 37] on span "Ready for Pick ..." at bounding box center [460, 39] width 32 height 7
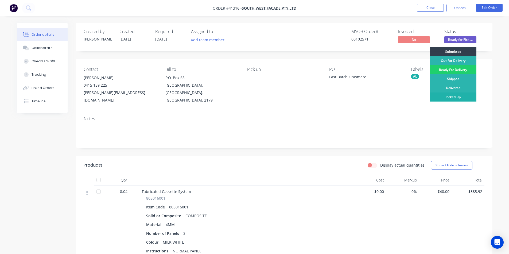
click at [458, 97] on div "Picked Up" at bounding box center [452, 97] width 47 height 9
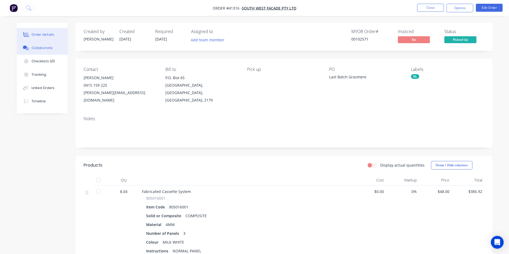
click at [48, 46] on div "Collaborate" at bounding box center [42, 48] width 21 height 5
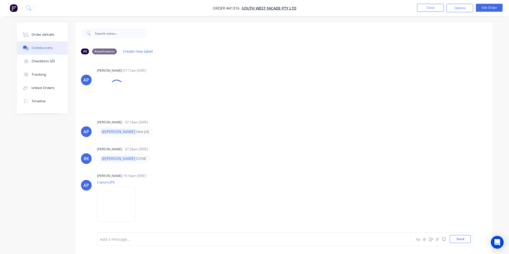
scroll to position [53, 0]
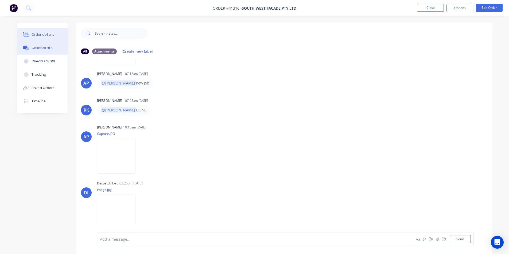
click at [36, 34] on div "Order details" at bounding box center [43, 34] width 23 height 5
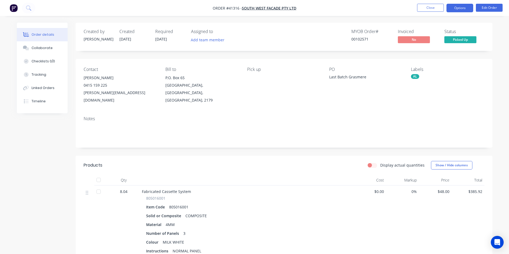
click at [458, 8] on button "Options" at bounding box center [459, 8] width 27 height 9
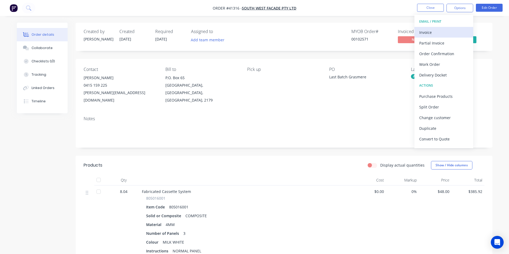
click at [442, 34] on div "Invoice" at bounding box center [443, 33] width 49 height 8
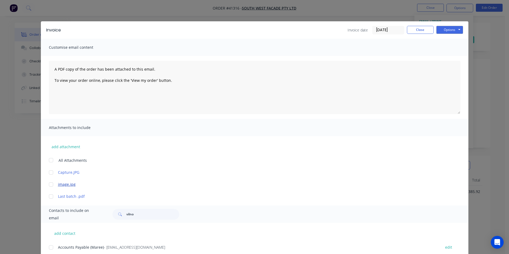
scroll to position [97, 0]
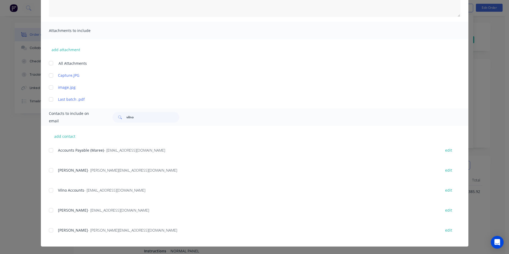
click at [50, 151] on div at bounding box center [51, 150] width 11 height 11
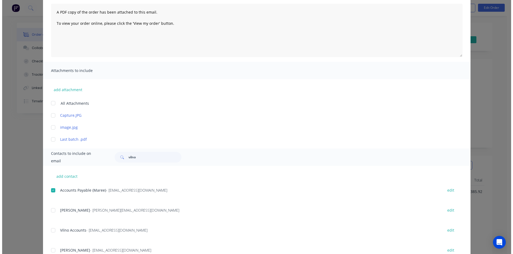
scroll to position [0, 0]
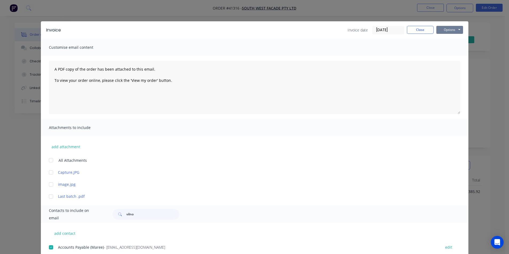
click at [453, 31] on button "Options" at bounding box center [449, 30] width 27 height 8
click at [451, 57] on button "Email" at bounding box center [453, 57] width 34 height 9
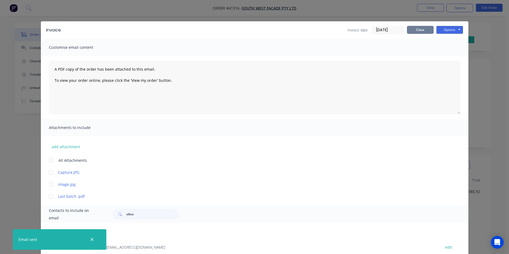
click at [423, 32] on button "Close" at bounding box center [420, 30] width 27 height 8
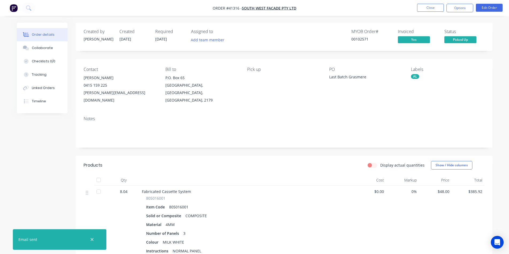
drag, startPoint x: 454, startPoint y: 9, endPoint x: 455, endPoint y: 13, distance: 4.6
click at [454, 8] on button "Options" at bounding box center [459, 8] width 27 height 9
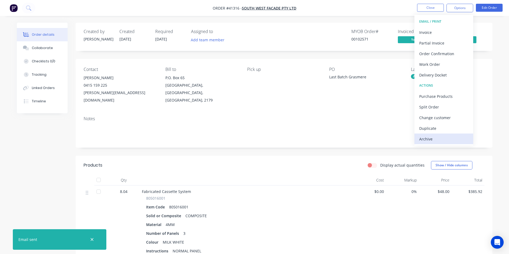
click at [437, 139] on div "Archive" at bounding box center [443, 139] width 49 height 8
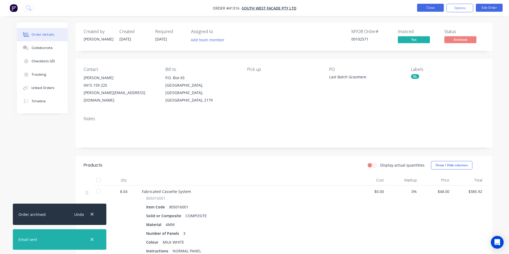
click at [426, 6] on button "Close" at bounding box center [430, 8] width 27 height 8
